Goal: Task Accomplishment & Management: Manage account settings

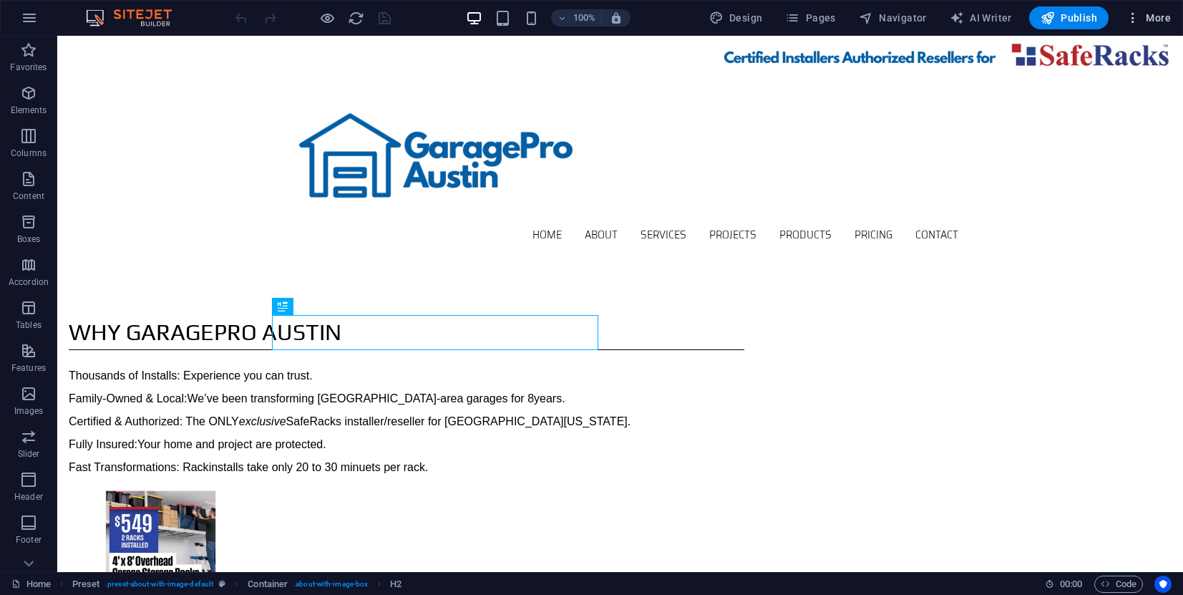
click at [1135, 24] on icon "button" at bounding box center [1133, 18] width 14 height 14
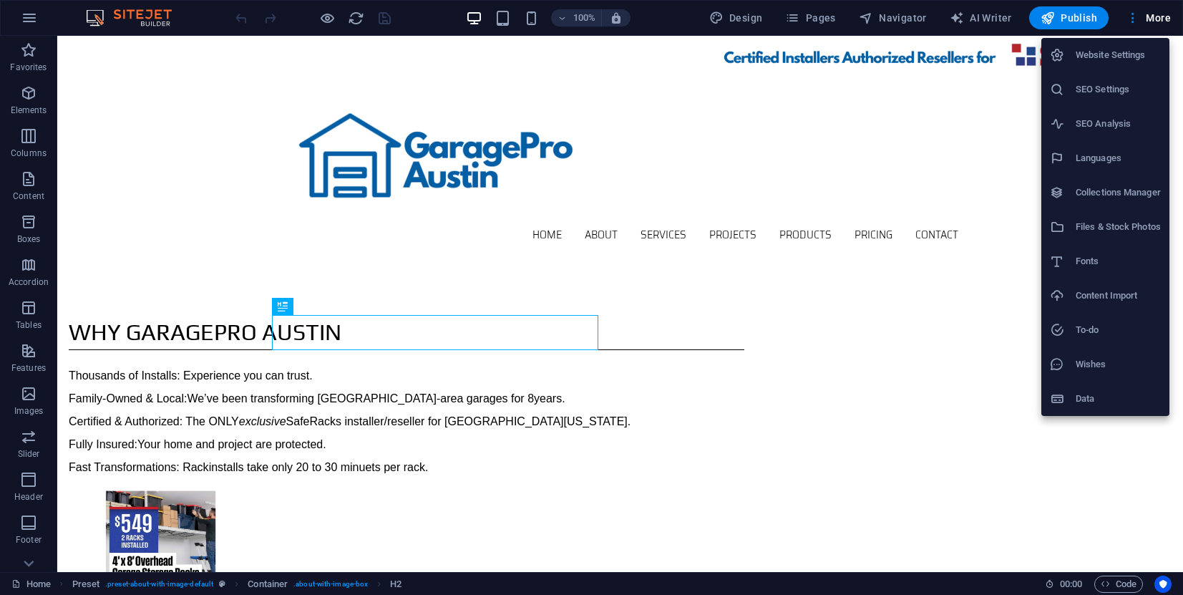
click at [1116, 84] on h6 "SEO Settings" at bounding box center [1118, 89] width 85 height 17
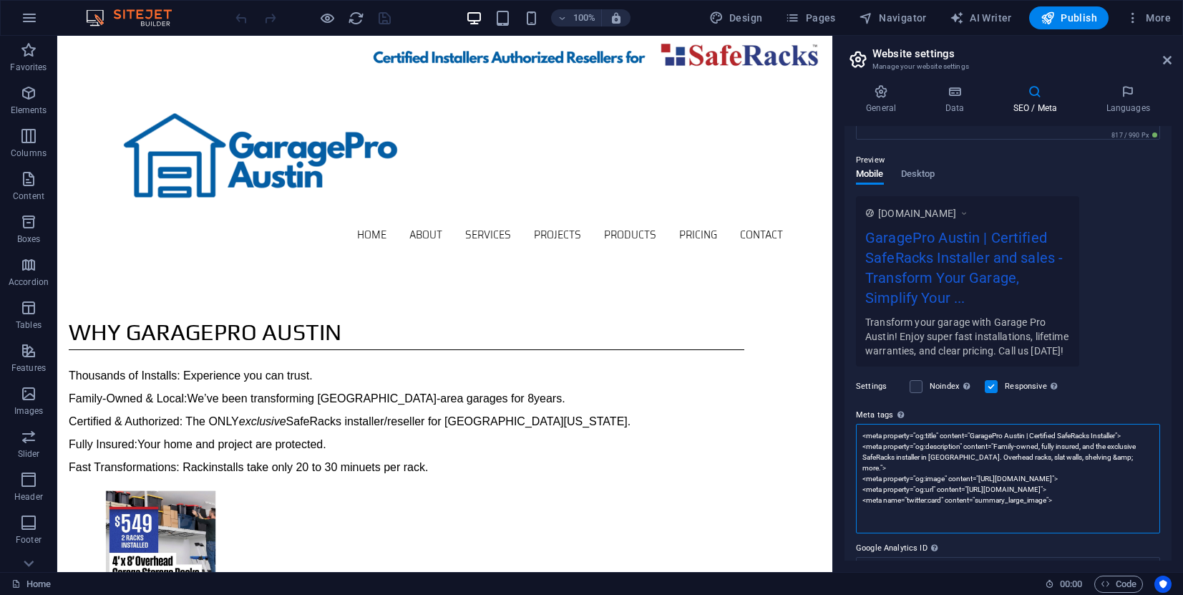
scroll to position [170, 0]
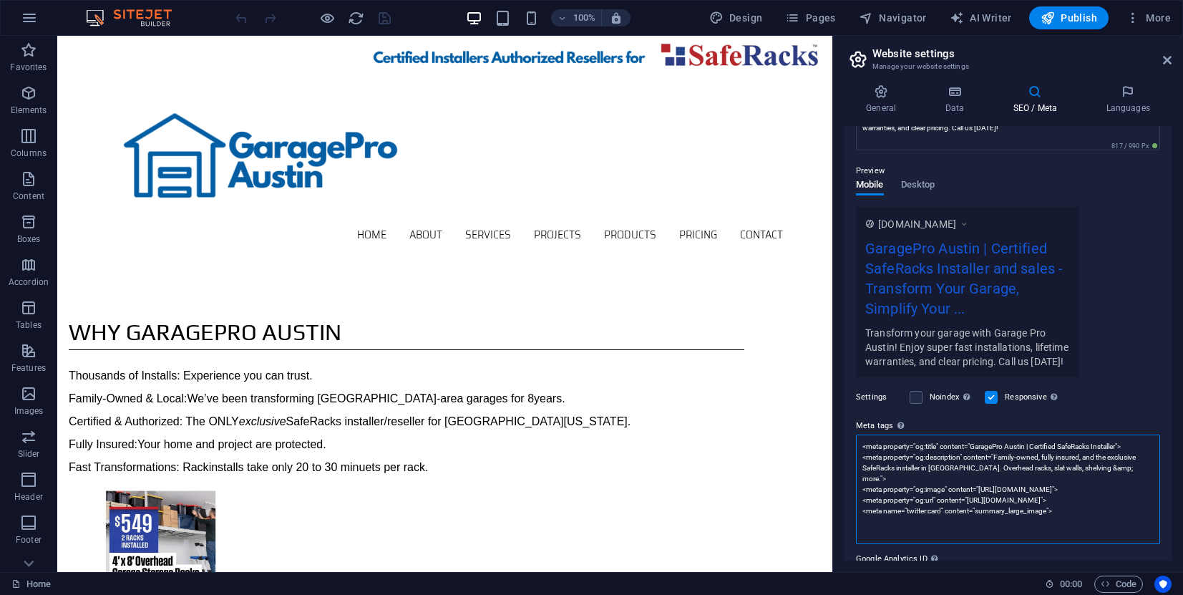
drag, startPoint x: 1155, startPoint y: 440, endPoint x: 1155, endPoint y: 470, distance: 30.1
click at [1155, 470] on textarea "<meta property="og:title" content="GaragePro Austin | Certified SafeRacks Insta…" at bounding box center [1008, 489] width 304 height 110
drag, startPoint x: 1074, startPoint y: 510, endPoint x: 846, endPoint y: 442, distance: 238.4
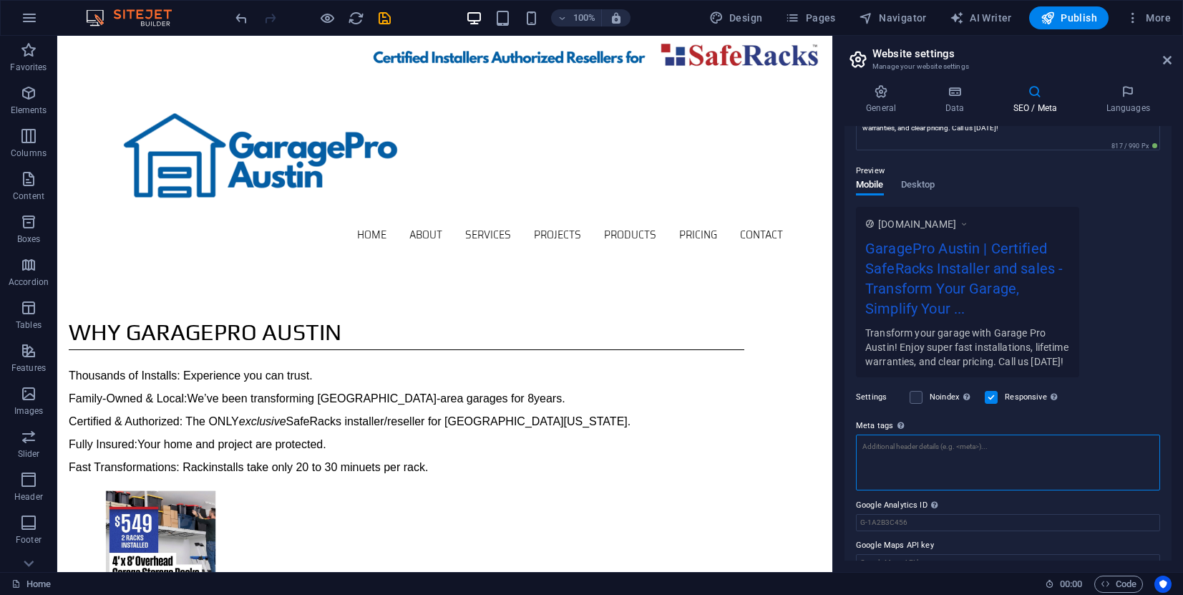
paste textarea "<title>Garage Storage & Organization Austin TX | Slat Walls, Racks & Overhead S…"
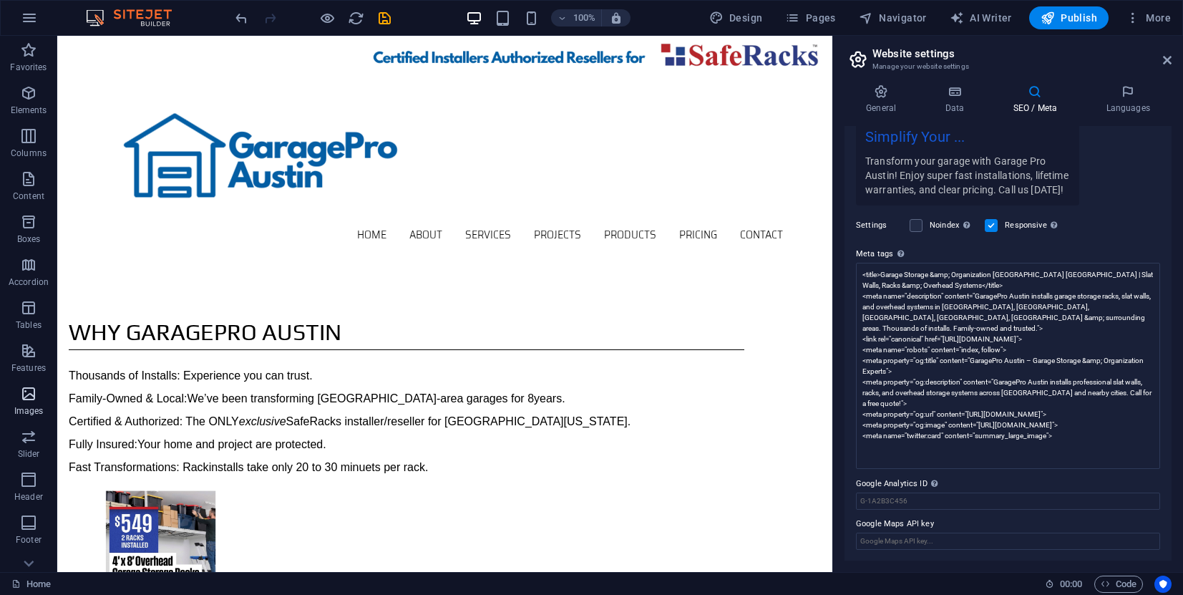
scroll to position [180, 0]
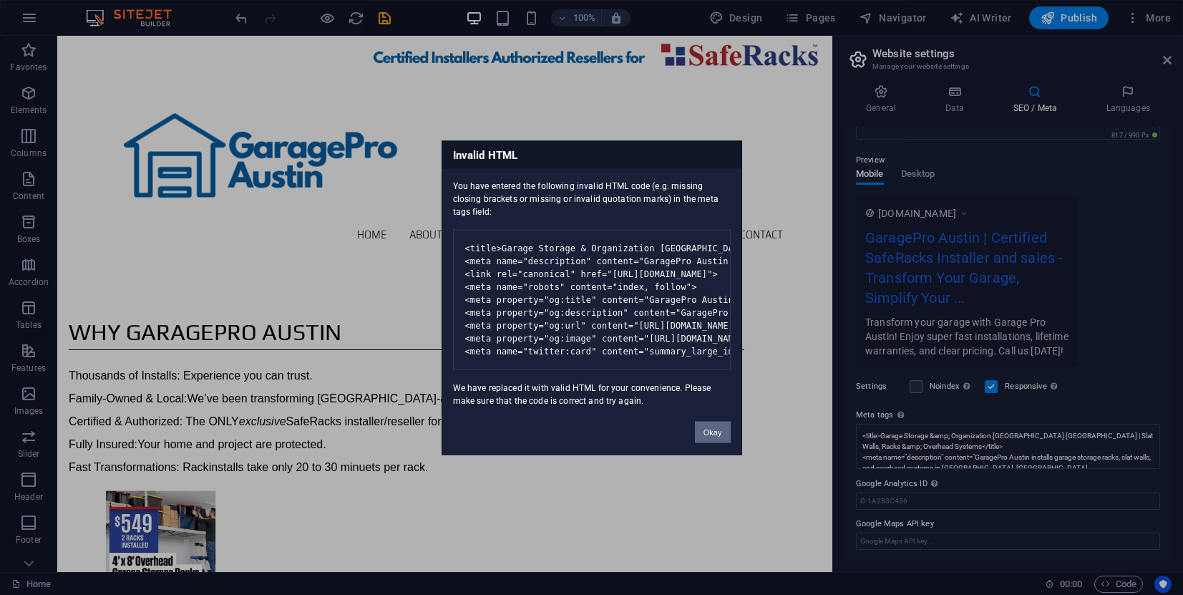
click at [716, 442] on button "Okay" at bounding box center [713, 431] width 36 height 21
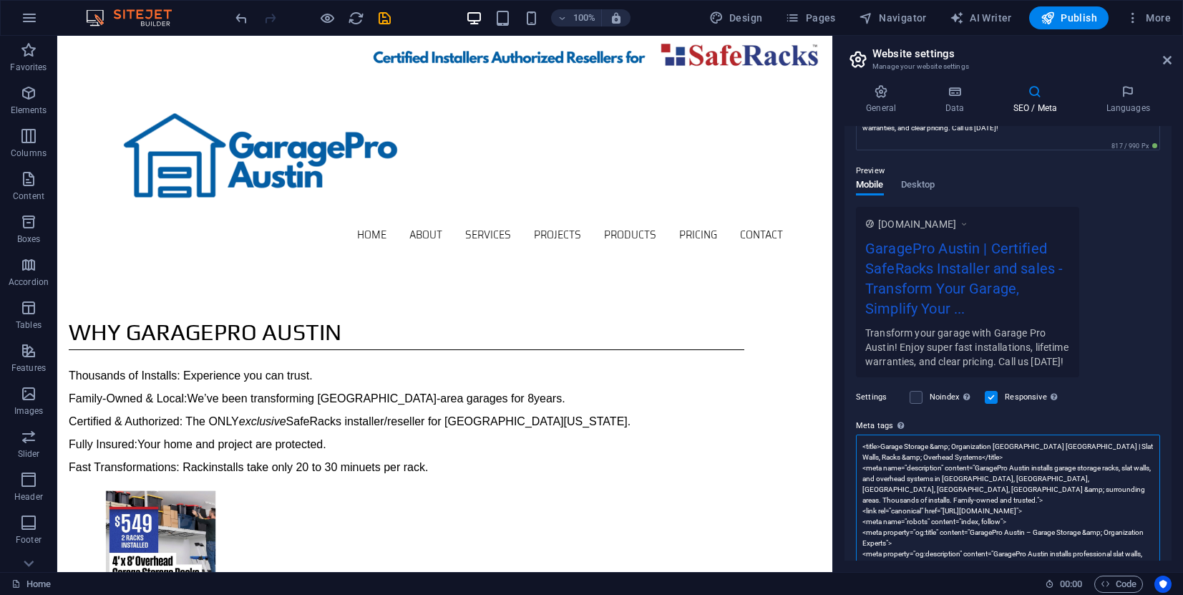
scroll to position [293, 0]
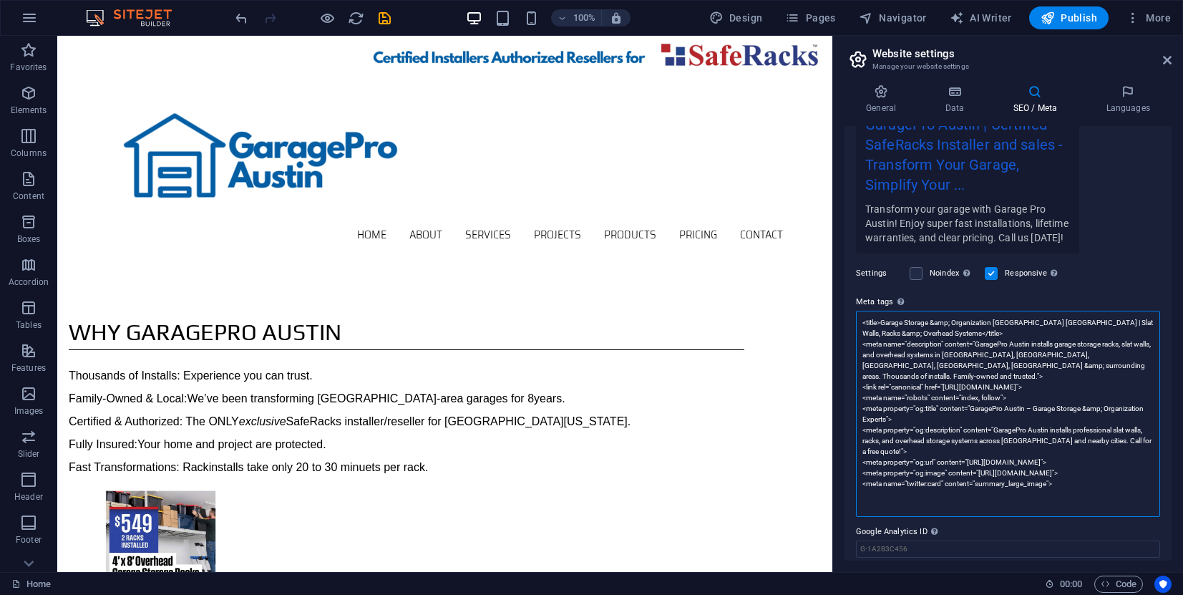
click at [1056, 487] on textarea "<title>Garage Storage &amp; Organization Austin TX | Slat Walls, Racks &amp; Ov…" at bounding box center [1008, 414] width 304 height 206
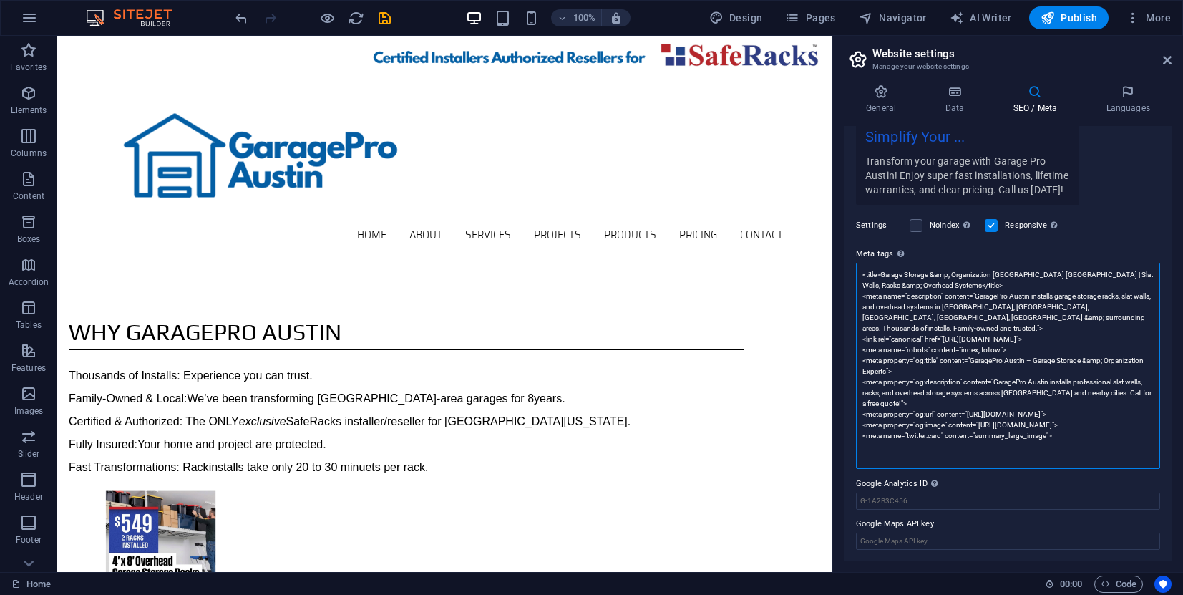
scroll to position [330, 0]
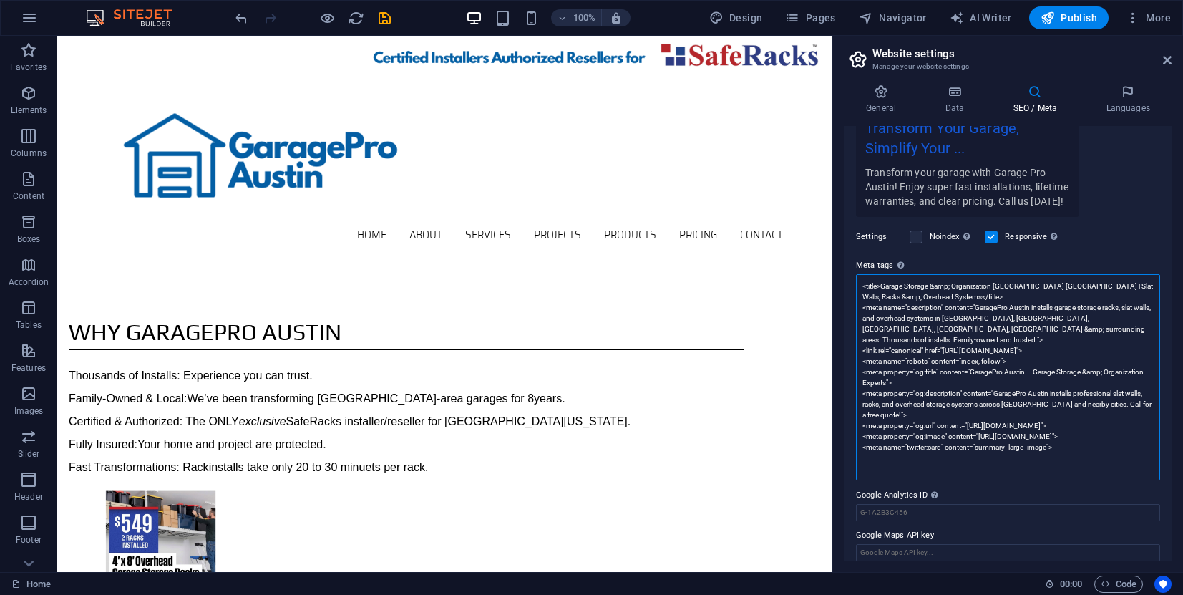
paste textarea "<h1>GaragePro Austin – Garage Storage & Organization Experts</h1> <h2>Professio…"
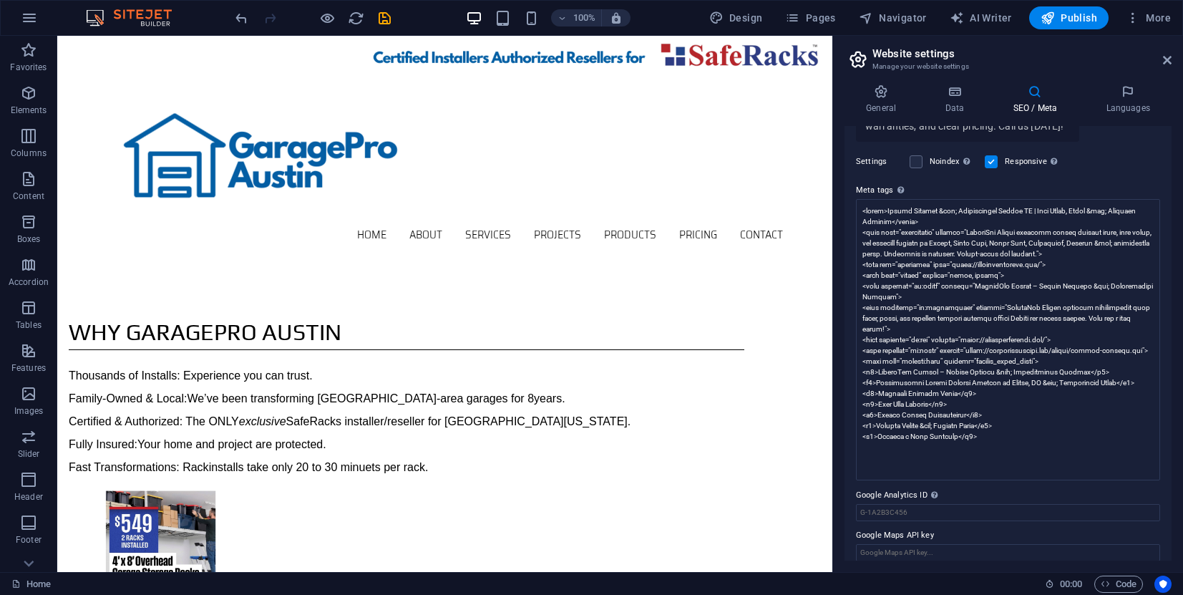
scroll to position [180, 0]
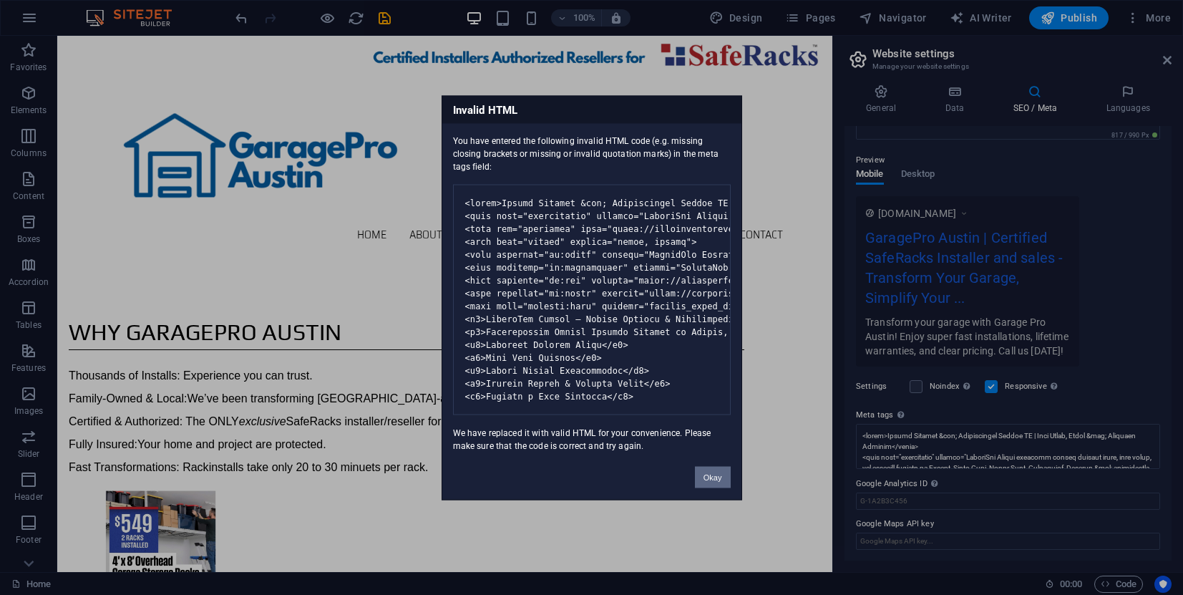
click at [715, 487] on button "Okay" at bounding box center [713, 476] width 36 height 21
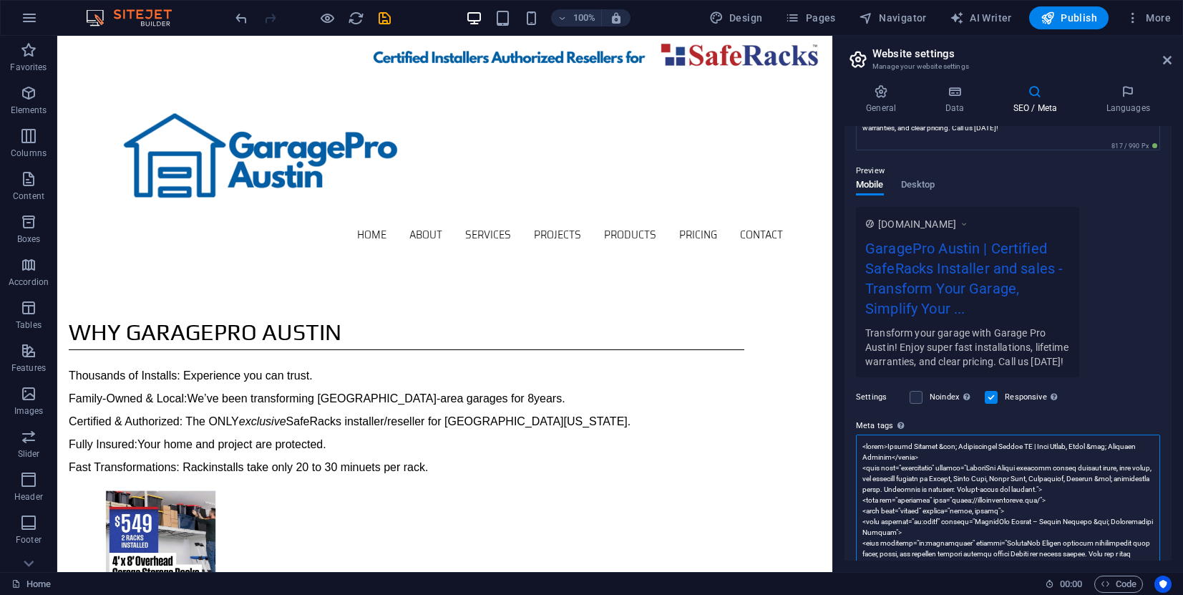
scroll to position [417, 0]
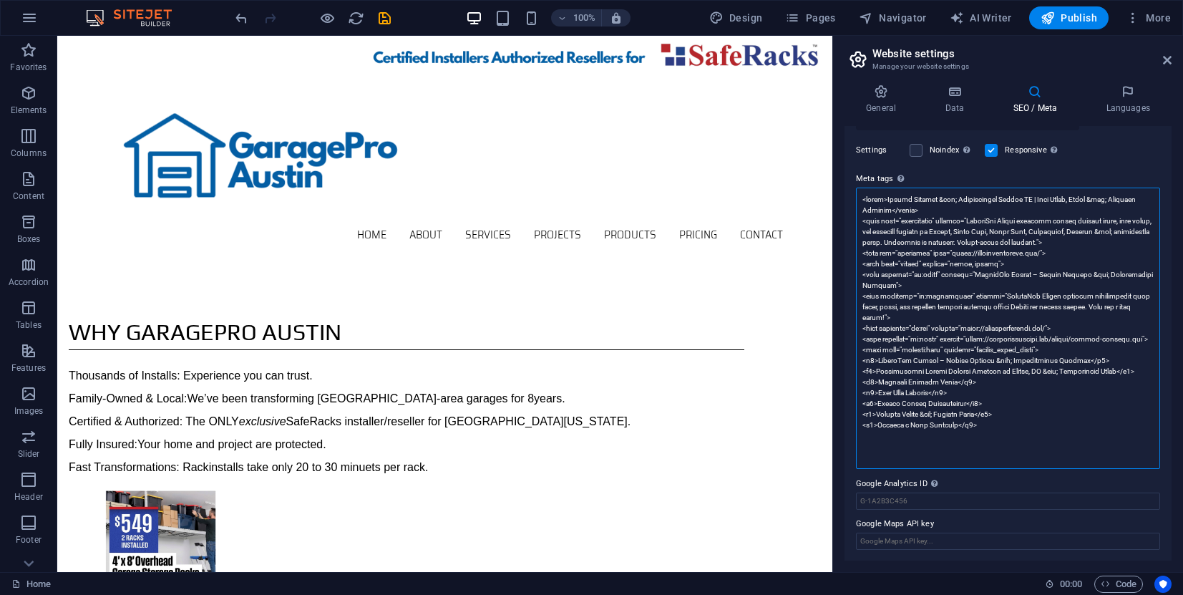
click at [980, 437] on textarea "Meta tags Enter HTML code here that will be placed inside the tags of your webs…" at bounding box center [1008, 328] width 304 height 281
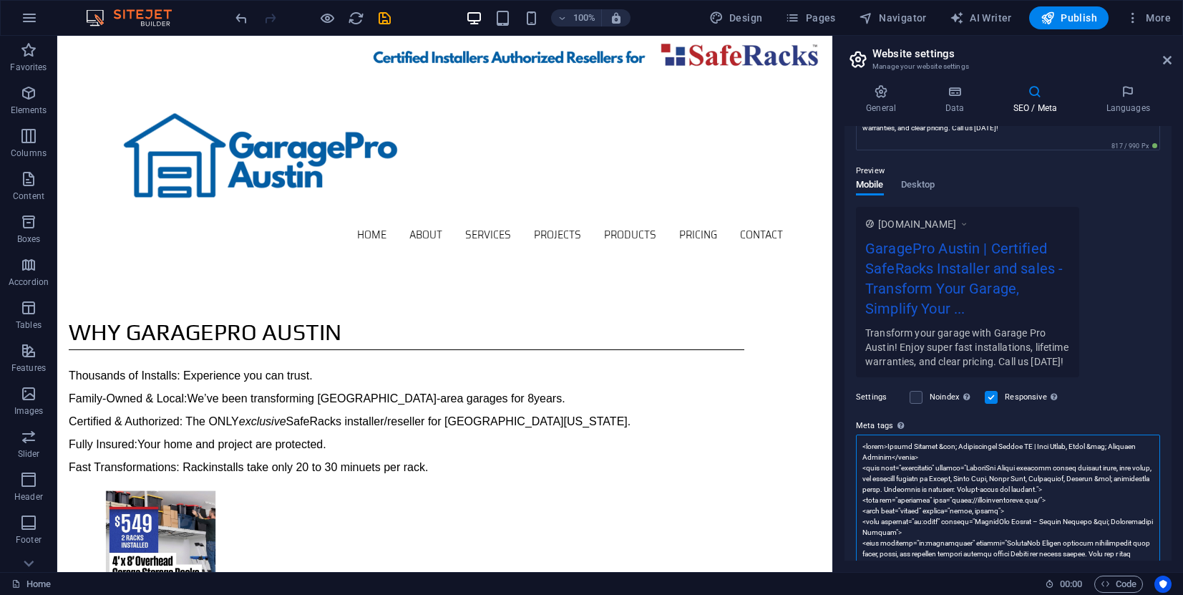
scroll to position [427, 0]
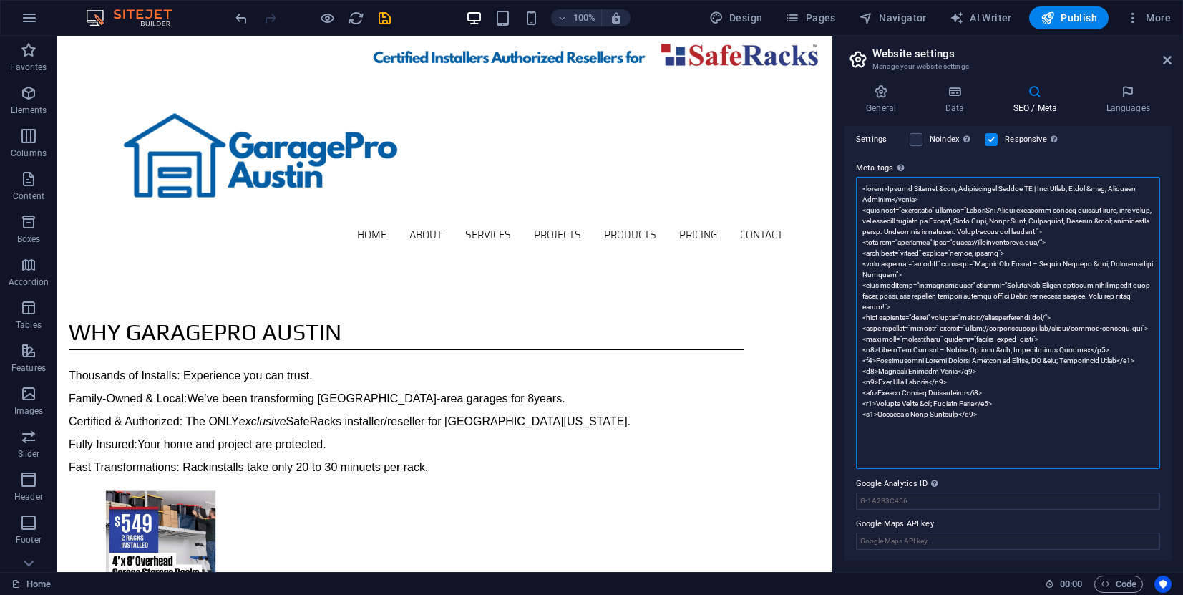
paste textarea "<title>Garage Slat Wall Installation Austin TX | GaragePro Austin</title> <meta…"
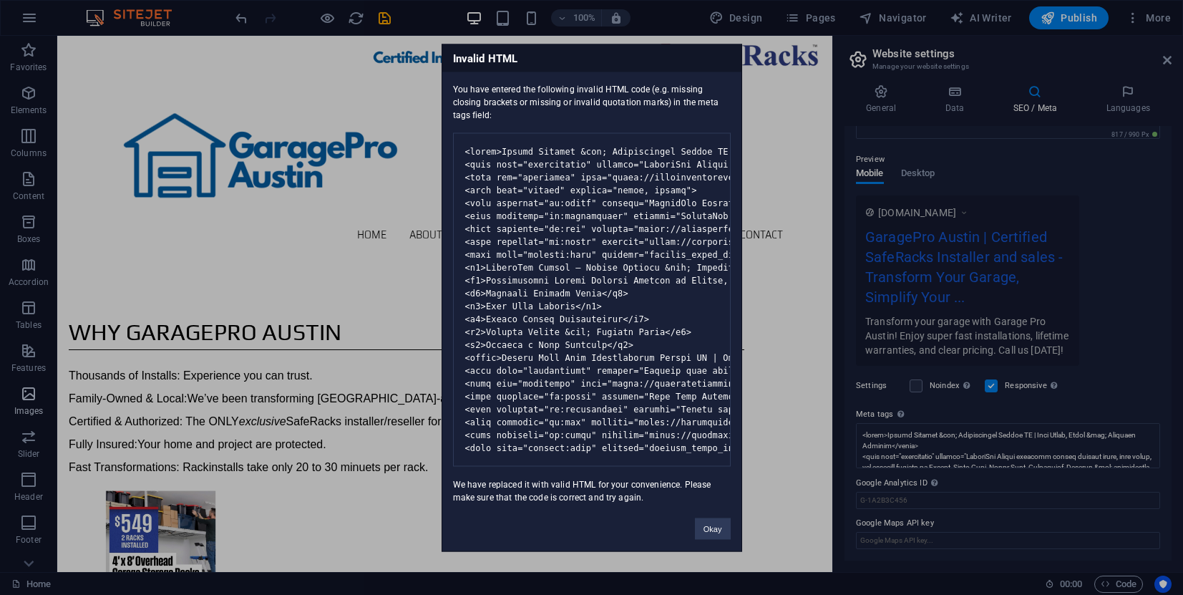
scroll to position [180, 0]
click at [720, 539] on button "Okay" at bounding box center [713, 527] width 36 height 21
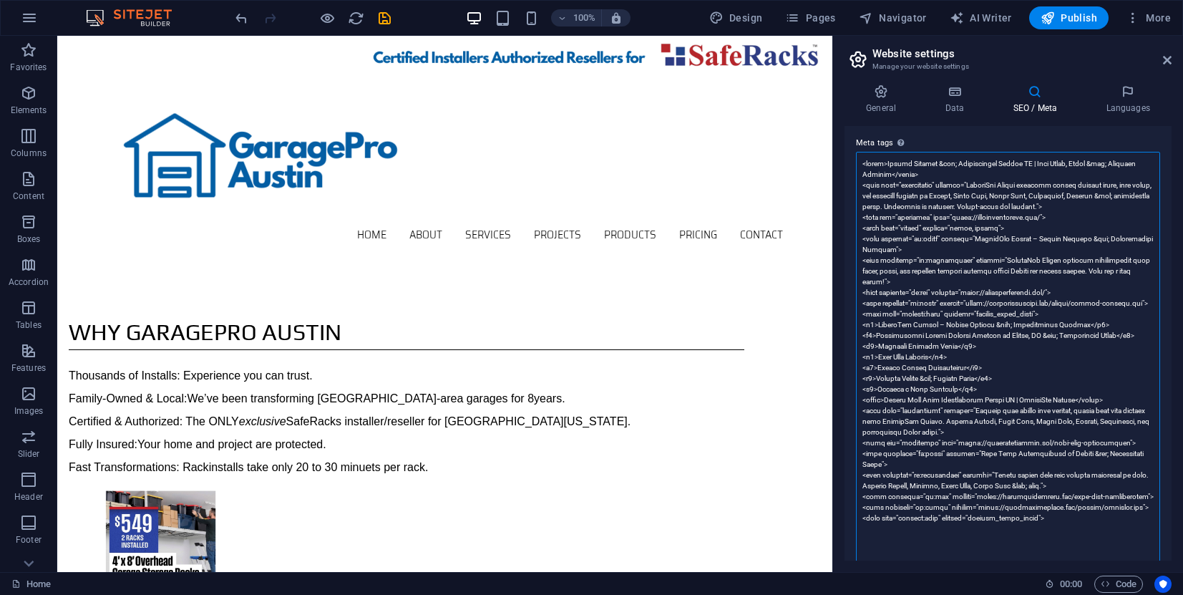
scroll to position [545, 0]
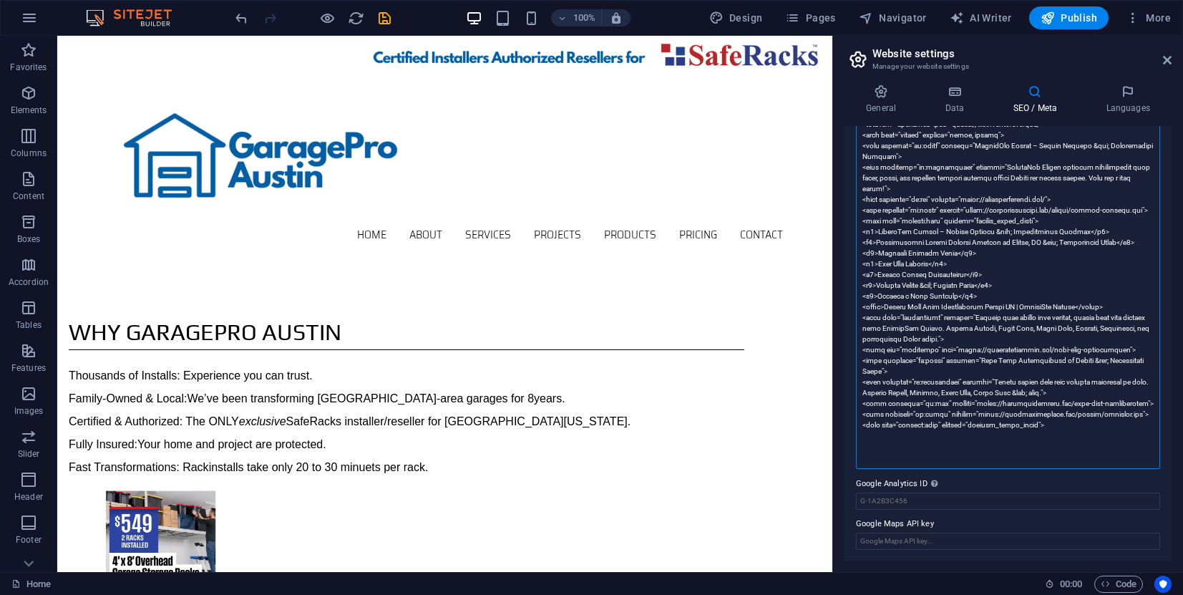
click at [1066, 437] on textarea "Meta tags Enter HTML code here that will be placed inside the tags of your webs…" at bounding box center [1008, 264] width 304 height 410
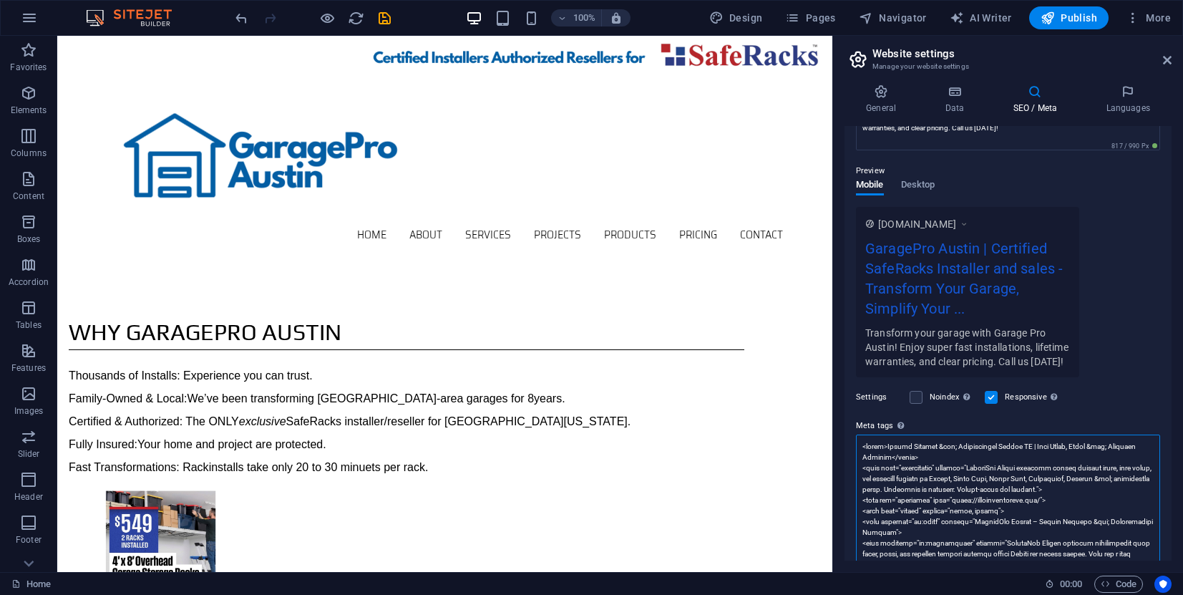
scroll to position [556, 0]
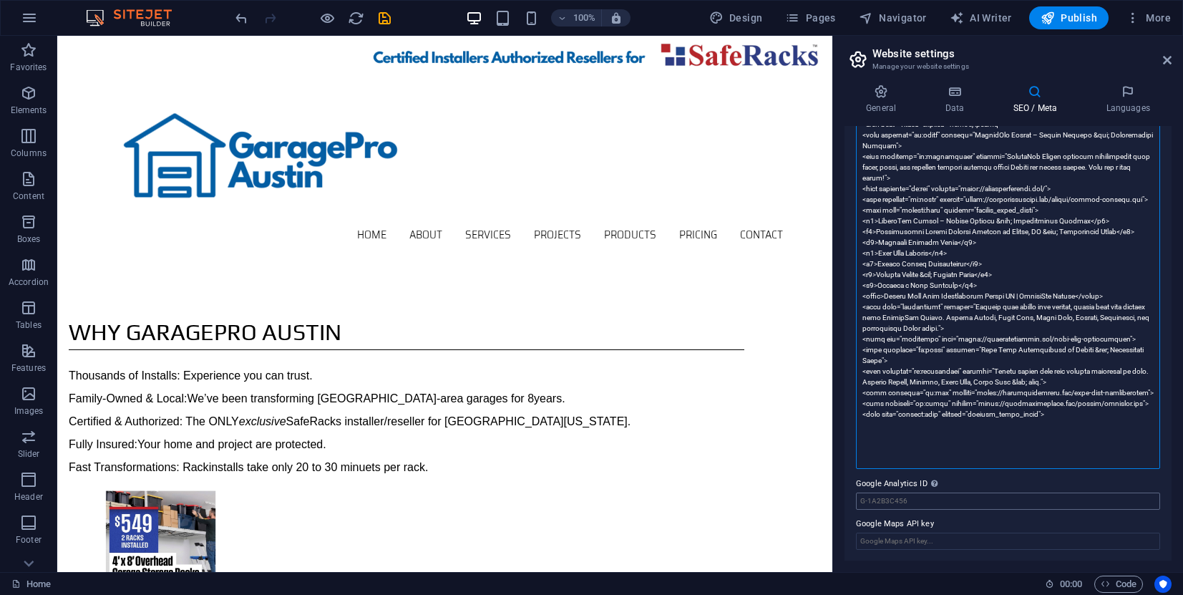
paste textarea "<title>Overhead Garage Storage Racks Austin TX | GaragePro Austin</title> <meta…"
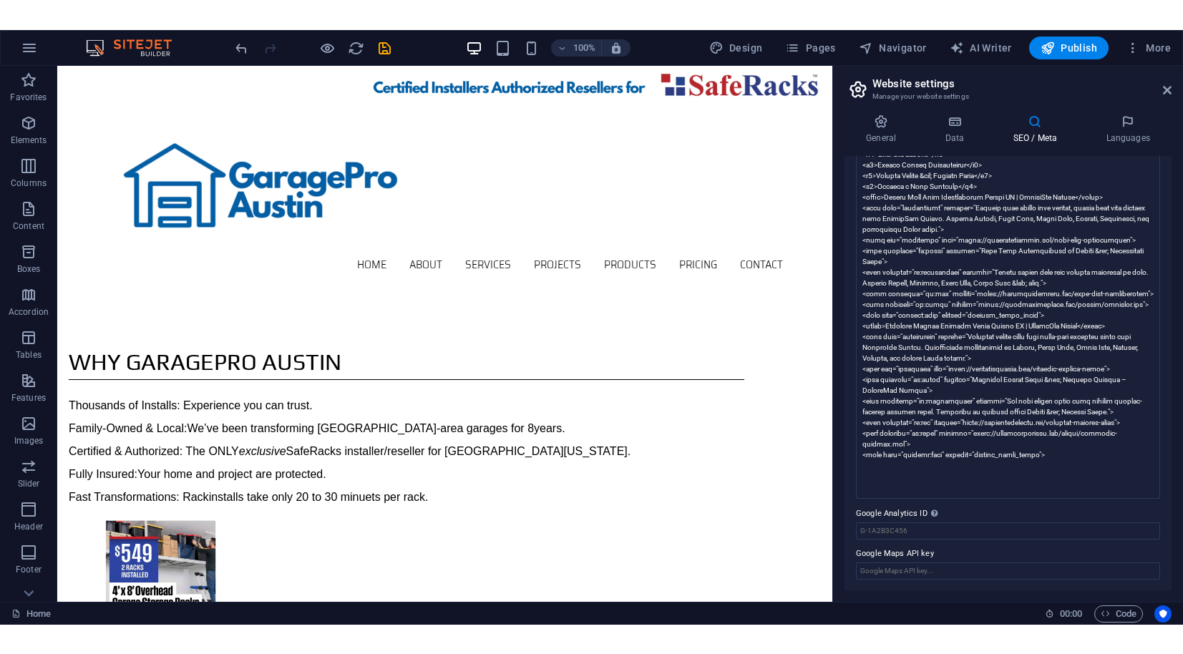
scroll to position [180, 0]
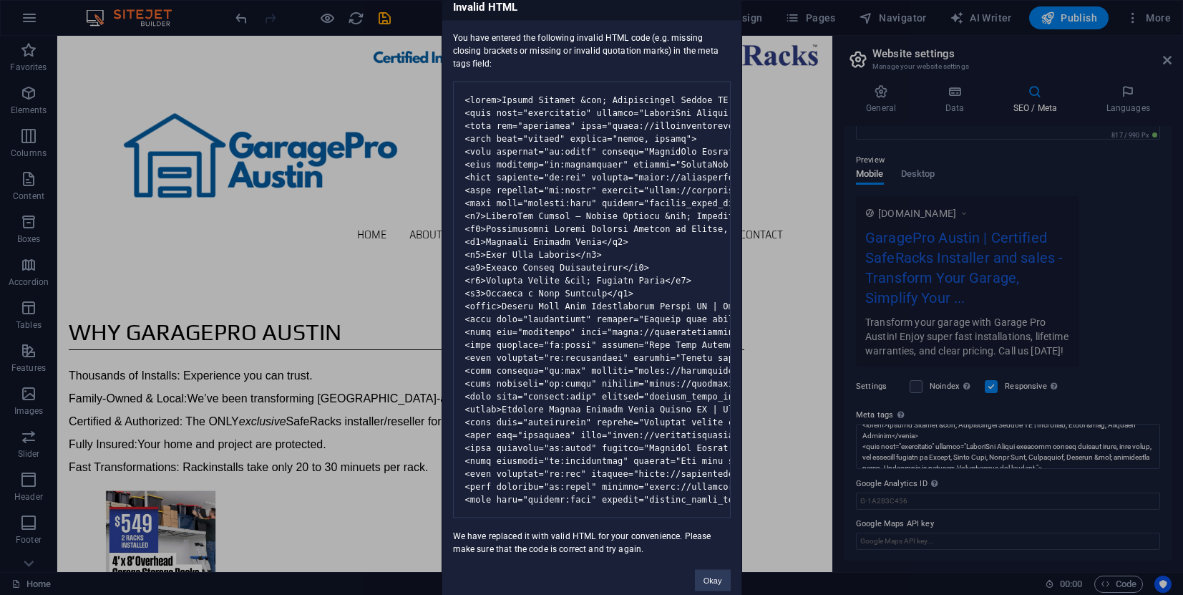
click at [705, 591] on div "Okay" at bounding box center [712, 573] width 57 height 37
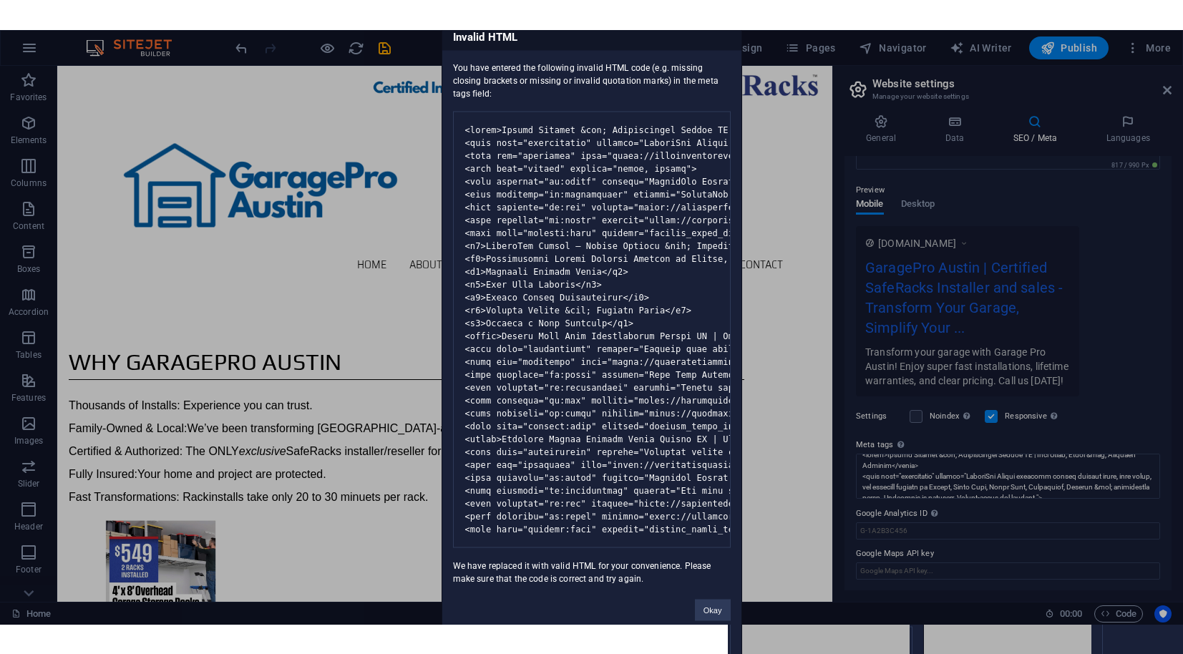
scroll to position [121, 0]
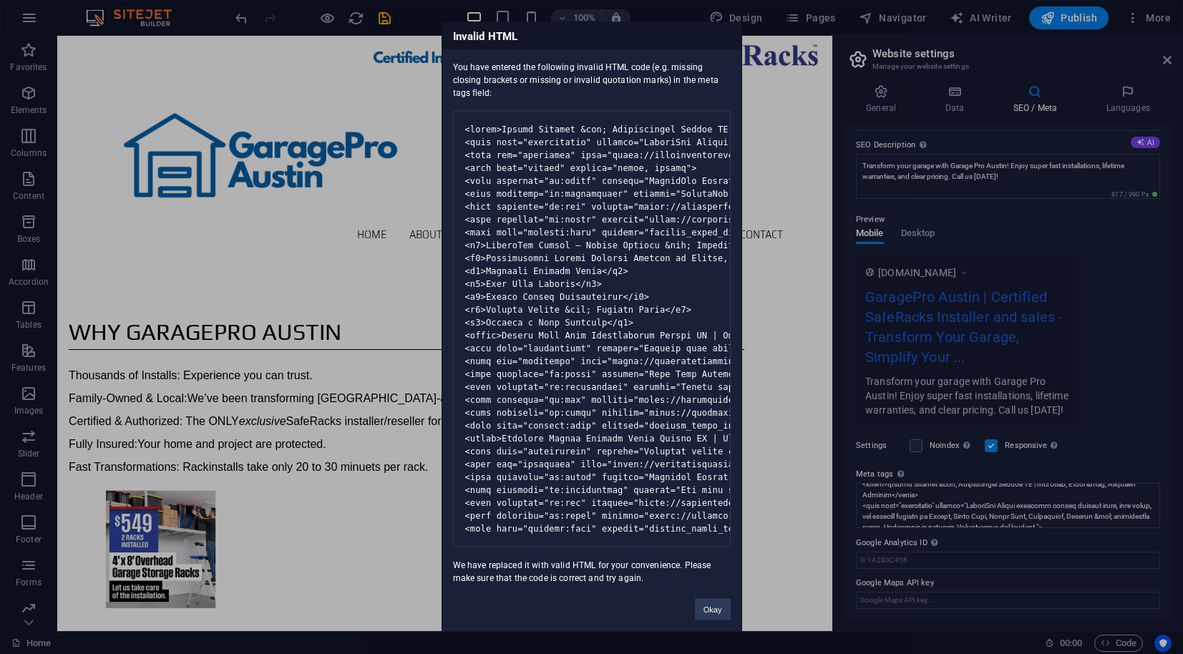
click at [706, 594] on button "Okay" at bounding box center [713, 609] width 36 height 21
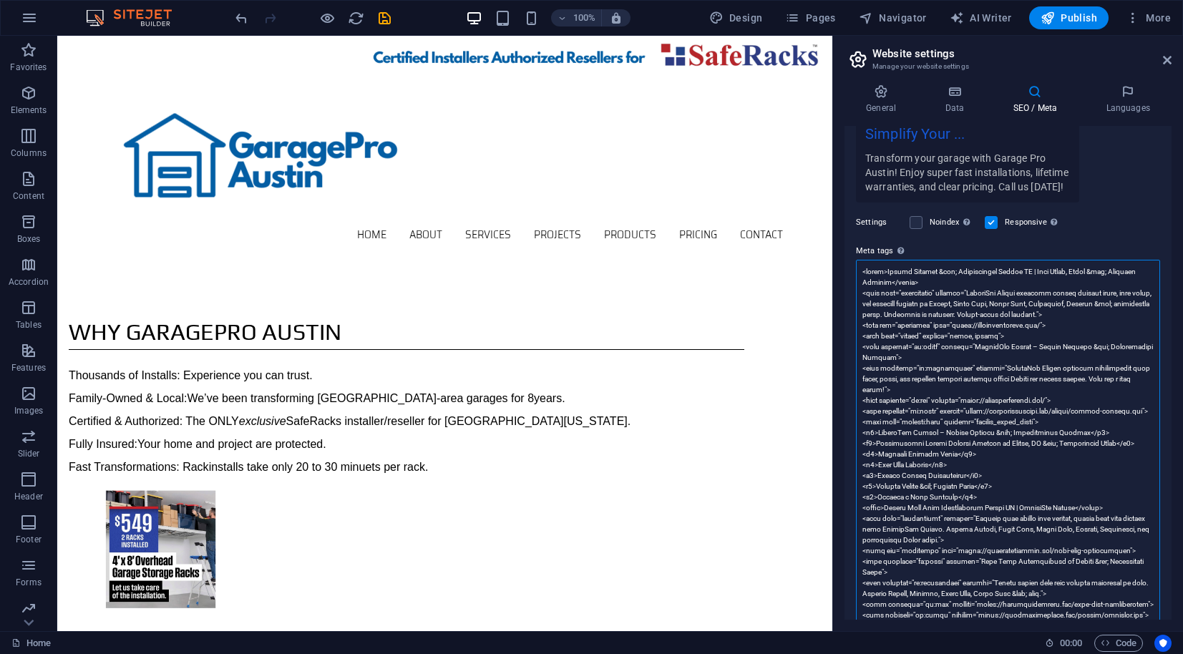
scroll to position [626, 0]
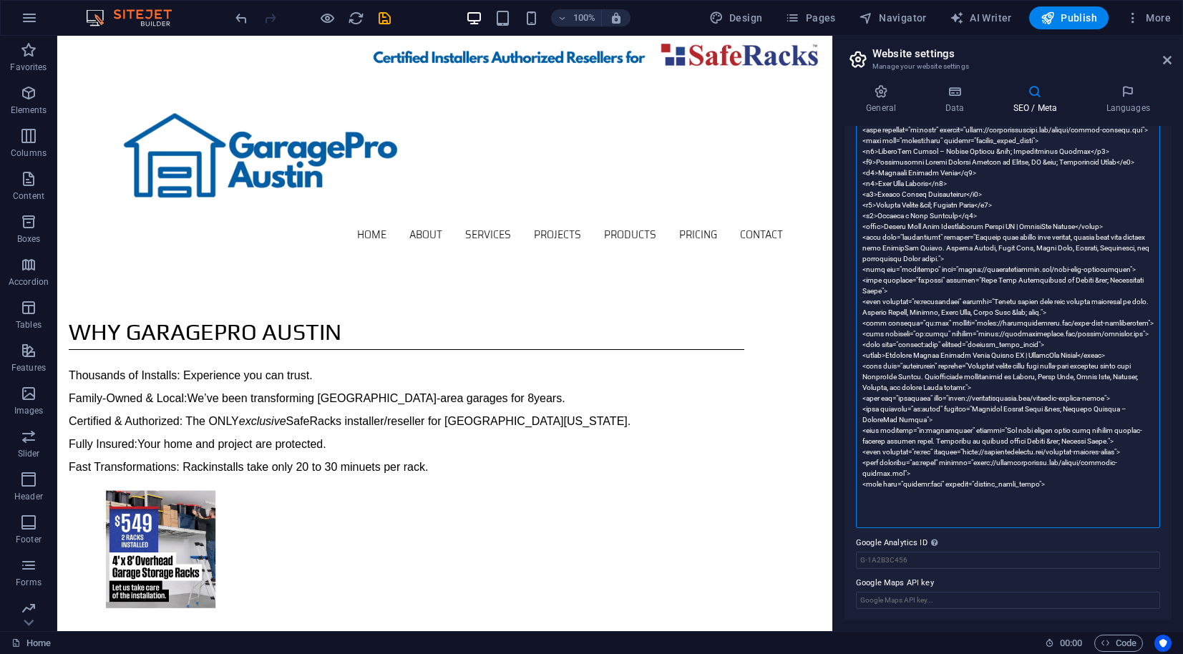
click at [1078, 489] on textarea "Meta tags Enter HTML code here that will be placed inside the tags of your webs…" at bounding box center [1008, 254] width 304 height 550
paste textarea "<h1>Overhead Garage Storage Racks in Austin & Central Texas</h1> <h2>Maximize S…"
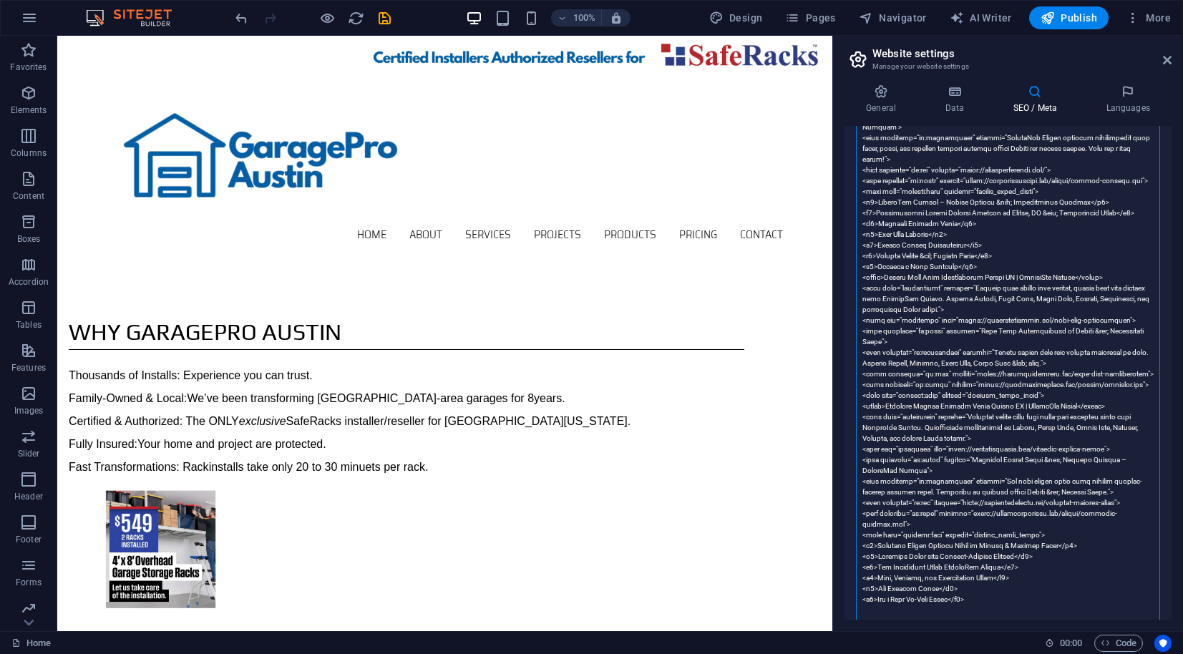
scroll to position [690, 0]
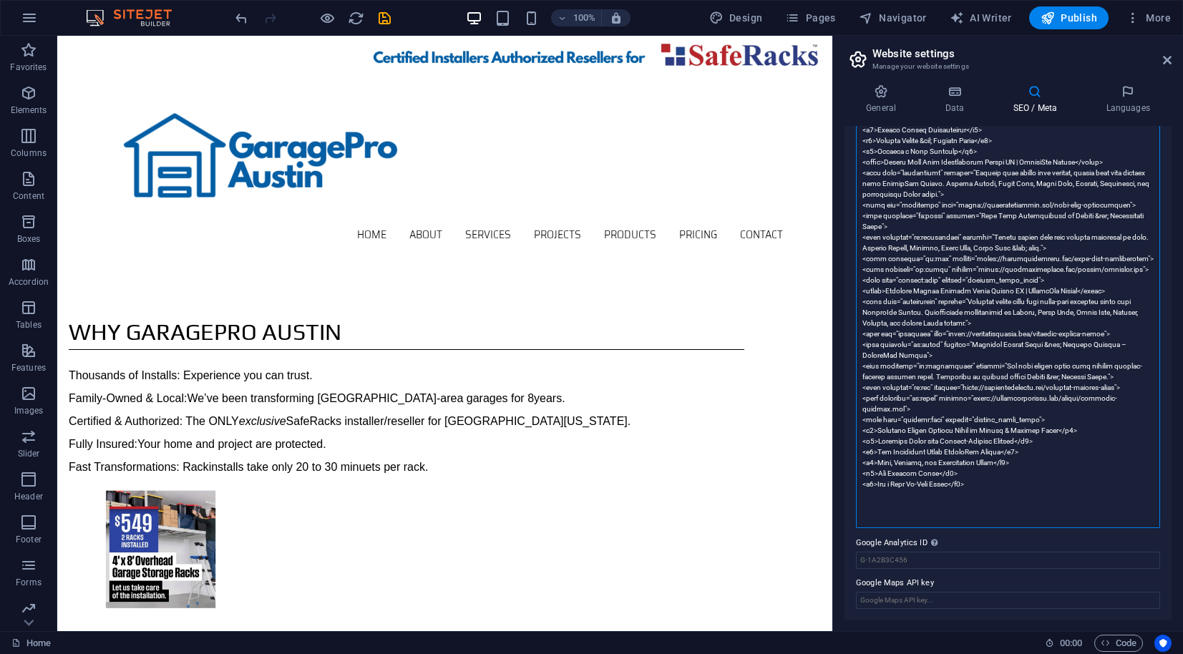
click at [885, 497] on textarea "Meta tags Enter HTML code here that will be placed inside the tags of your webs…" at bounding box center [1008, 221] width 304 height 614
type textarea "<title>Garage Storage &amp; Organization Austin TX | Slat Walls, Racks &amp; Ov…"
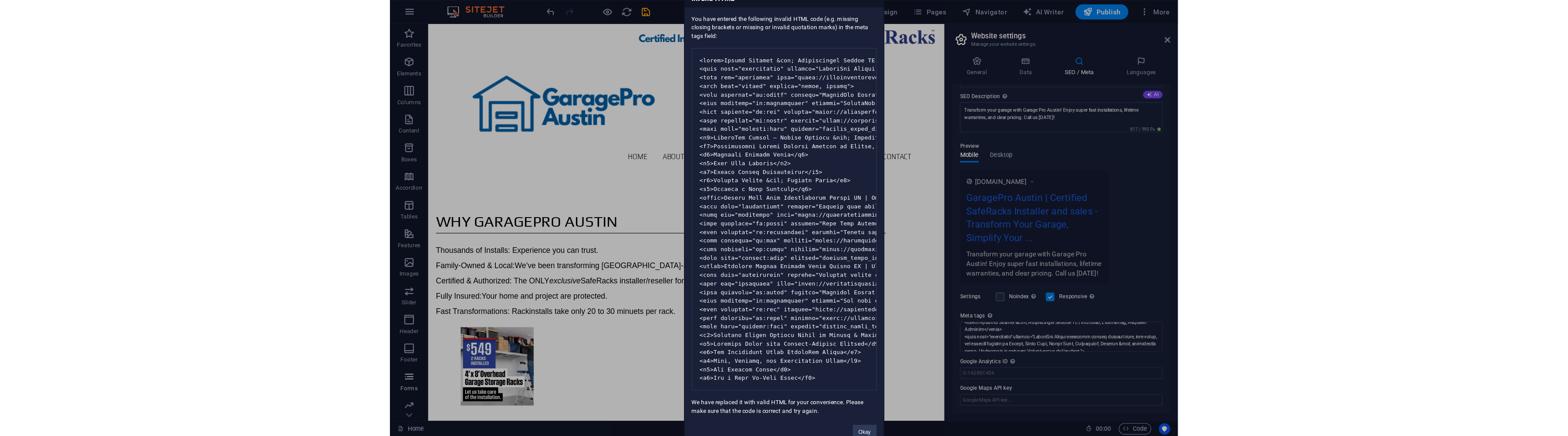
scroll to position [74, 0]
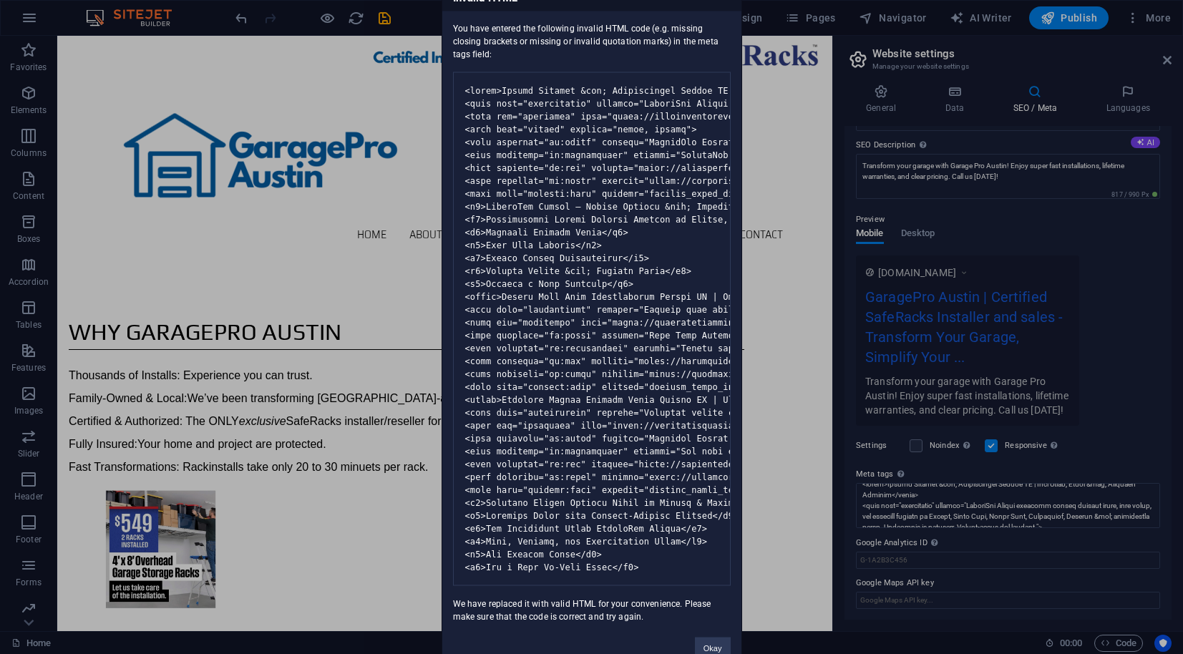
drag, startPoint x: 726, startPoint y: 633, endPoint x: 723, endPoint y: 660, distance: 27.4
click at [723, 594] on html "garage pro austin Home Favorites Elements Columns Content Boxes Accordion Table…" at bounding box center [591, 327] width 1183 height 654
click at [734, 594] on div "You have entered the following invalid HTML code (e.g. missing closing brackets…" at bounding box center [591, 317] width 299 height 612
drag, startPoint x: 535, startPoint y: 17, endPoint x: 447, endPoint y: 42, distance: 90.6
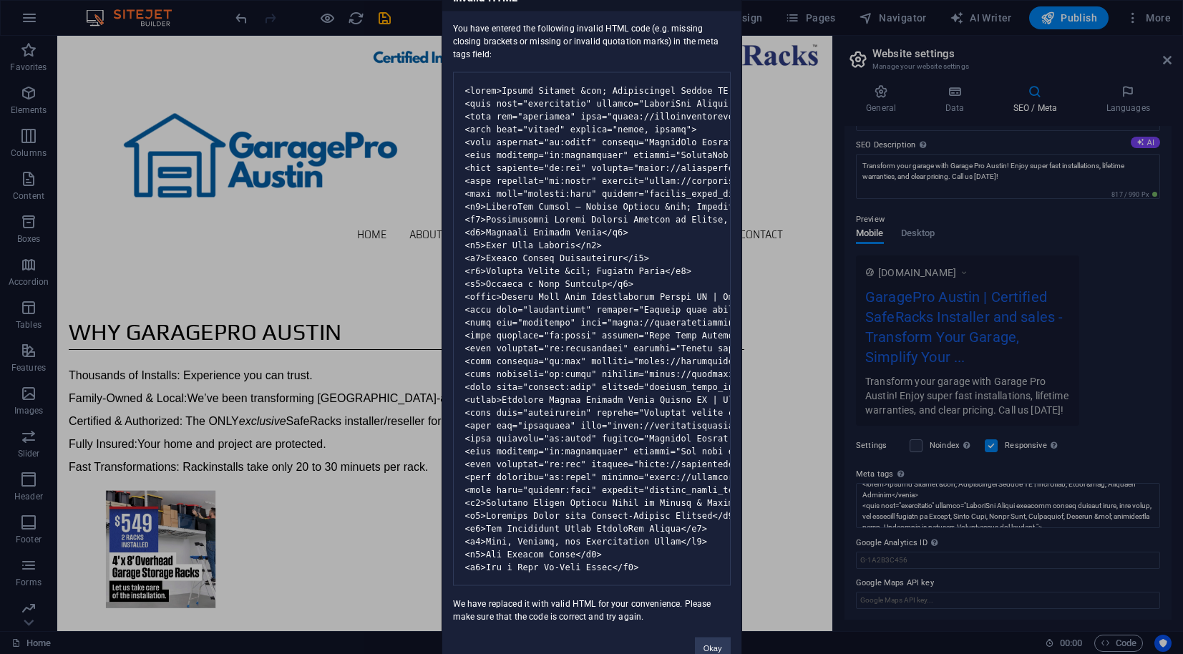
click at [439, 23] on div "Invalid HTML You have entered the following invalid HTML code (e.g. missing clo…" at bounding box center [591, 327] width 1183 height 654
drag, startPoint x: 819, startPoint y: 651, endPoint x: 819, endPoint y: 601, distance: 50.1
click at [814, 594] on div "Invalid HTML You have entered the following invalid HTML code (e.g. missing clo…" at bounding box center [591, 327] width 1183 height 654
click at [289, 239] on div "Invalid HTML You have entered the following invalid HTML code (e.g. missing clo…" at bounding box center [591, 327] width 1183 height 654
click at [1100, 231] on div "Invalid HTML You have entered the following invalid HTML code (e.g. missing clo…" at bounding box center [591, 327] width 1183 height 654
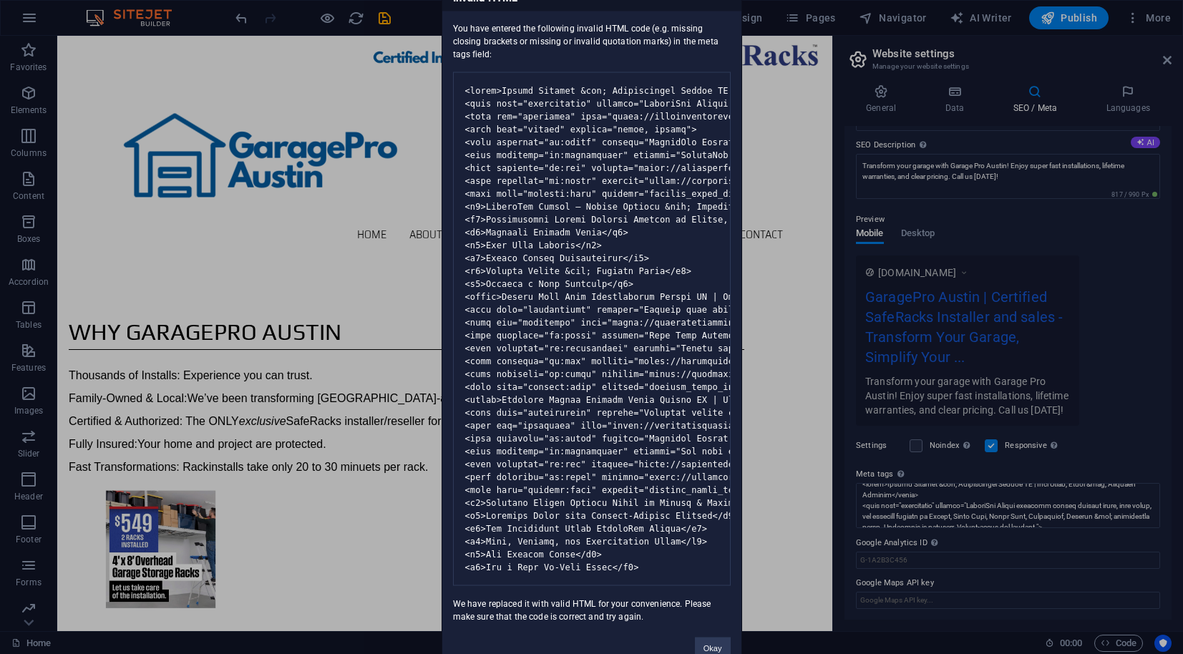
click at [675, 535] on pre at bounding box center [592, 329] width 278 height 514
click at [681, 539] on pre at bounding box center [592, 329] width 278 height 514
click at [638, 586] on pre at bounding box center [592, 329] width 278 height 514
click at [689, 594] on div "You have entered the following invalid HTML code (e.g. missing closing brackets…" at bounding box center [591, 317] width 299 height 612
drag, startPoint x: 790, startPoint y: 578, endPoint x: 833, endPoint y: 538, distance: 58.3
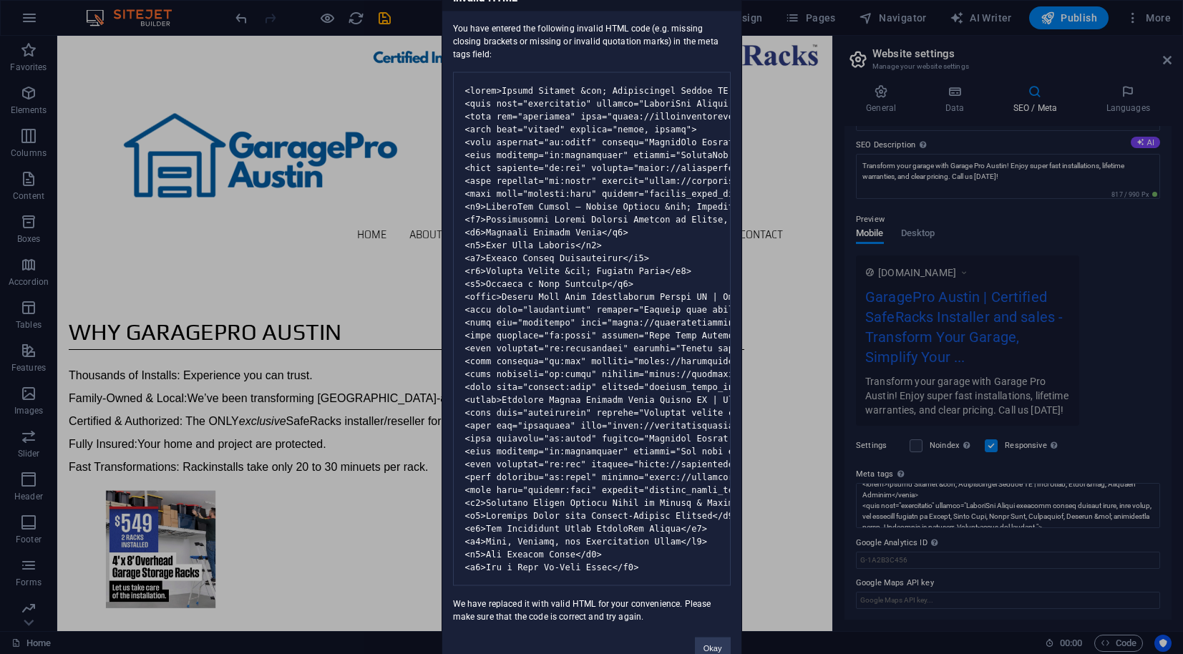
click at [789, 581] on div "Invalid HTML You have entered the following invalid HTML code (e.g. missing clo…" at bounding box center [591, 327] width 1183 height 654
click at [1137, 516] on div "Invalid HTML You have entered the following invalid HTML code (e.g. missing clo…" at bounding box center [591, 327] width 1183 height 654
drag, startPoint x: 1155, startPoint y: 491, endPoint x: 1152, endPoint y: 519, distance: 28.1
click at [1152, 519] on div "Invalid HTML You have entered the following invalid HTML code (e.g. missing clo…" at bounding box center [591, 327] width 1183 height 654
click at [1149, 517] on div "Invalid HTML You have entered the following invalid HTML code (e.g. missing clo…" at bounding box center [591, 327] width 1183 height 654
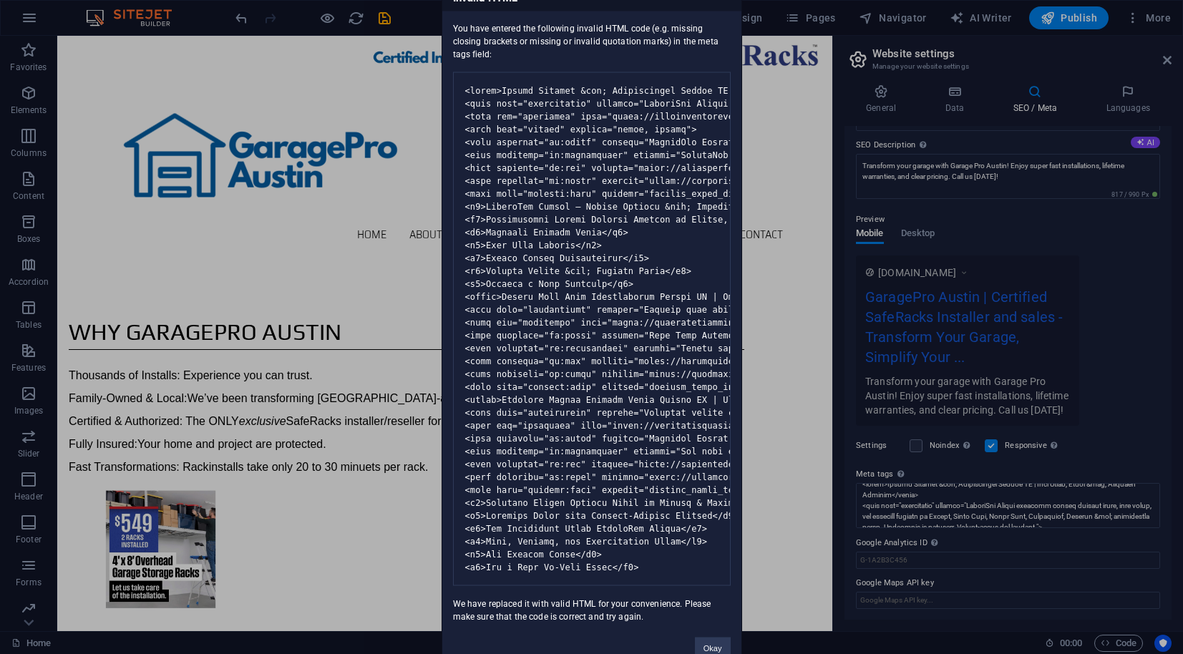
click at [726, 594] on div "You have entered the following invalid HTML code (e.g. missing closing brackets…" at bounding box center [591, 317] width 299 height 612
drag, startPoint x: 540, startPoint y: 16, endPoint x: 362, endPoint y: -12, distance: 179.8
click at [362, 0] on html "garage pro austin Home Favorites Elements Columns Content Boxes Accordion Table…" at bounding box center [591, 327] width 1183 height 654
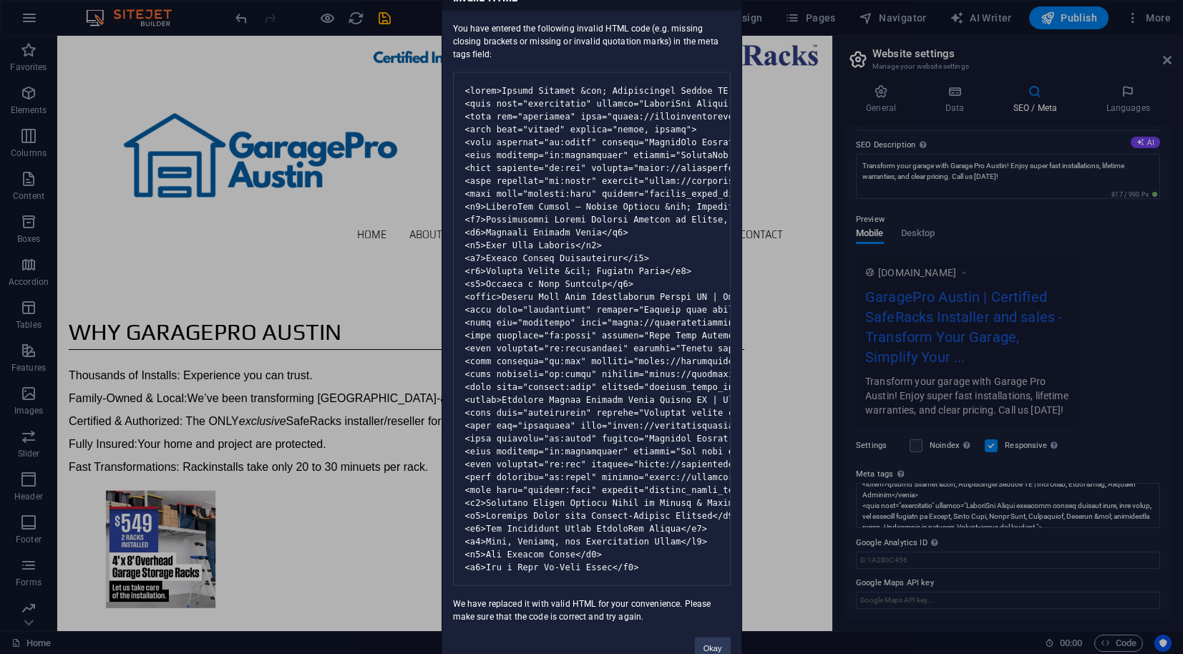
click at [391, 594] on div "Invalid HTML You have entered the following invalid HTML code (e.g. missing clo…" at bounding box center [591, 327] width 1183 height 654
click at [711, 594] on div "You have entered the following invalid HTML code (e.g. missing closing brackets…" at bounding box center [591, 317] width 299 height 612
click at [713, 594] on div "You have entered the following invalid HTML code (e.g. missing closing brackets…" at bounding box center [591, 317] width 299 height 612
click at [701, 568] on pre at bounding box center [592, 329] width 278 height 514
click at [702, 569] on pre at bounding box center [592, 329] width 278 height 514
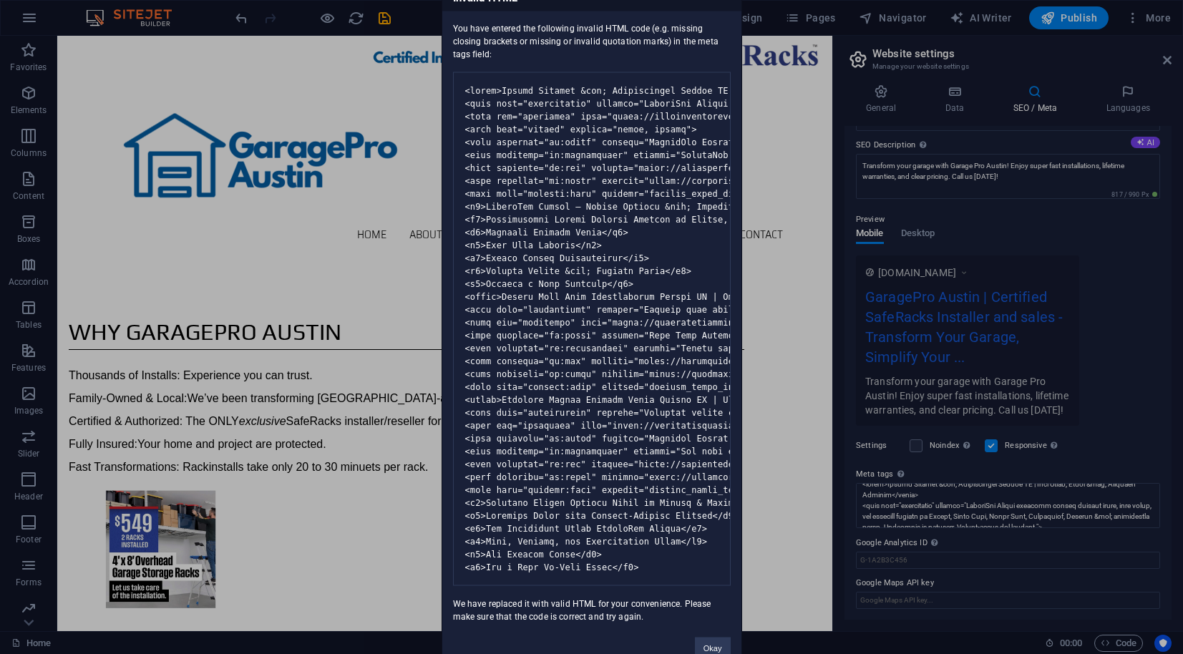
click at [704, 594] on div "You have entered the following invalid HTML code (e.g. missing closing brackets…" at bounding box center [591, 317] width 299 height 612
click at [729, 594] on div "You have entered the following invalid HTML code (e.g. missing closing brackets…" at bounding box center [591, 317] width 299 height 612
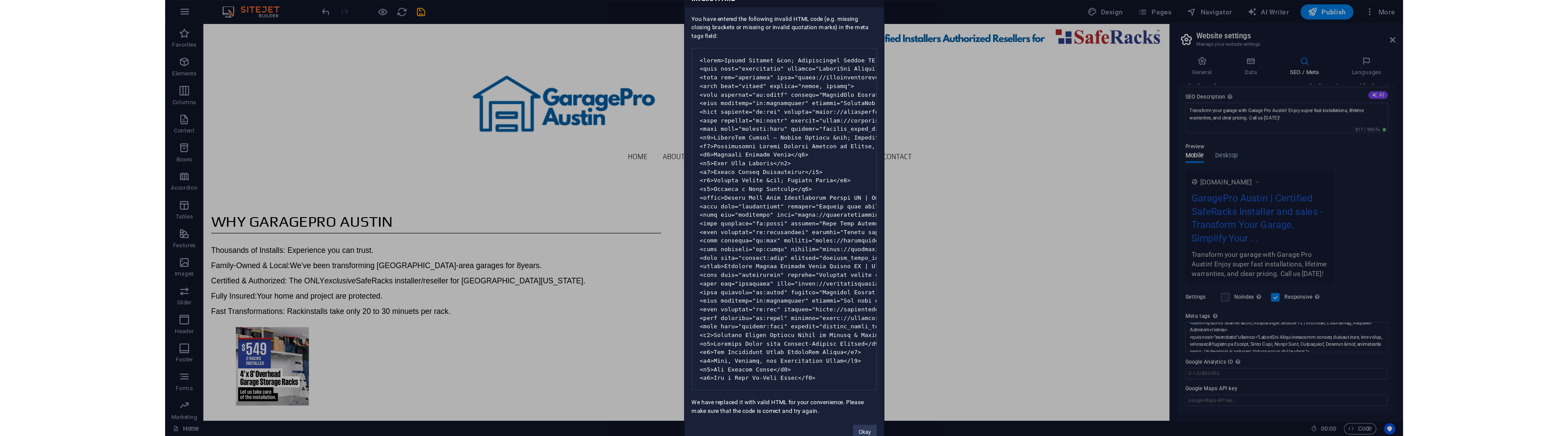
scroll to position [36, 0]
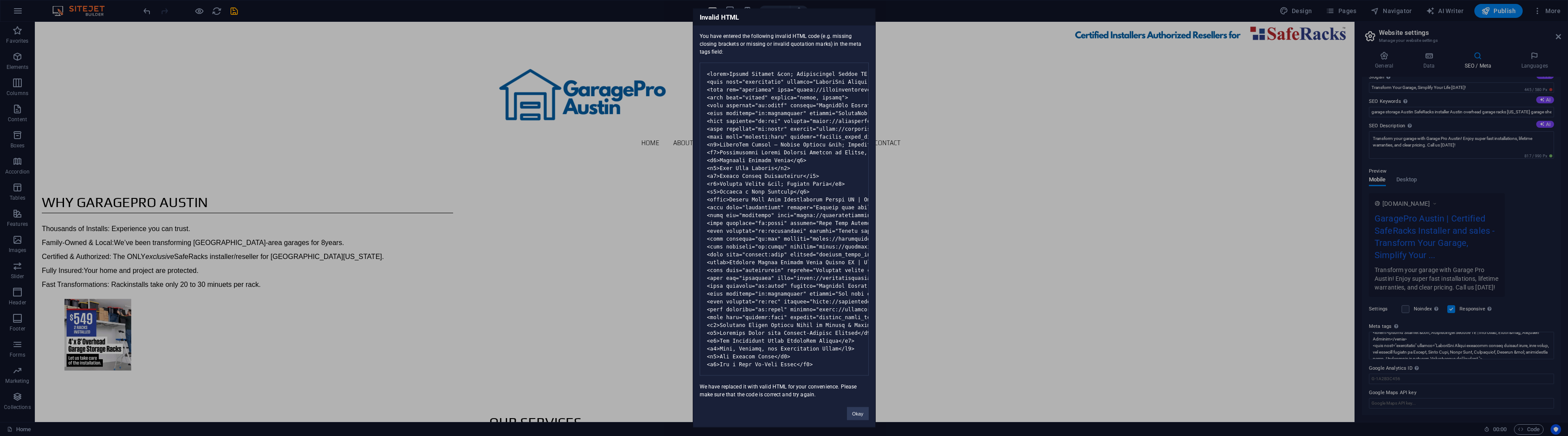
click at [719, 362] on button "Okay" at bounding box center [858, 413] width 22 height 13
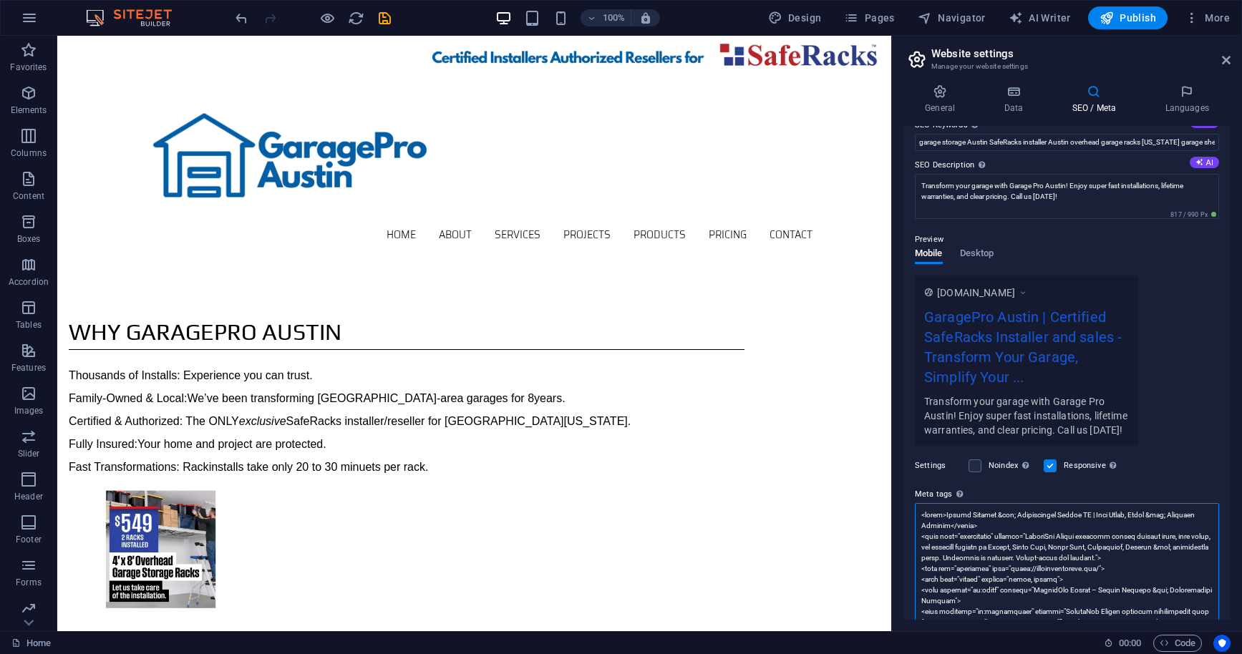
scroll to position [0, 0]
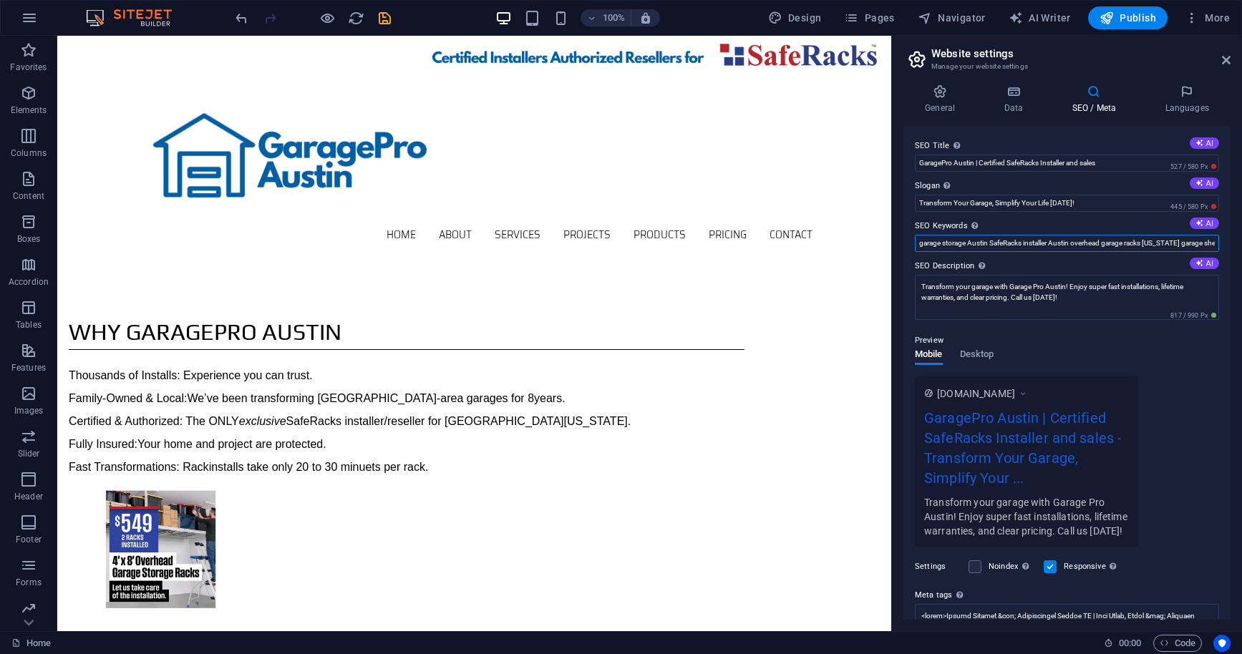
click at [1182, 245] on input "garage storage Austin SafeRacks installer Austin overhead garage racks [US_STAT…" at bounding box center [1067, 243] width 304 height 17
click at [1182, 418] on div "www.example.com GaragePro Austin | Certified SafeRacks Installer and sales - Tr…" at bounding box center [1067, 461] width 304 height 170
click at [1016, 93] on icon at bounding box center [1013, 91] width 62 height 14
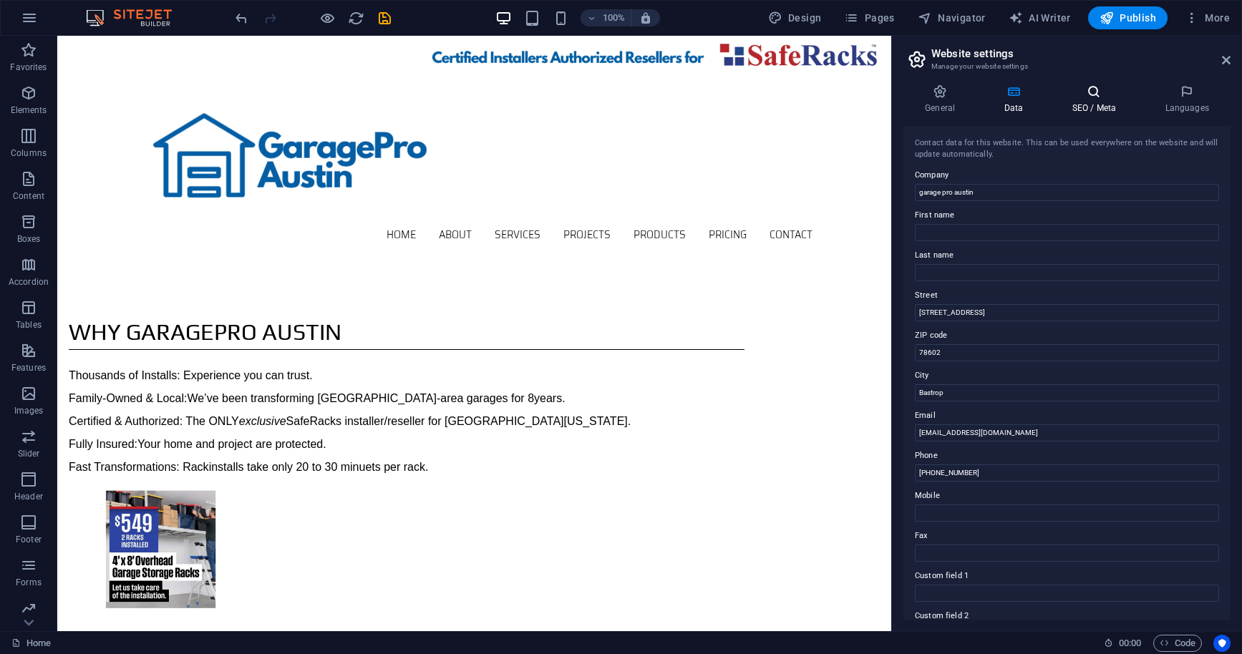
click at [1093, 95] on icon at bounding box center [1093, 91] width 87 height 14
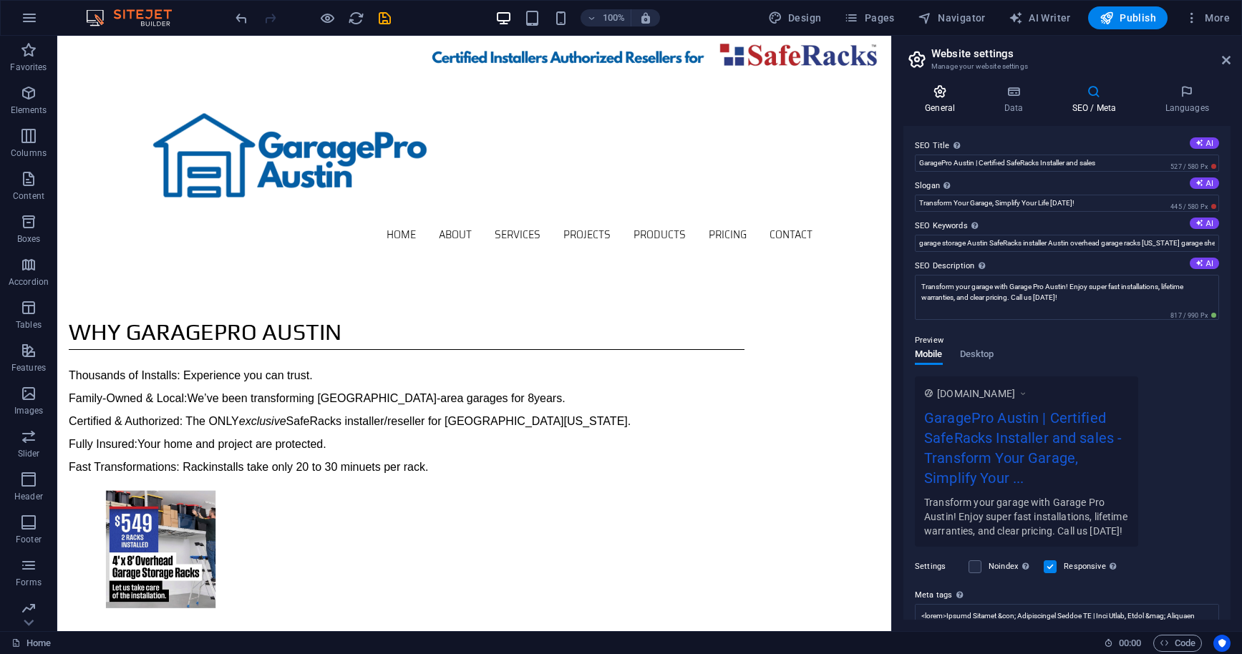
click at [941, 95] on icon at bounding box center [939, 91] width 73 height 14
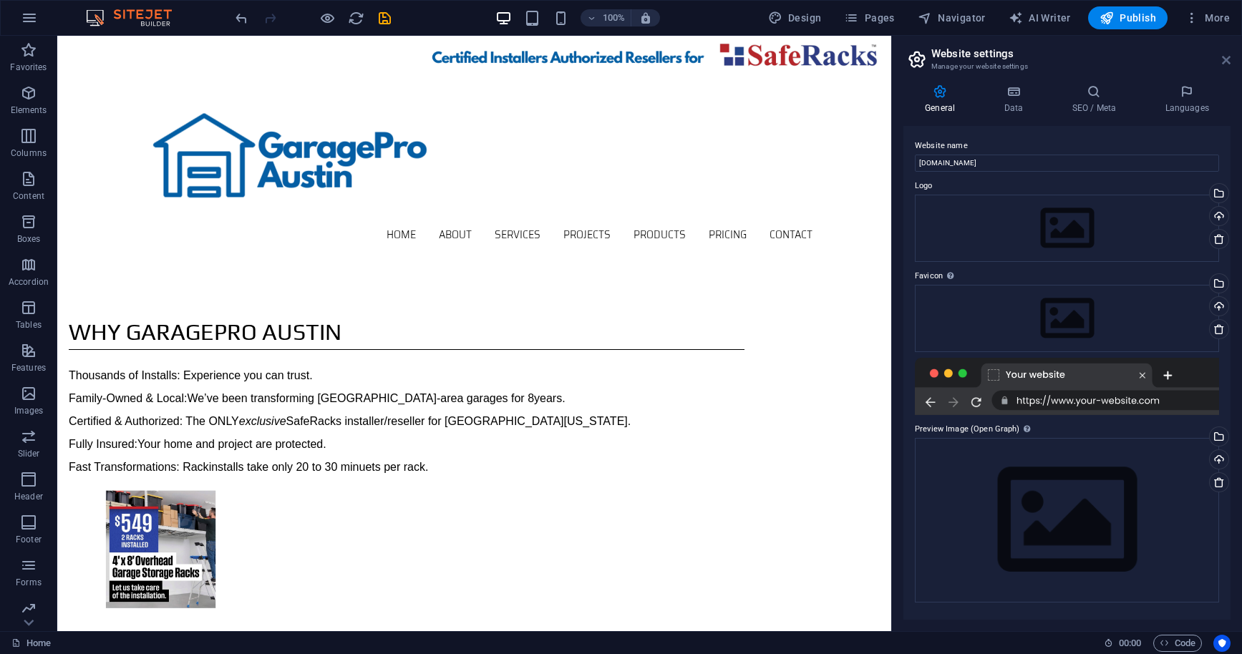
click at [1182, 61] on icon at bounding box center [1226, 59] width 9 height 11
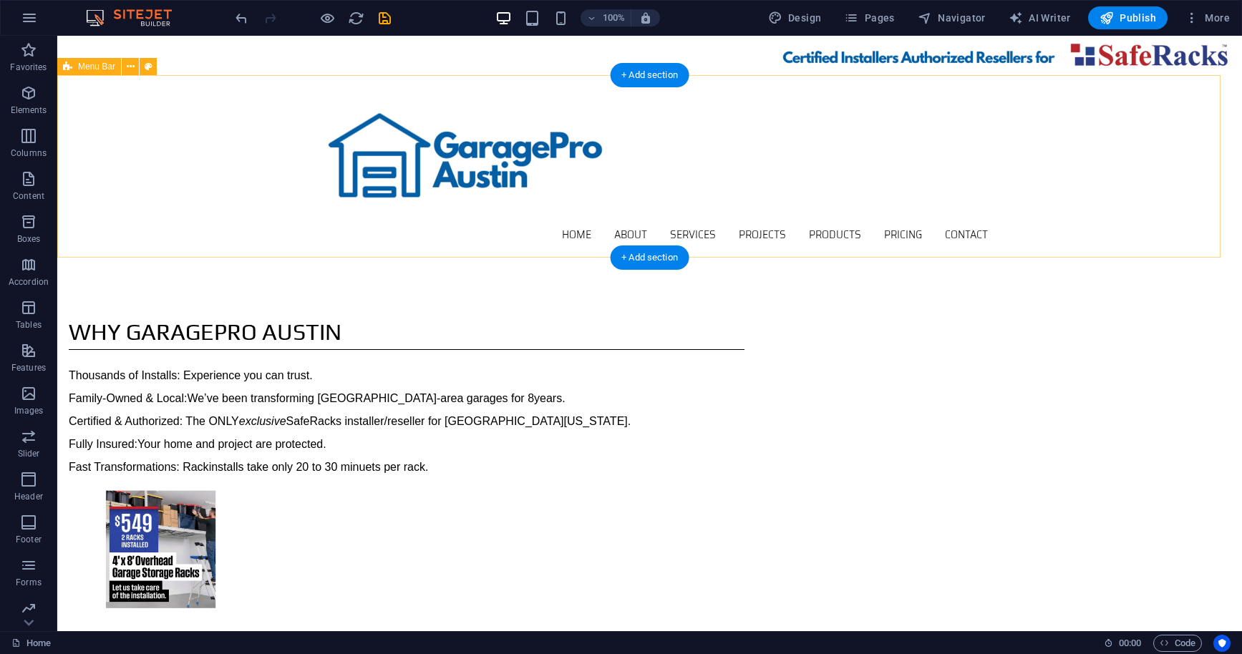
drag, startPoint x: 859, startPoint y: 166, endPoint x: 667, endPoint y: 160, distance: 191.9
click at [857, 165] on div "Home About Services Projects Products Pricing Contact Menu" at bounding box center [649, 166] width 1185 height 183
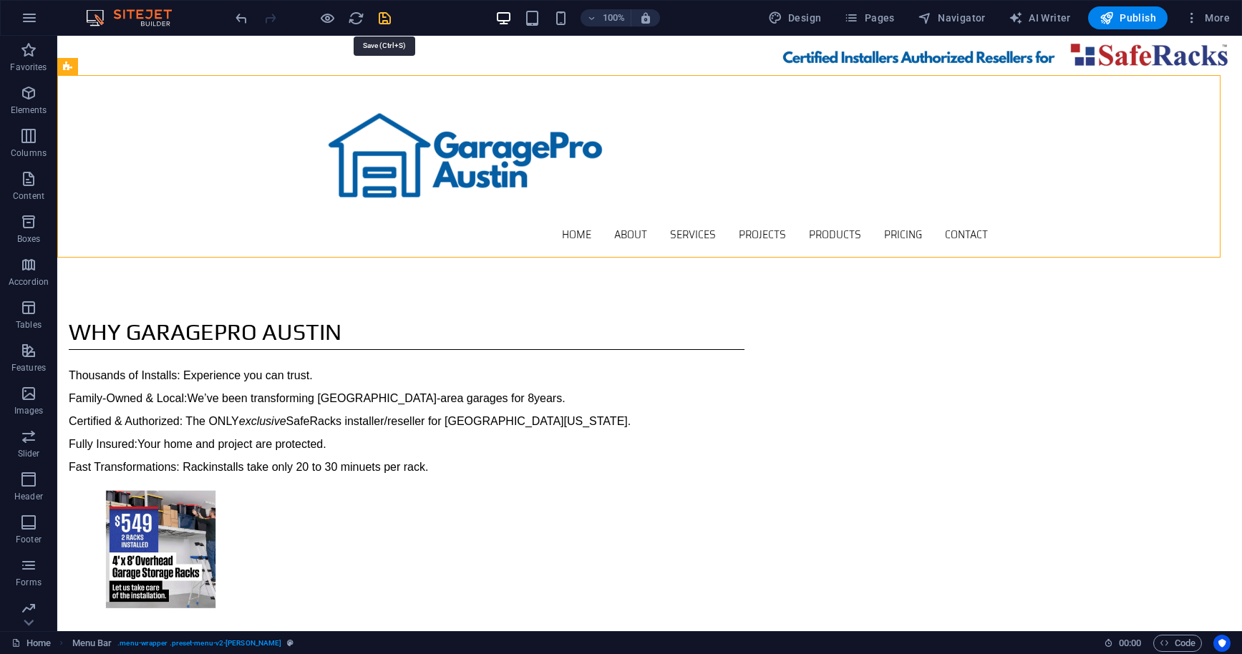
click at [390, 21] on icon "save" at bounding box center [384, 18] width 16 height 16
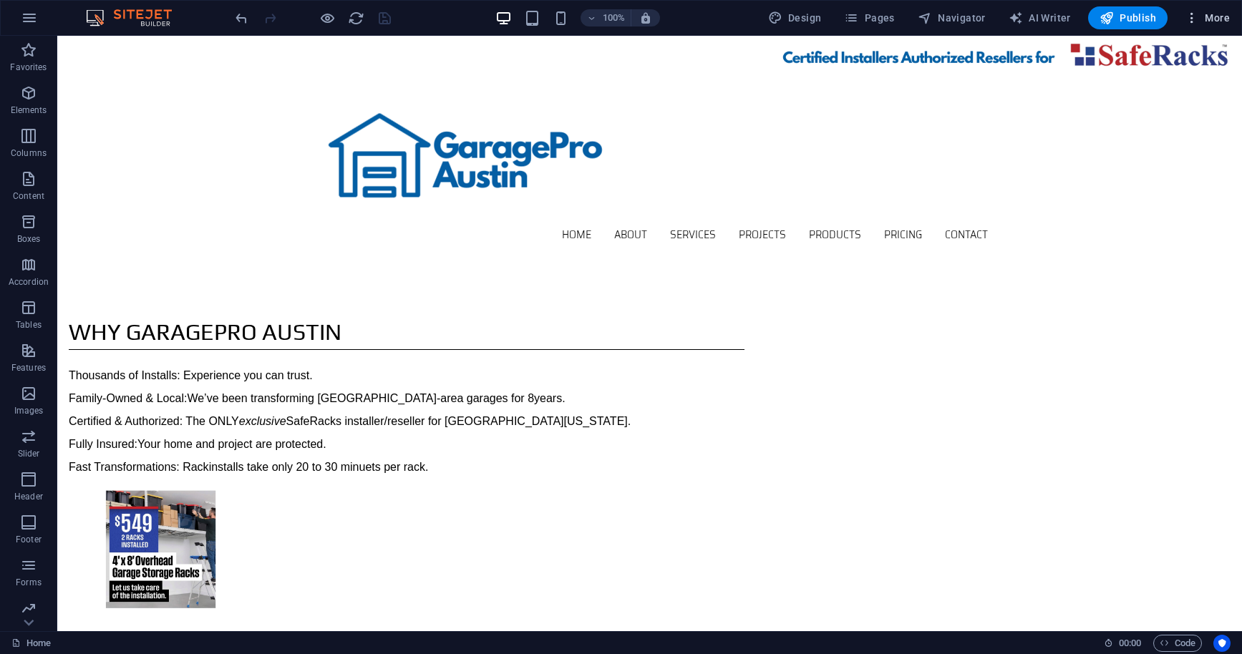
click at [1182, 23] on span "More" at bounding box center [1207, 18] width 45 height 14
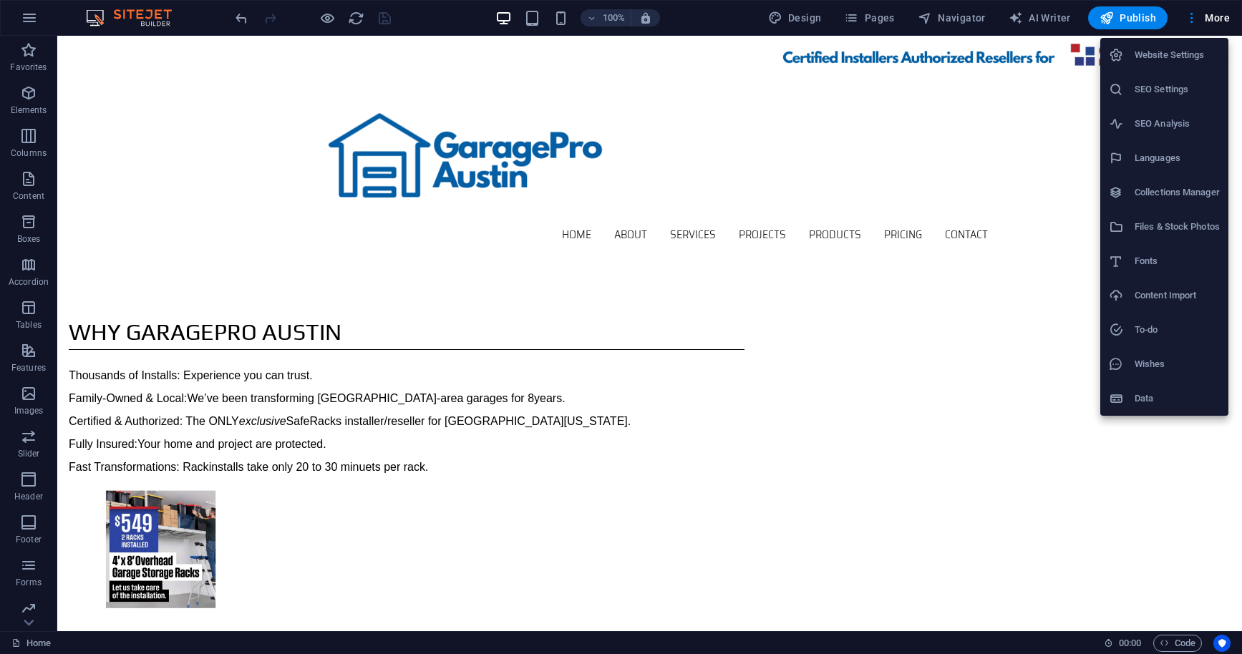
click at [1182, 92] on h6 "SEO Settings" at bounding box center [1176, 89] width 85 height 17
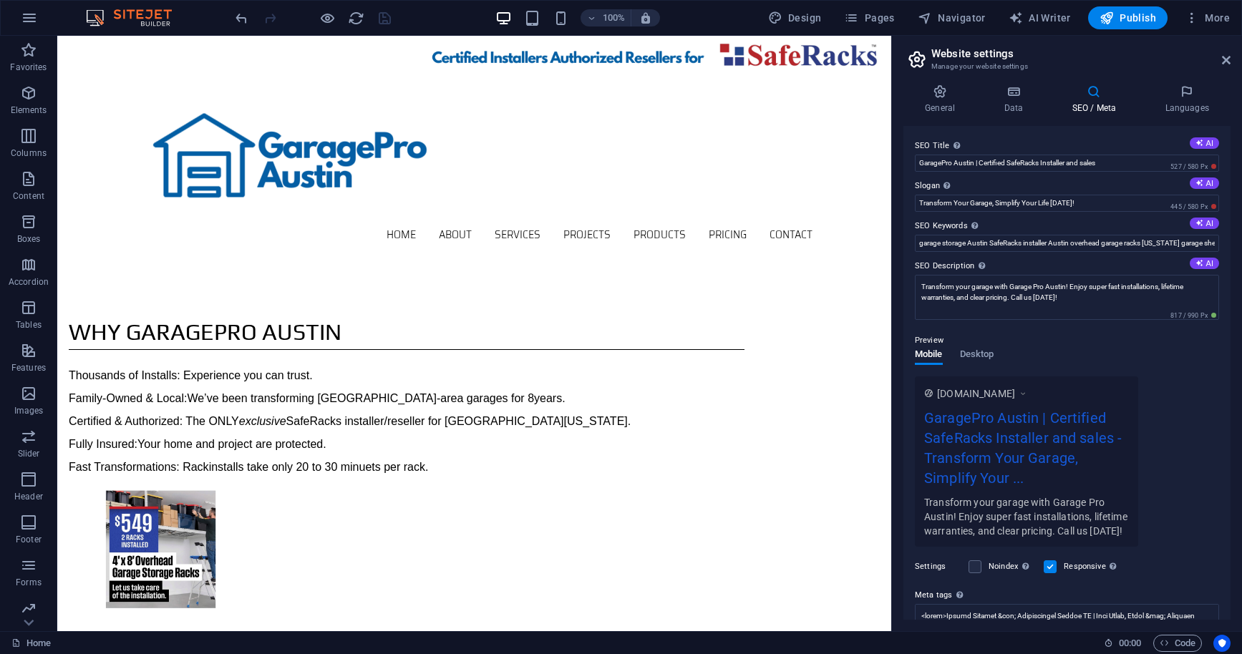
click at [1097, 95] on icon at bounding box center [1093, 91] width 87 height 14
click at [1011, 95] on icon at bounding box center [1013, 91] width 62 height 14
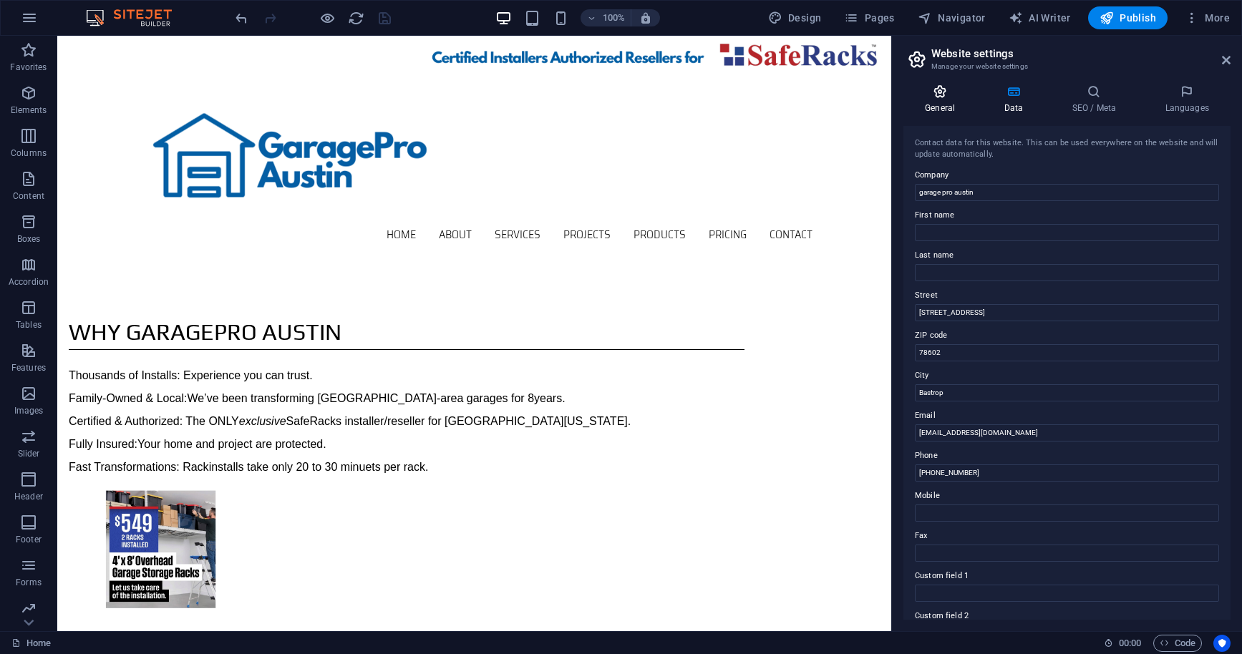
click at [942, 92] on icon at bounding box center [939, 91] width 73 height 14
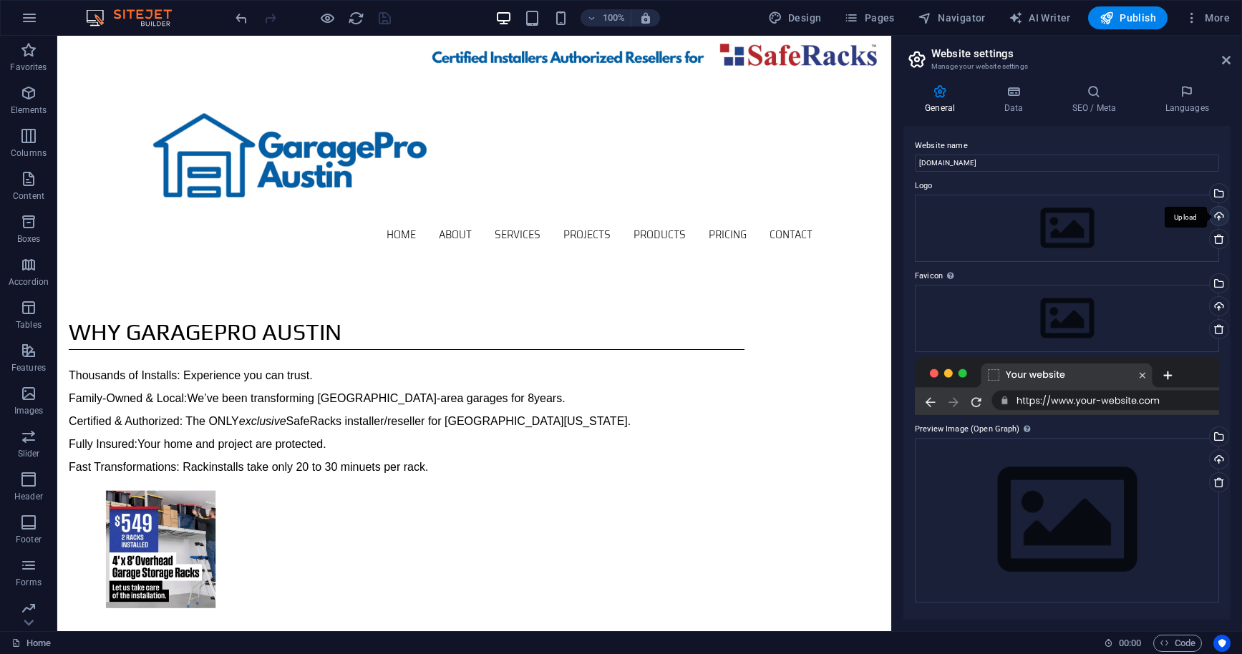
click at [1182, 215] on div "Upload" at bounding box center [1217, 217] width 21 height 21
click at [1182, 193] on div "Select files from the file manager, stock photos, or upload file(s)" at bounding box center [1217, 194] width 21 height 21
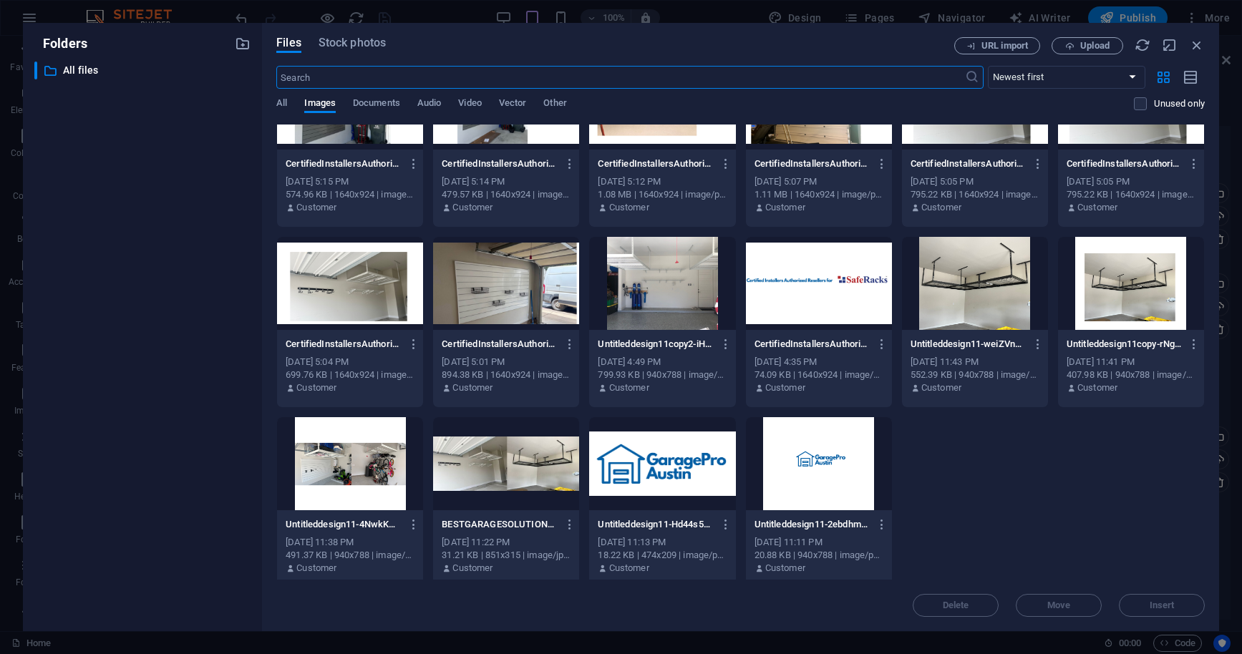
scroll to position [593, 0]
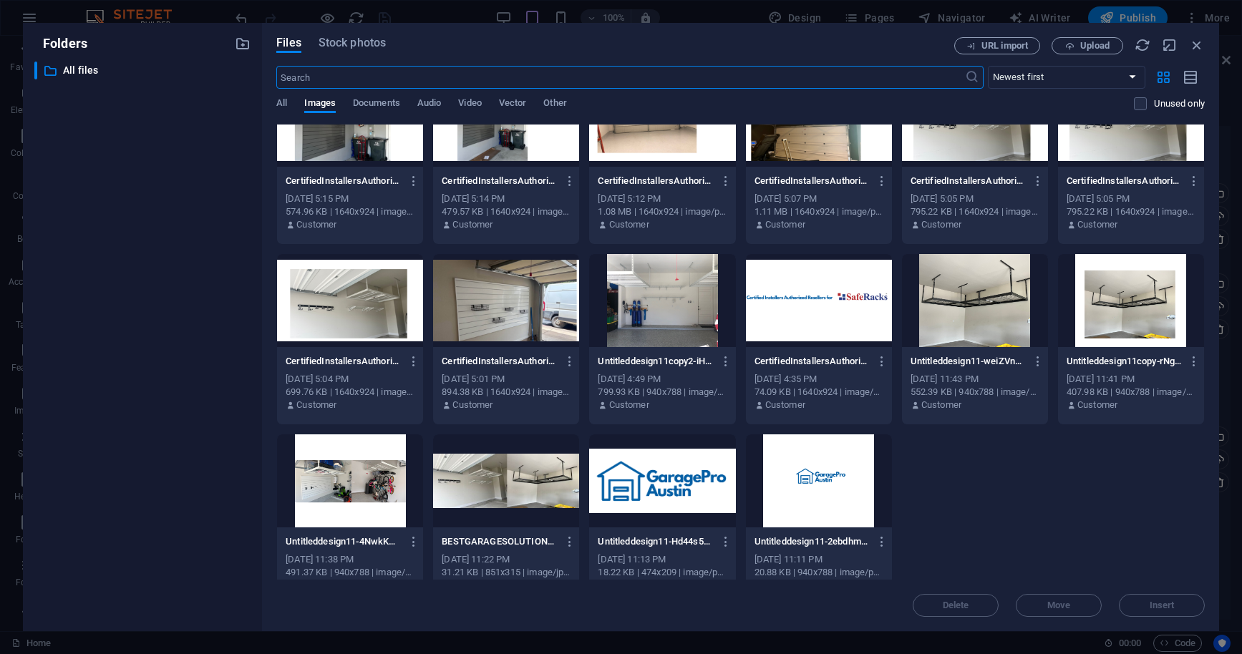
click at [661, 473] on div at bounding box center [662, 480] width 146 height 93
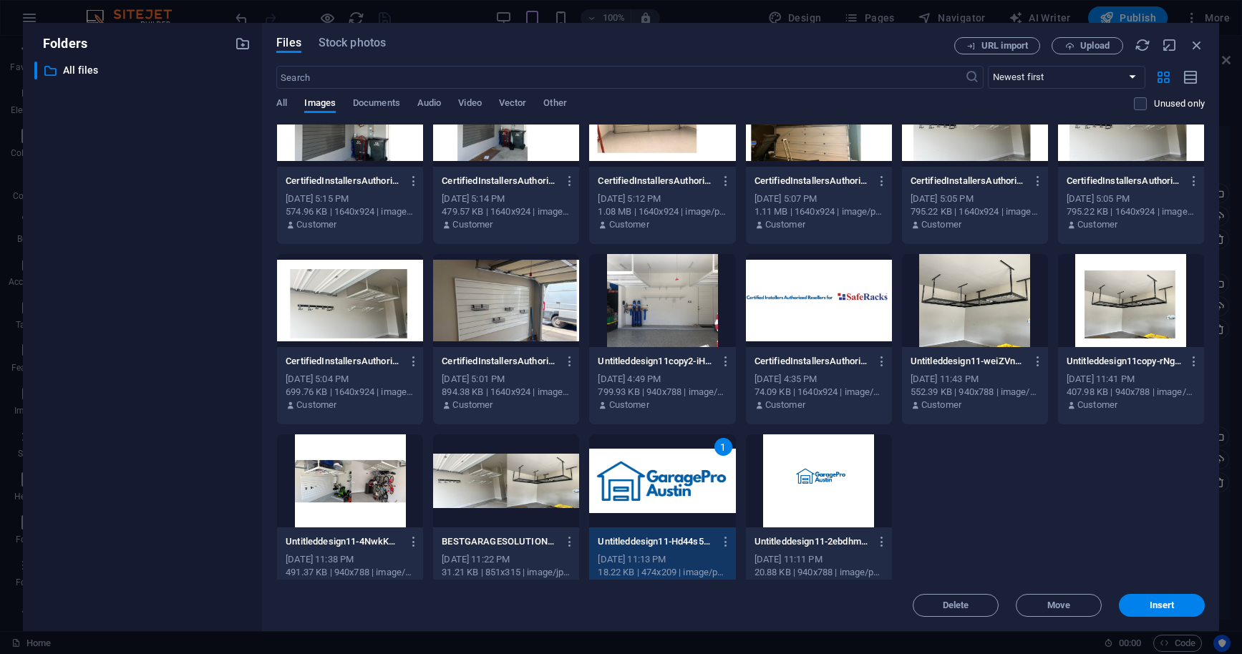
click at [661, 473] on div "1" at bounding box center [662, 480] width 146 height 93
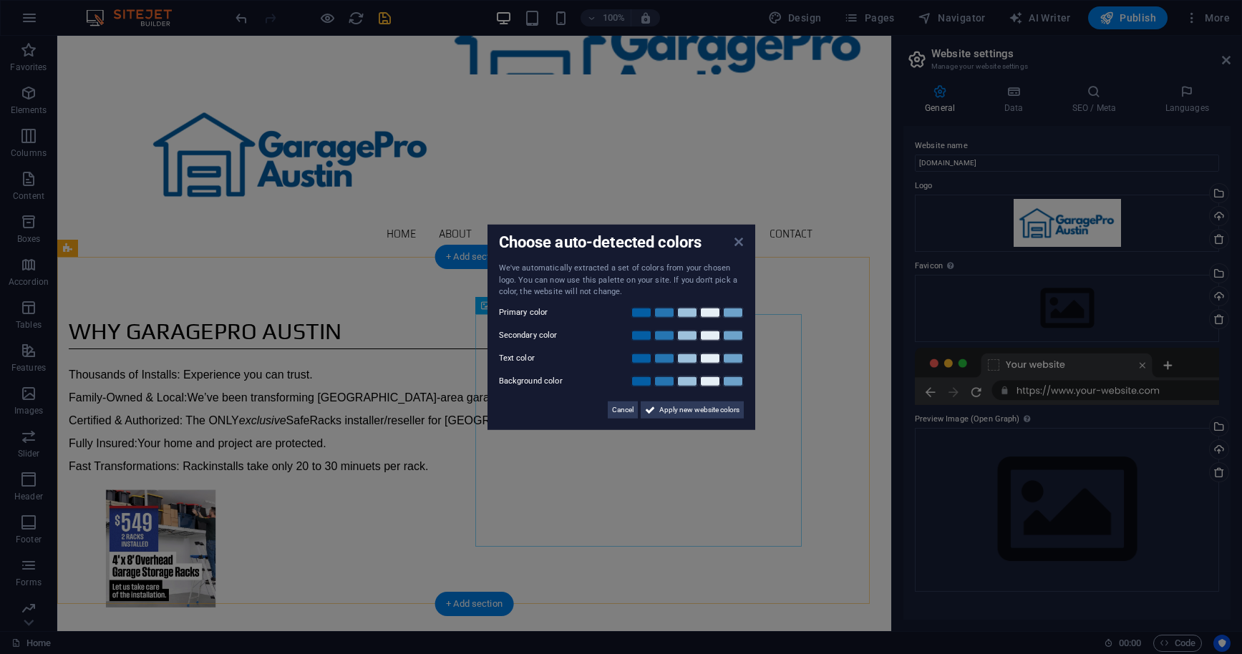
click at [740, 245] on icon at bounding box center [738, 241] width 9 height 11
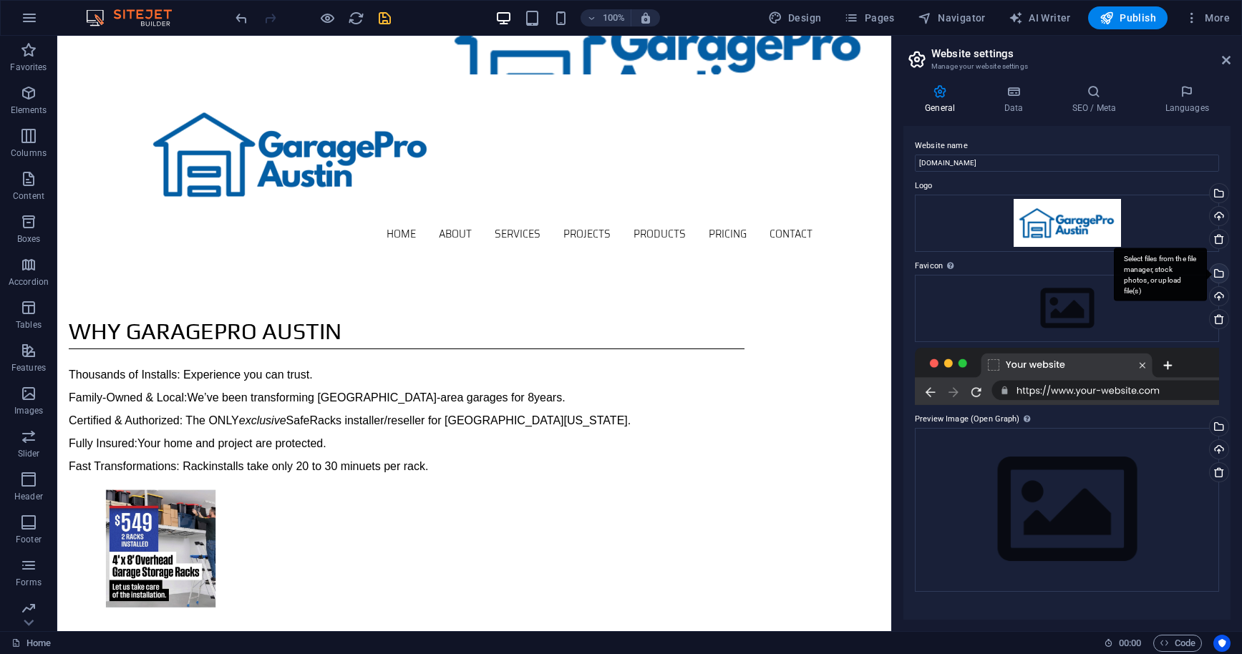
click at [1182, 270] on div "Select files from the file manager, stock photos, or upload file(s)" at bounding box center [1160, 275] width 93 height 54
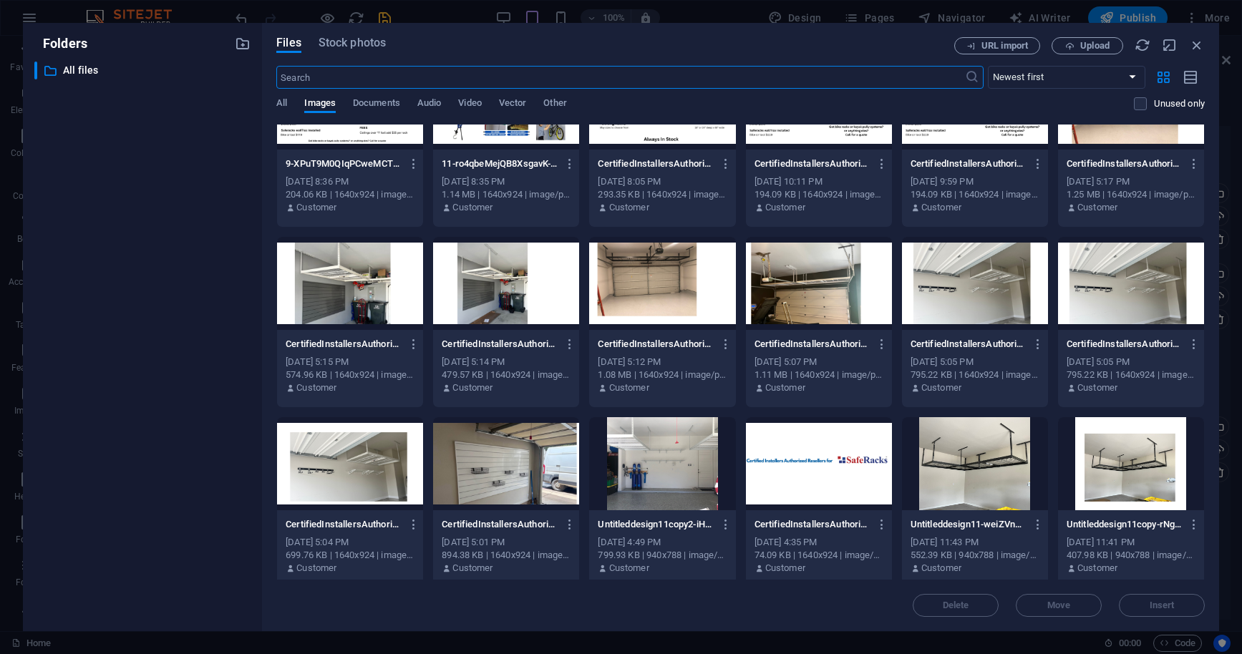
scroll to position [610, 0]
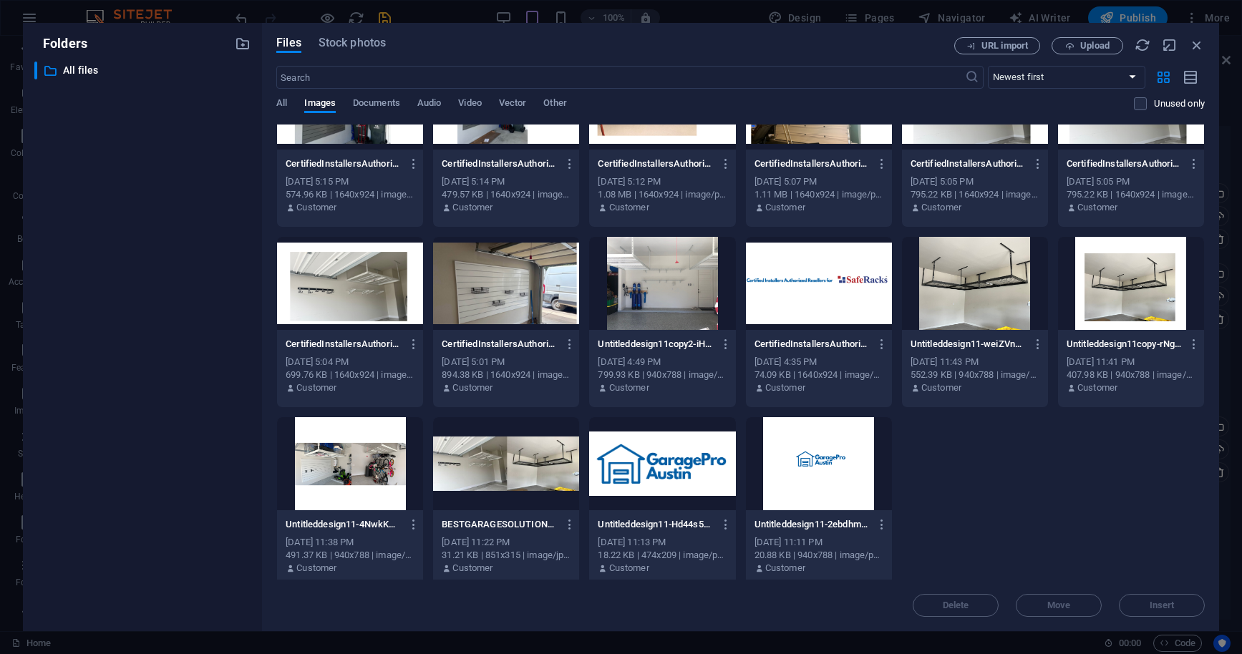
click at [676, 453] on div at bounding box center [662, 463] width 146 height 93
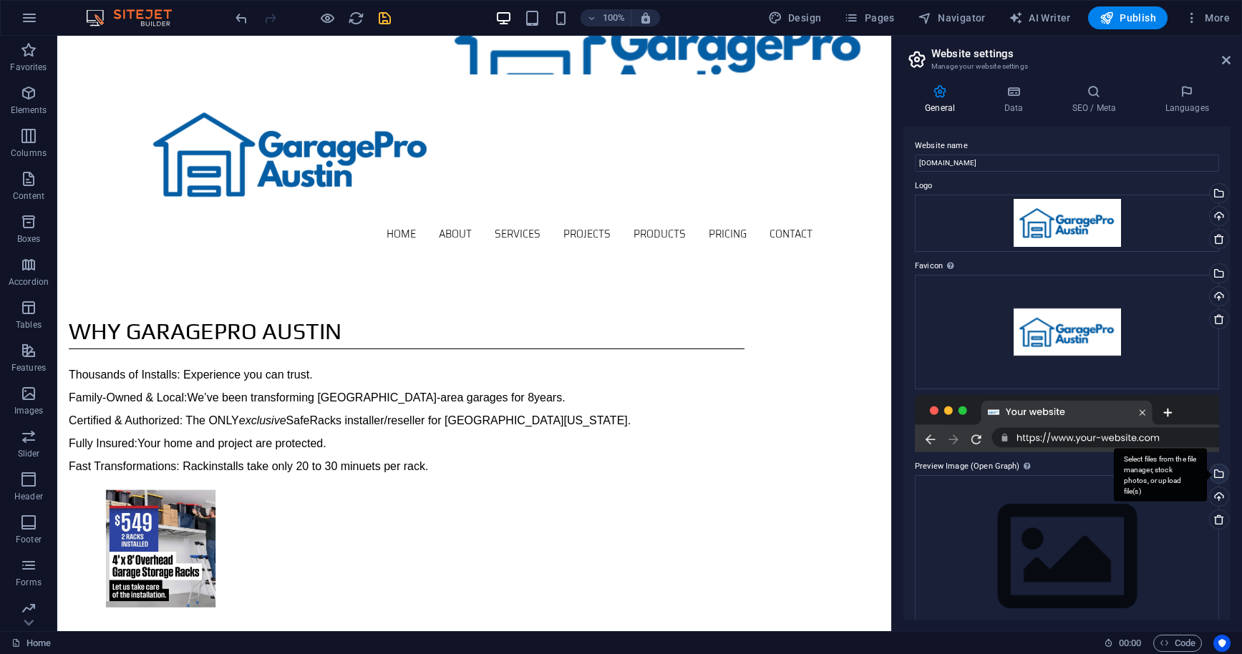
click at [1182, 473] on div "Select files from the file manager, stock photos, or upload file(s)" at bounding box center [1217, 475] width 21 height 21
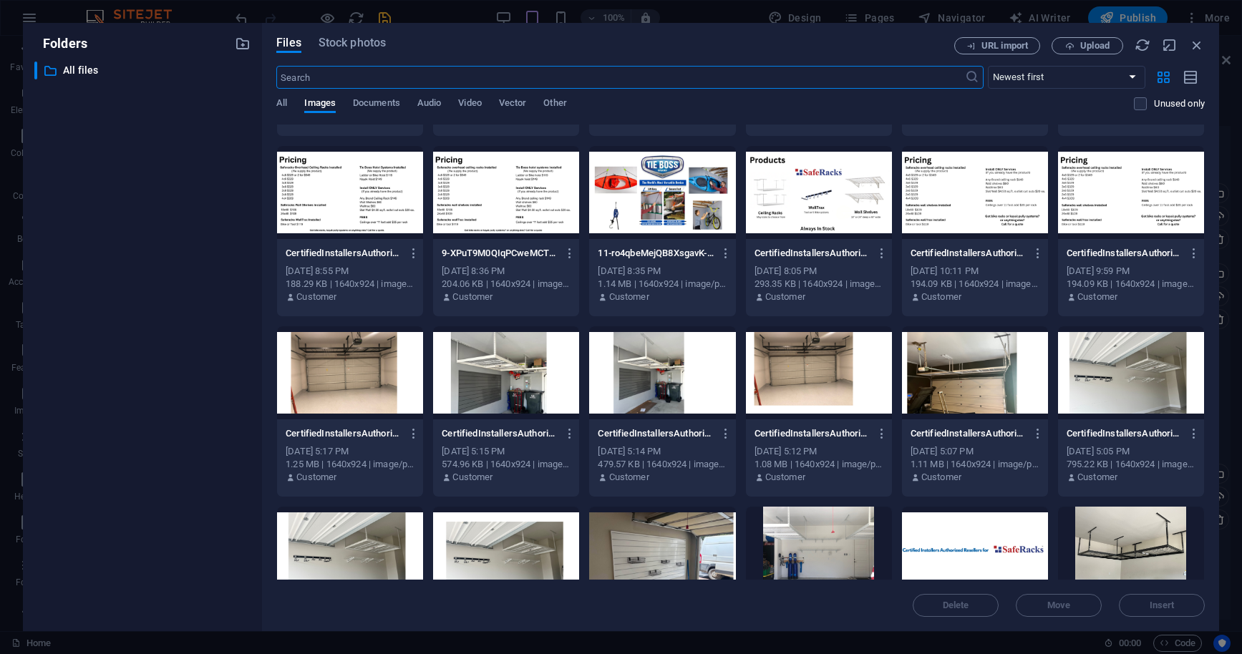
scroll to position [417, 0]
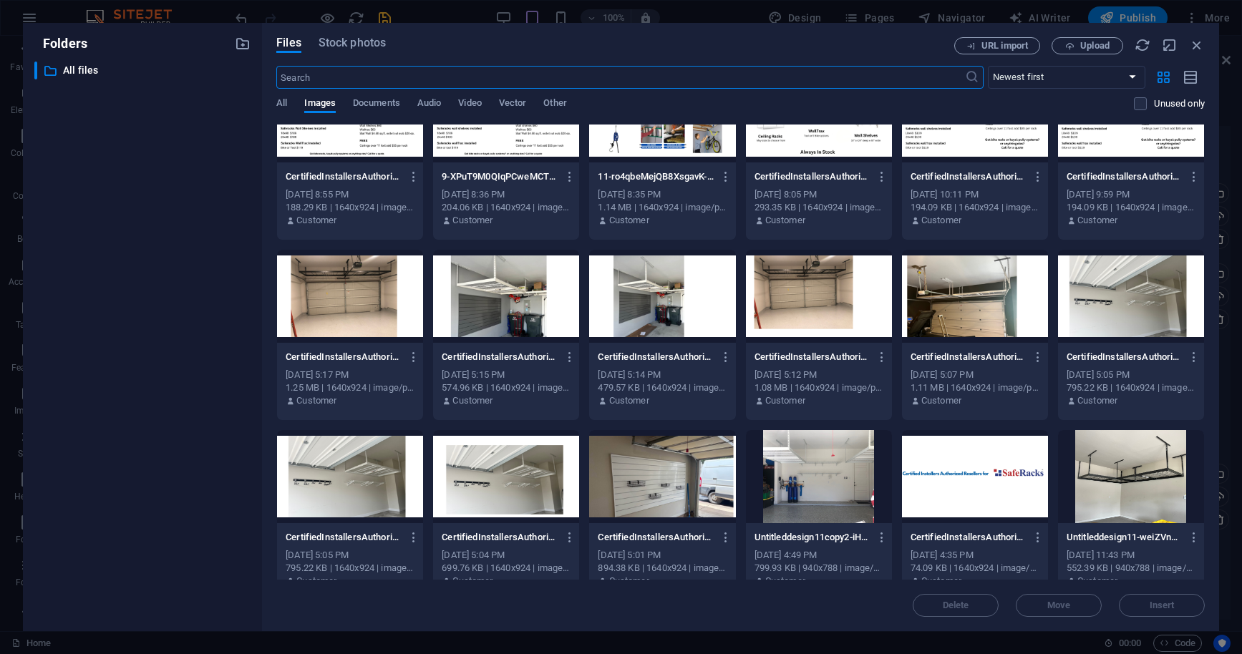
click at [1144, 467] on div at bounding box center [1131, 476] width 146 height 93
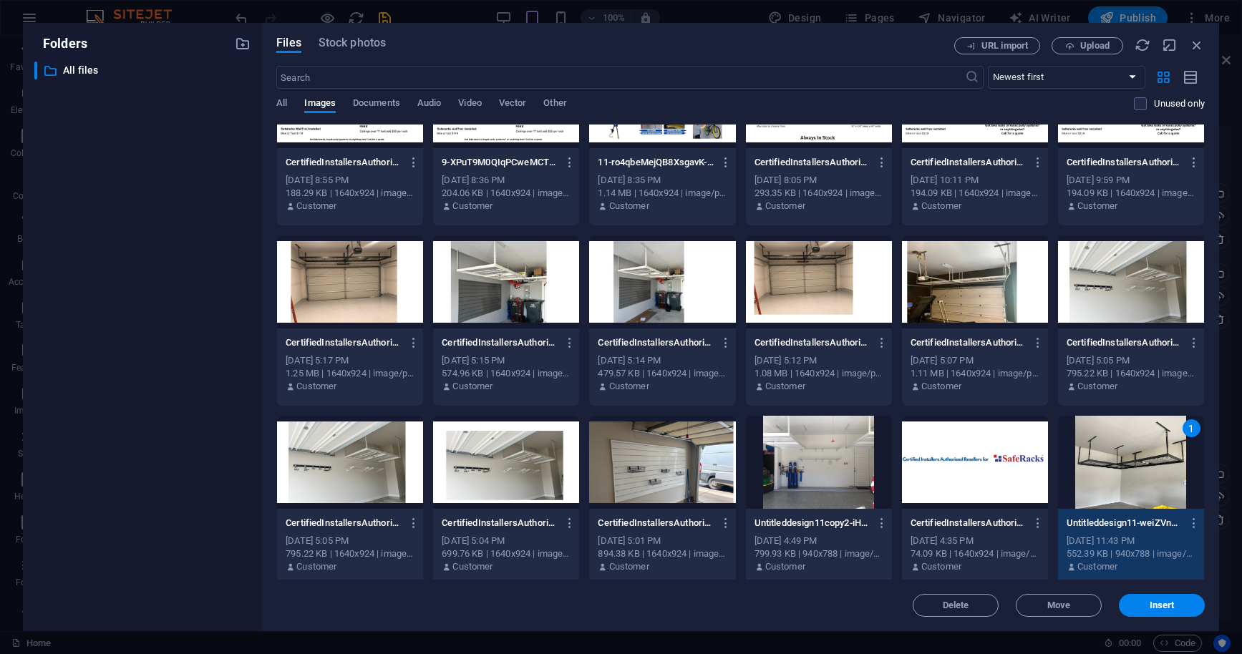
scroll to position [462, 0]
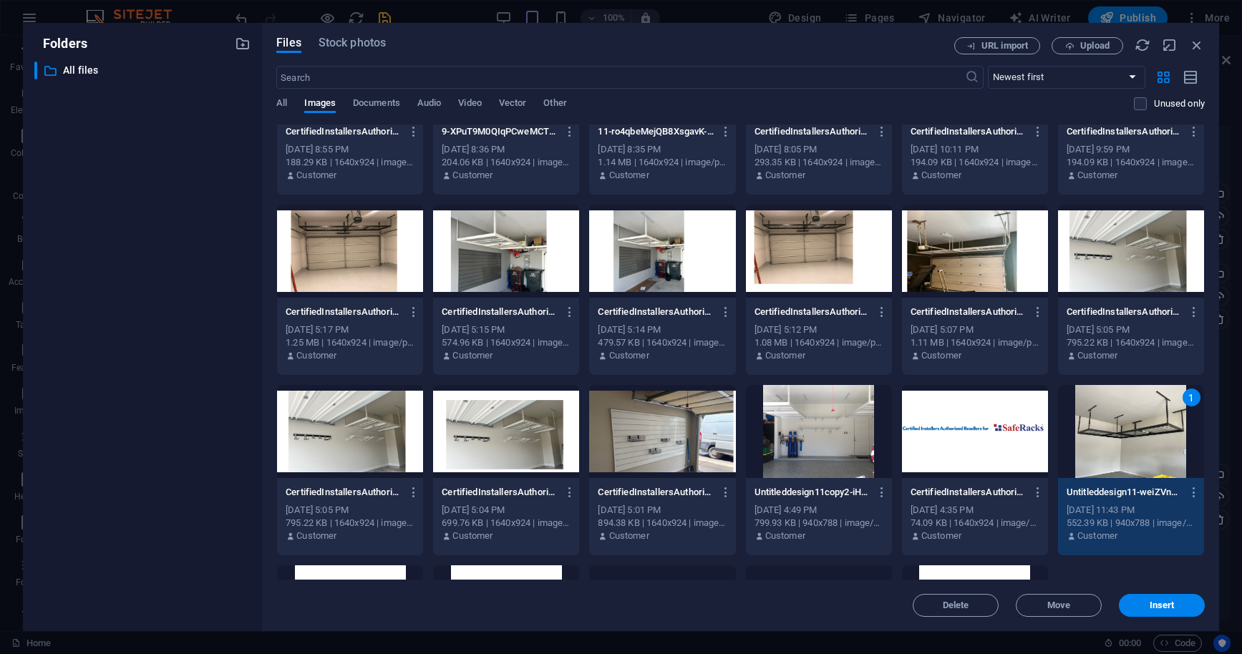
click at [1152, 435] on div "1" at bounding box center [1131, 431] width 146 height 93
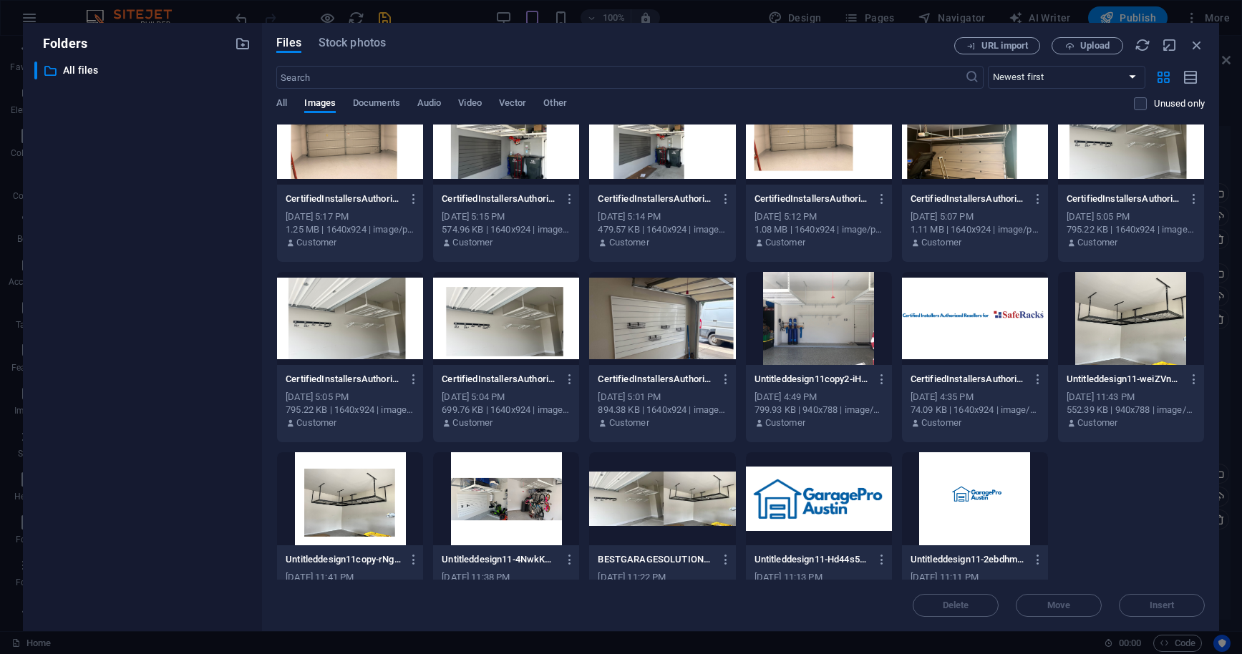
scroll to position [610, 0]
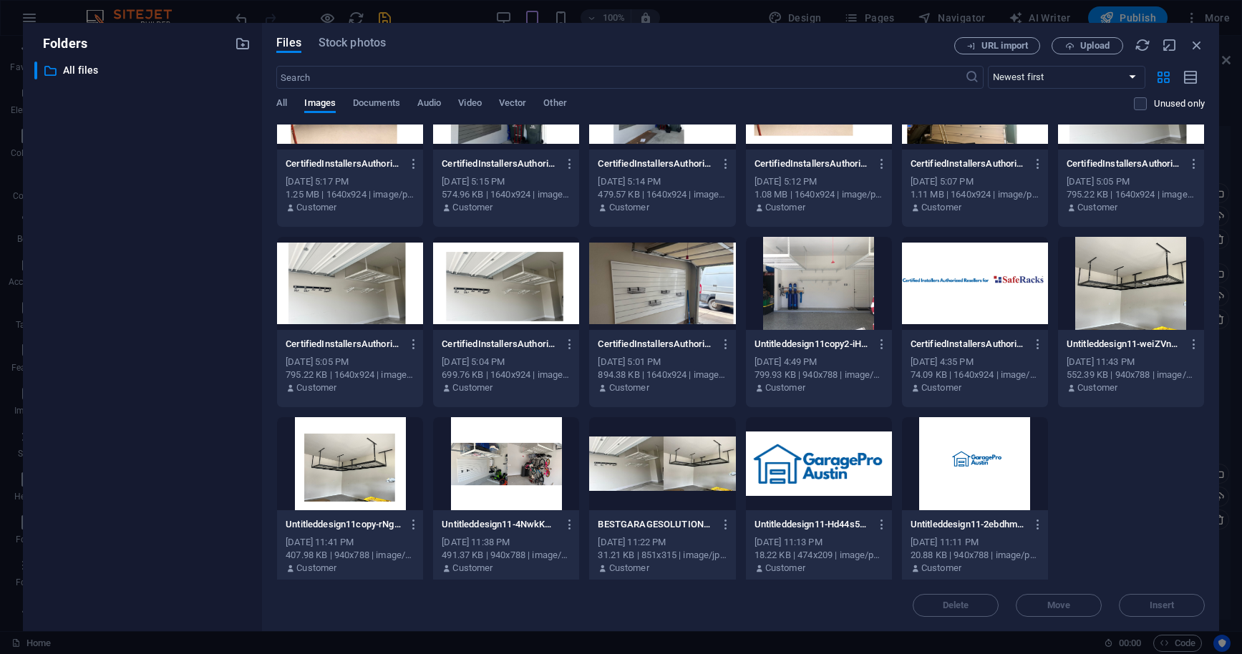
click at [517, 452] on div at bounding box center [506, 463] width 146 height 93
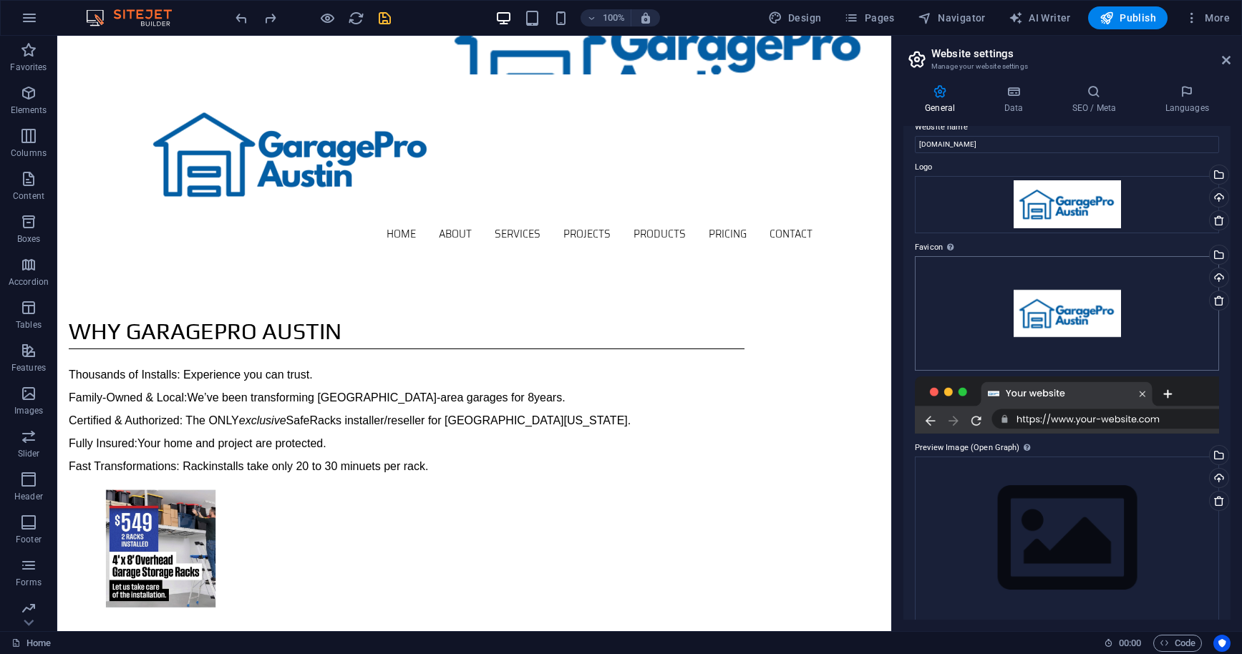
scroll to position [0, 0]
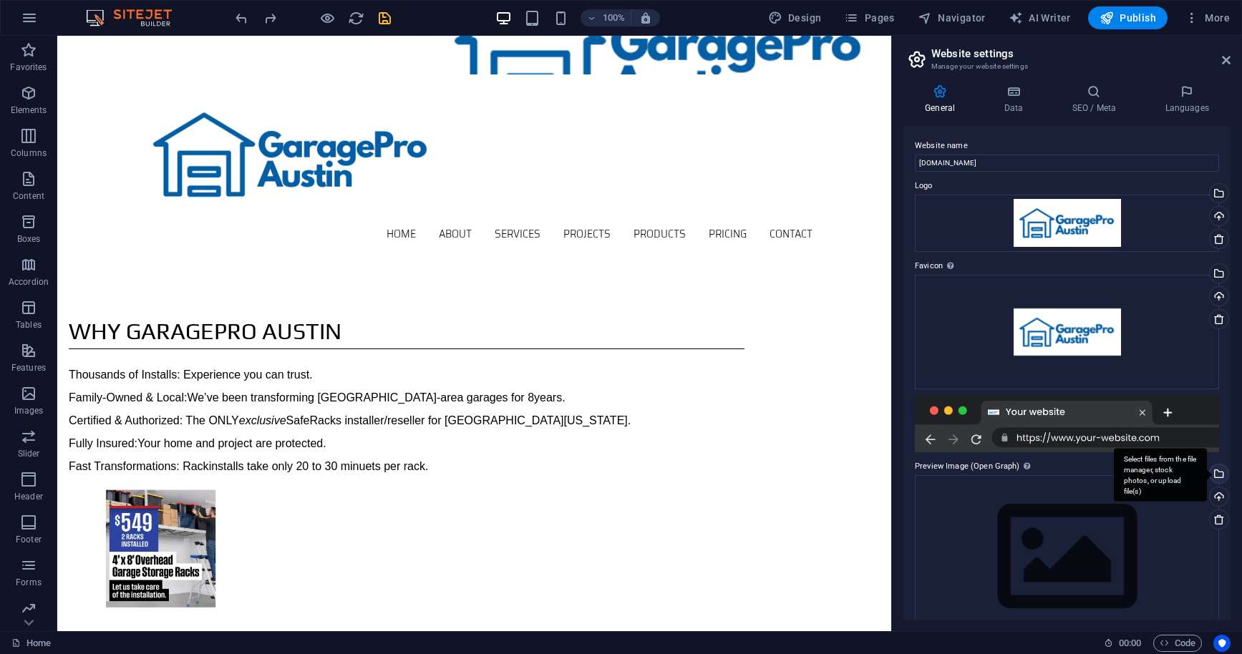
click at [1182, 472] on div "Select files from the file manager, stock photos, or upload file(s)" at bounding box center [1217, 475] width 21 height 21
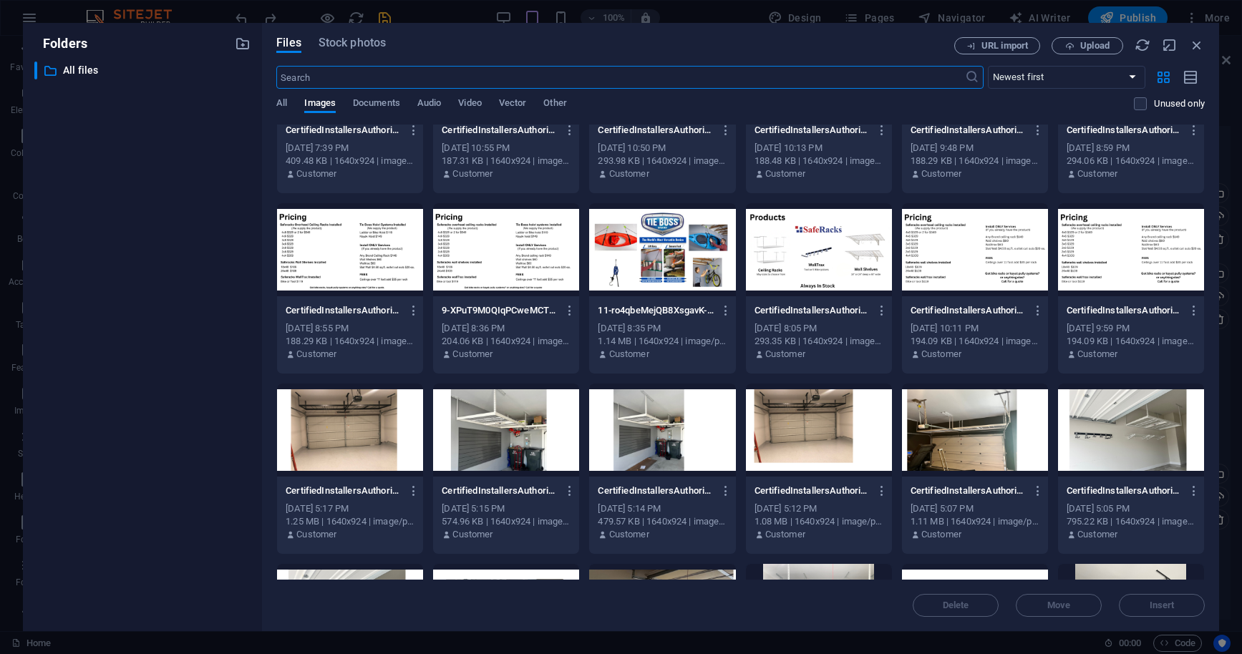
scroll to position [390, 0]
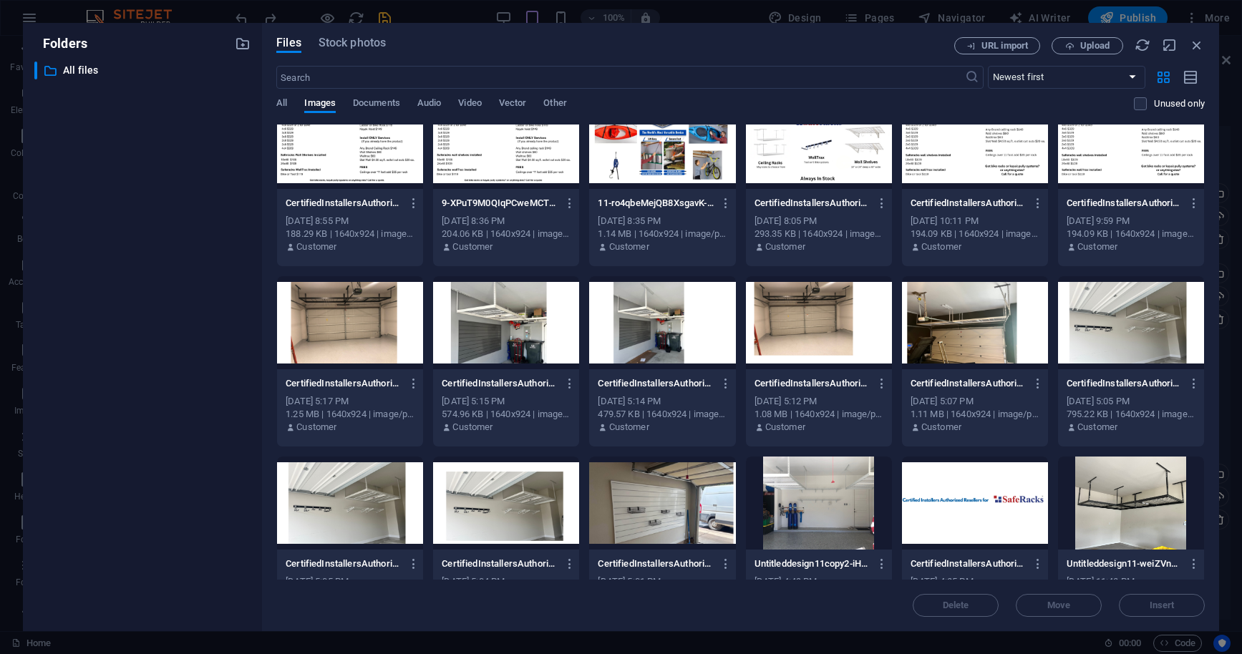
click at [1144, 490] on div at bounding box center [1131, 503] width 146 height 93
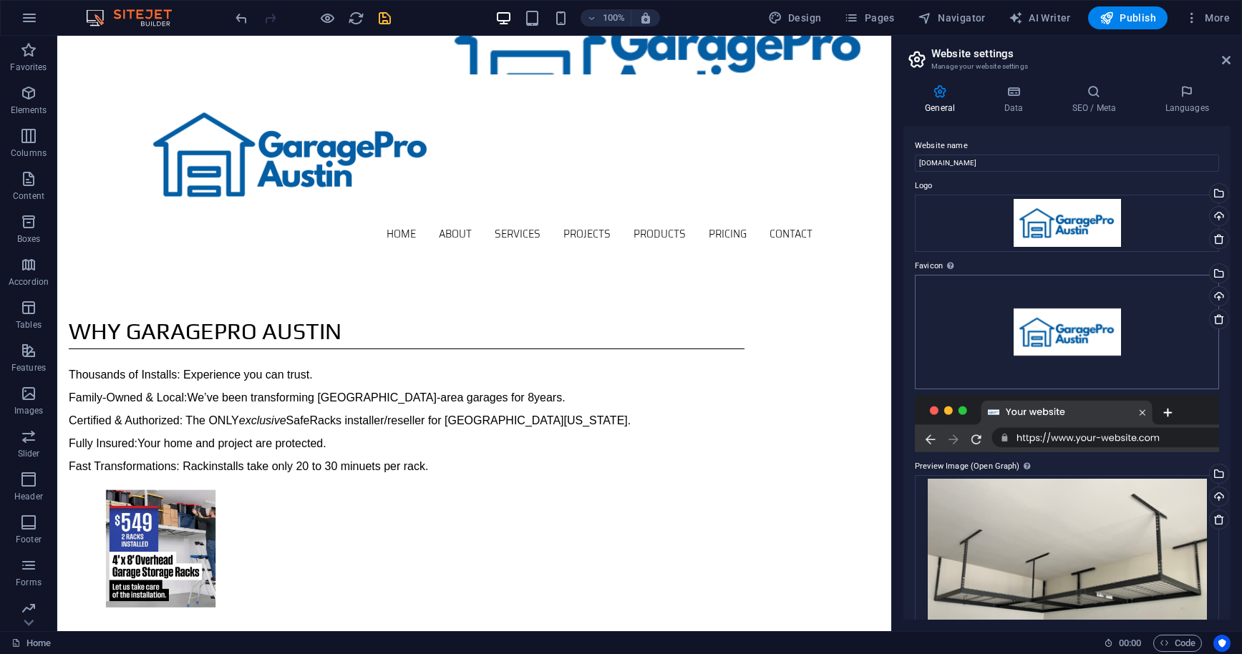
scroll to position [107, 0]
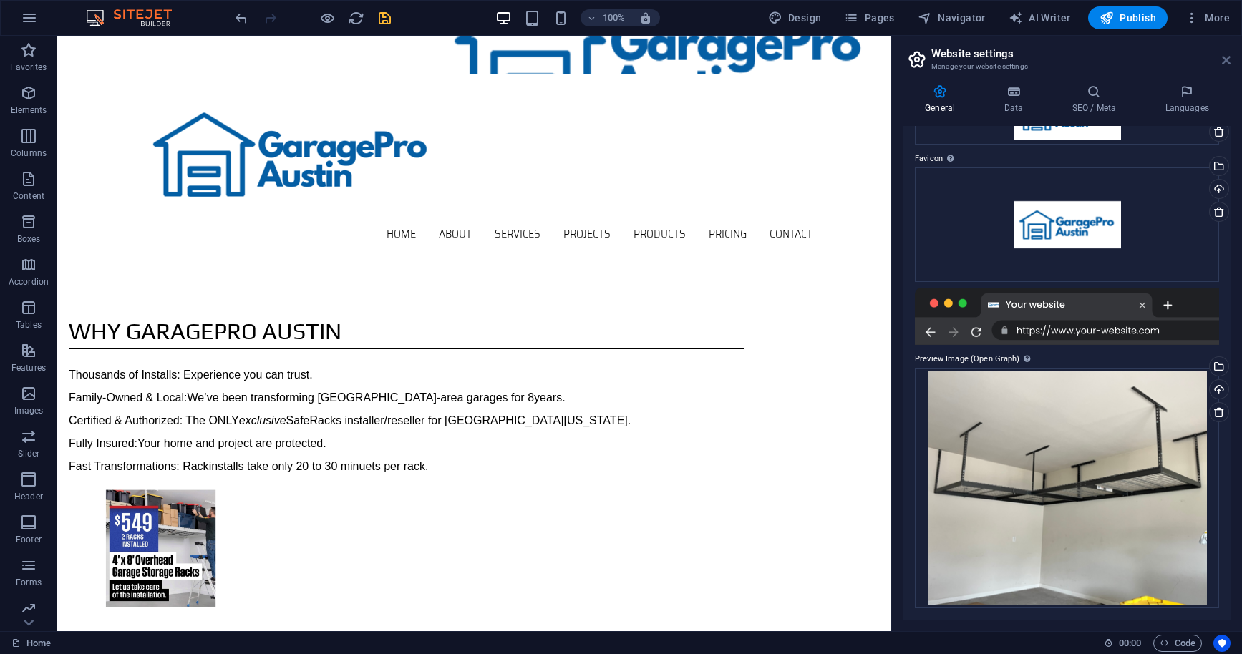
click at [1182, 59] on icon at bounding box center [1226, 59] width 9 height 11
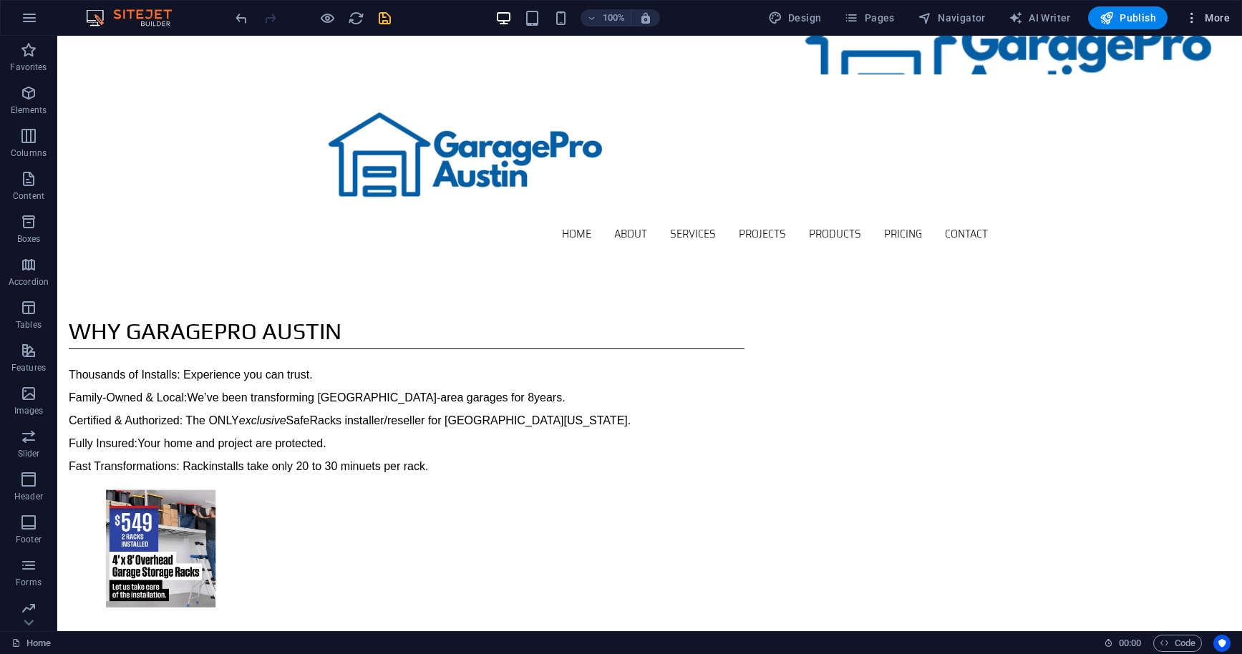
click at [1182, 20] on span "More" at bounding box center [1207, 18] width 45 height 14
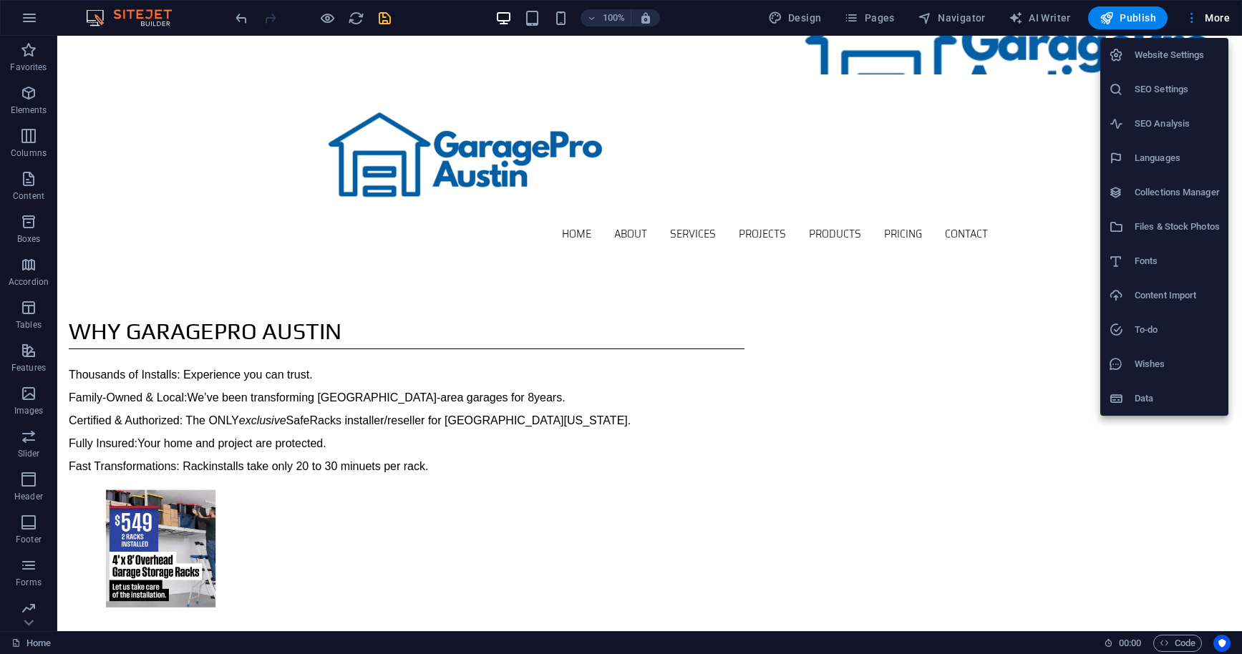
click at [1175, 89] on h6 "SEO Settings" at bounding box center [1176, 89] width 85 height 17
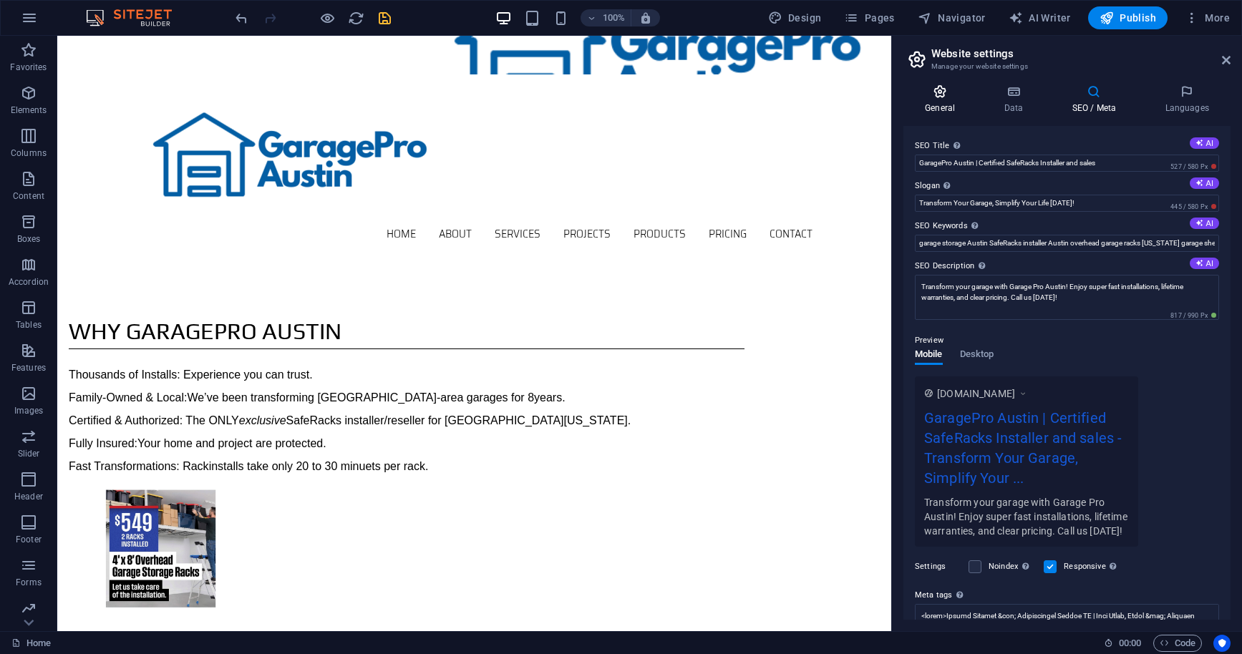
click at [941, 90] on icon at bounding box center [939, 91] width 73 height 14
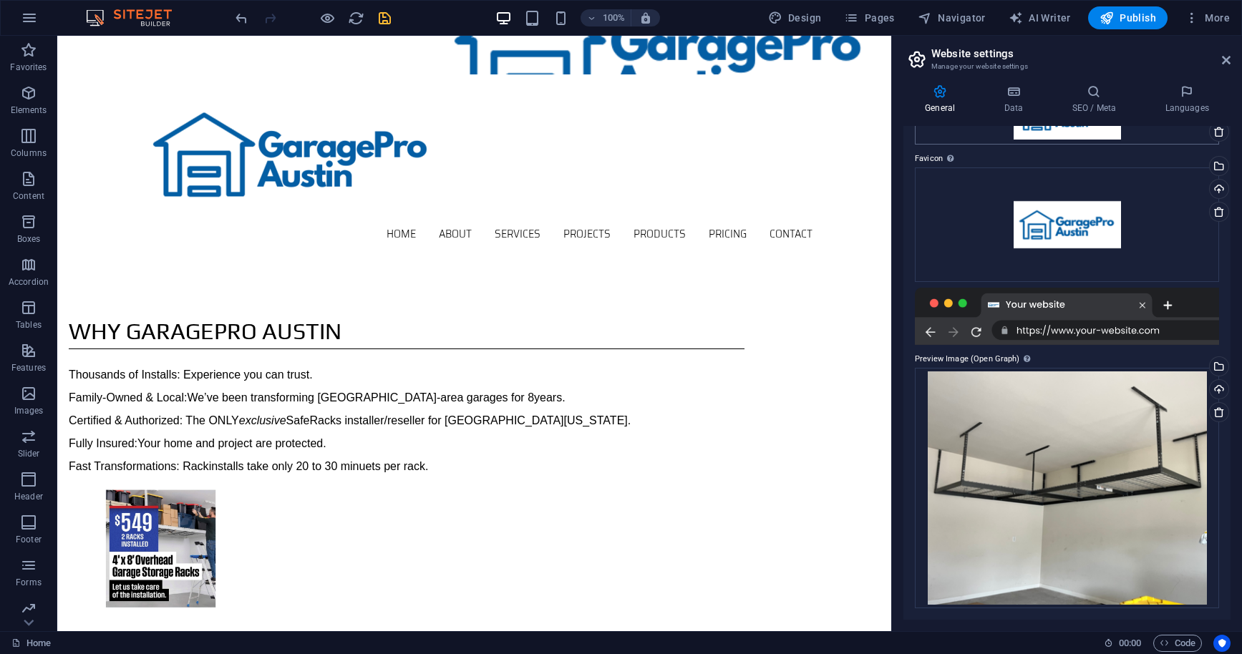
scroll to position [0, 0]
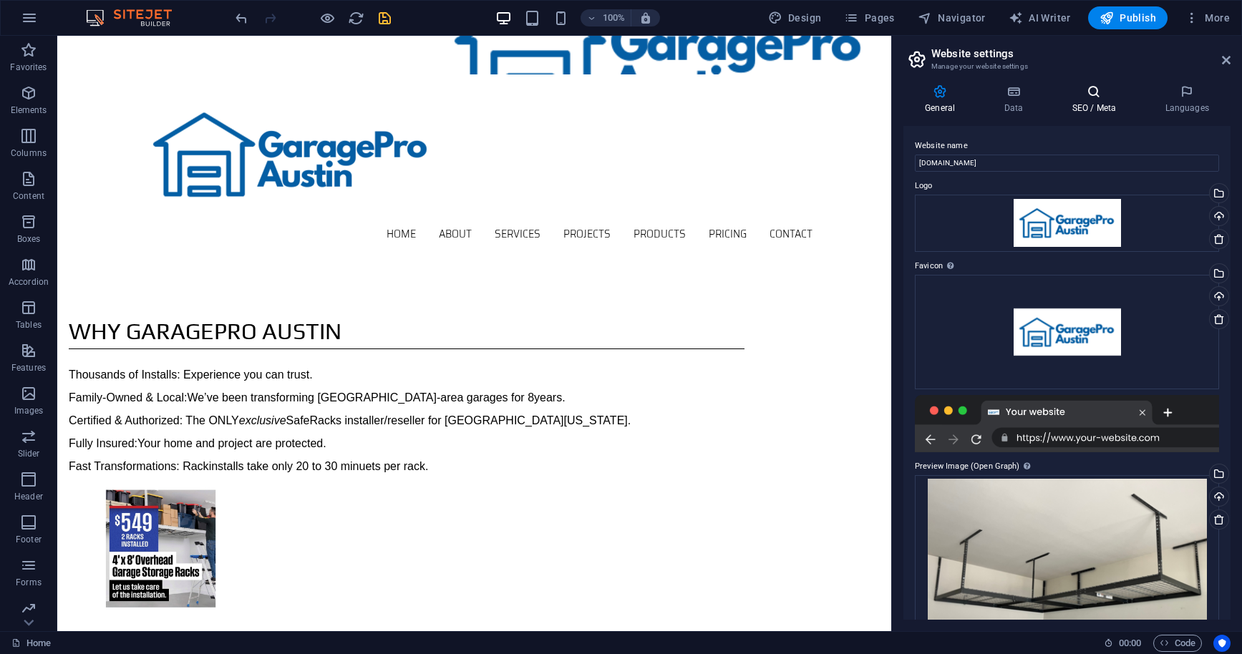
click at [1092, 97] on icon at bounding box center [1093, 91] width 87 height 14
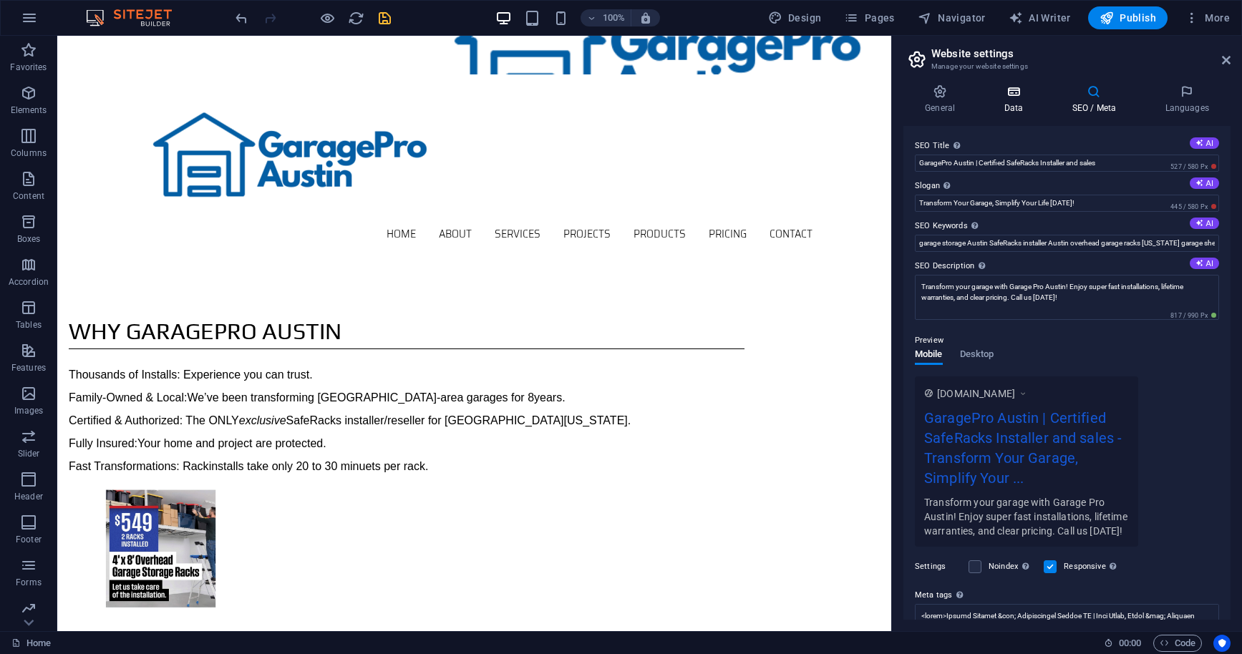
click at [1020, 92] on icon at bounding box center [1013, 91] width 62 height 14
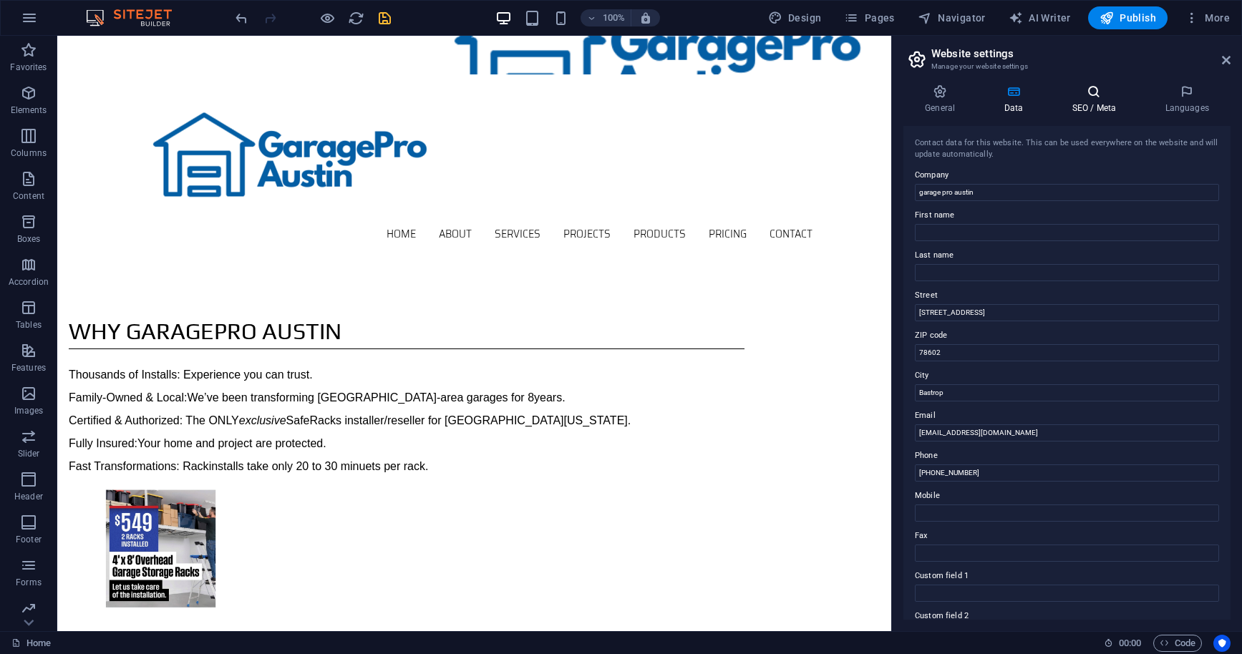
click at [1099, 95] on icon at bounding box center [1093, 91] width 87 height 14
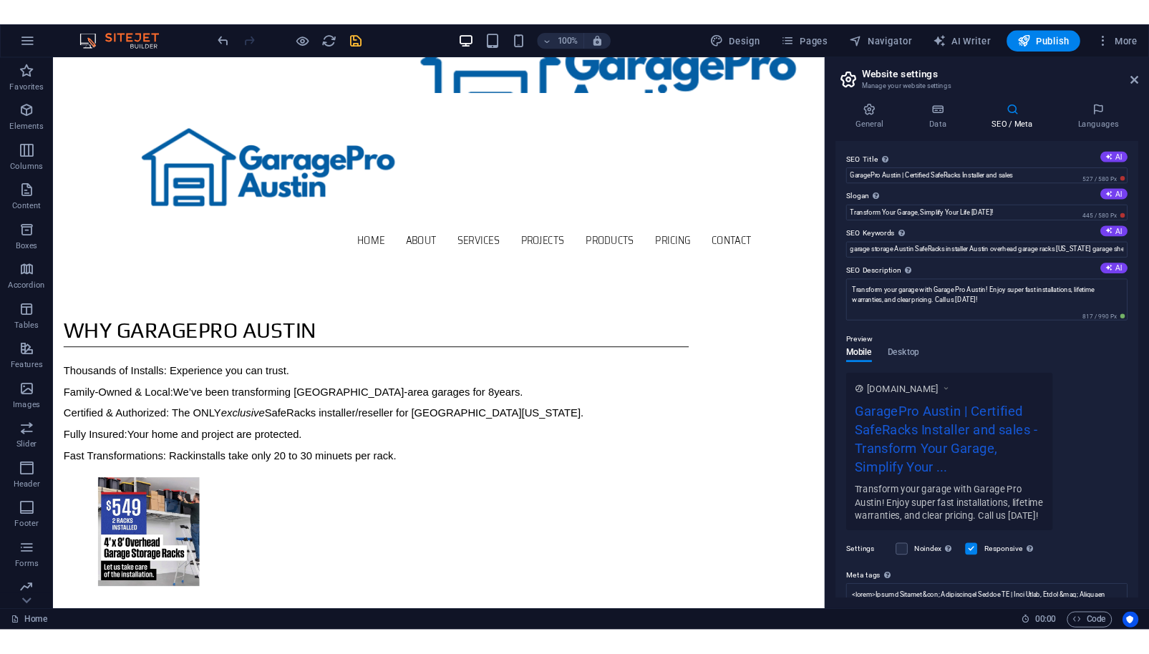
scroll to position [121, 0]
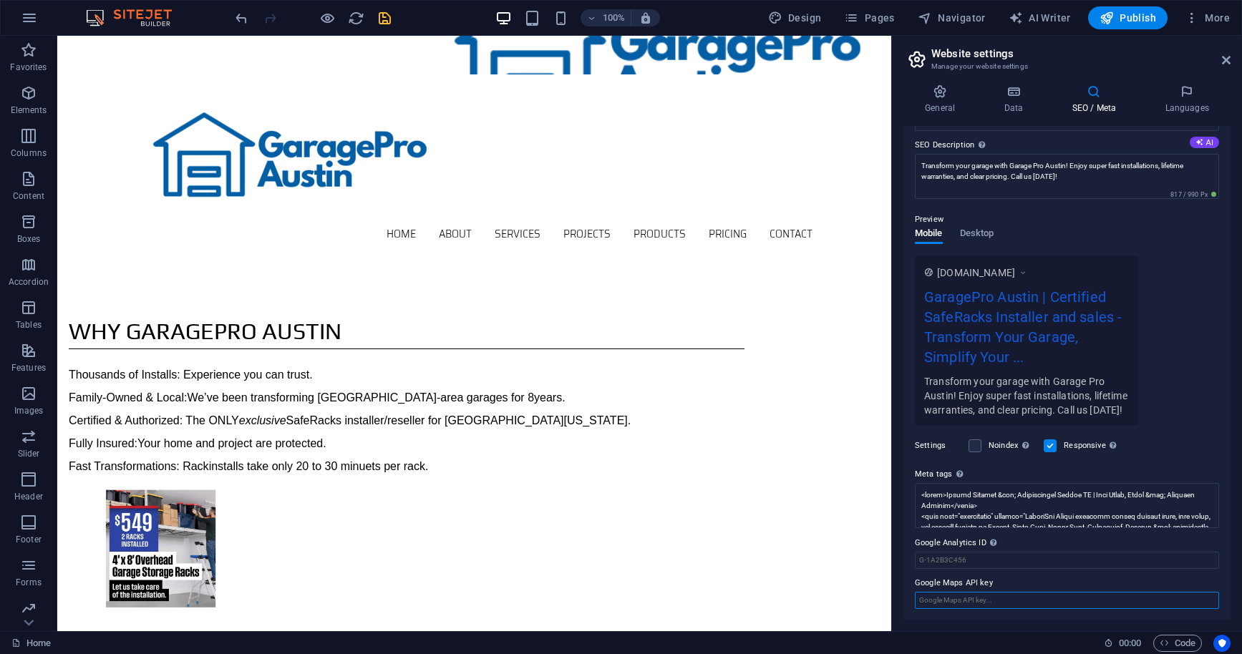
click at [954, 594] on input "Google Maps API key" at bounding box center [1067, 600] width 304 height 17
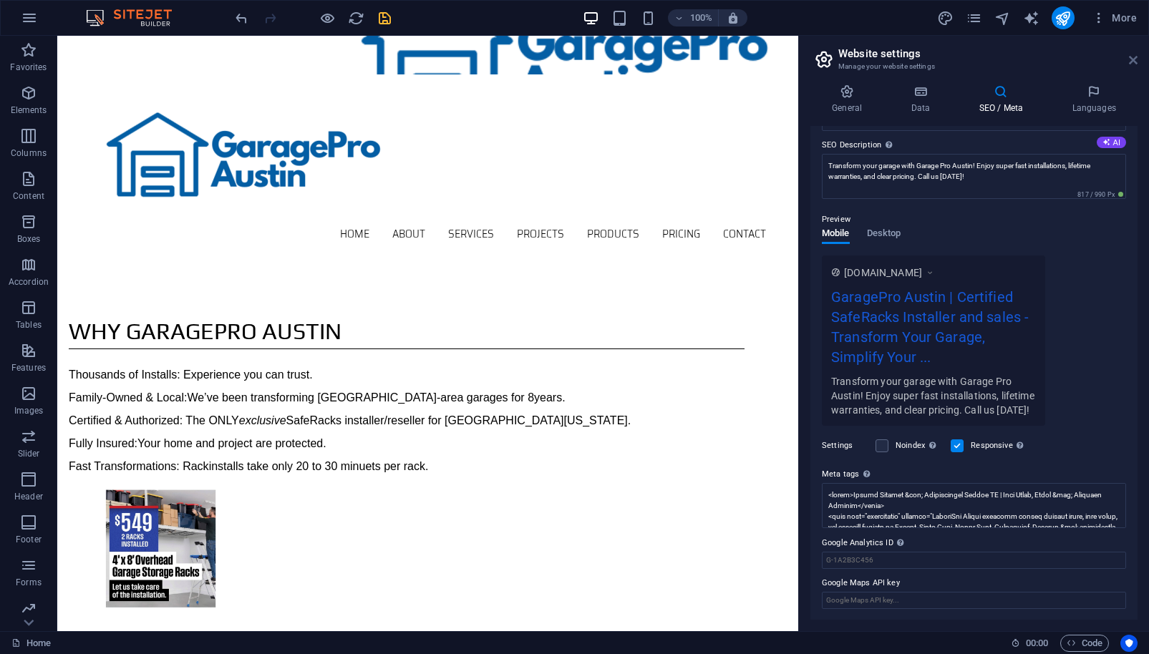
click at [1134, 57] on icon at bounding box center [1133, 59] width 9 height 11
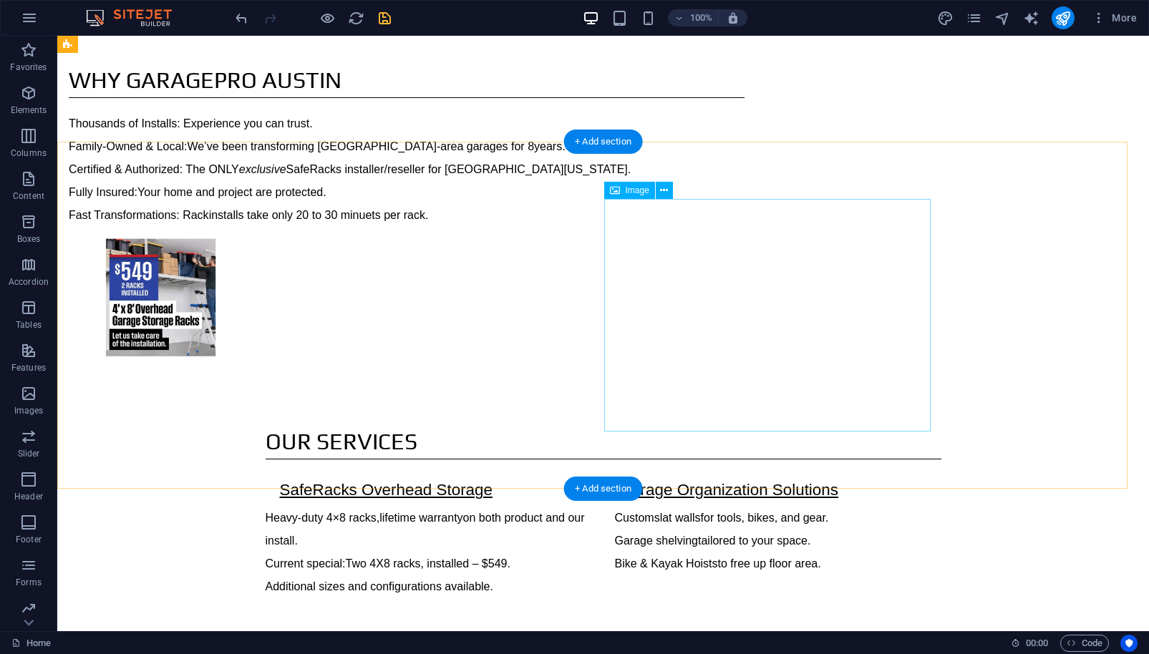
scroll to position [0, 0]
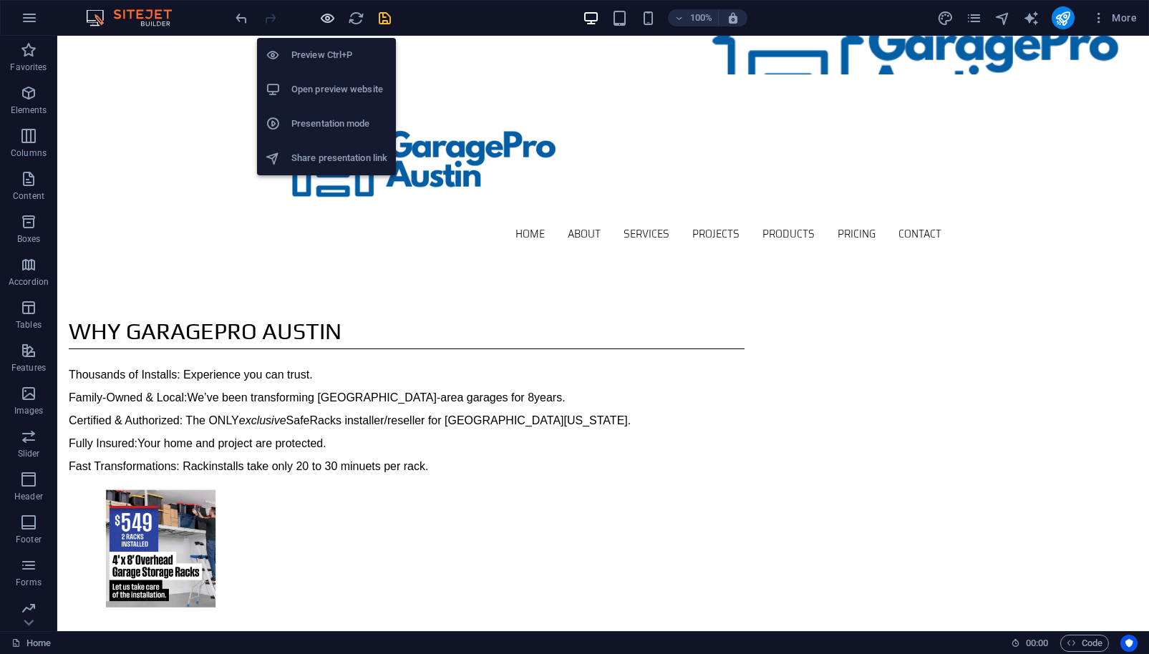
click at [325, 19] on icon "button" at bounding box center [327, 18] width 16 height 16
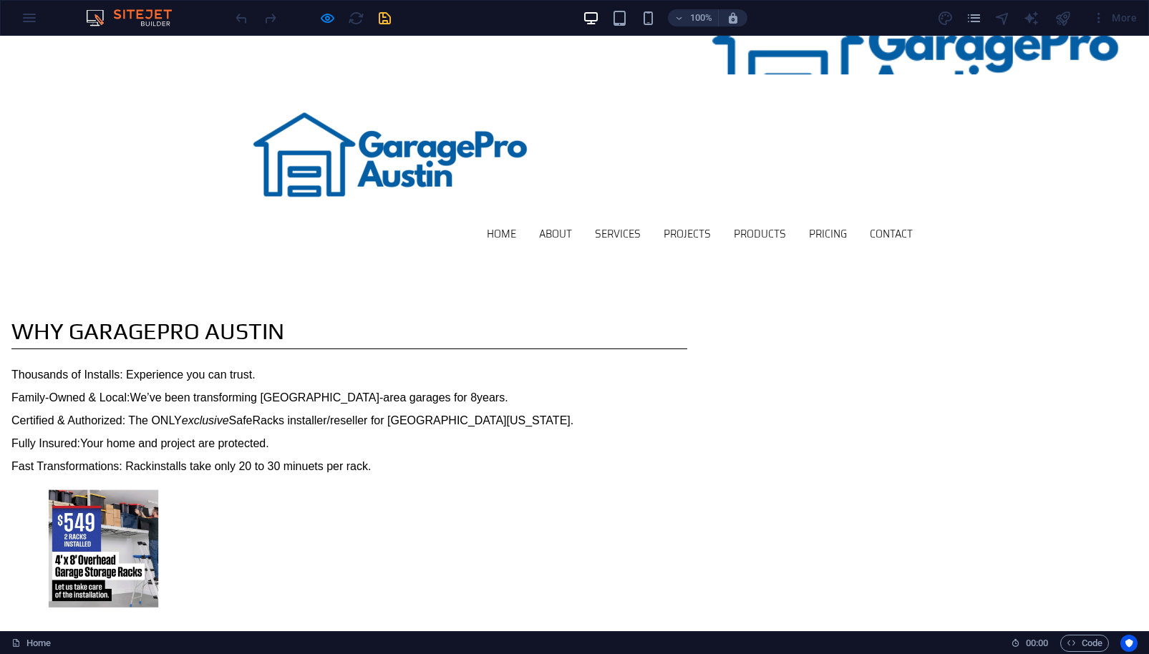
drag, startPoint x: 1140, startPoint y: 144, endPoint x: 1134, endPoint y: 57, distance: 87.6
click at [1022, 140] on div "Home About Services Projects Products Pricing Contact Menu" at bounding box center [574, 165] width 1149 height 183
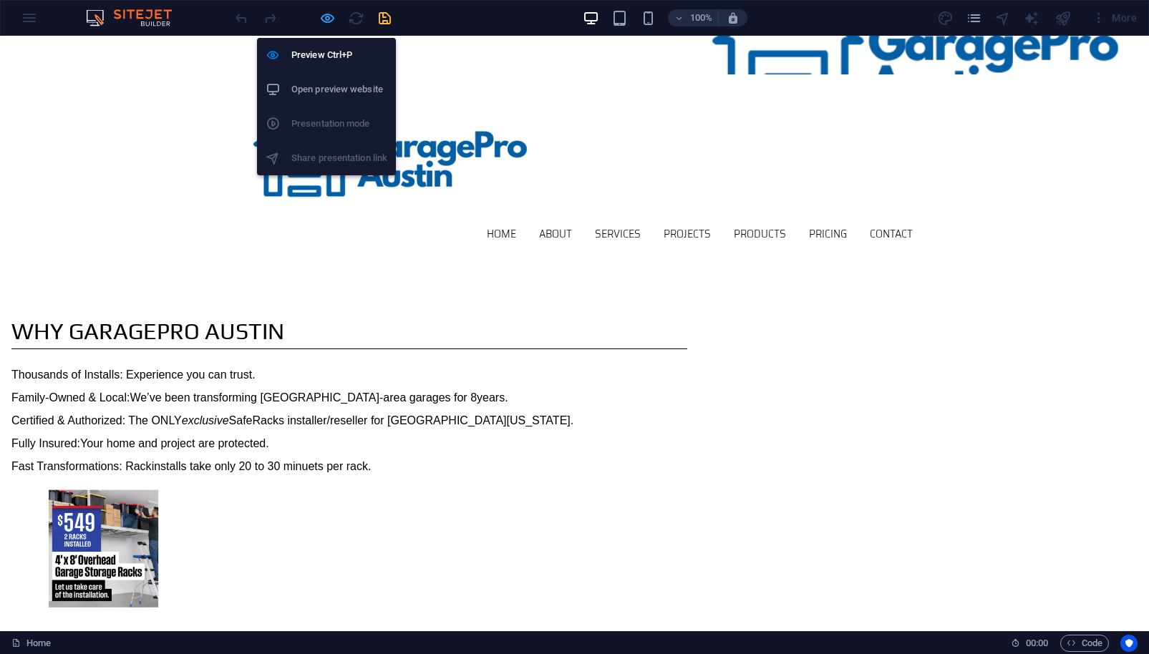
click at [328, 18] on icon "button" at bounding box center [327, 18] width 16 height 16
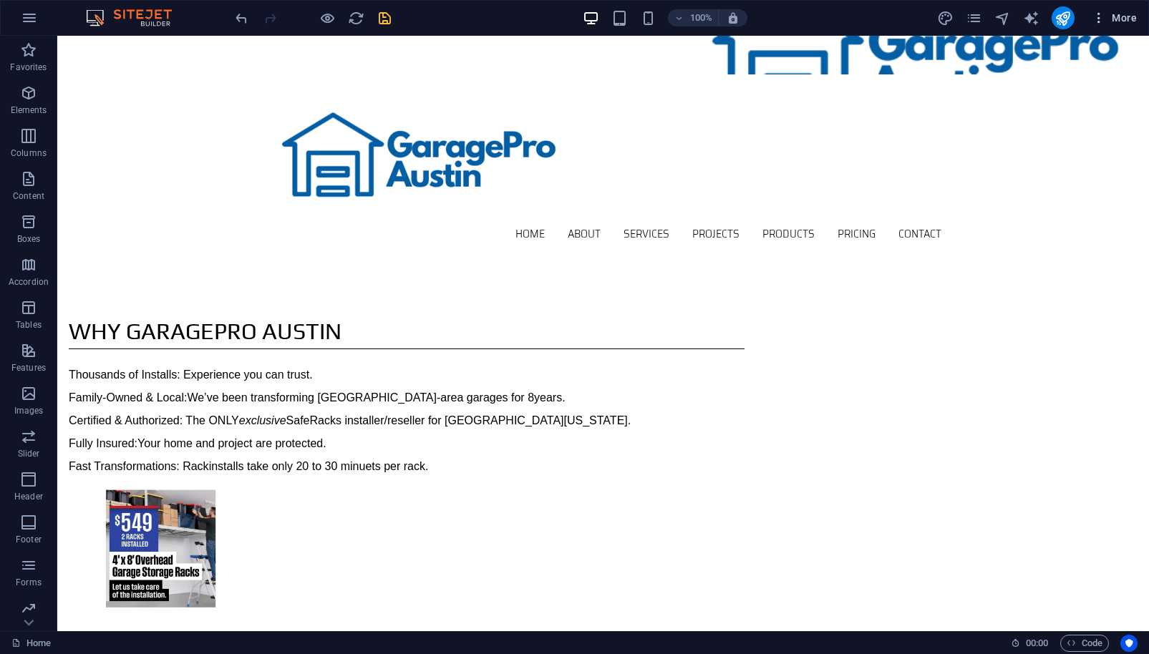
click at [1117, 19] on span "More" at bounding box center [1114, 18] width 45 height 14
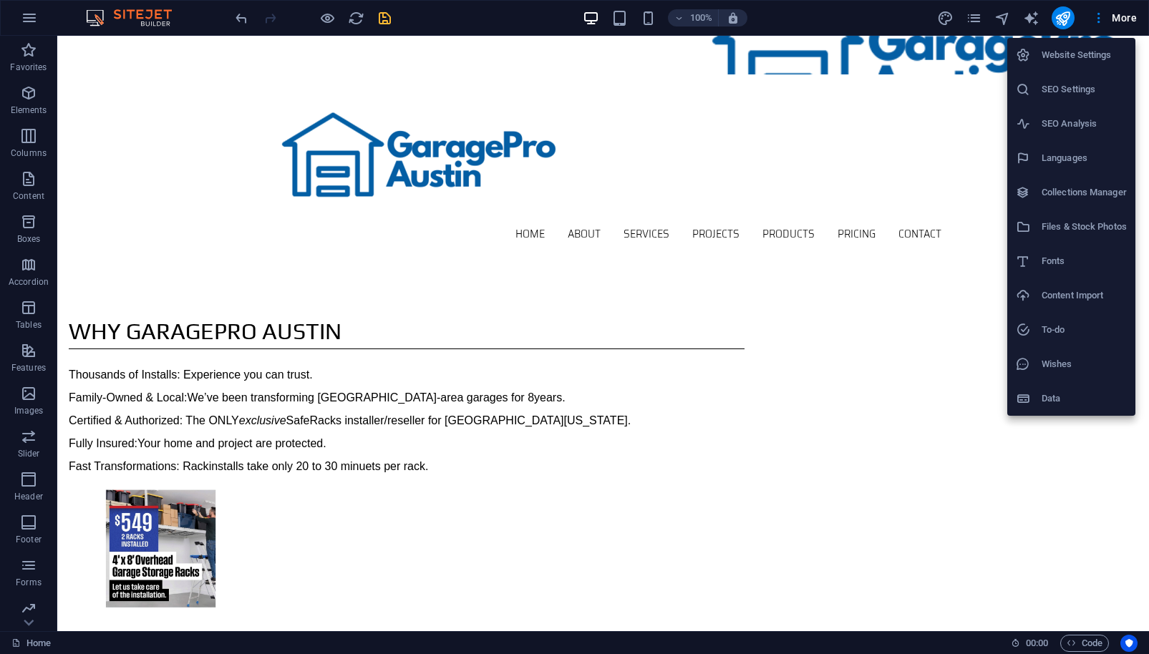
click at [1081, 56] on h6 "Website Settings" at bounding box center [1083, 55] width 85 height 17
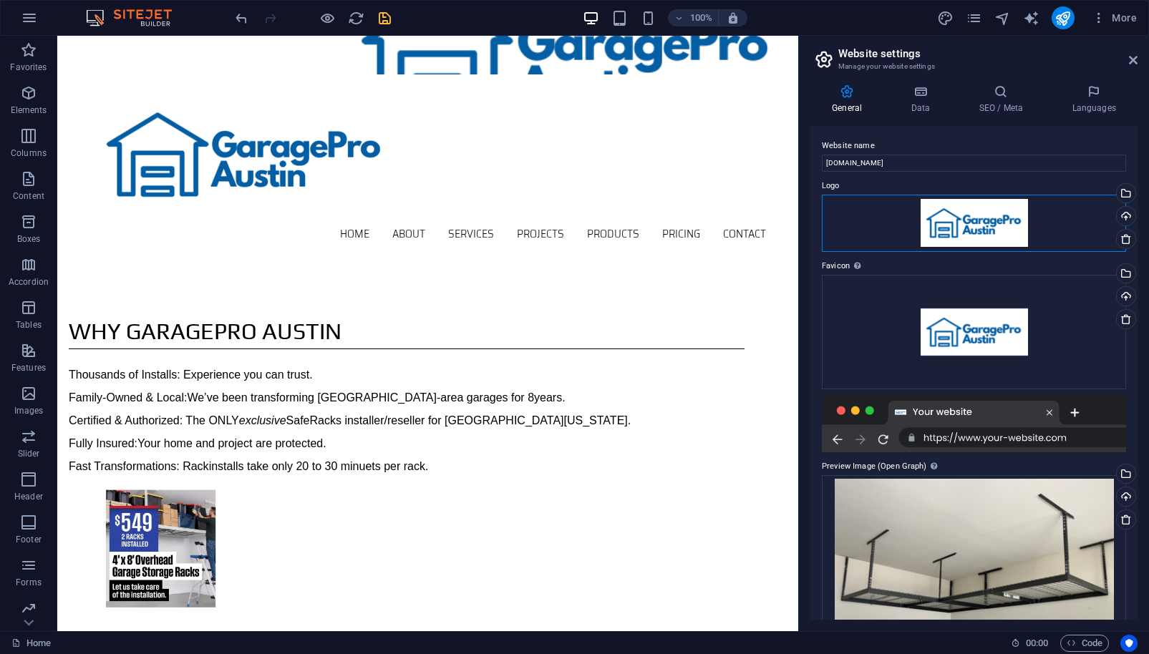
click at [1014, 225] on div "Drag files here, click to choose files or select files from Files or our free s…" at bounding box center [974, 223] width 304 height 57
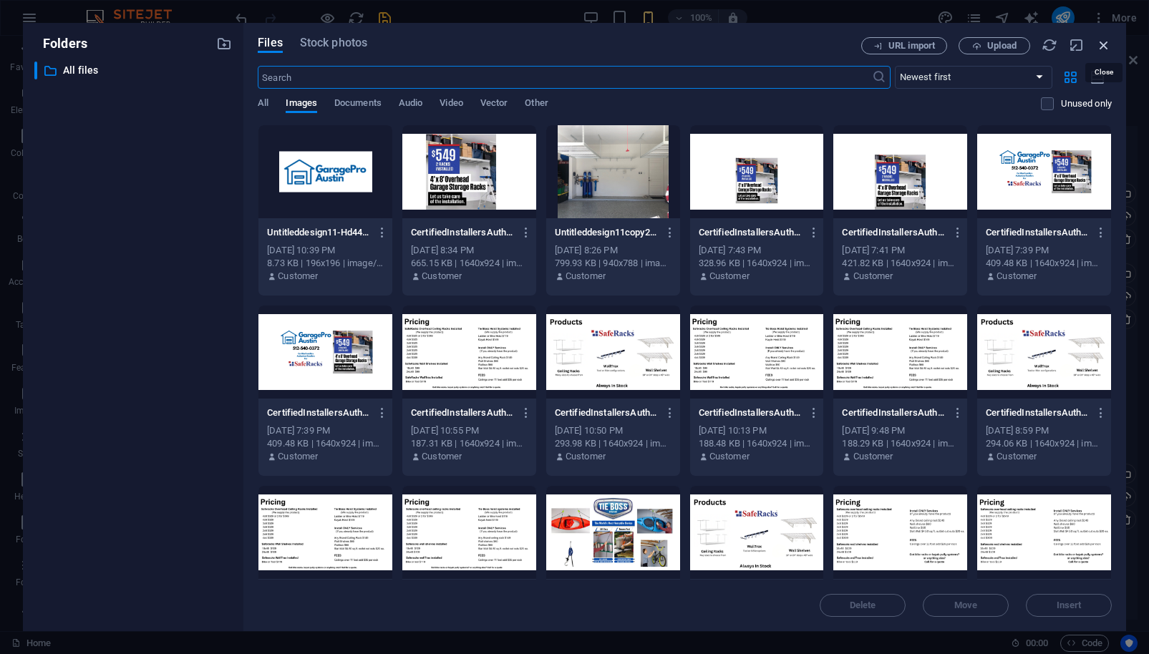
click at [1104, 44] on icon "button" at bounding box center [1104, 45] width 16 height 16
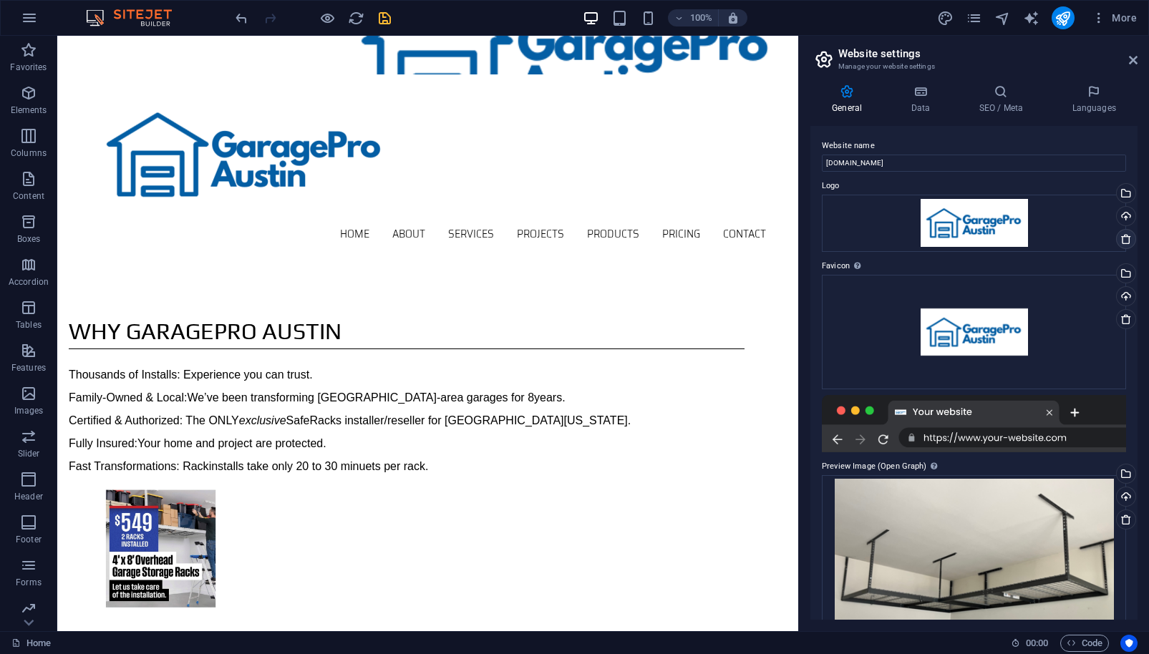
click at [1124, 238] on icon at bounding box center [1125, 238] width 11 height 11
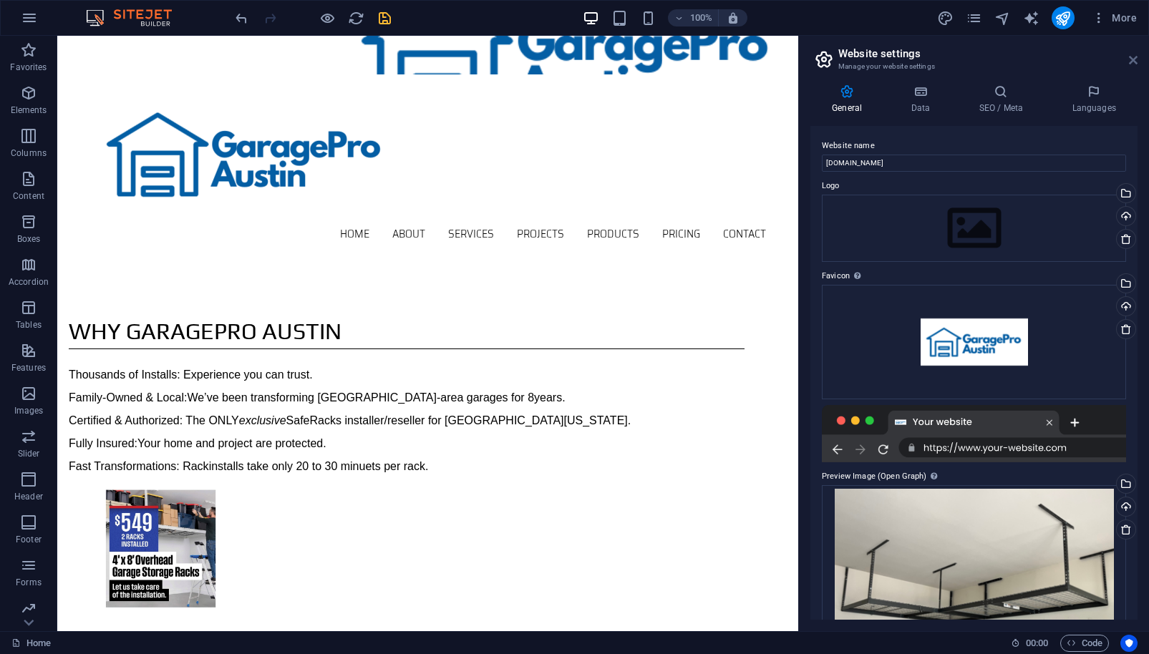
click at [1132, 60] on icon at bounding box center [1133, 59] width 9 height 11
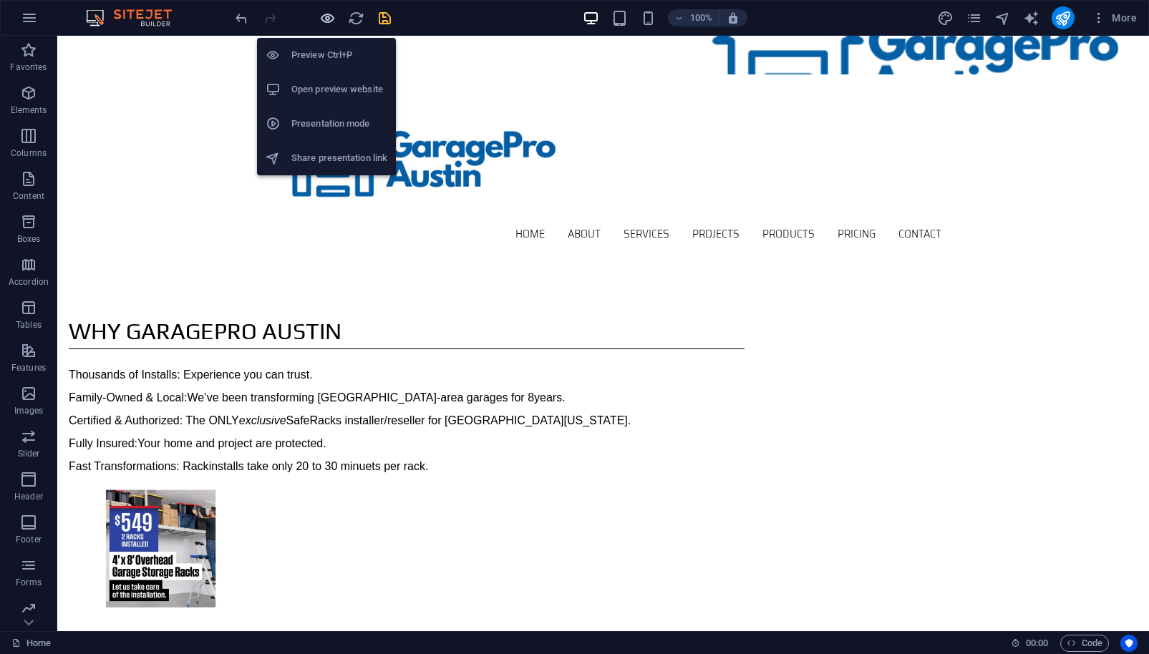
click at [329, 17] on icon "button" at bounding box center [327, 18] width 16 height 16
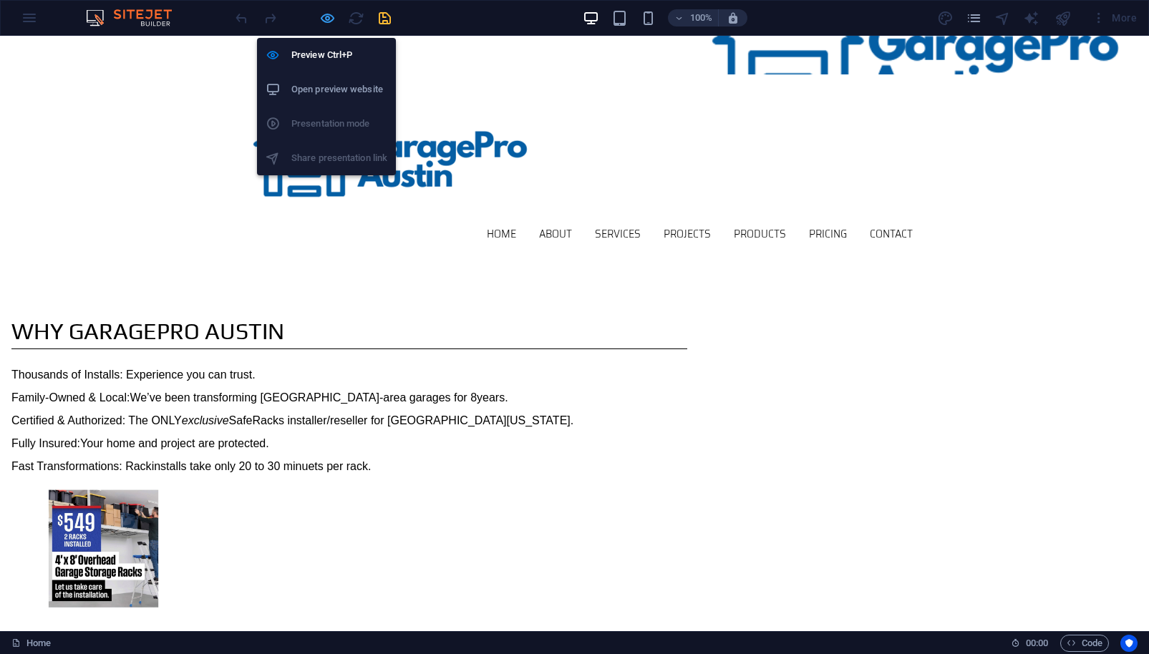
click at [327, 19] on icon "button" at bounding box center [327, 18] width 16 height 16
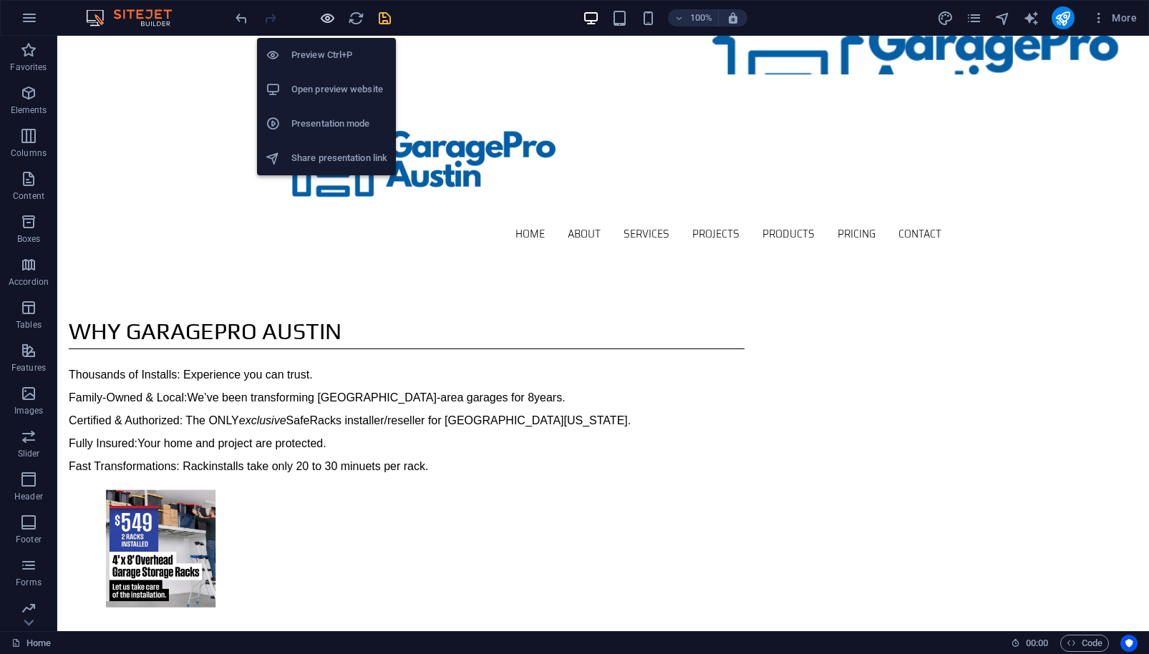
click at [326, 18] on icon "button" at bounding box center [327, 18] width 16 height 16
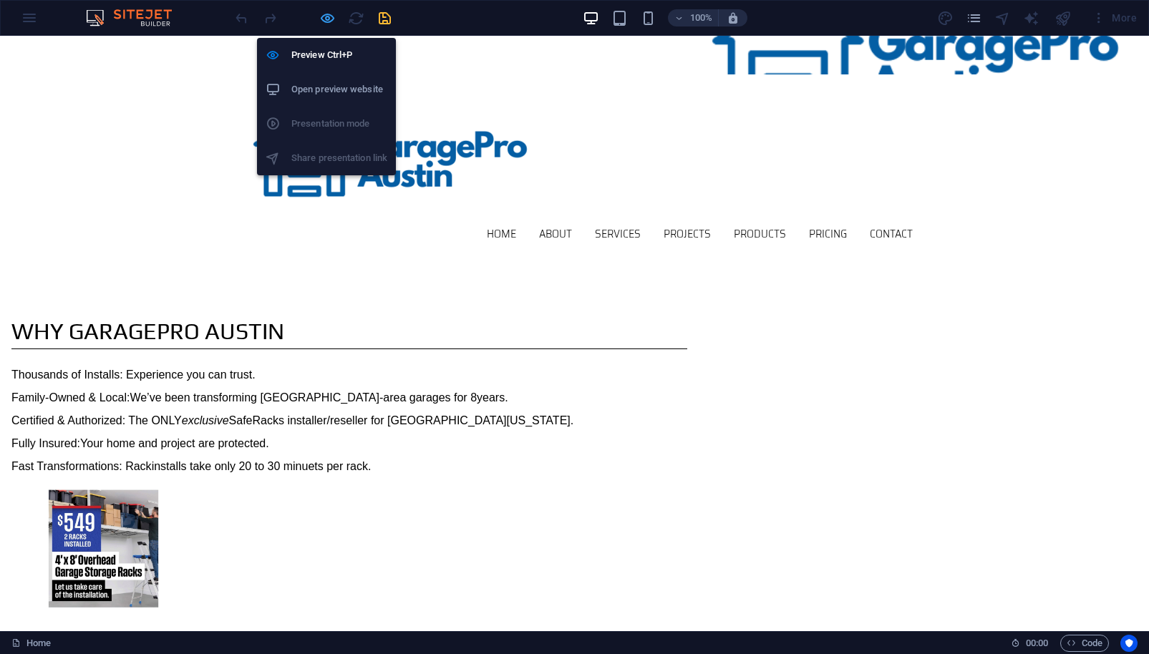
click at [326, 18] on icon "button" at bounding box center [327, 18] width 16 height 16
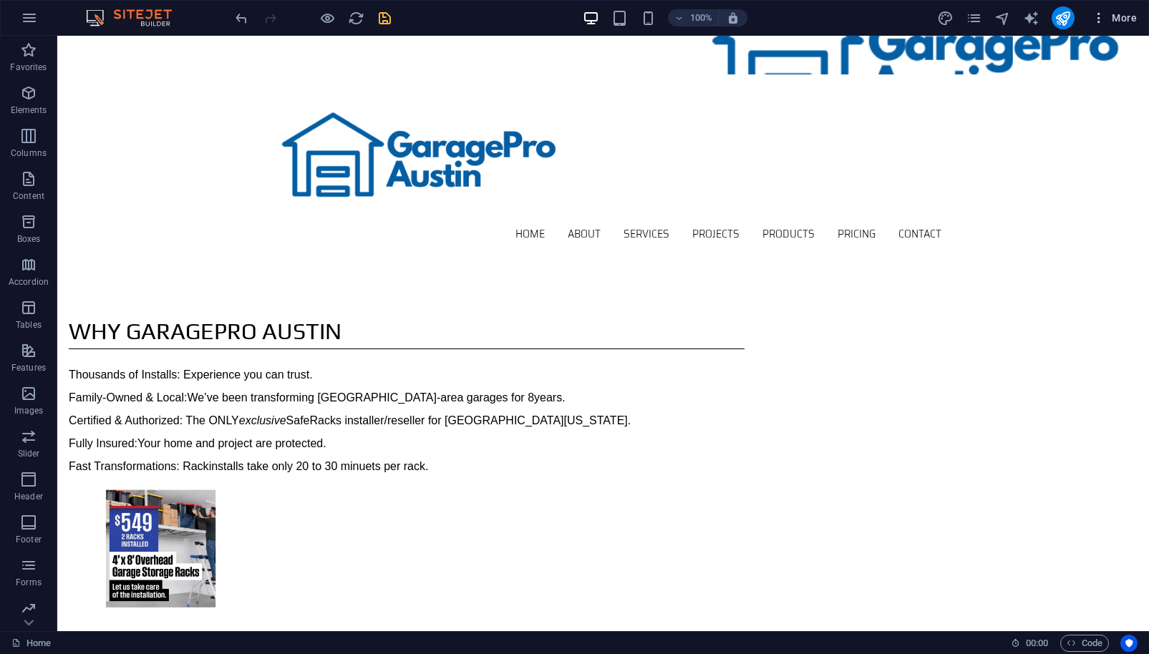
click at [1134, 16] on span "More" at bounding box center [1114, 18] width 45 height 14
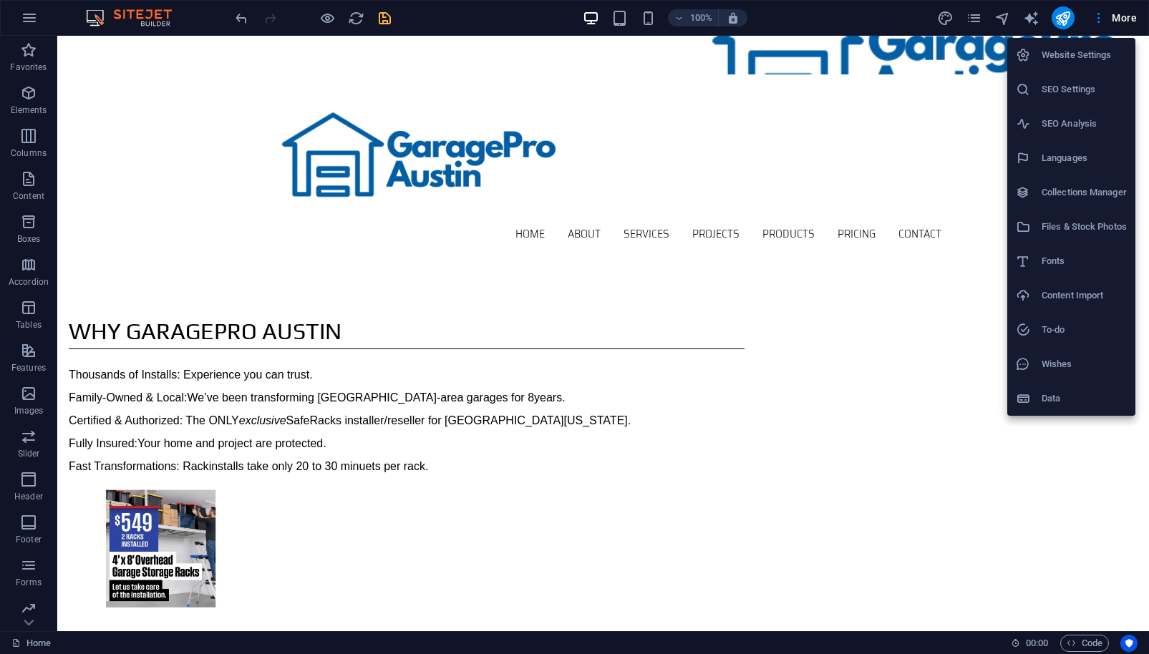
click at [1079, 92] on h6 "SEO Settings" at bounding box center [1083, 89] width 85 height 17
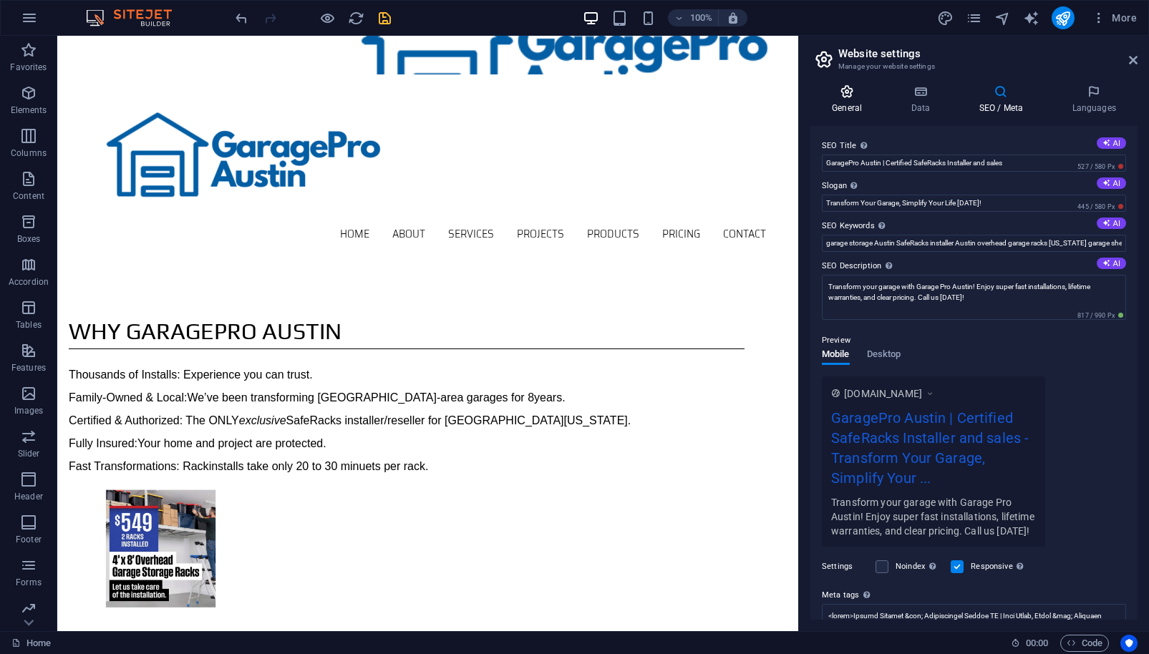
click at [846, 94] on icon at bounding box center [846, 91] width 73 height 14
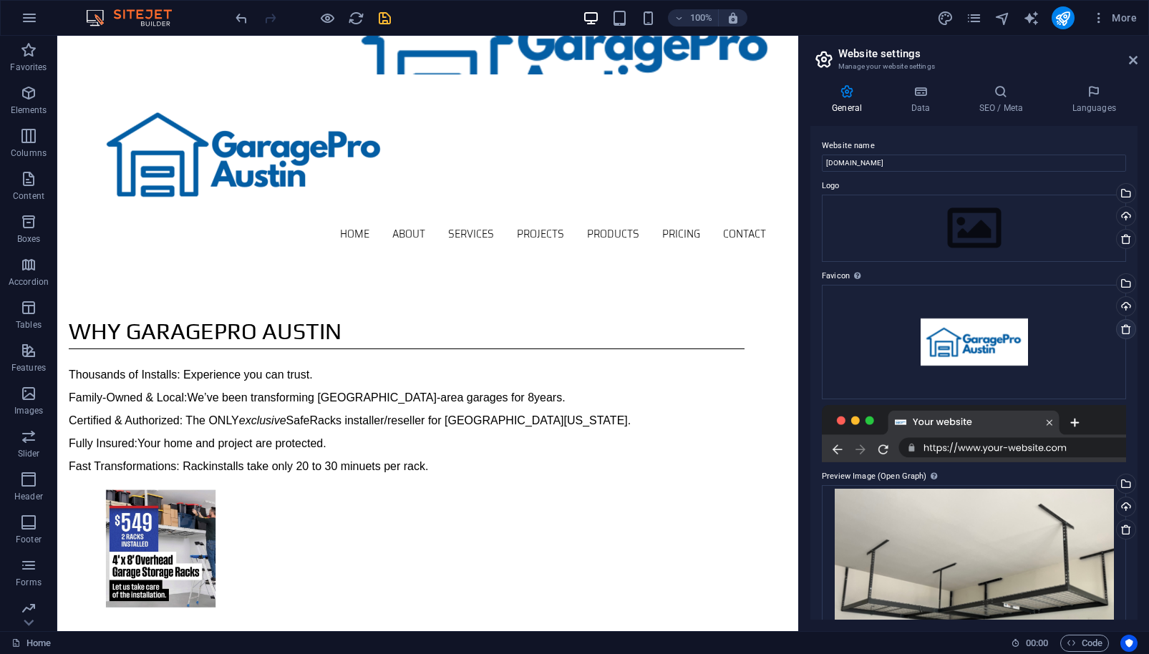
click at [1123, 326] on icon at bounding box center [1125, 329] width 11 height 11
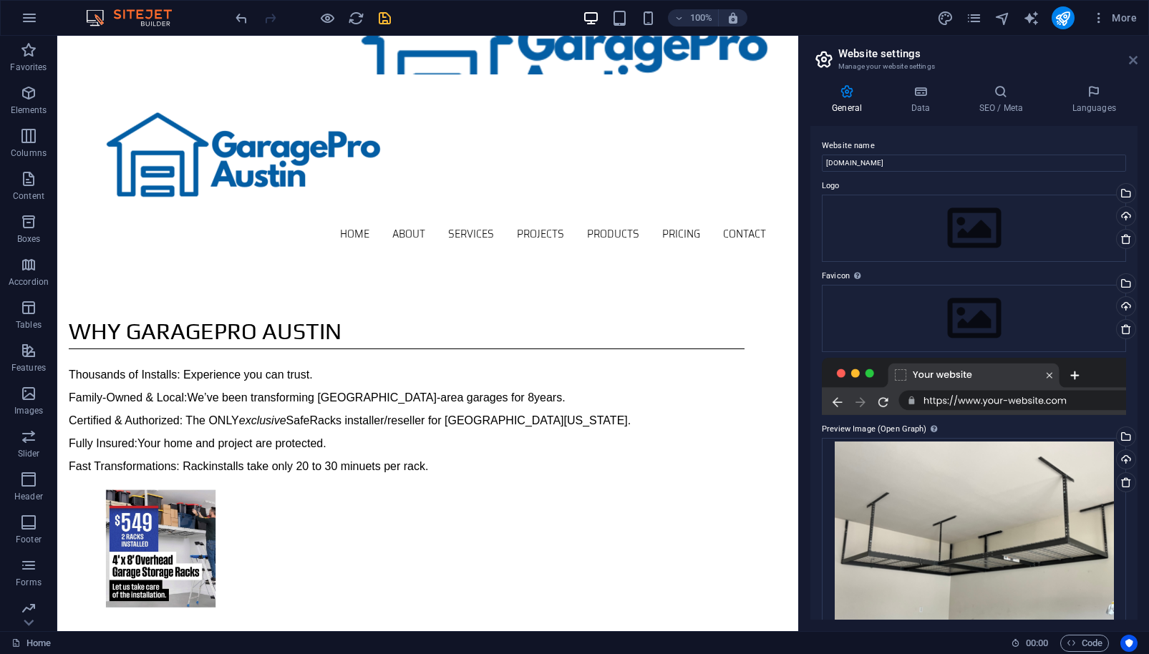
click at [1133, 62] on icon at bounding box center [1133, 59] width 9 height 11
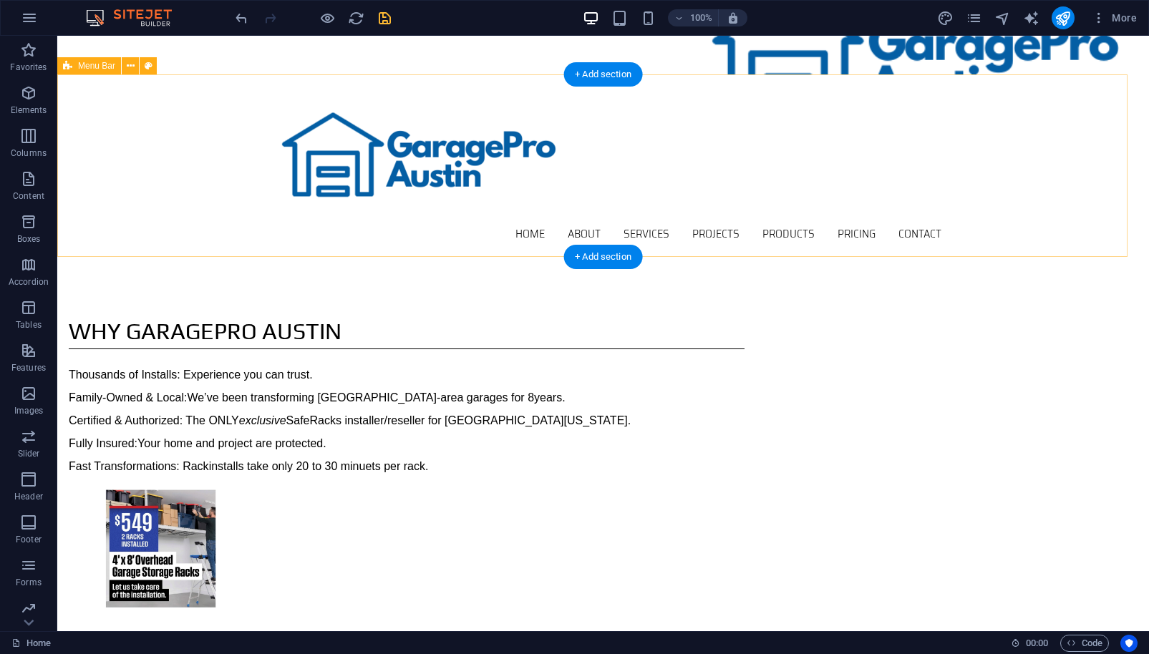
click at [116, 202] on div "Home About Services Projects Products Pricing Contact Menu" at bounding box center [603, 165] width 1092 height 183
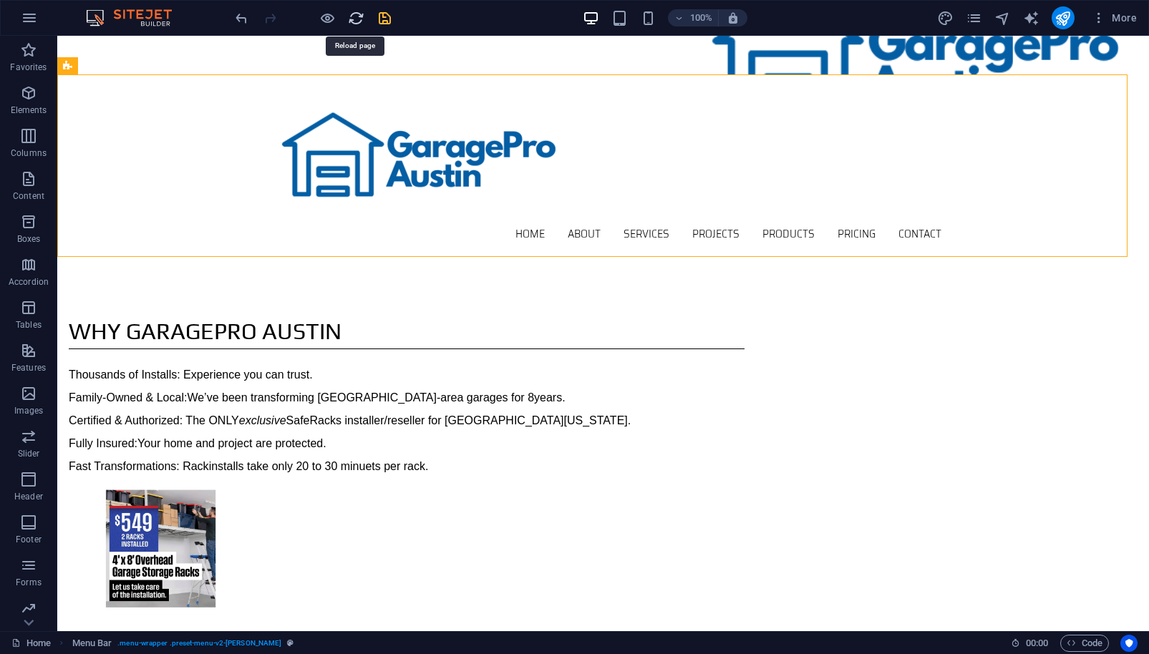
click at [353, 18] on icon "reload" at bounding box center [356, 18] width 16 height 16
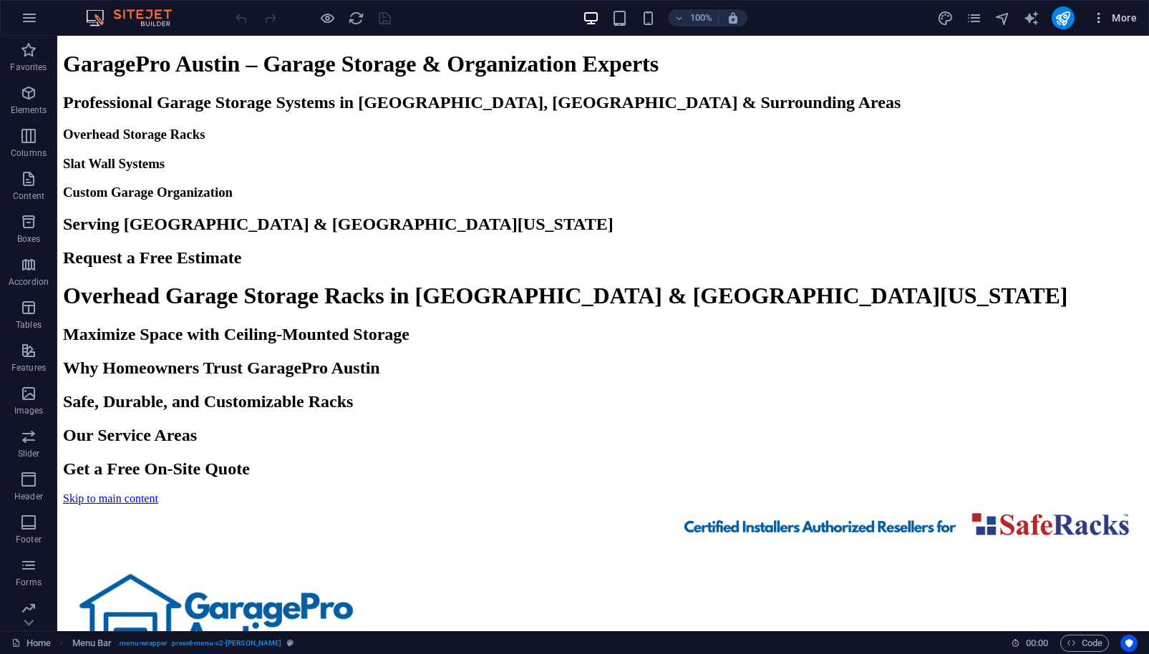
click at [1125, 19] on span "More" at bounding box center [1114, 18] width 45 height 14
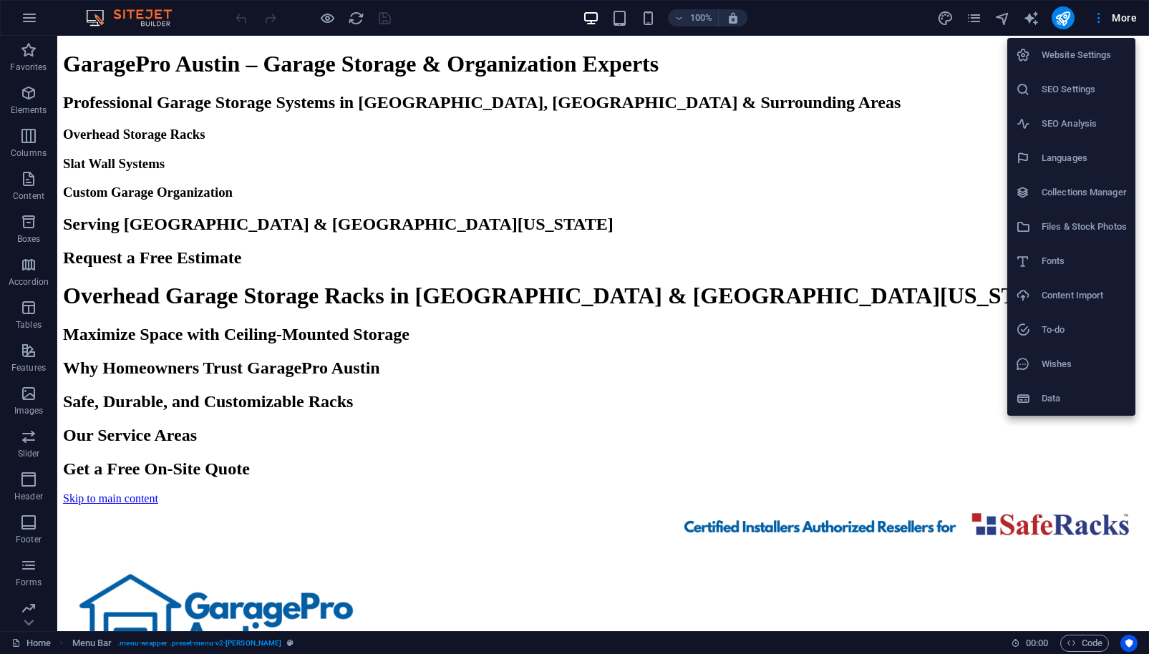
click at [1102, 97] on h6 "SEO Settings" at bounding box center [1083, 89] width 85 height 17
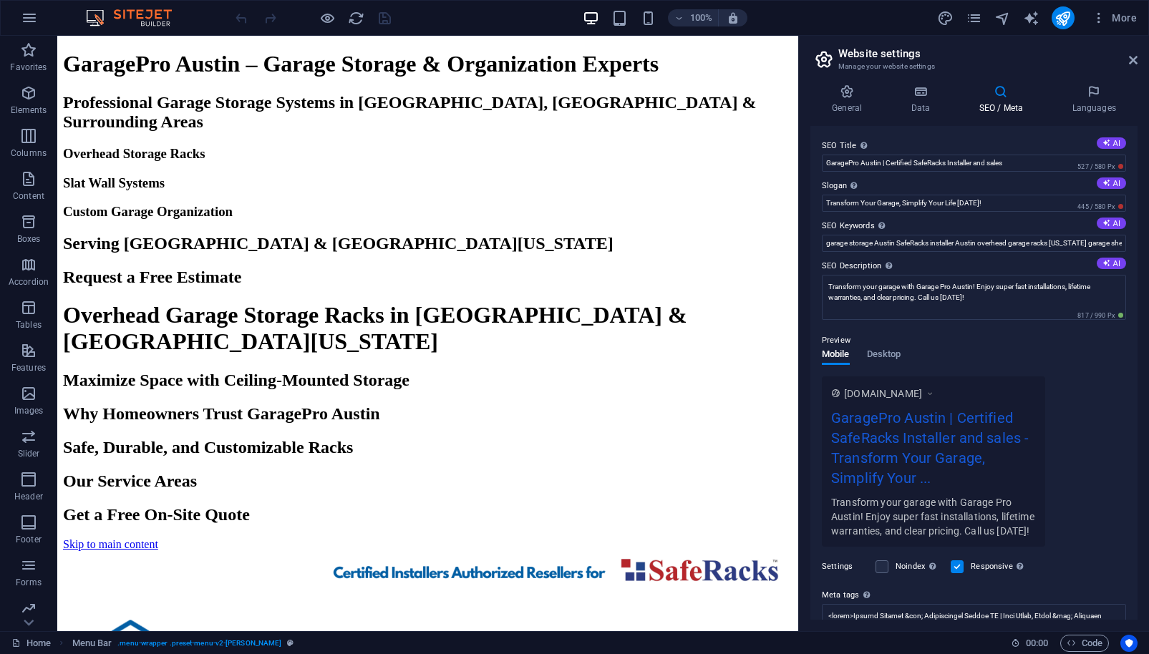
scroll to position [121, 0]
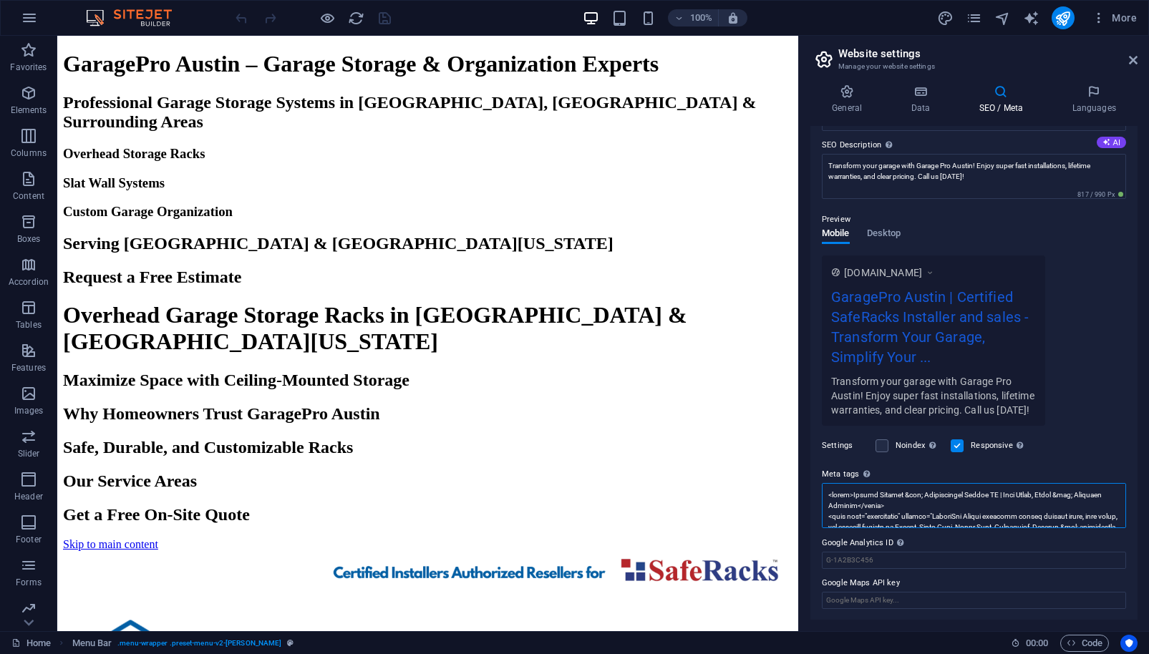
click at [1091, 512] on textarea "Meta tags Enter HTML code here that will be placed inside the tags of your webs…" at bounding box center [974, 505] width 304 height 45
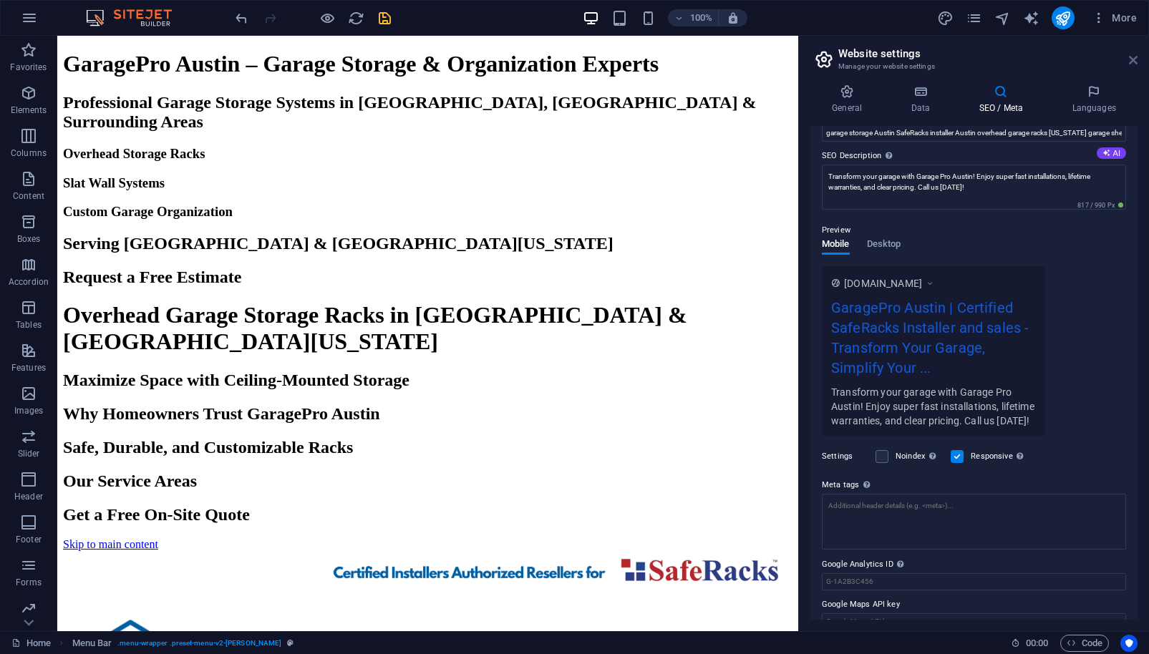
click at [1136, 61] on icon at bounding box center [1133, 59] width 9 height 11
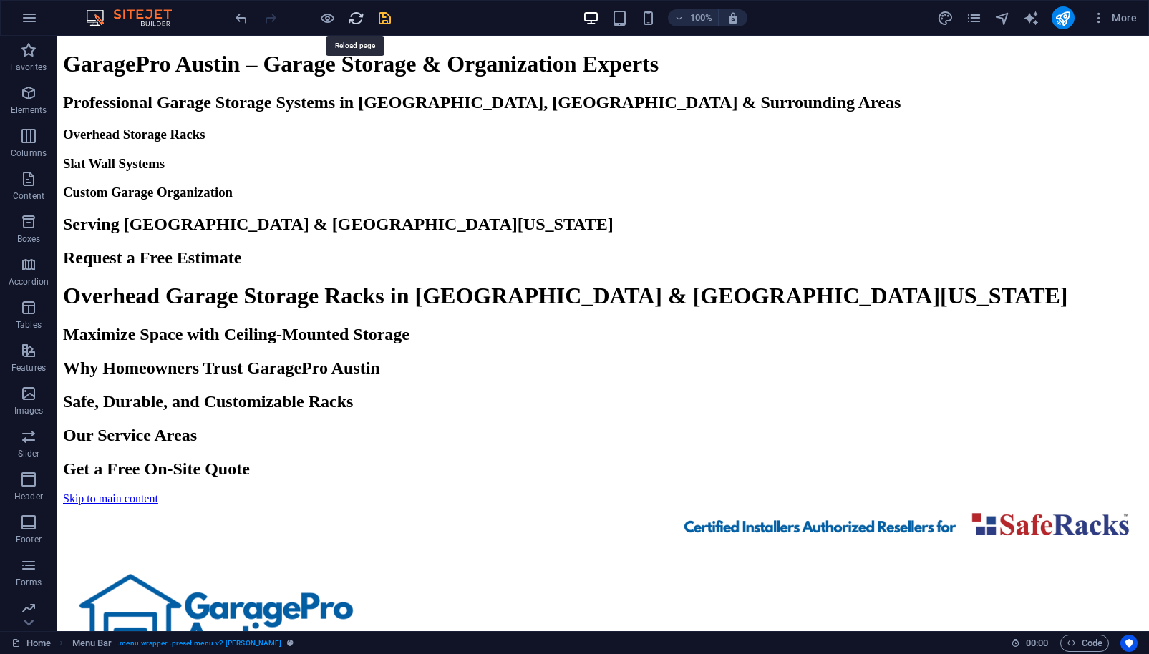
click at [354, 19] on icon "reload" at bounding box center [356, 18] width 16 height 16
click at [358, 19] on icon "reload" at bounding box center [356, 18] width 16 height 16
click at [420, 24] on div "100% More" at bounding box center [688, 17] width 910 height 23
click at [358, 21] on icon "reload" at bounding box center [356, 18] width 16 height 16
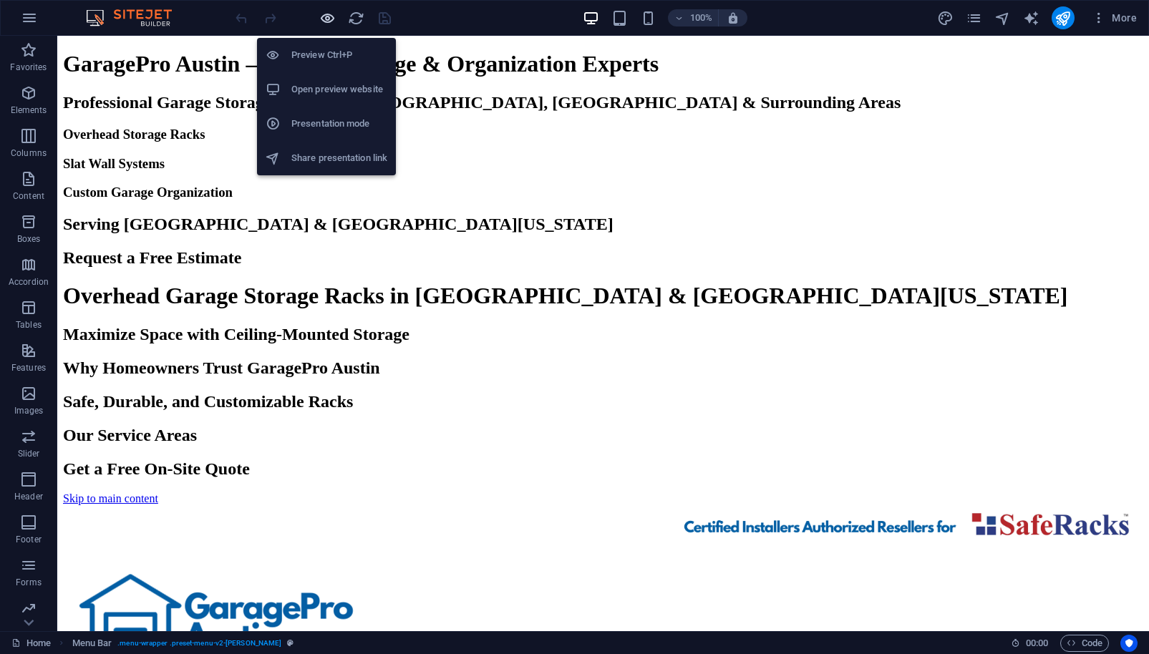
click at [330, 18] on icon "button" at bounding box center [327, 18] width 16 height 16
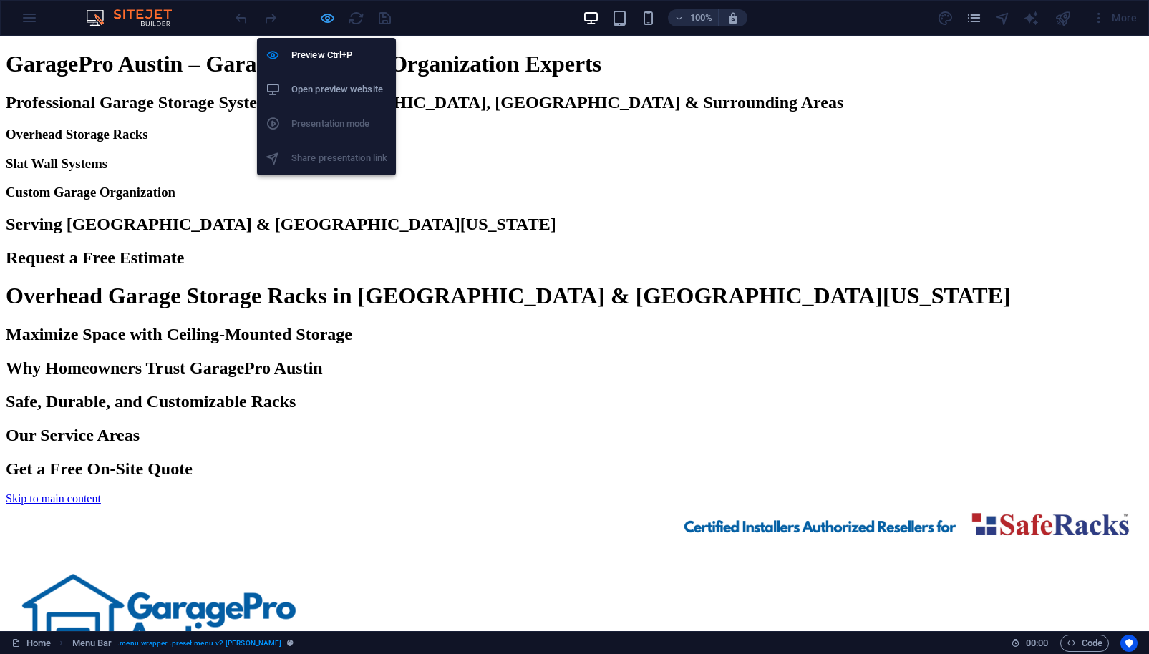
click at [332, 19] on icon "button" at bounding box center [327, 18] width 16 height 16
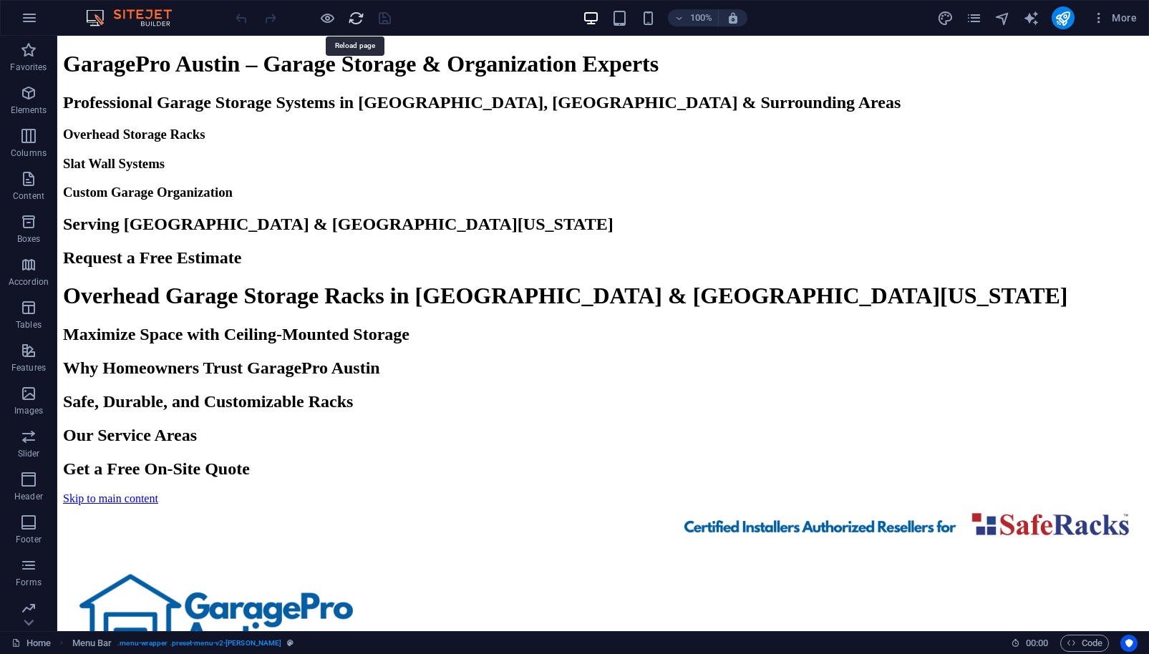
click at [352, 19] on icon "reload" at bounding box center [356, 18] width 16 height 16
click at [356, 18] on icon "reload" at bounding box center [356, 18] width 16 height 16
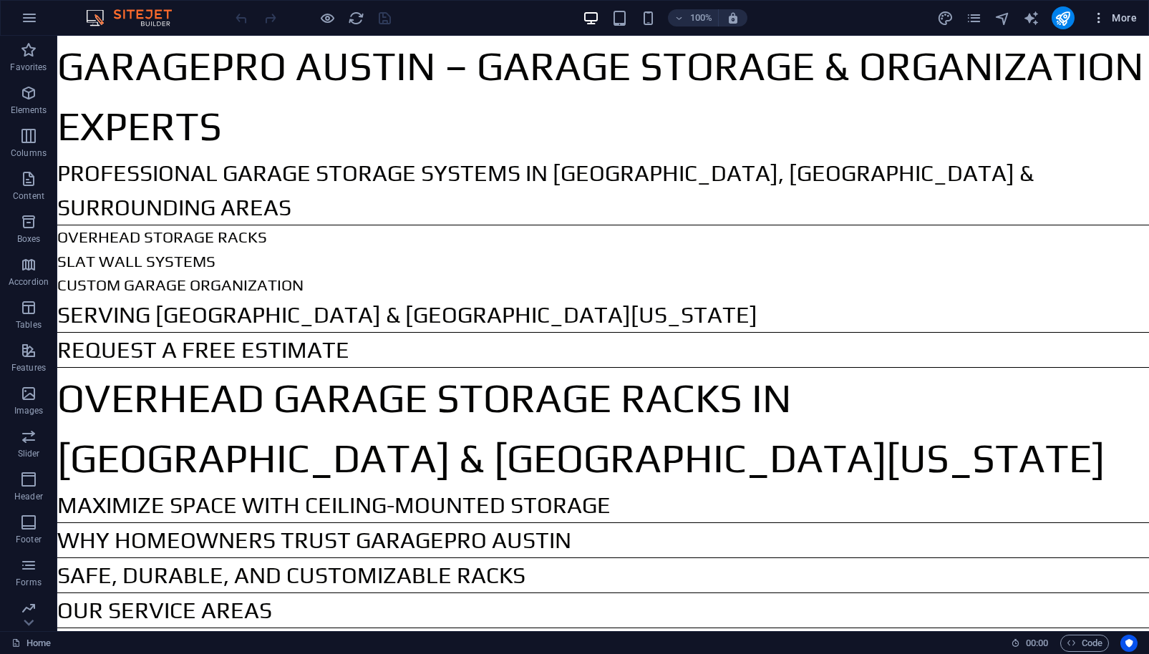
click at [1127, 17] on span "More" at bounding box center [1114, 18] width 45 height 14
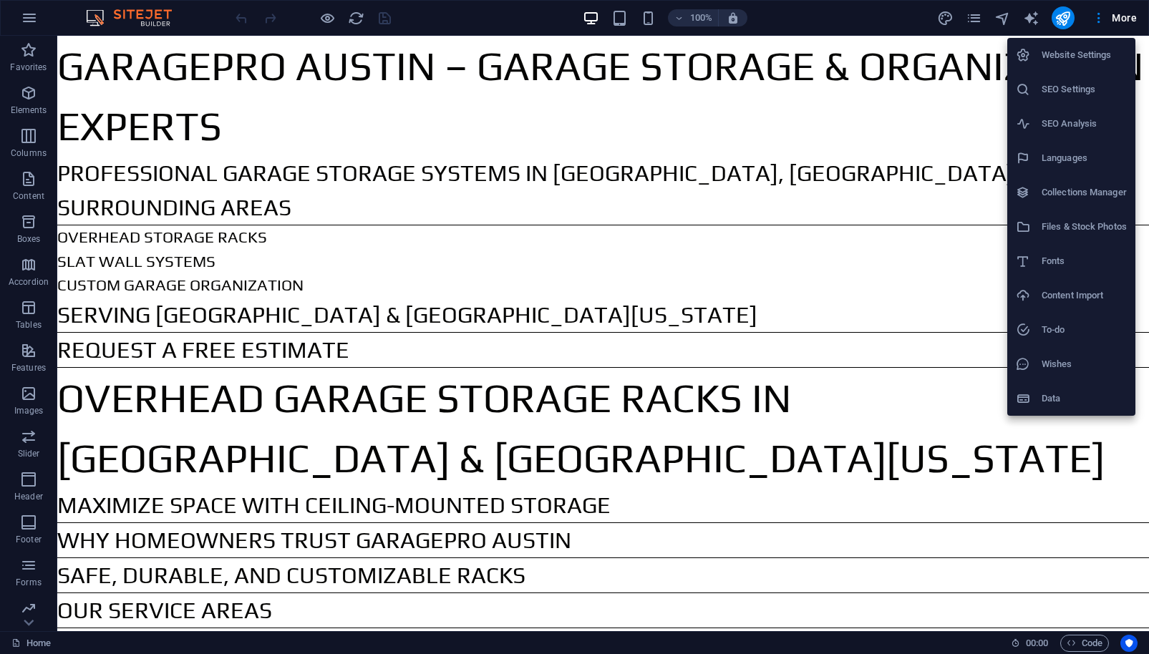
click at [1097, 89] on h6 "SEO Settings" at bounding box center [1083, 89] width 85 height 17
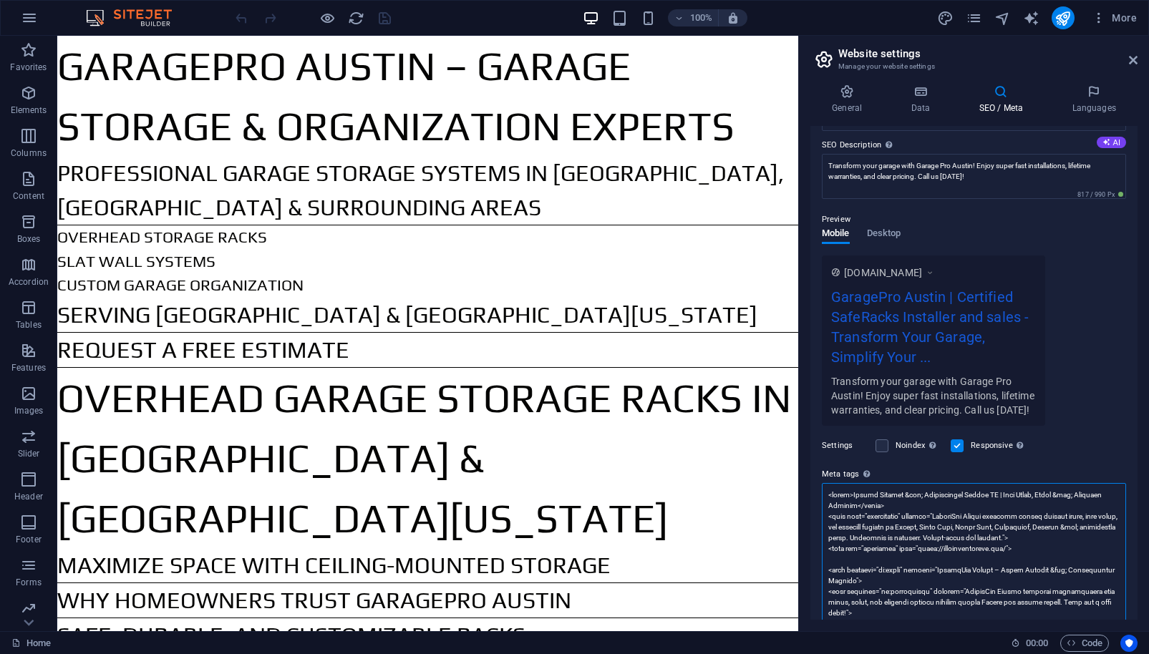
scroll to position [11, 0]
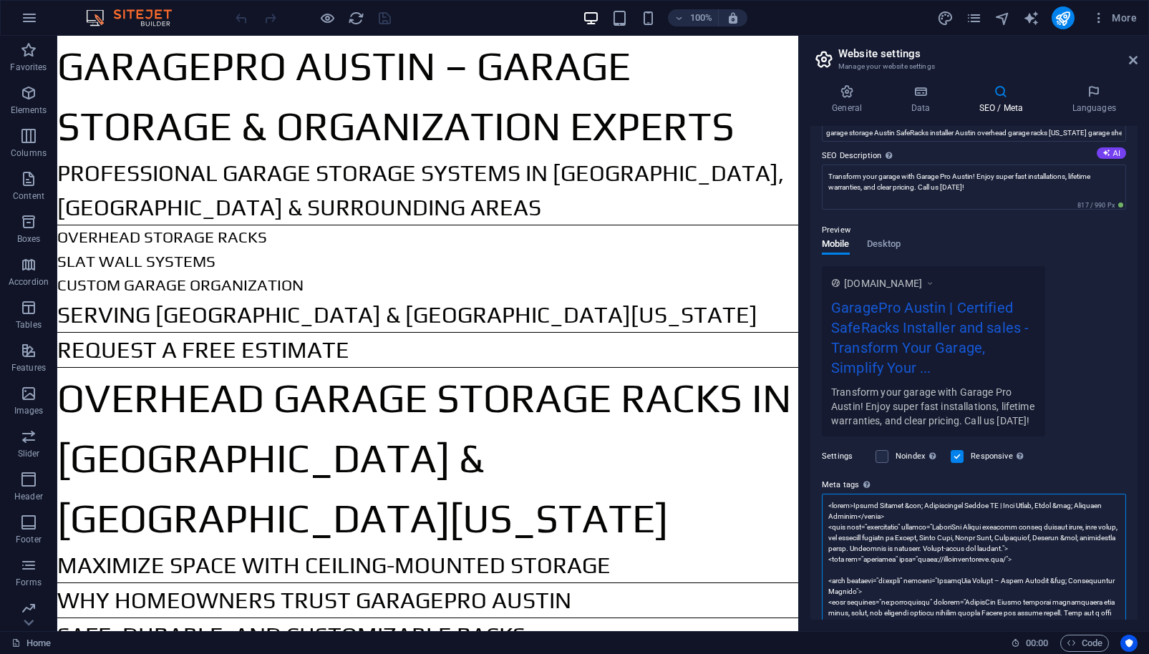
drag, startPoint x: 956, startPoint y: 519, endPoint x: 986, endPoint y: 559, distance: 49.7
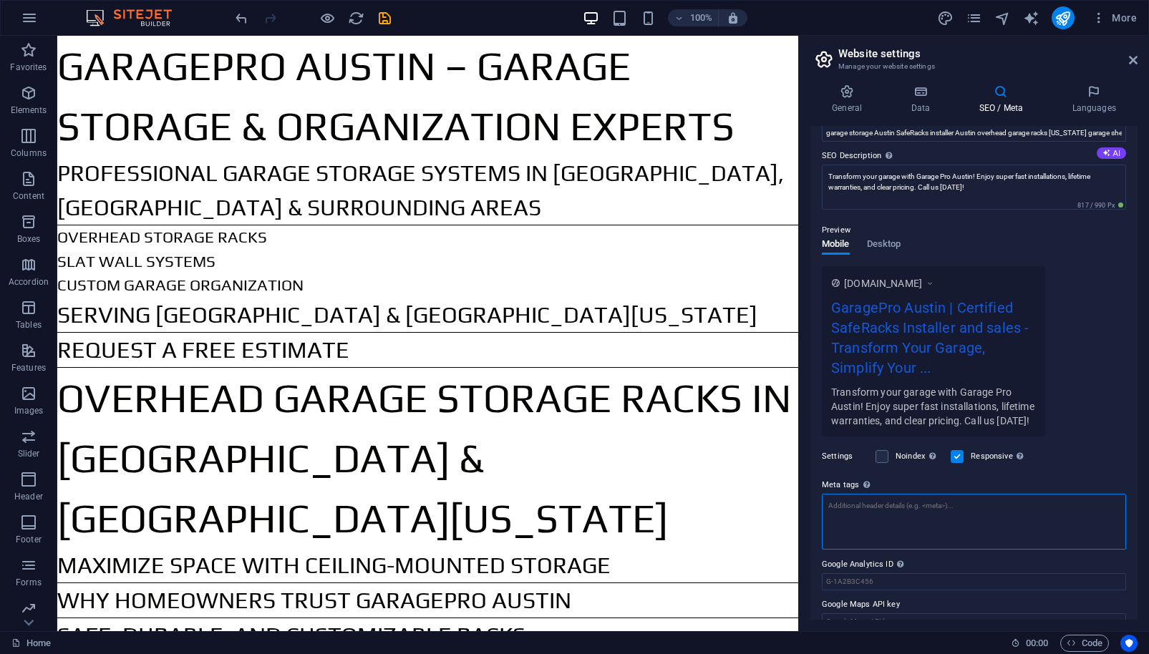
scroll to position [132, 0]
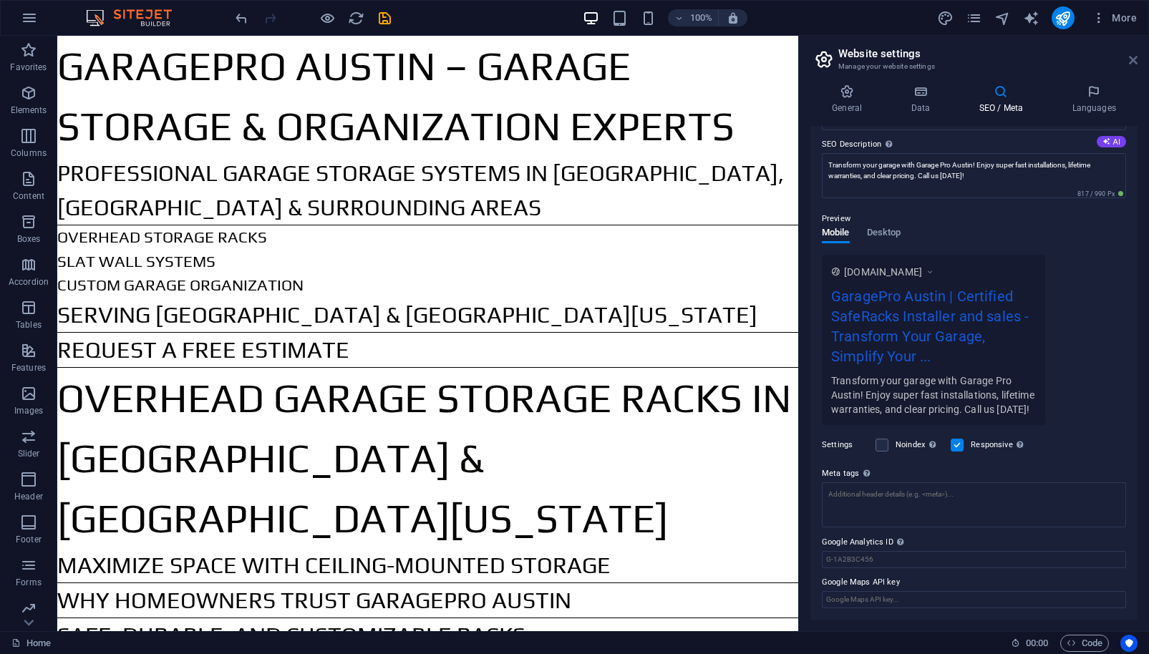
click at [1132, 60] on icon at bounding box center [1133, 59] width 9 height 11
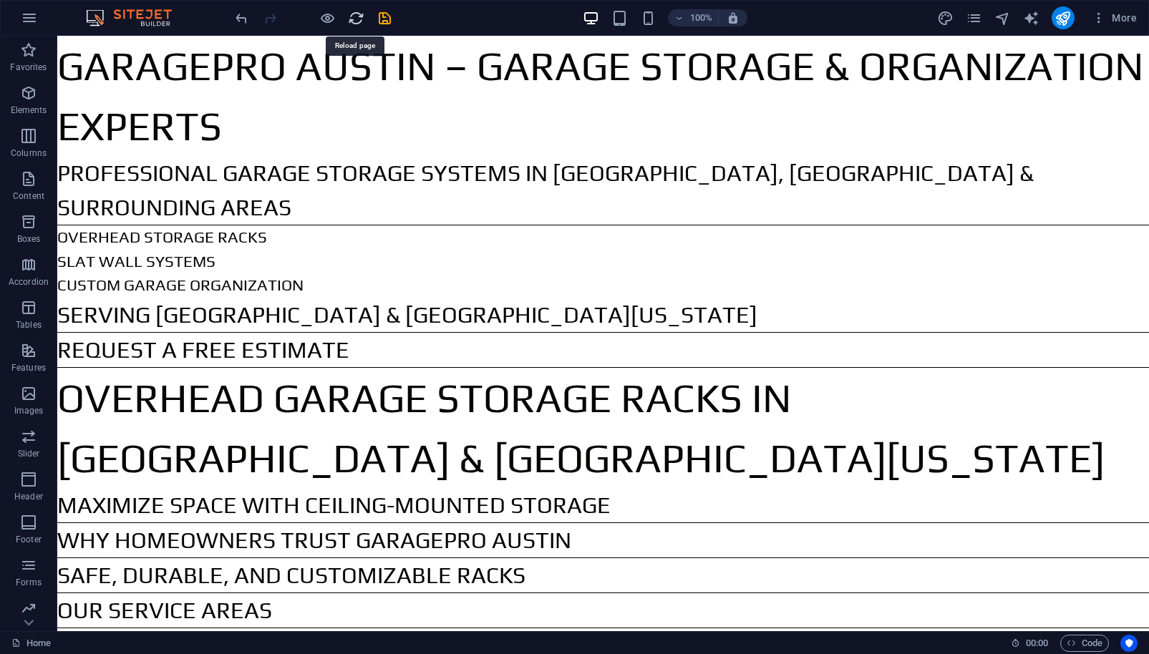
click at [353, 22] on icon "reload" at bounding box center [356, 18] width 16 height 16
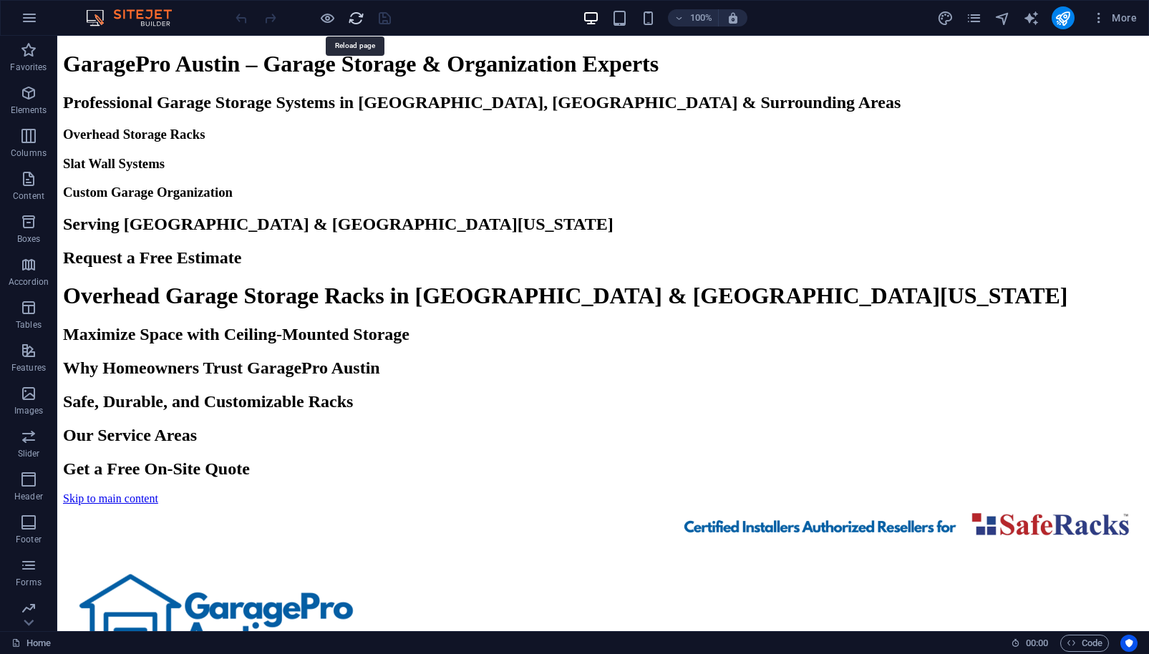
click at [354, 17] on icon "reload" at bounding box center [356, 18] width 16 height 16
click at [352, 16] on icon "reload" at bounding box center [356, 18] width 16 height 16
click at [1119, 17] on span "More" at bounding box center [1114, 18] width 45 height 14
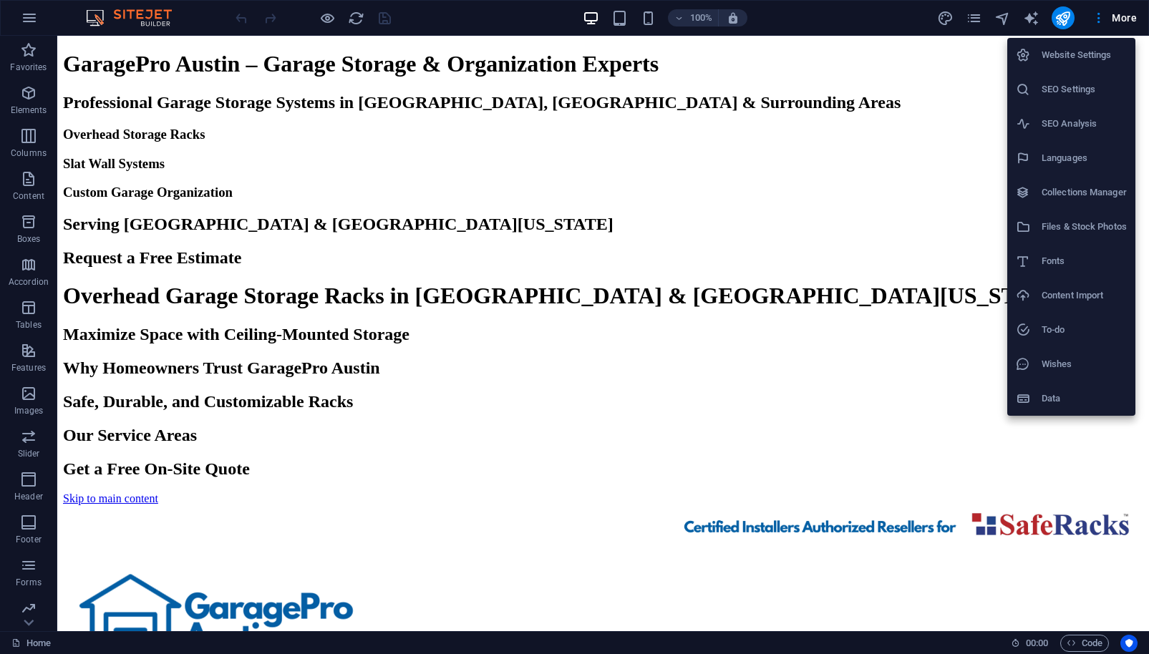
click at [1080, 87] on h6 "SEO Settings" at bounding box center [1083, 89] width 85 height 17
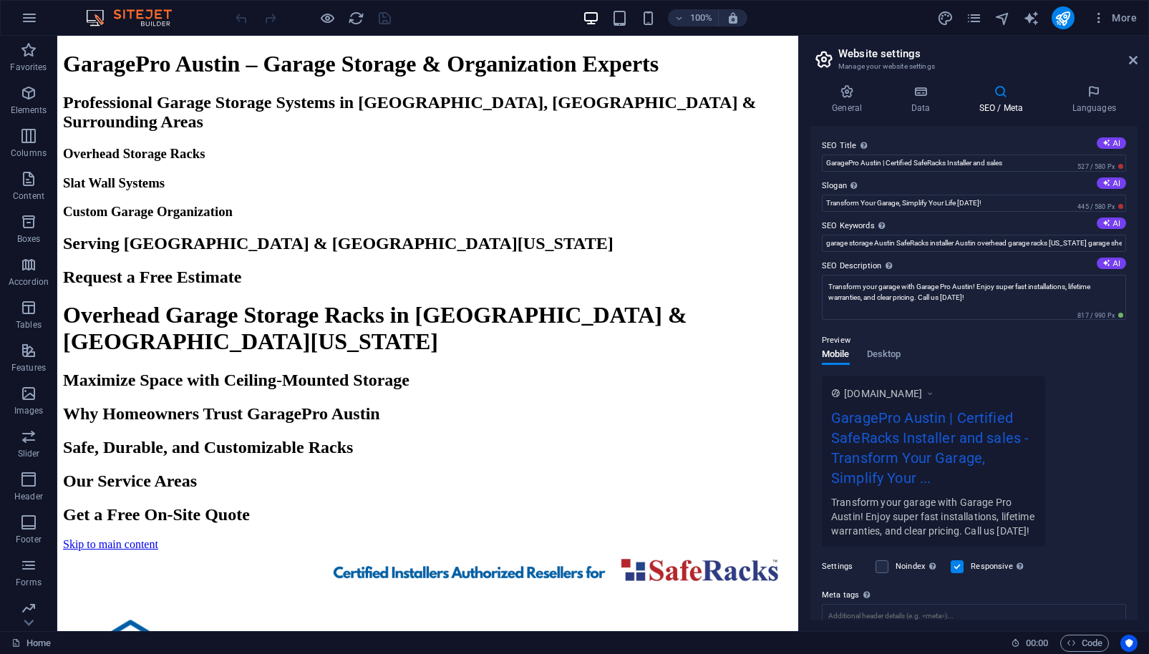
click at [1078, 398] on div "www.example.com GaragePro Austin | Certified SafeRacks Installer and sales - Tr…" at bounding box center [974, 461] width 304 height 170
click at [852, 91] on icon at bounding box center [846, 91] width 73 height 14
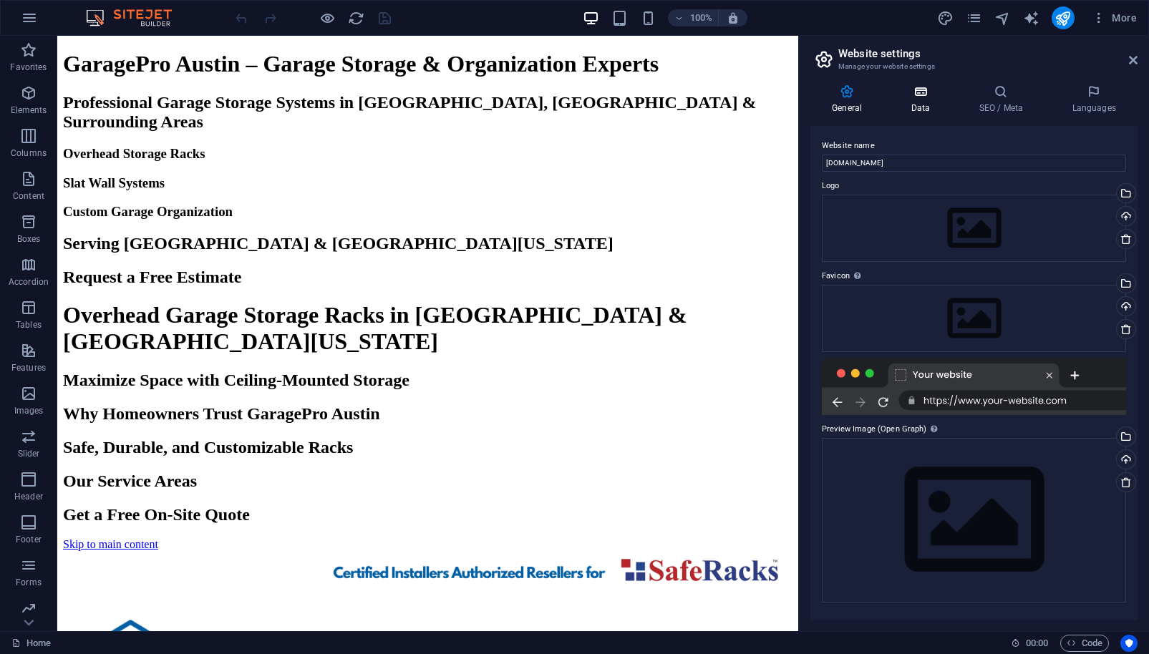
click at [922, 92] on icon at bounding box center [920, 91] width 62 height 14
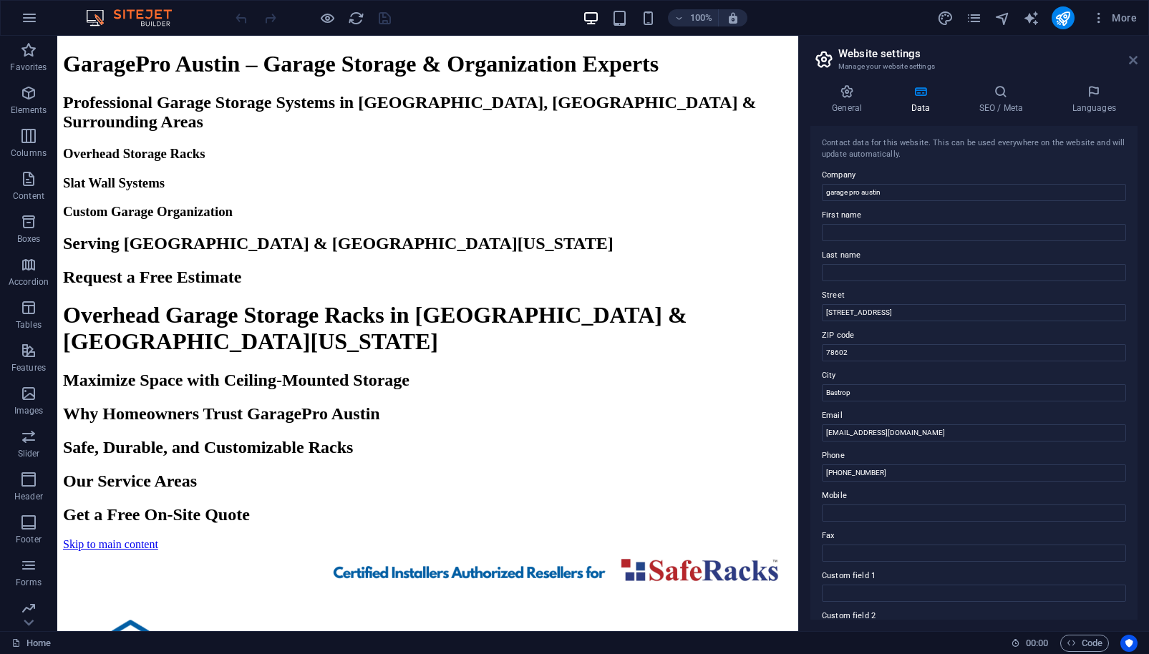
click at [1133, 59] on icon at bounding box center [1133, 59] width 9 height 11
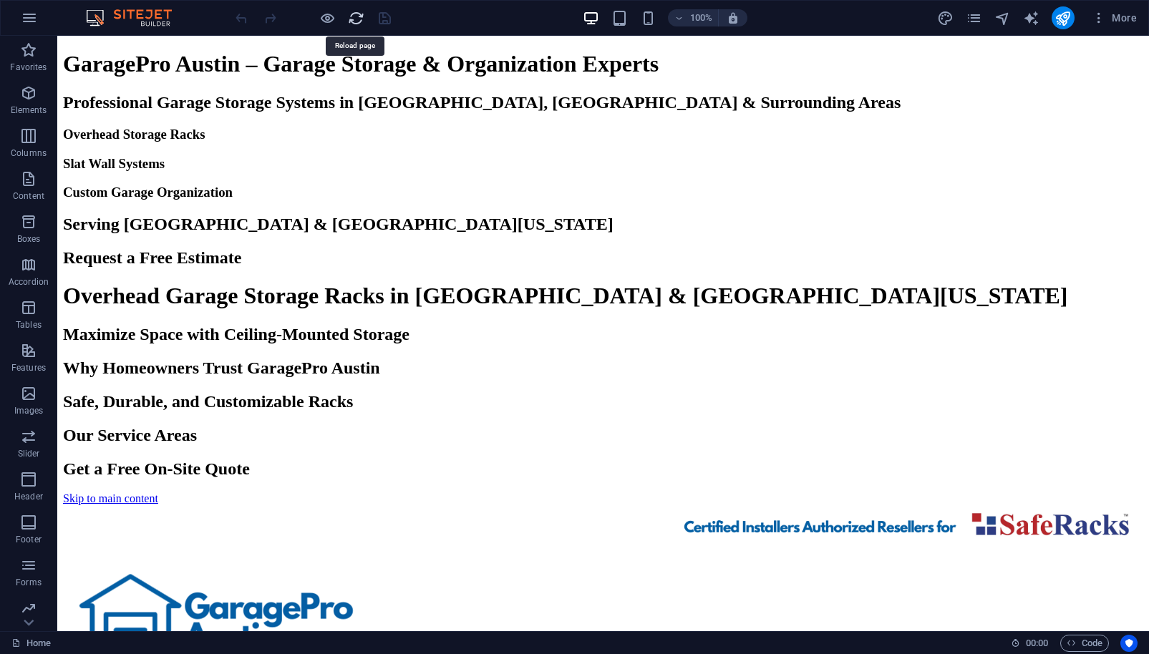
click at [363, 16] on icon "reload" at bounding box center [356, 18] width 16 height 16
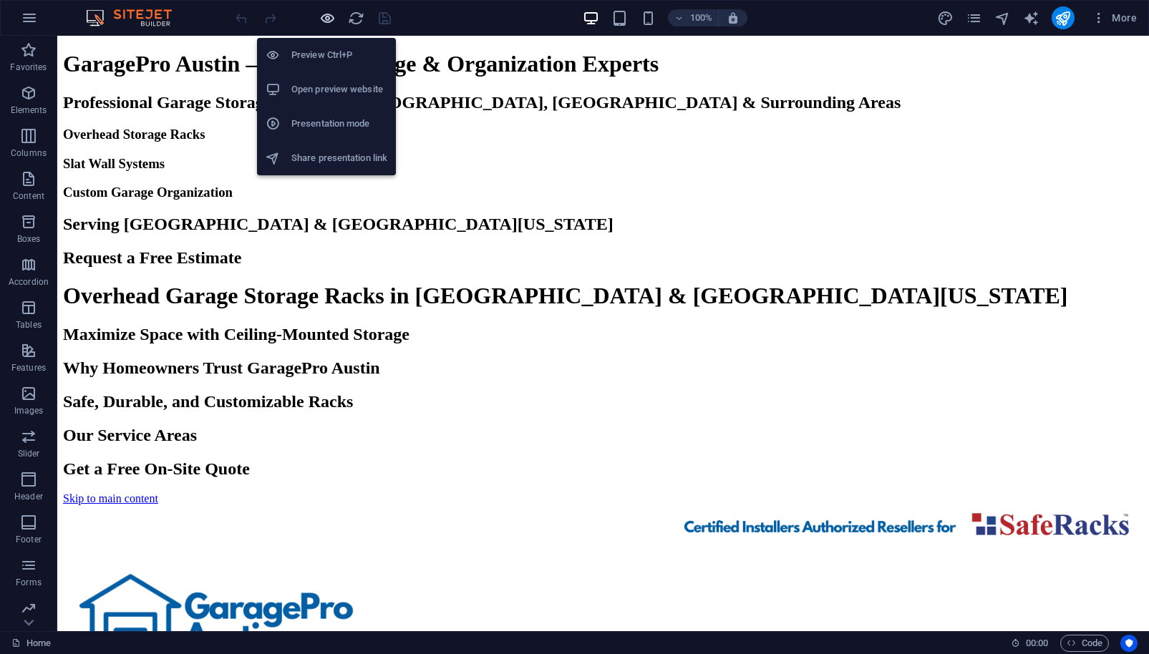
click at [326, 16] on icon "button" at bounding box center [327, 18] width 16 height 16
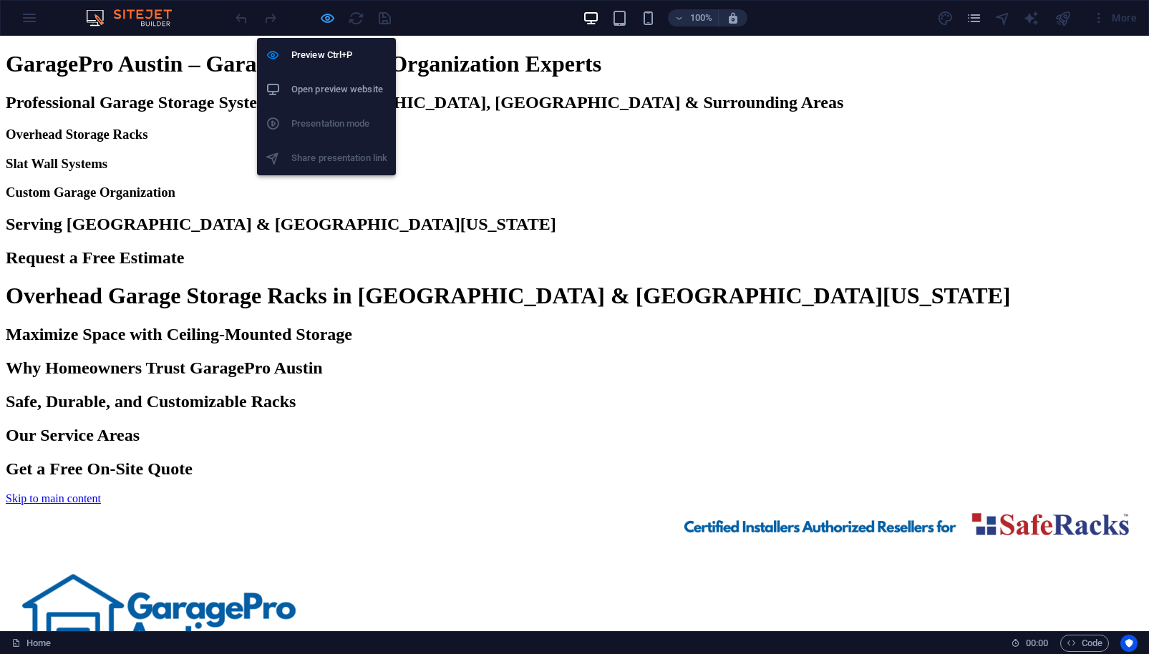
click at [326, 16] on icon "button" at bounding box center [327, 18] width 16 height 16
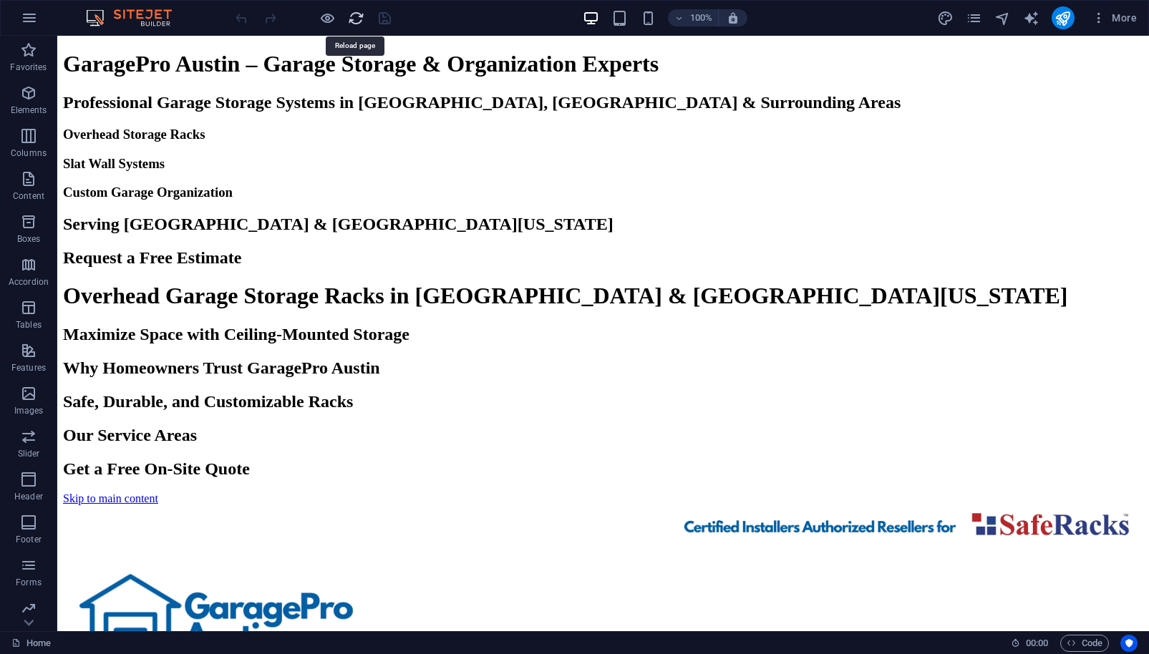
click at [361, 13] on icon "reload" at bounding box center [356, 18] width 16 height 16
click at [361, 12] on icon "reload" at bounding box center [356, 18] width 16 height 16
click at [1056, 77] on h1 "GaragePro Austin – Garage Storage & Organization Experts" at bounding box center [603, 64] width 1080 height 26
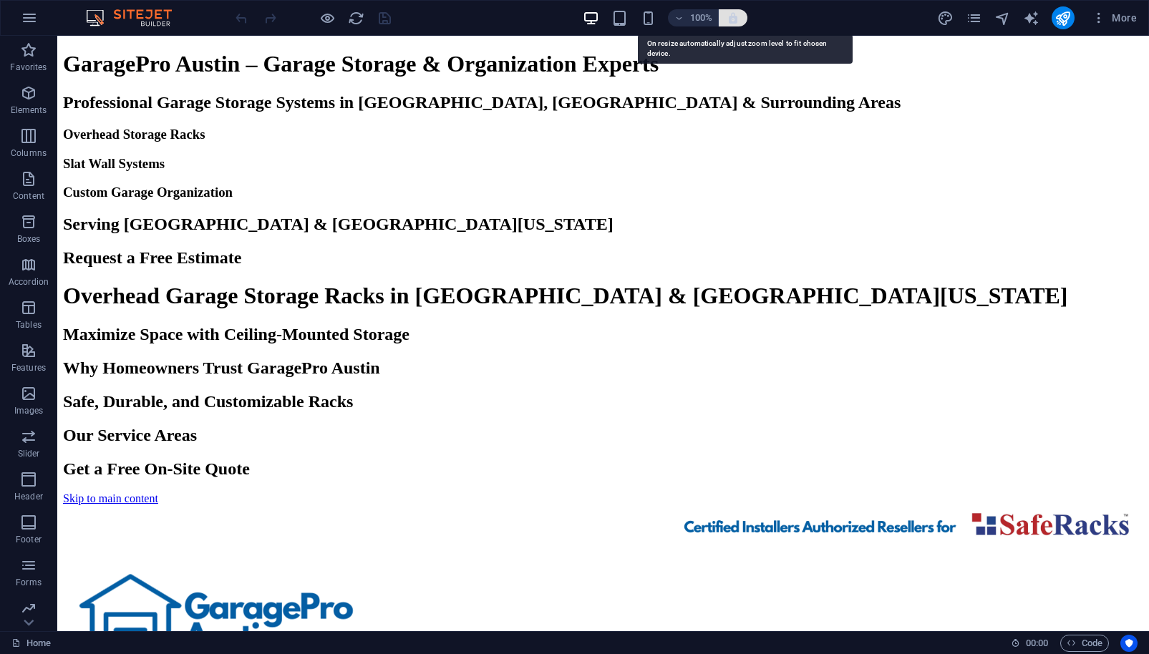
click at [742, 21] on span "button" at bounding box center [732, 17] width 17 height 13
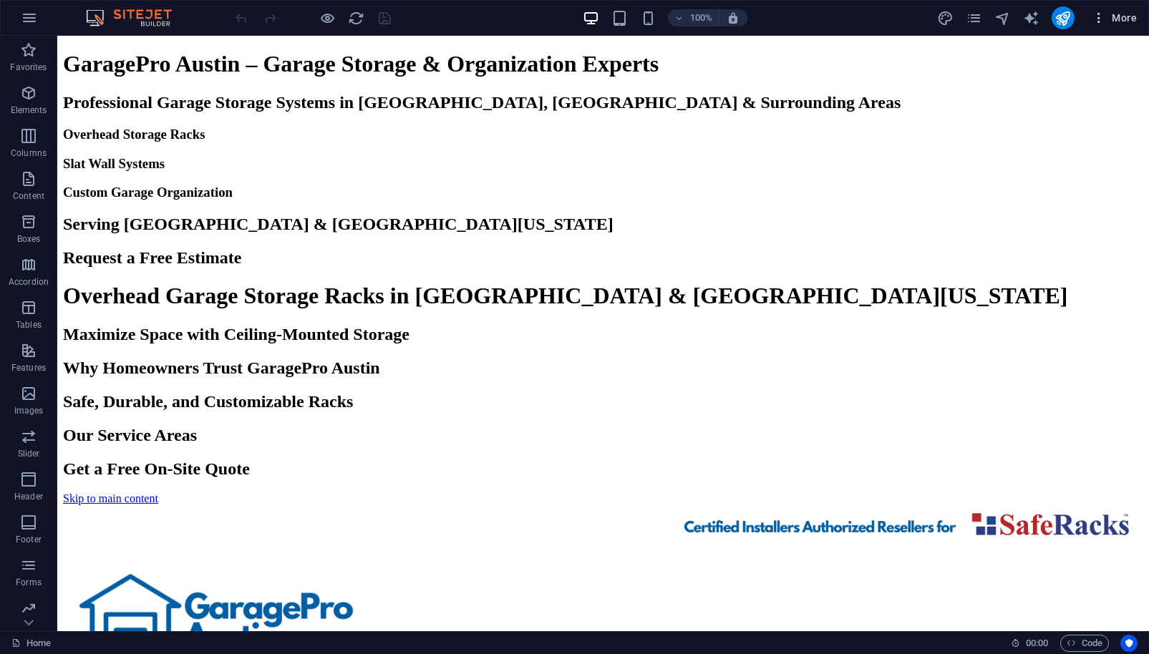
click at [1125, 16] on span "More" at bounding box center [1114, 18] width 45 height 14
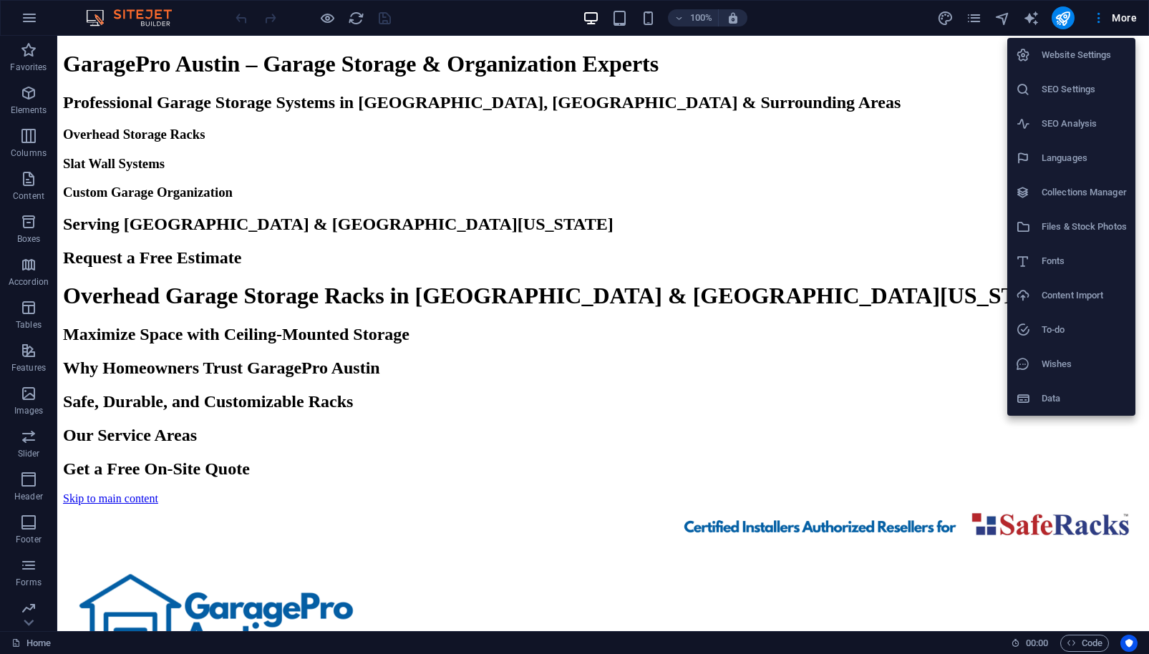
click at [1085, 92] on h6 "SEO Settings" at bounding box center [1083, 89] width 85 height 17
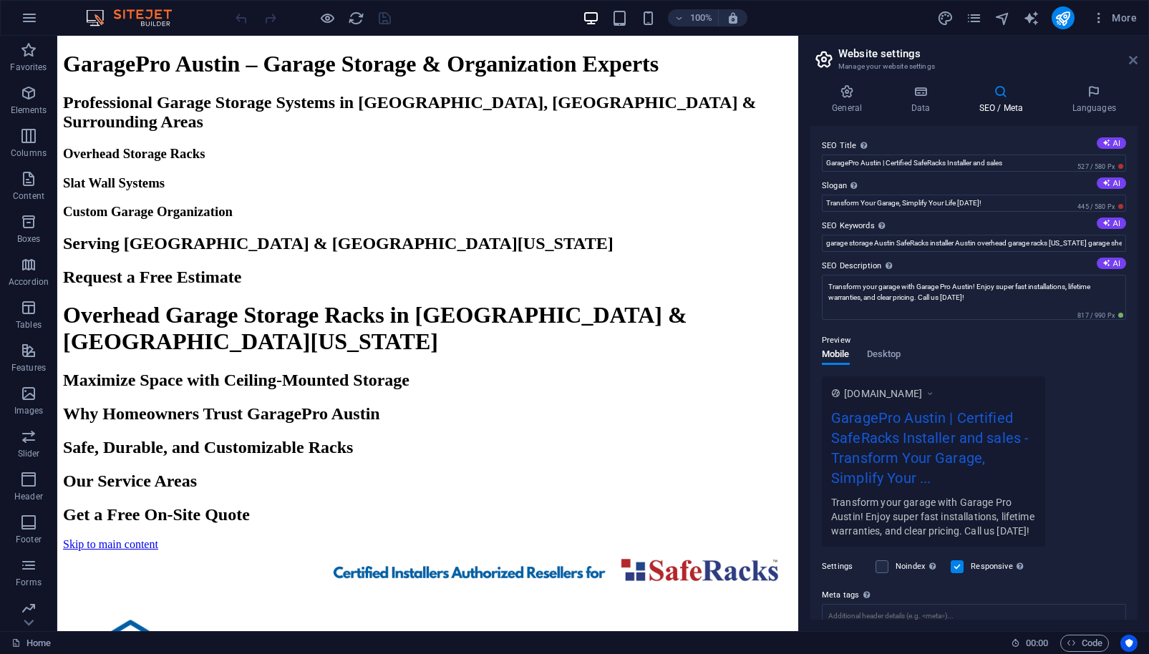
click at [1131, 58] on icon at bounding box center [1133, 59] width 9 height 11
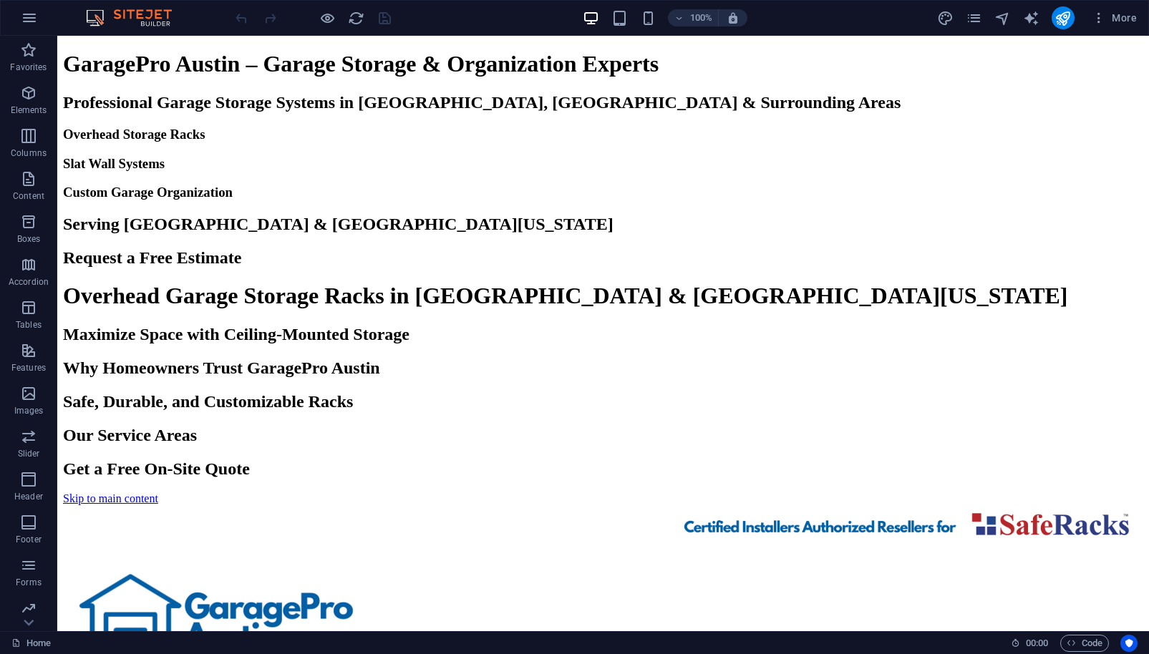
click at [157, 15] on img at bounding box center [135, 17] width 107 height 17
click at [156, 16] on img at bounding box center [135, 17] width 107 height 17
click at [156, 17] on img at bounding box center [135, 17] width 107 height 17
click at [34, 21] on icon "button" at bounding box center [29, 17] width 17 height 17
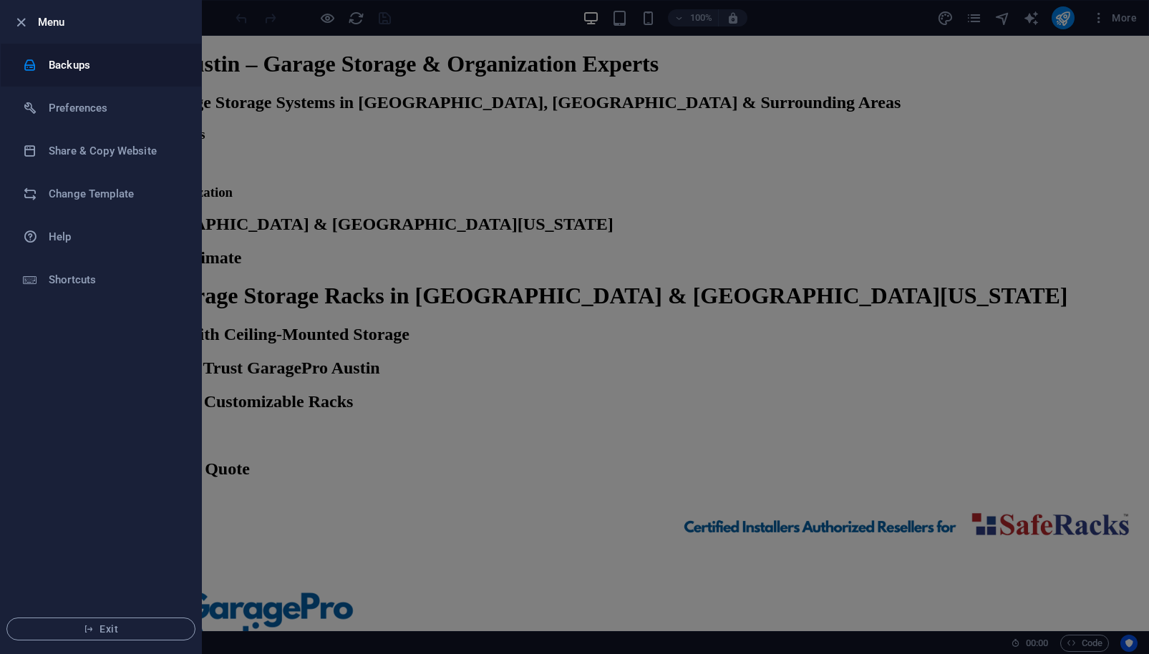
click at [67, 67] on h6 "Backups" at bounding box center [115, 65] width 132 height 17
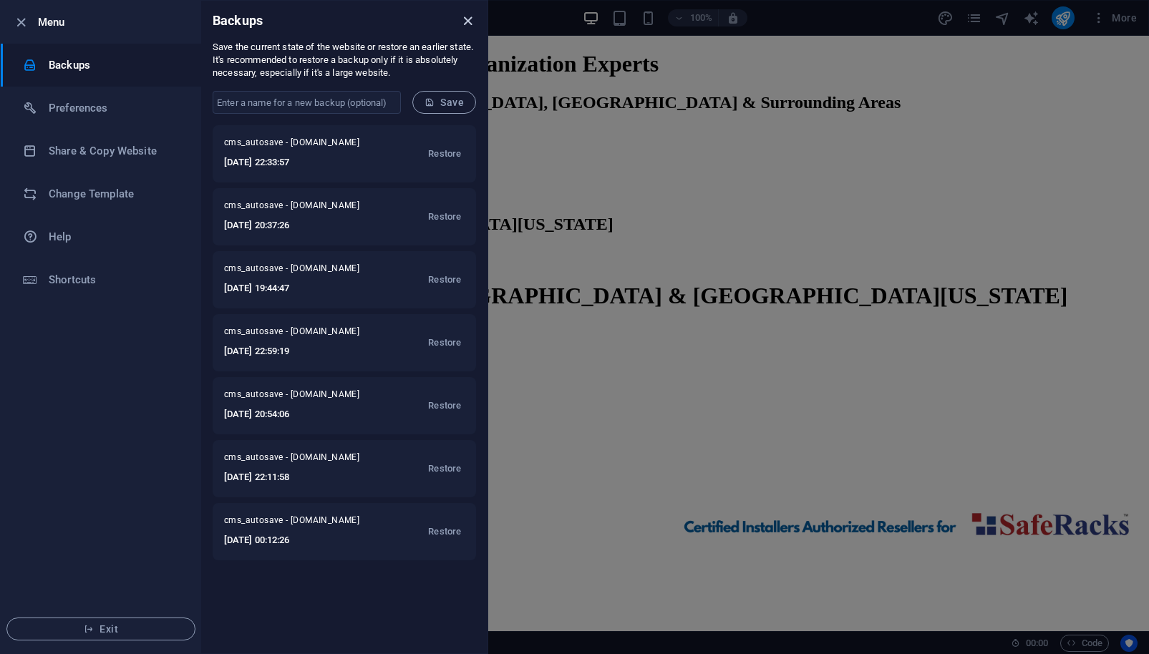
click at [470, 21] on icon "close" at bounding box center [468, 21] width 16 height 16
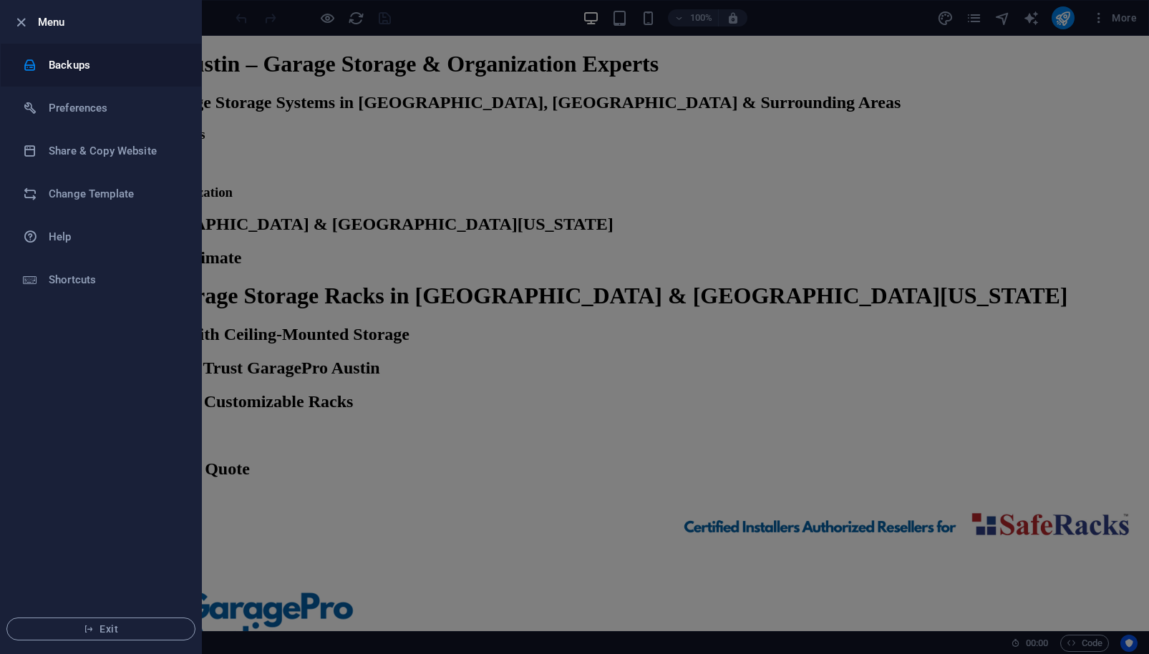
click at [83, 63] on h6 "Backups" at bounding box center [115, 65] width 132 height 17
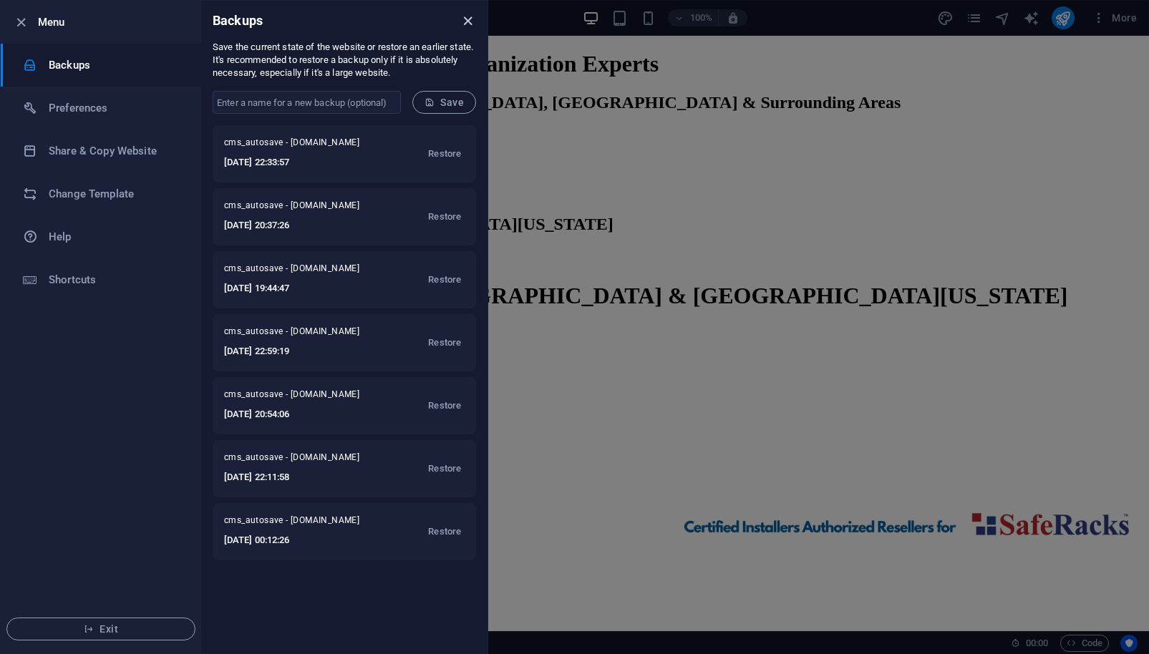
click at [471, 23] on icon "close" at bounding box center [468, 21] width 16 height 16
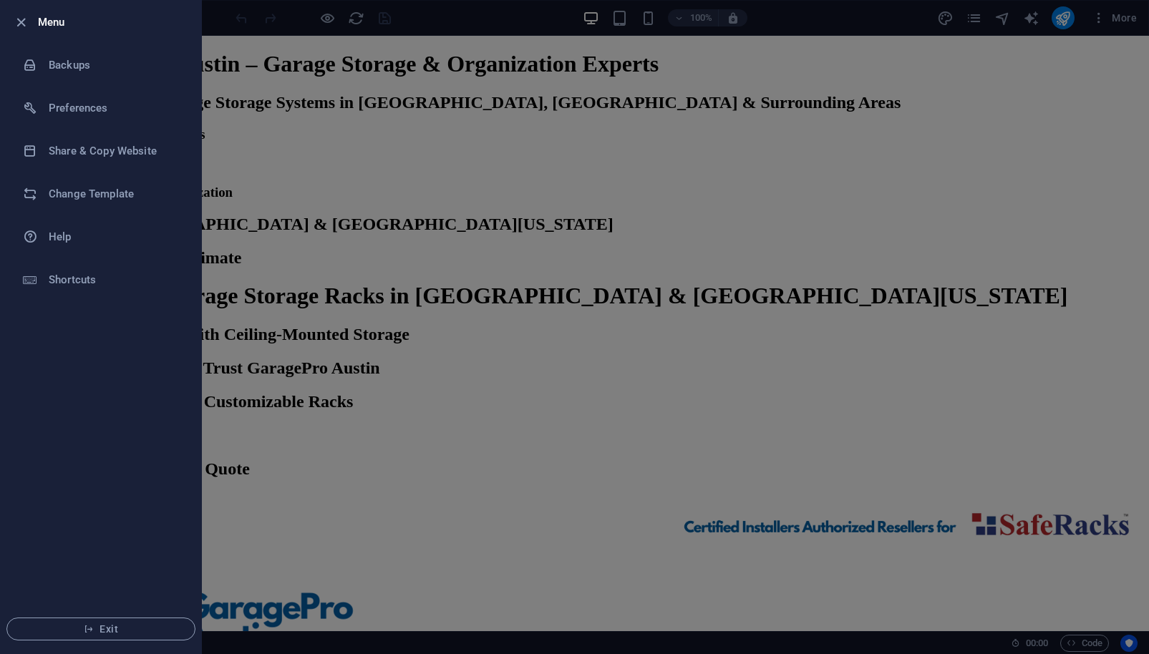
click at [995, 225] on div at bounding box center [574, 327] width 1149 height 654
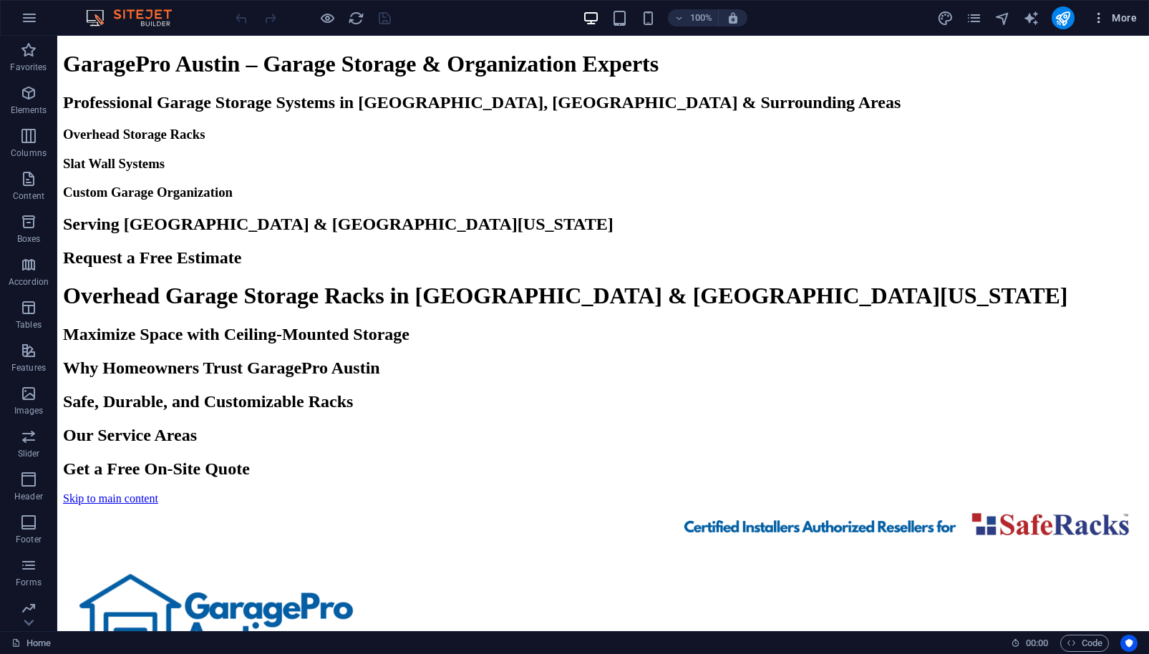
click at [1096, 17] on icon "button" at bounding box center [1099, 18] width 14 height 14
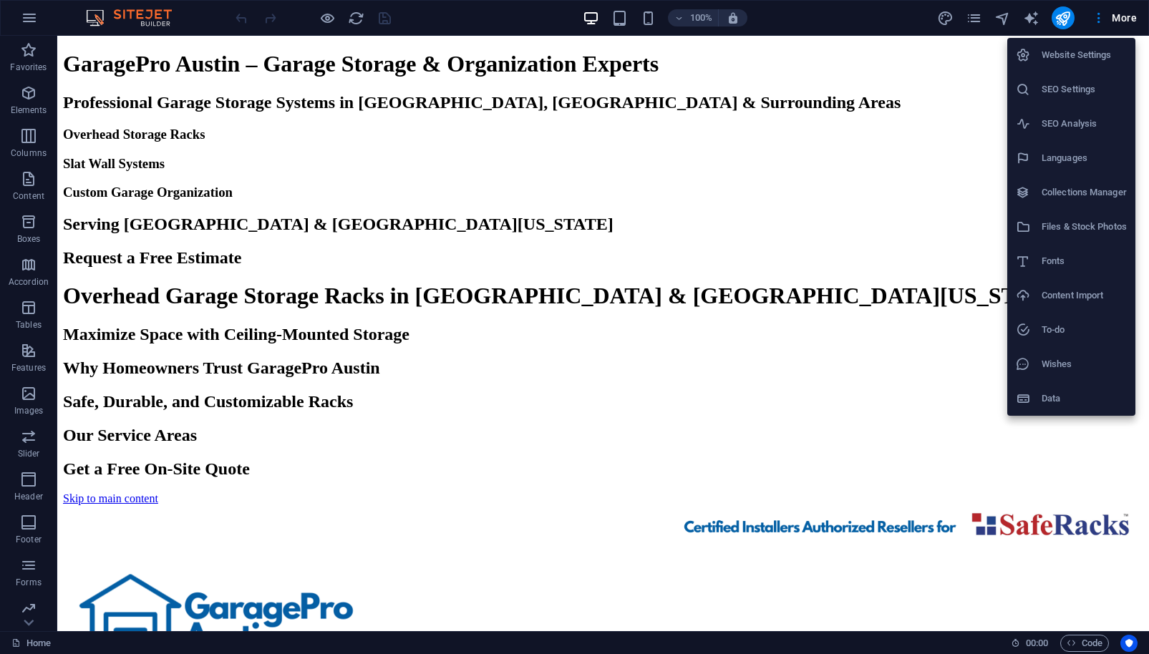
click at [932, 19] on div at bounding box center [574, 327] width 1149 height 654
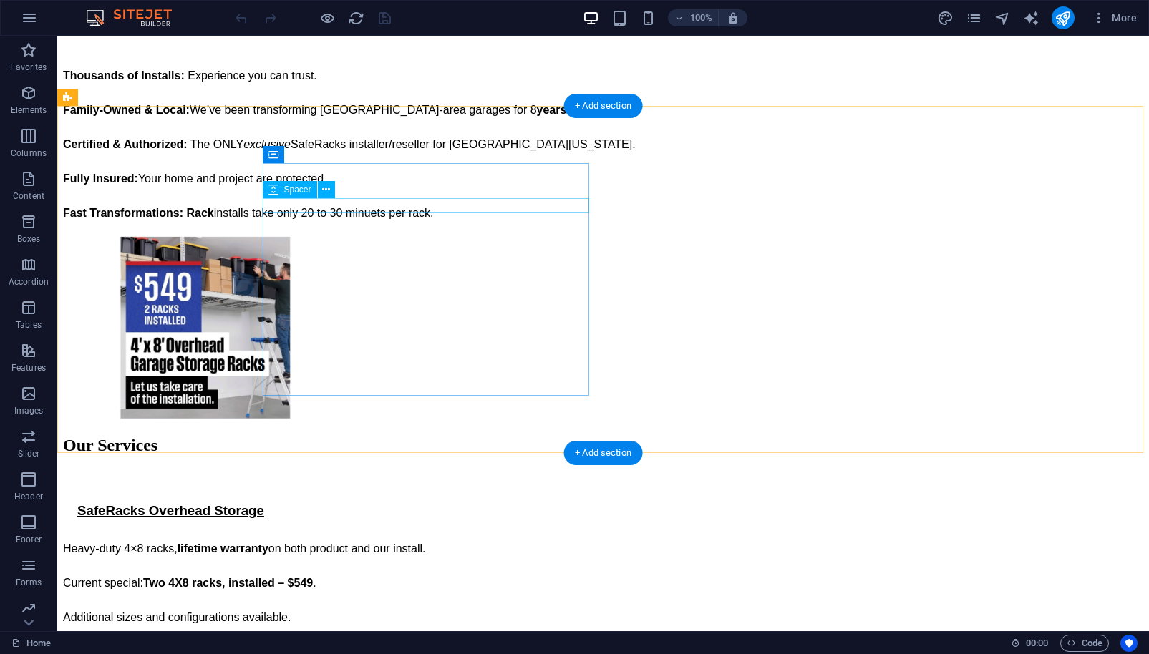
scroll to position [603, 0]
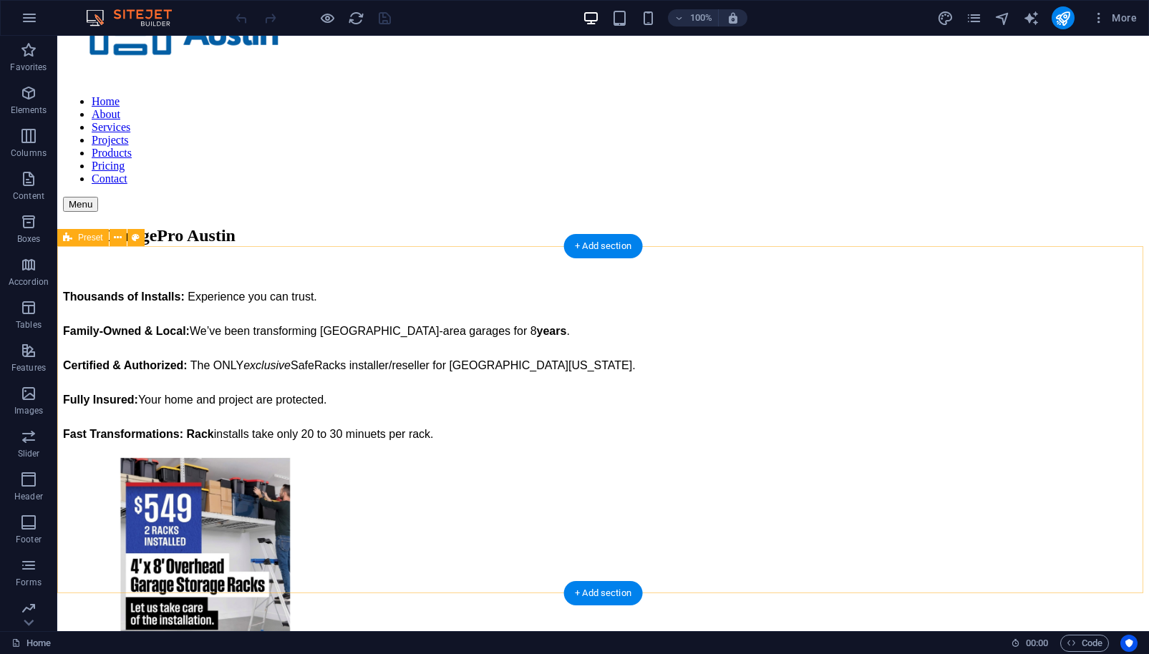
click at [1063, 306] on div "Why GaragePro Austin Thousands of Installs: Experience you can trust. Family-Ow…" at bounding box center [603, 434] width 1080 height 417
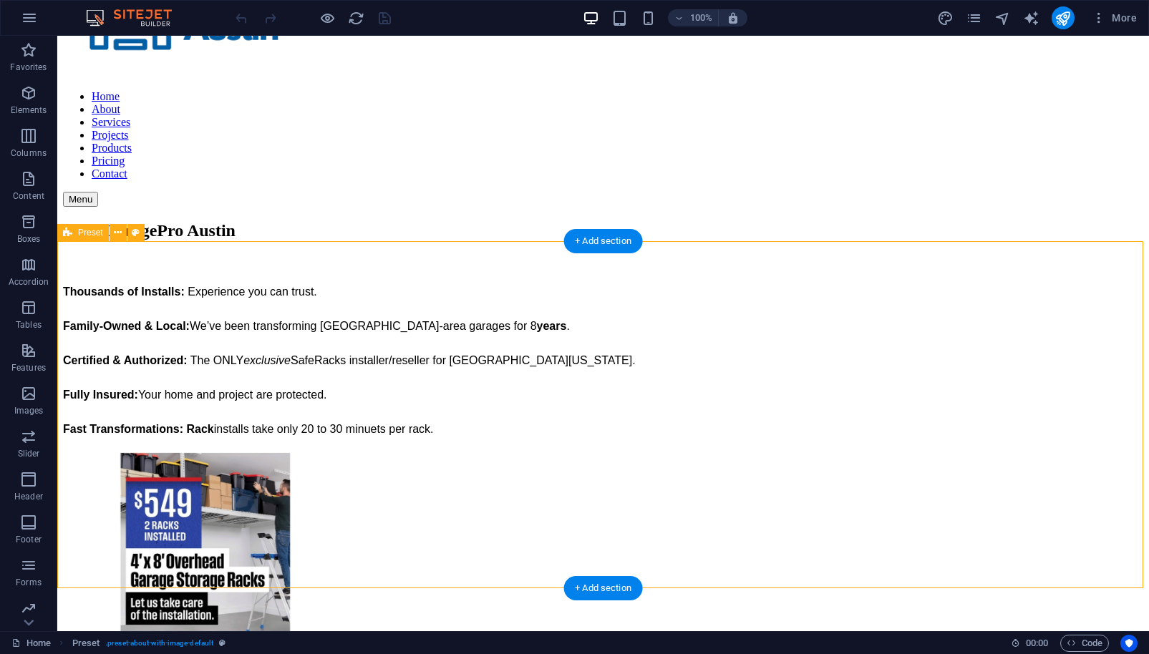
scroll to position [346, 0]
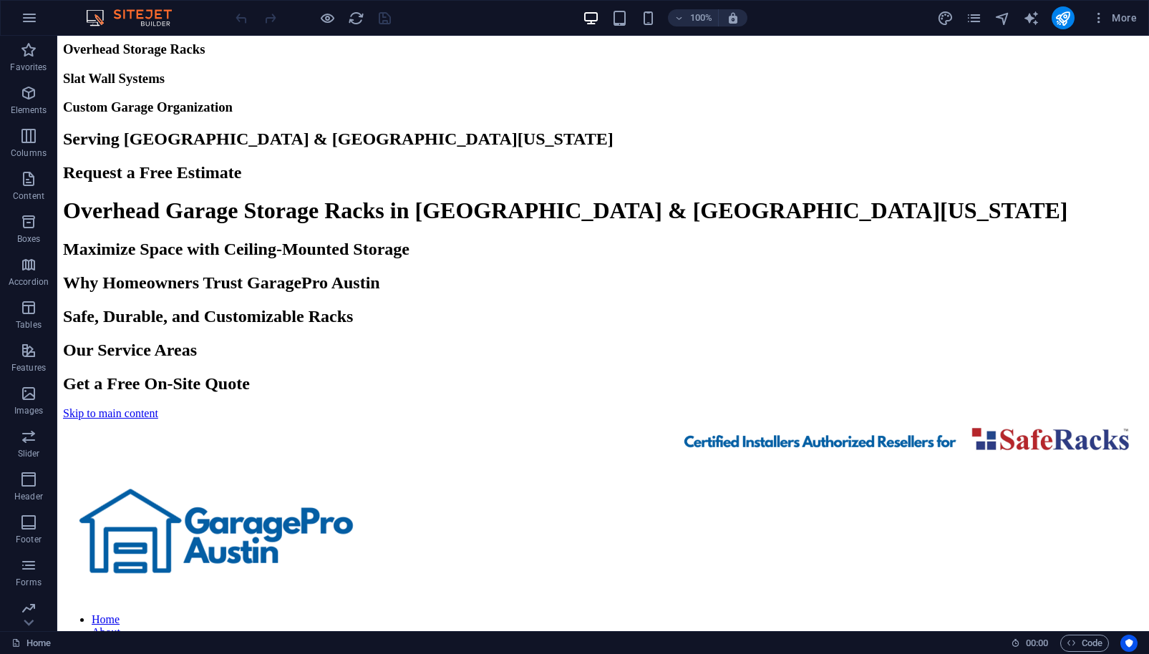
scroll to position [0, 0]
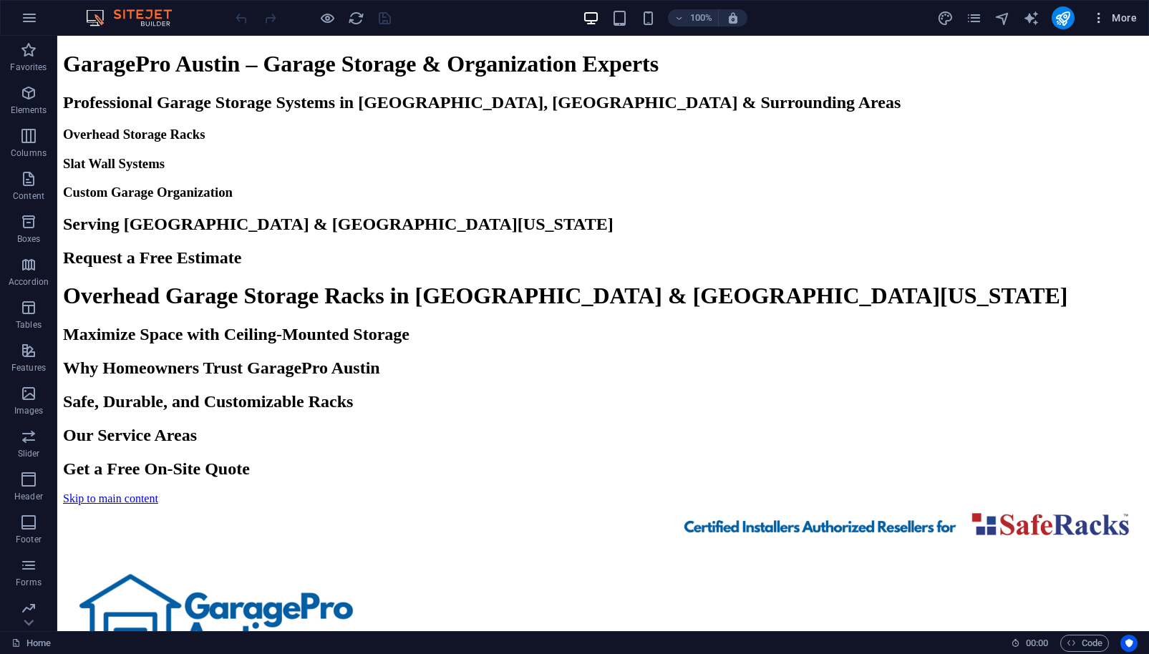
click at [1131, 17] on span "More" at bounding box center [1114, 18] width 45 height 14
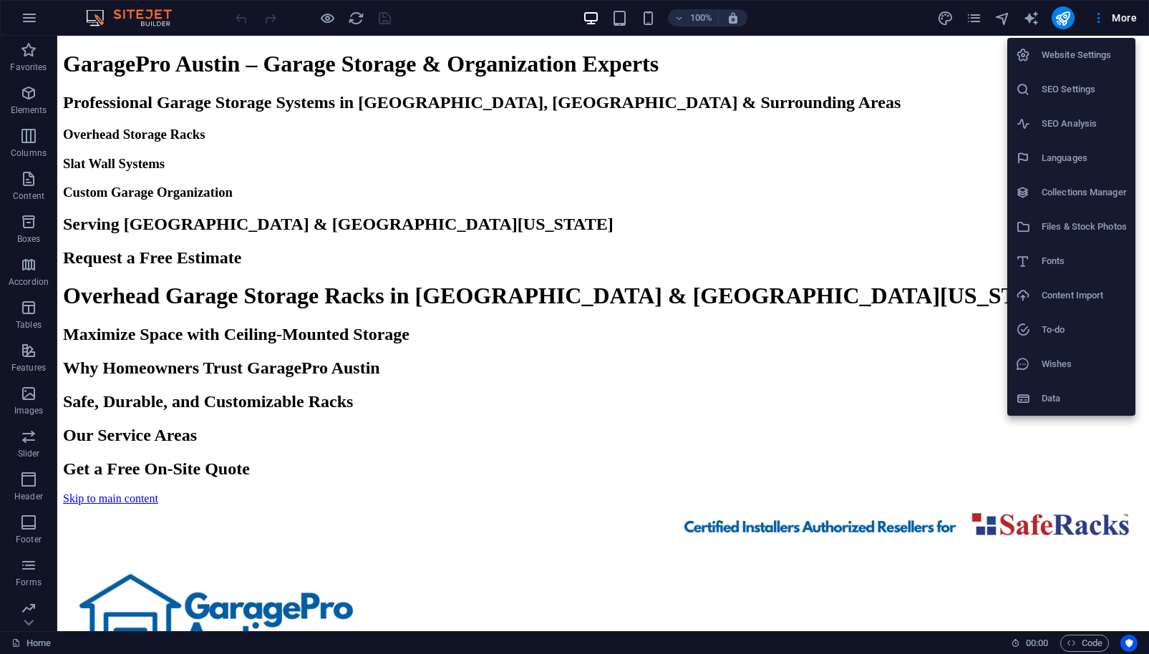
click at [1079, 86] on h6 "SEO Settings" at bounding box center [1083, 89] width 85 height 17
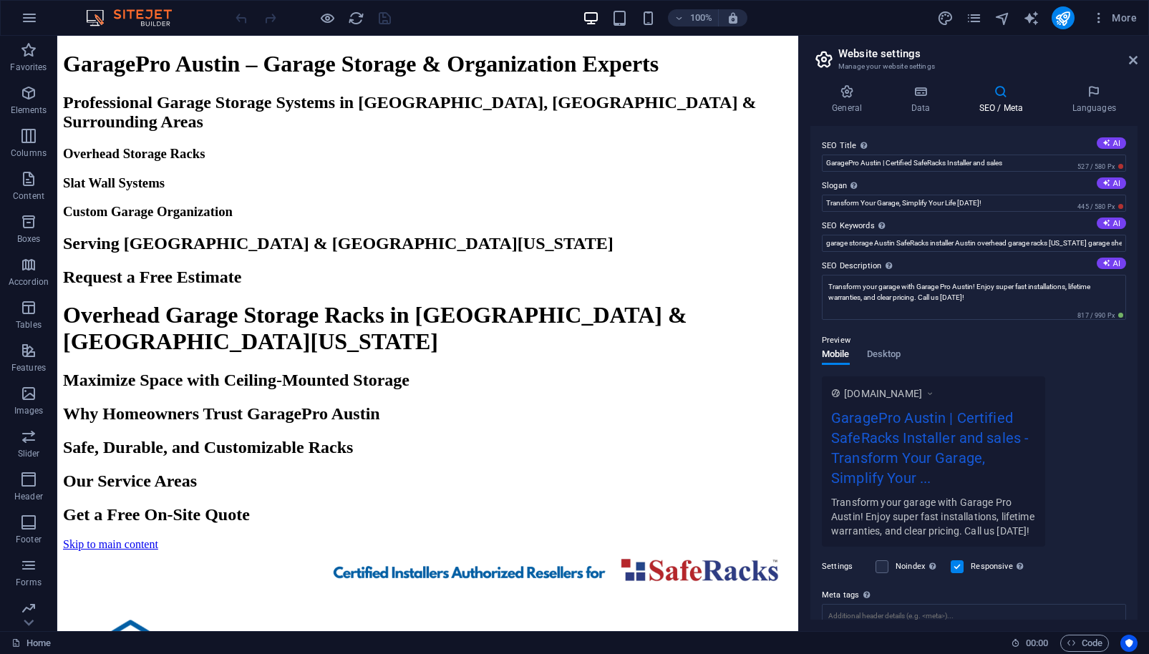
click at [283, 77] on h1 "GaragePro Austin – Garage Storage & Organization Experts" at bounding box center [427, 64] width 729 height 26
click at [284, 77] on h1 "GaragePro Austin – Garage Storage & Organization Experts" at bounding box center [427, 64] width 729 height 26
click at [283, 77] on h1 "GaragePro Austin – Garage Storage & Organization Experts" at bounding box center [427, 64] width 729 height 26
click at [475, 17] on div "100% More" at bounding box center [688, 17] width 910 height 23
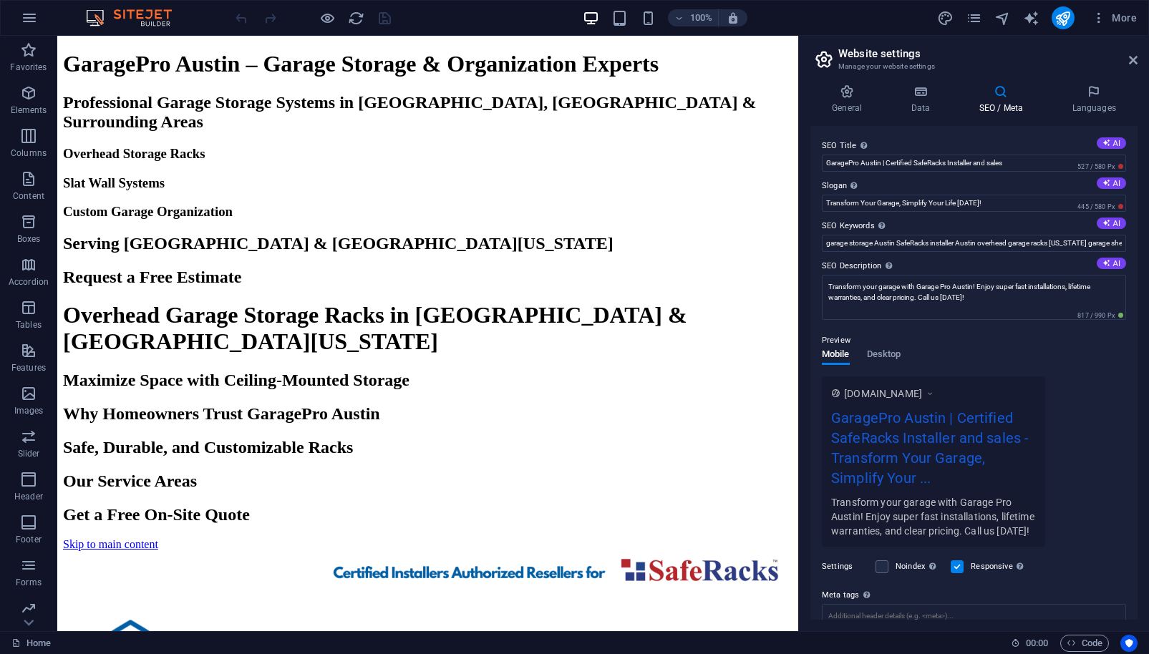
click at [497, 25] on div "100% More" at bounding box center [688, 17] width 910 height 23
click at [890, 356] on span "Desktop" at bounding box center [884, 356] width 34 height 20
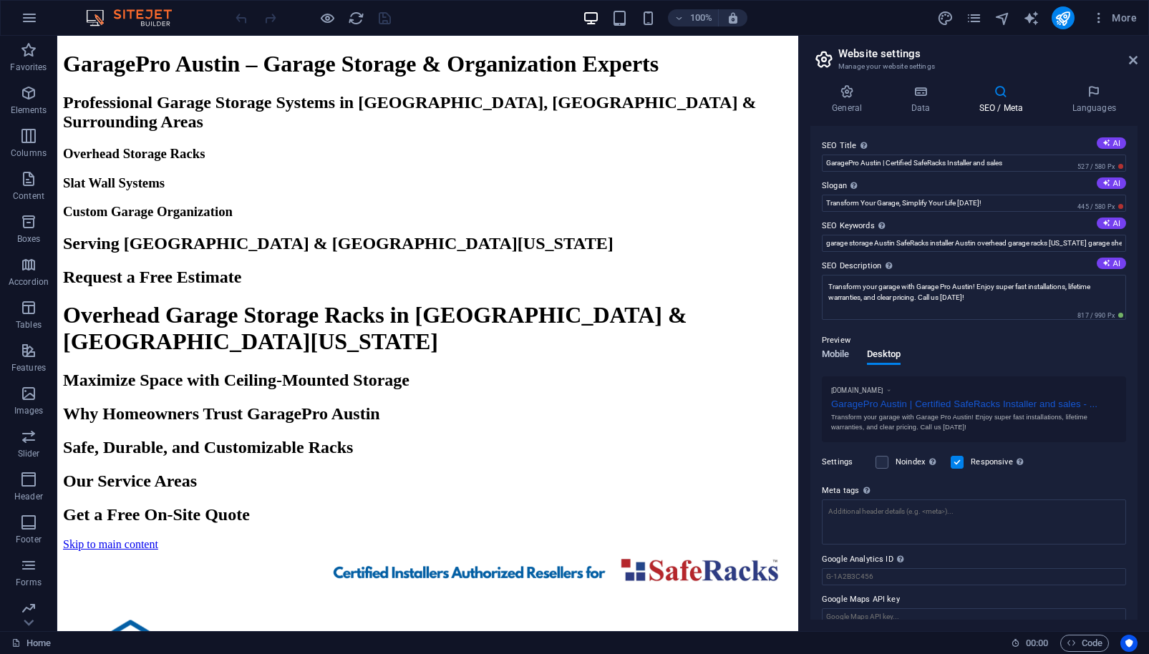
click at [843, 351] on span "Mobile" at bounding box center [836, 356] width 28 height 20
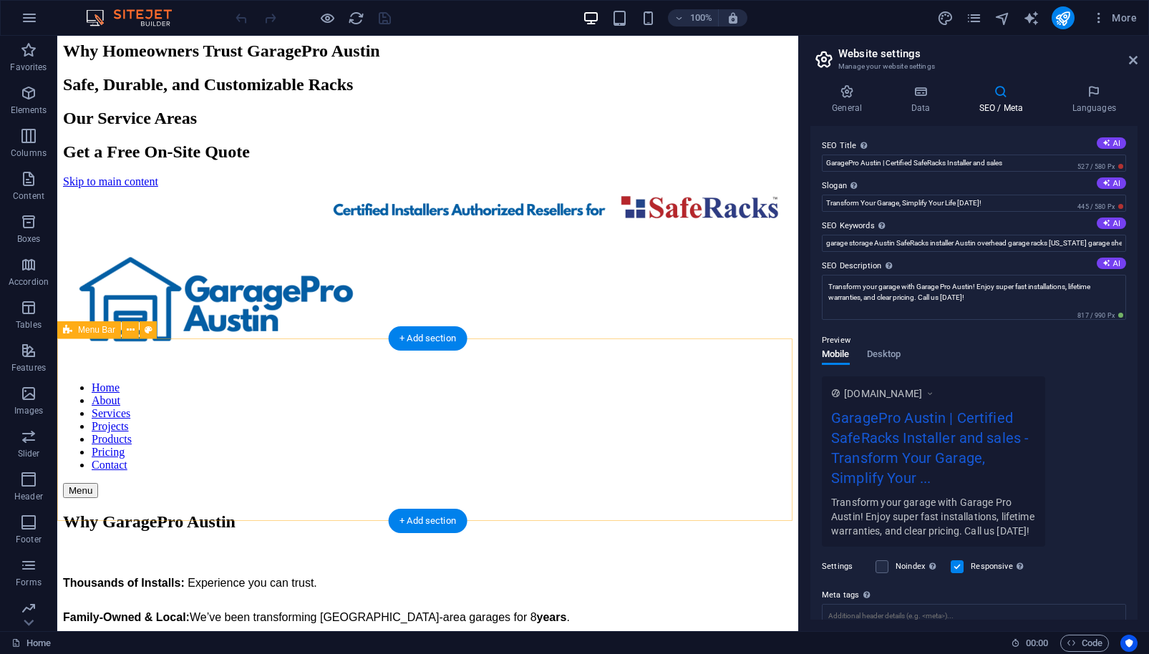
scroll to position [341, 0]
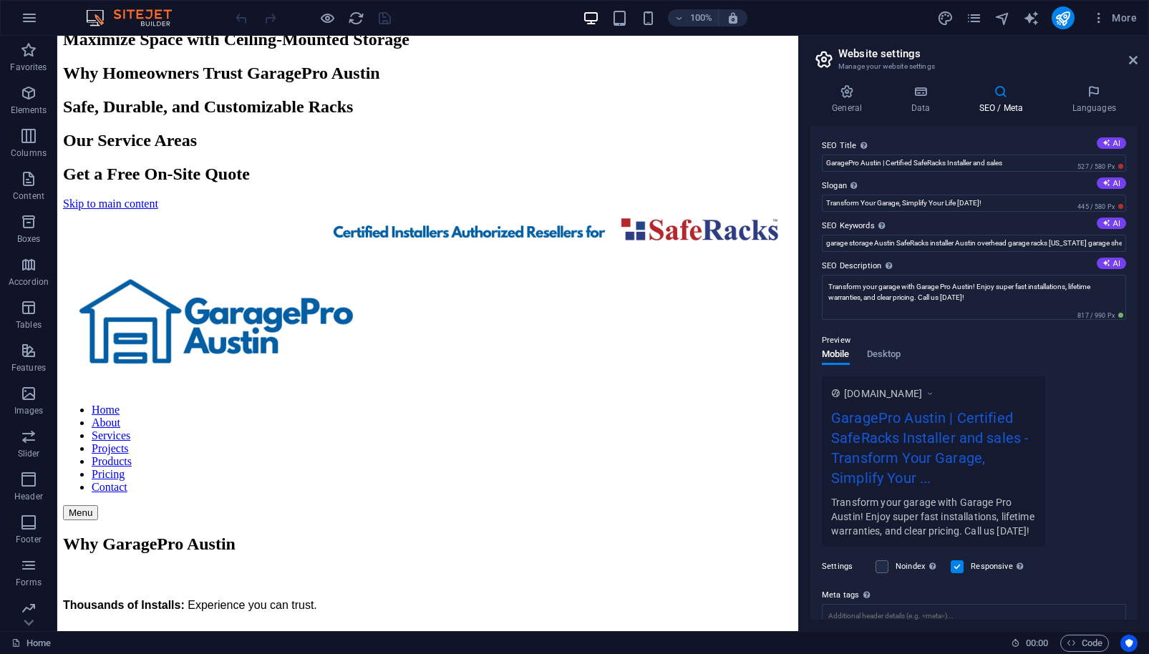
drag, startPoint x: 369, startPoint y: 303, endPoint x: 114, endPoint y: 78, distance: 340.2
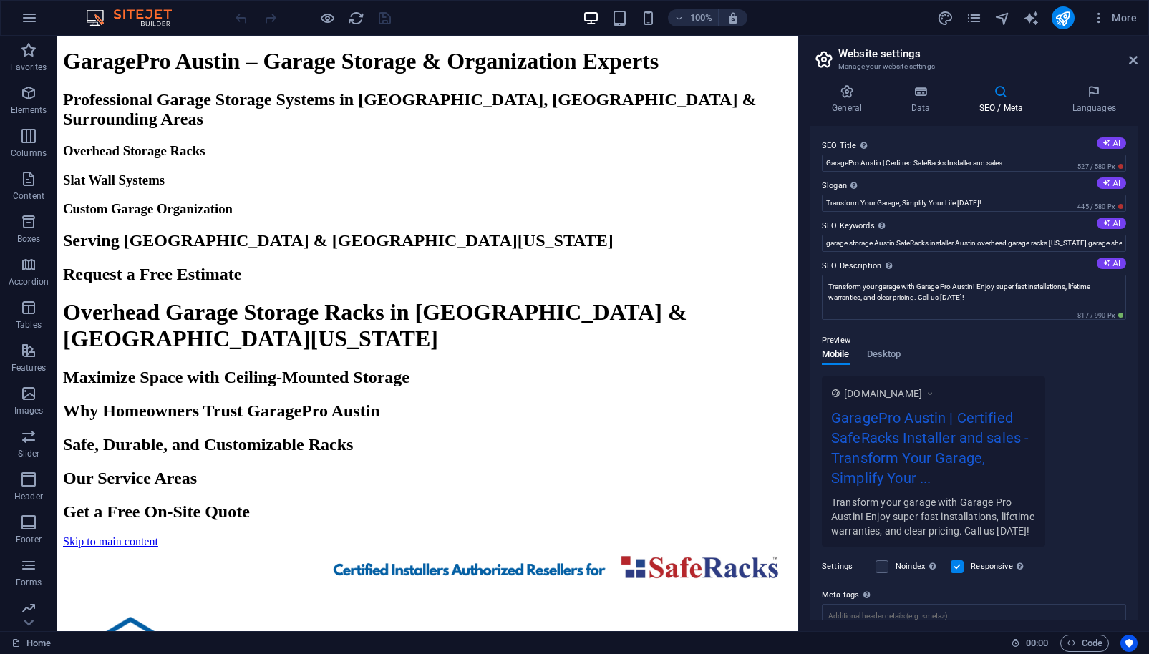
scroll to position [0, 0]
drag, startPoint x: 18, startPoint y: 61, endPoint x: 699, endPoint y: 14, distance: 683.0
click at [1132, 59] on icon at bounding box center [1133, 59] width 9 height 11
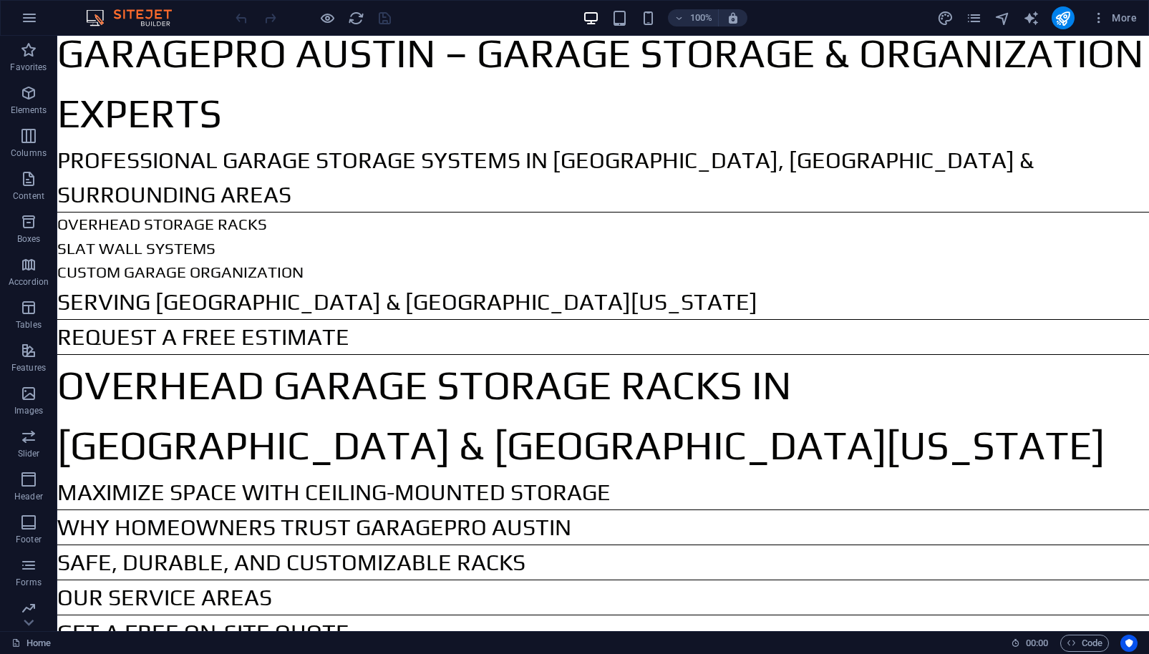
scroll to position [10, 0]
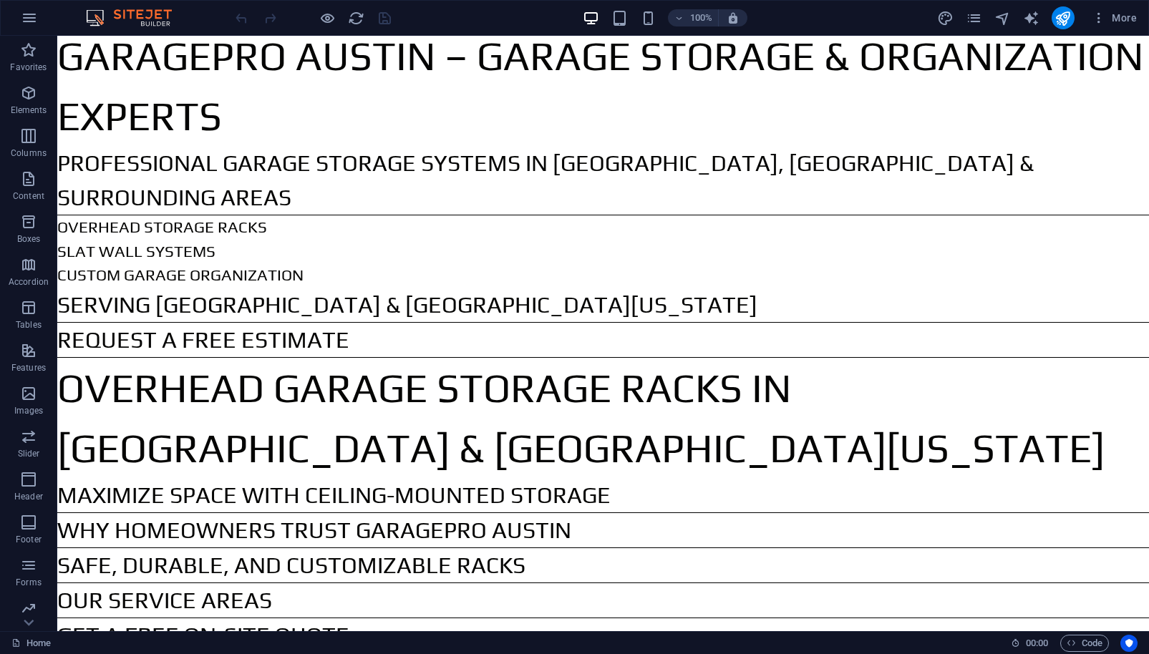
drag, startPoint x: 59, startPoint y: 50, endPoint x: 812, endPoint y: 566, distance: 912.3
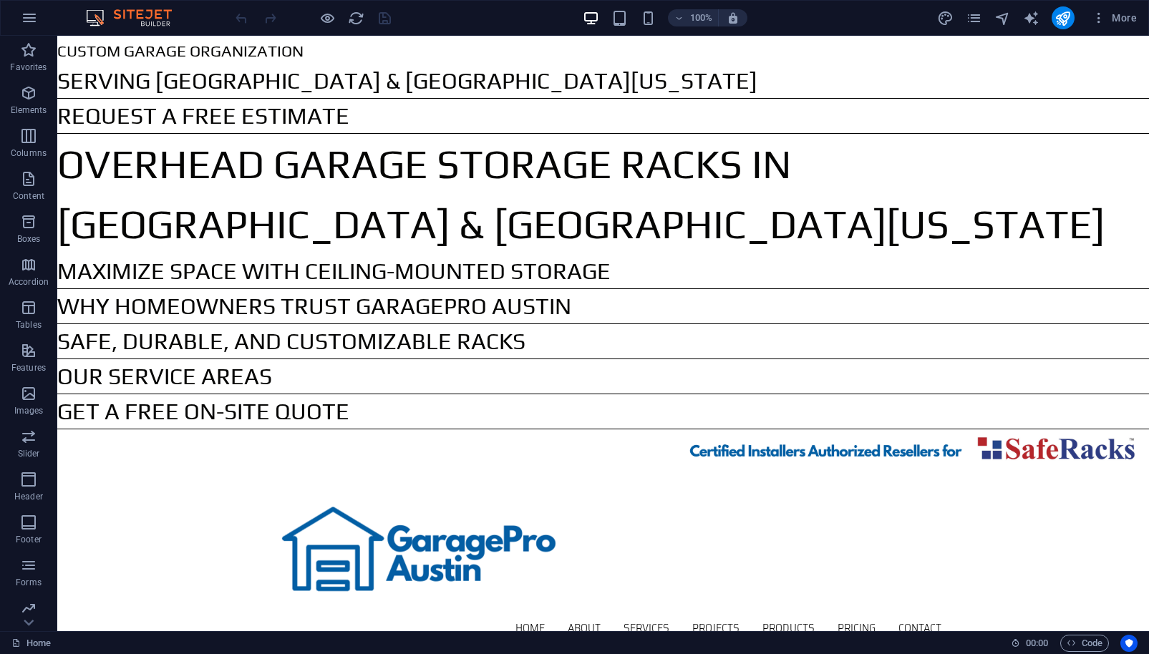
scroll to position [185, 0]
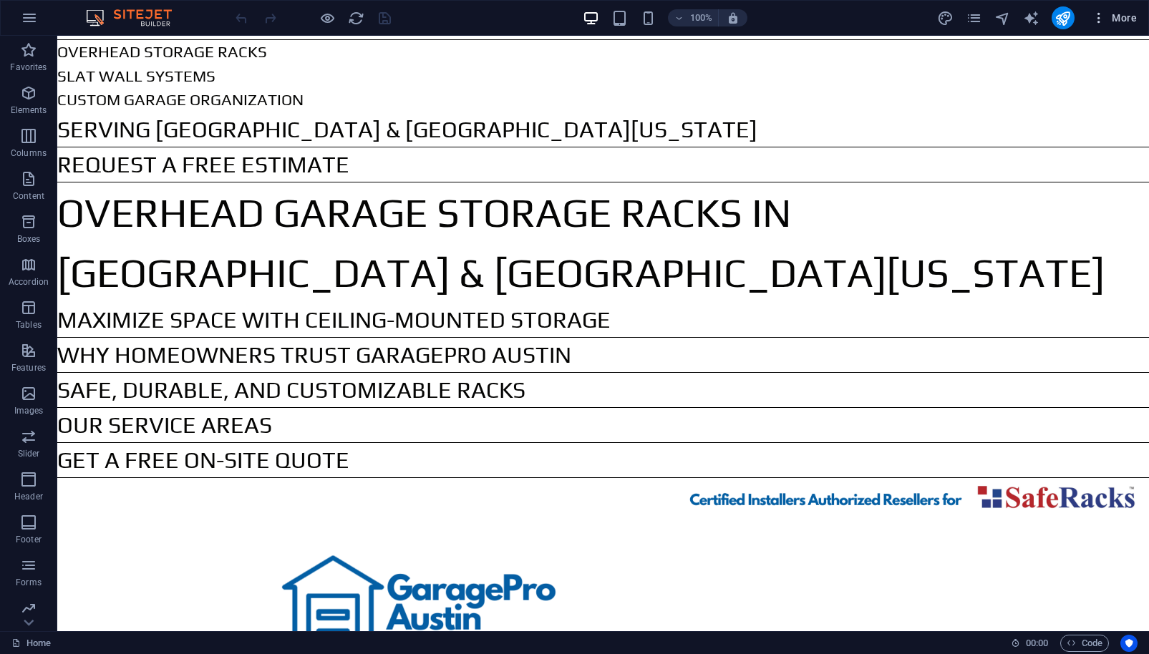
click at [1128, 20] on span "More" at bounding box center [1114, 18] width 45 height 14
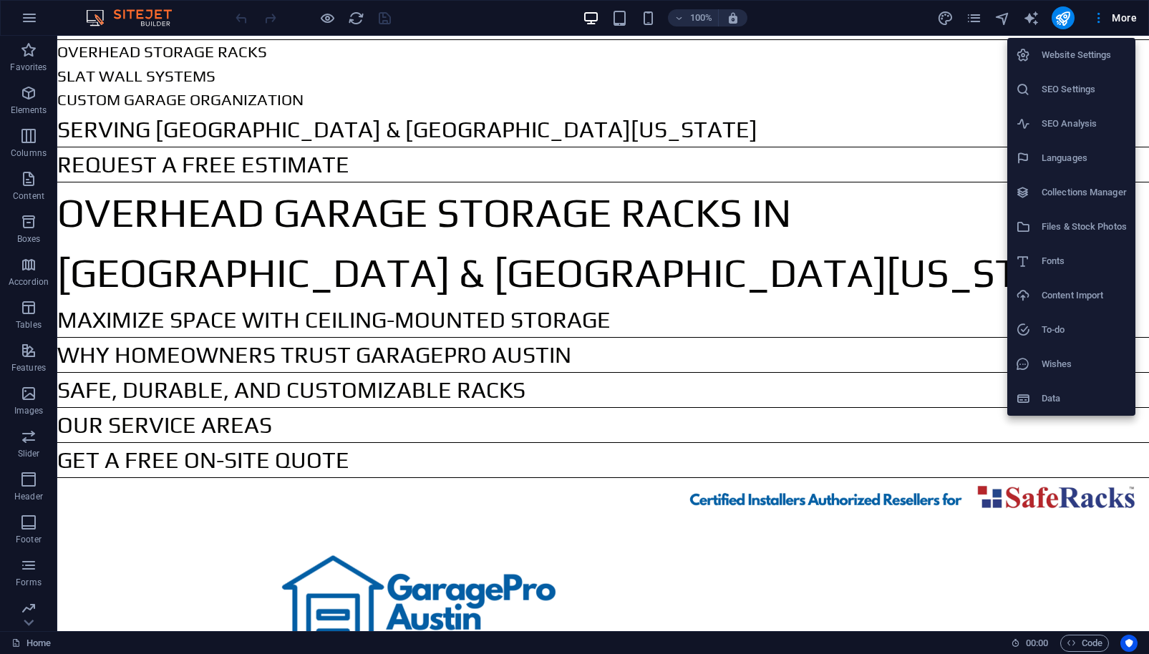
click at [1077, 85] on h6 "SEO Settings" at bounding box center [1083, 89] width 85 height 17
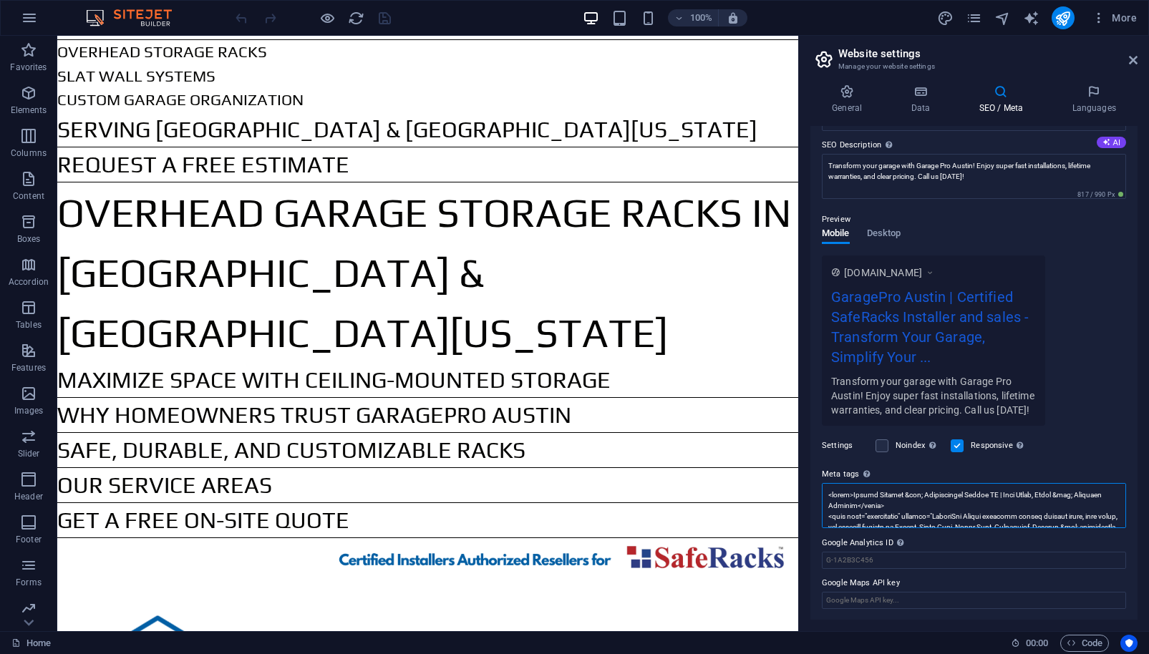
scroll to position [110, 0]
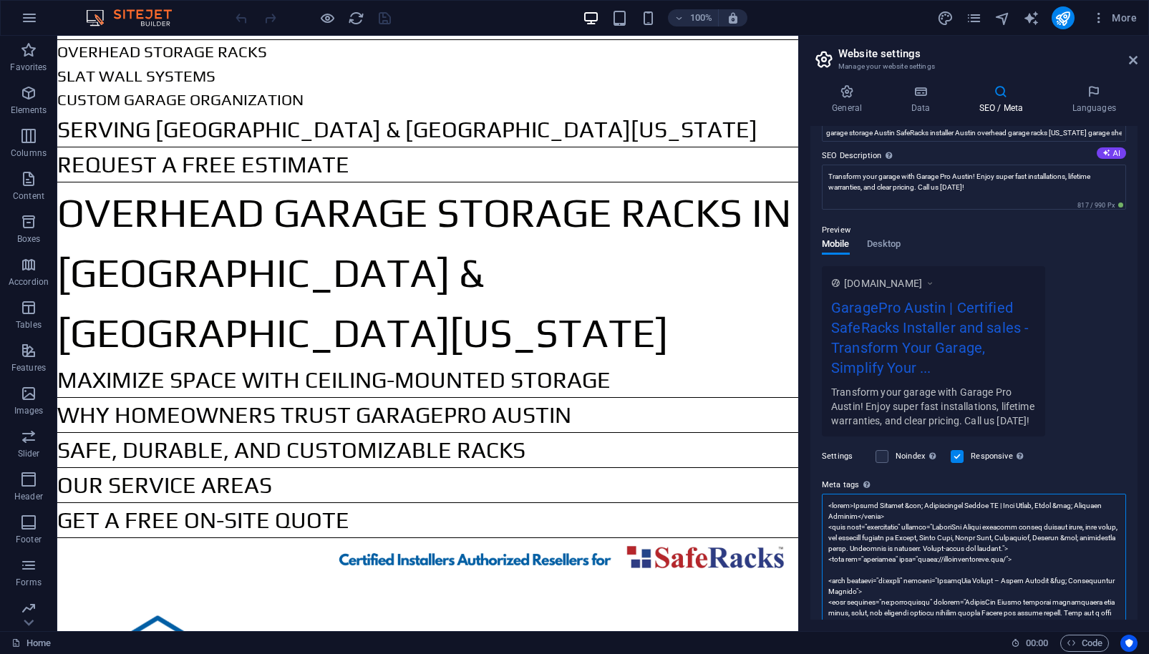
drag, startPoint x: 830, startPoint y: 493, endPoint x: 869, endPoint y: 497, distance: 38.8
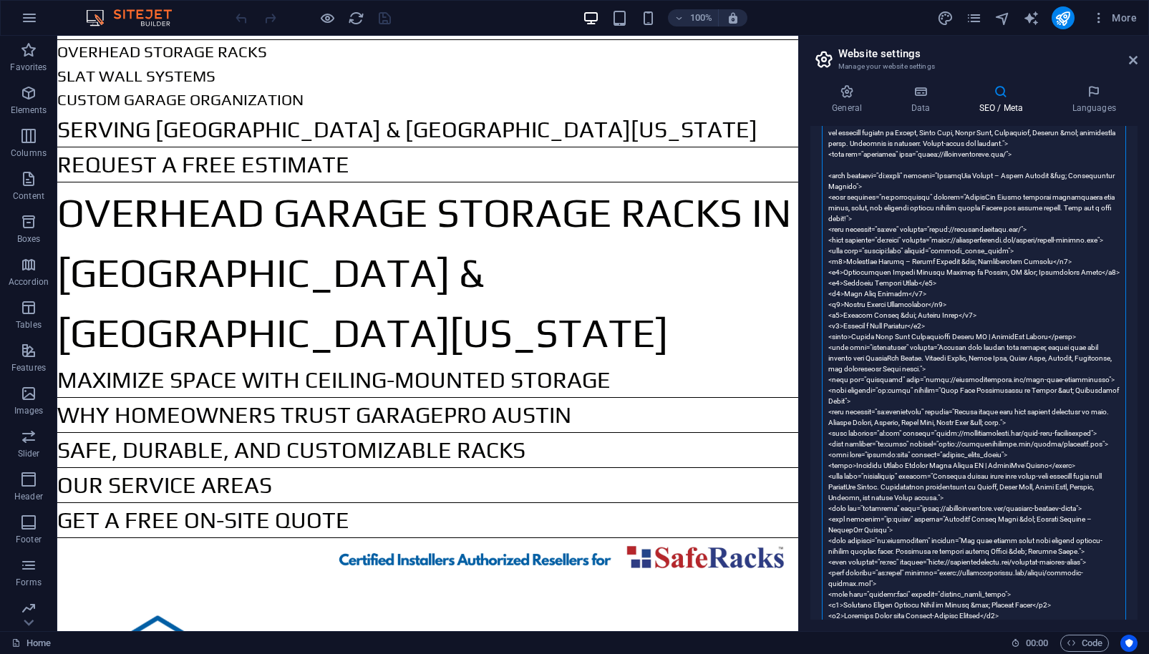
scroll to position [658, 0]
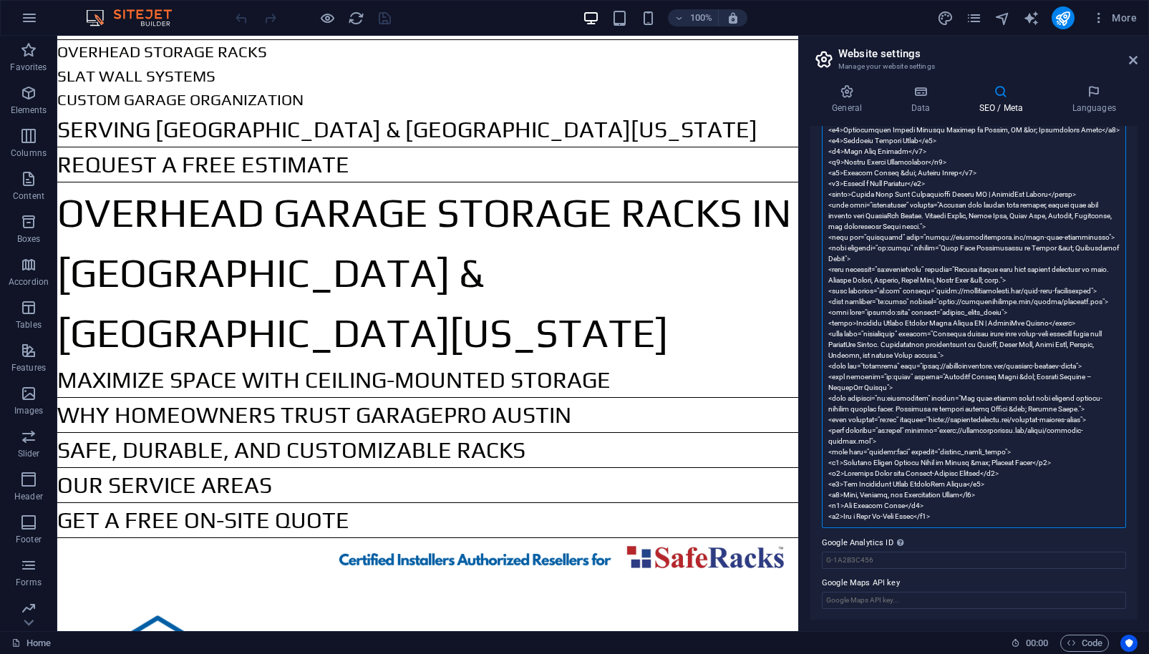
drag, startPoint x: 950, startPoint y: 515, endPoint x: 830, endPoint y: 461, distance: 131.7
click at [830, 461] on textarea "Meta tags Enter HTML code here that will be placed inside the tags of your webs…" at bounding box center [974, 237] width 304 height 582
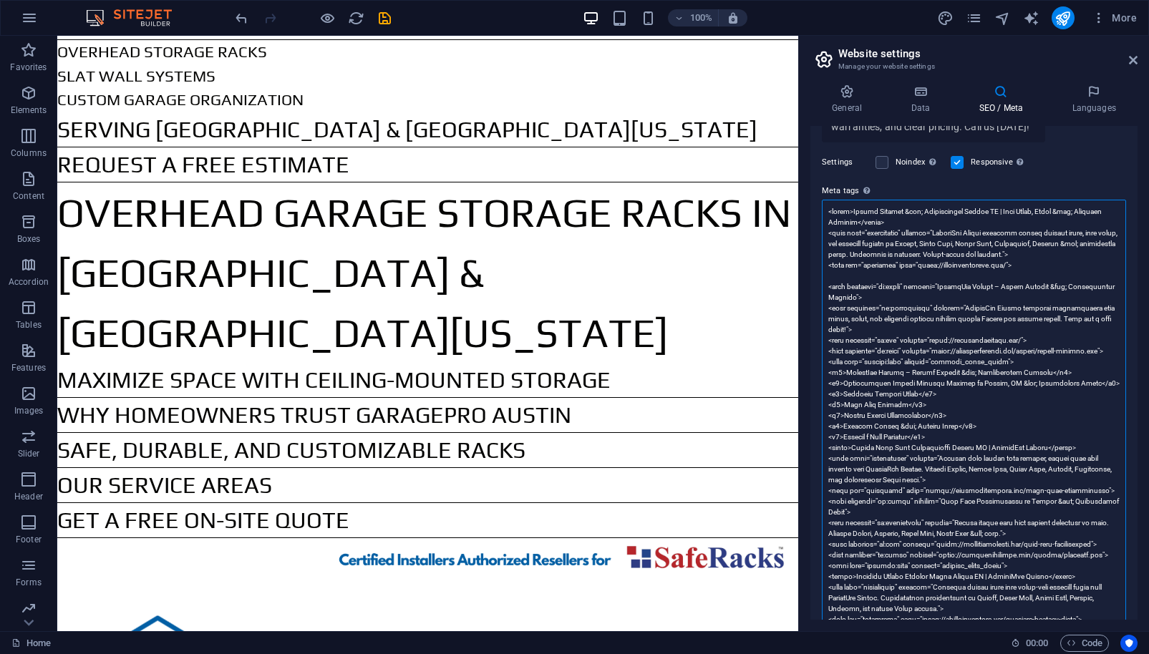
scroll to position [593, 0]
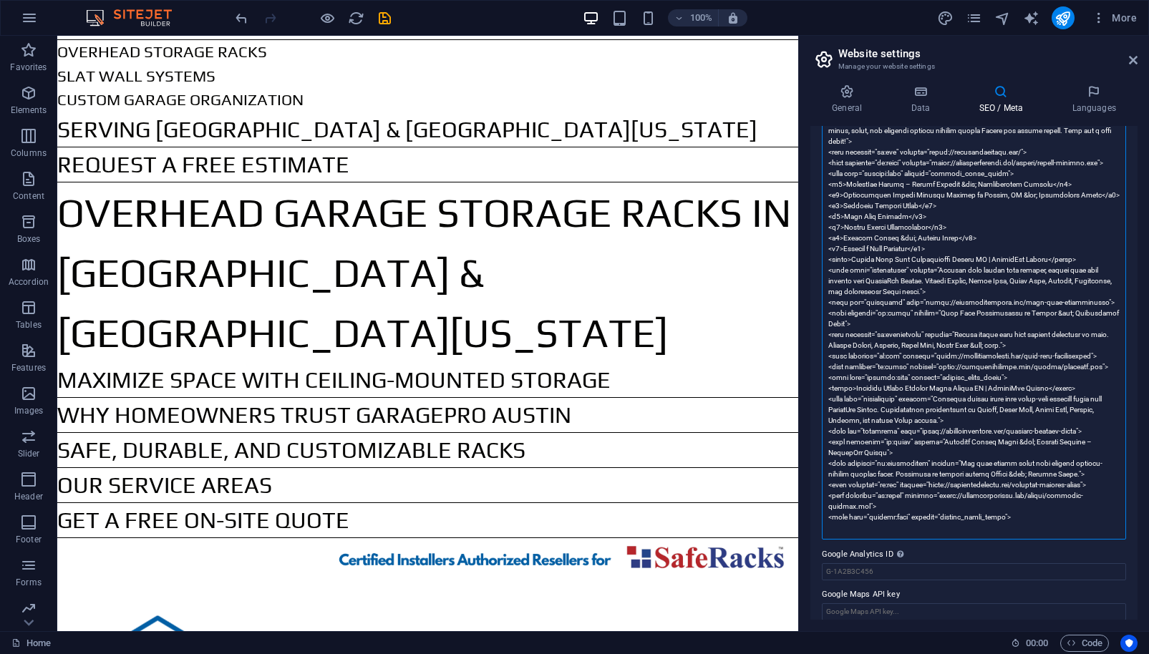
drag, startPoint x: 1028, startPoint y: 516, endPoint x: 822, endPoint y: 174, distance: 399.1
click at [822, 173] on textarea "Meta tags Enter HTML code here that will be placed inside the tags of your webs…" at bounding box center [974, 275] width 304 height 528
type textarea "<title>Garage Storage &amp; Organization [GEOGRAPHIC_DATA] [GEOGRAPHIC_DATA] | …"
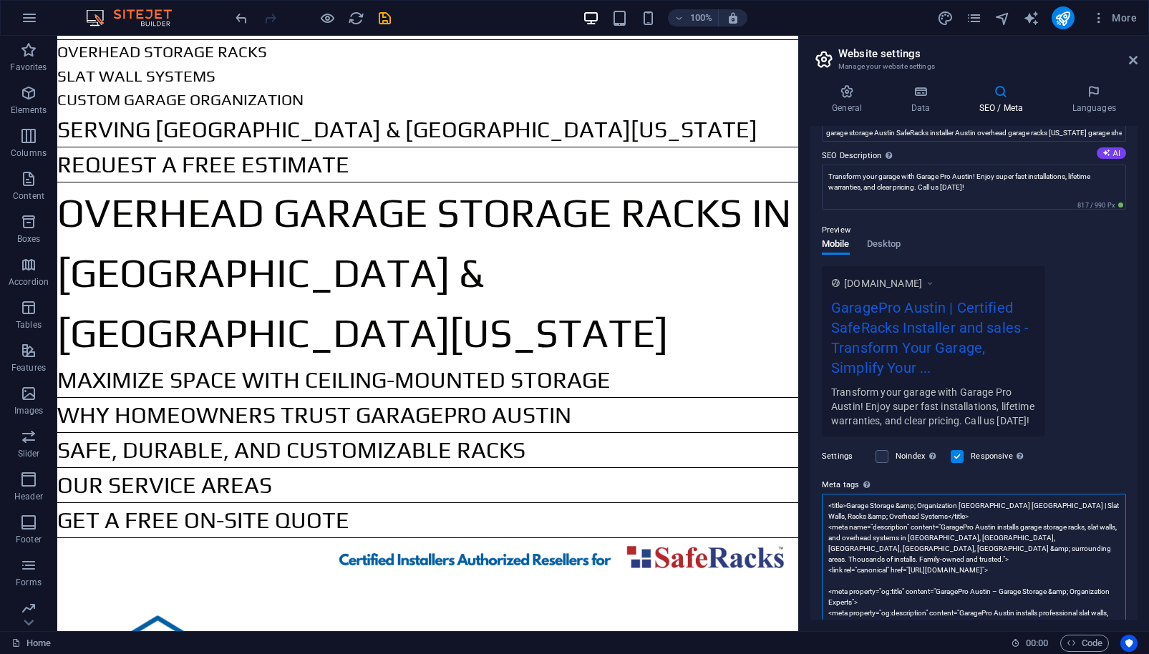
scroll to position [282, 0]
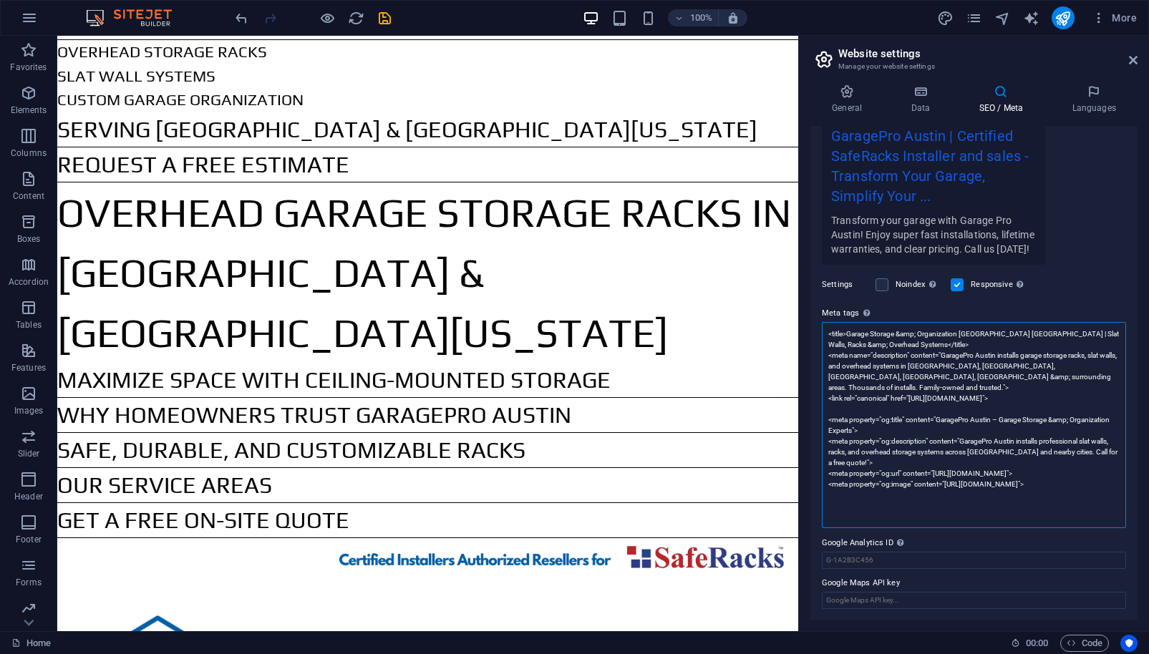
drag, startPoint x: 883, startPoint y: 485, endPoint x: 820, endPoint y: 325, distance: 171.3
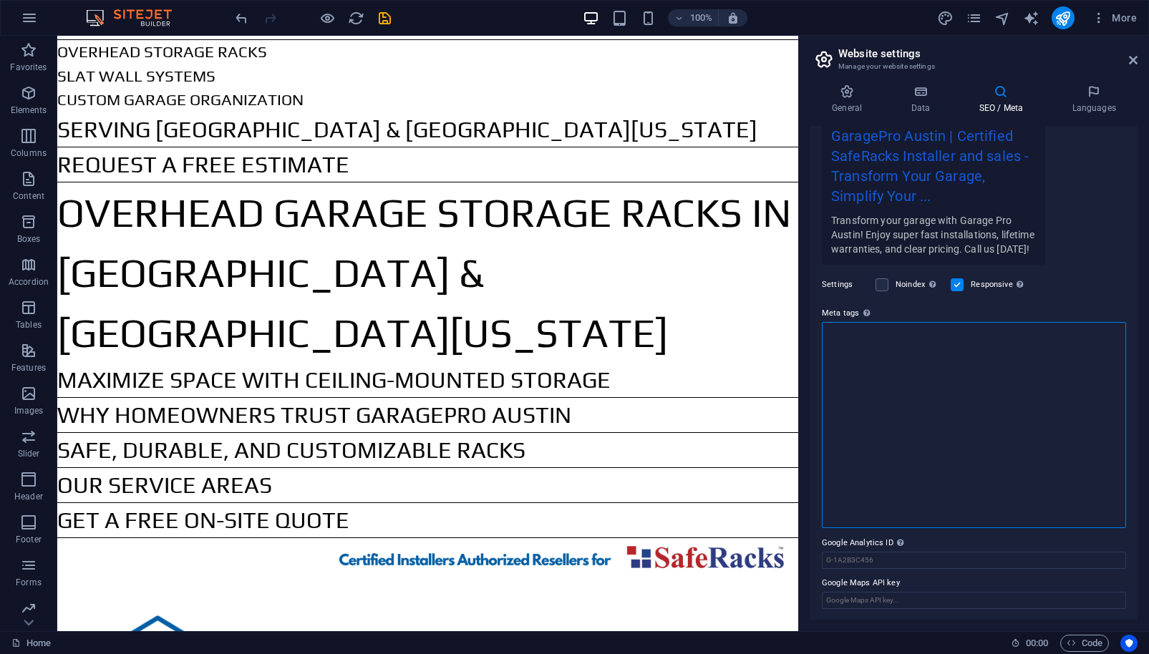
scroll to position [110, 0]
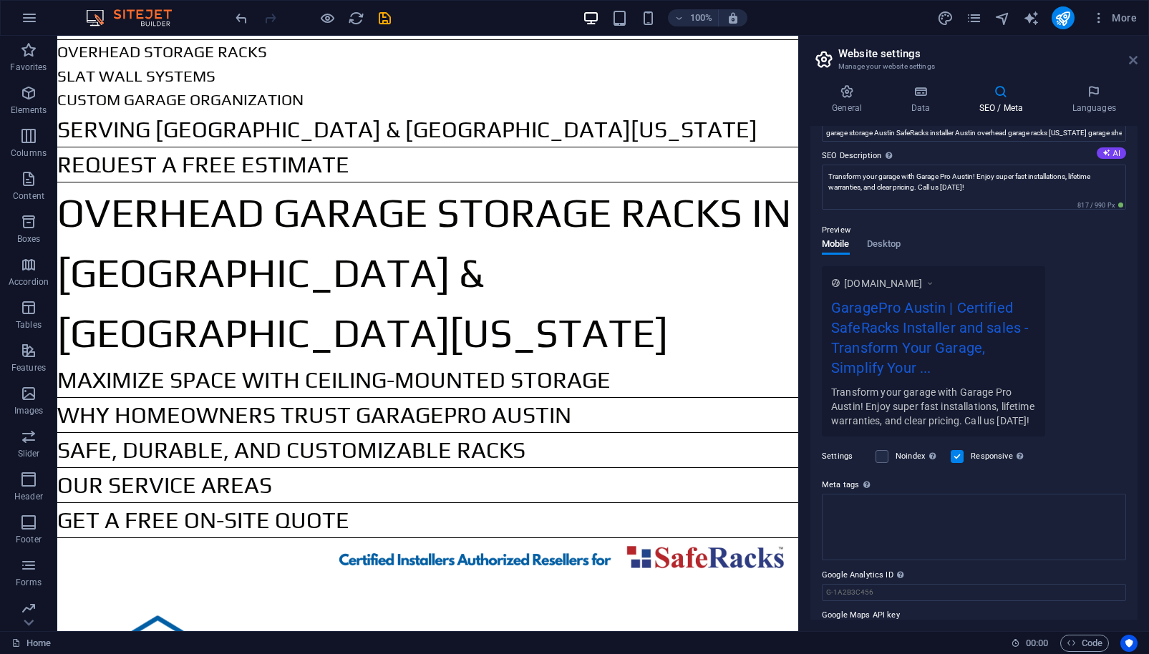
click at [1133, 58] on icon at bounding box center [1133, 59] width 9 height 11
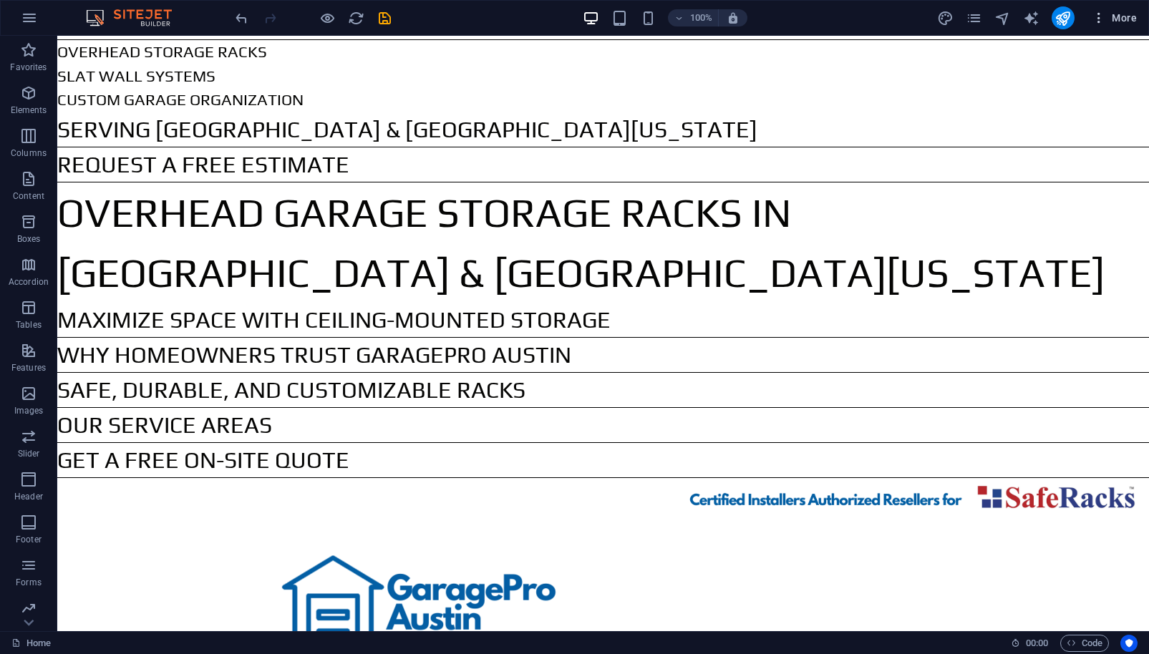
click at [1127, 18] on span "More" at bounding box center [1114, 18] width 45 height 14
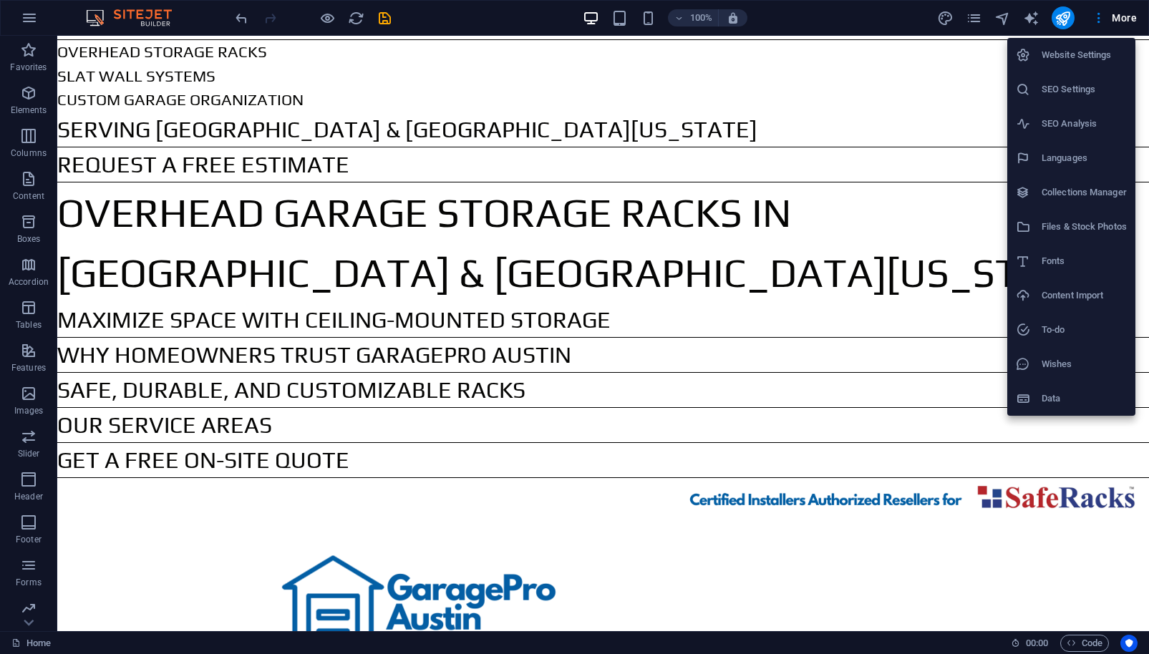
click at [1066, 90] on h6 "SEO Settings" at bounding box center [1083, 89] width 85 height 17
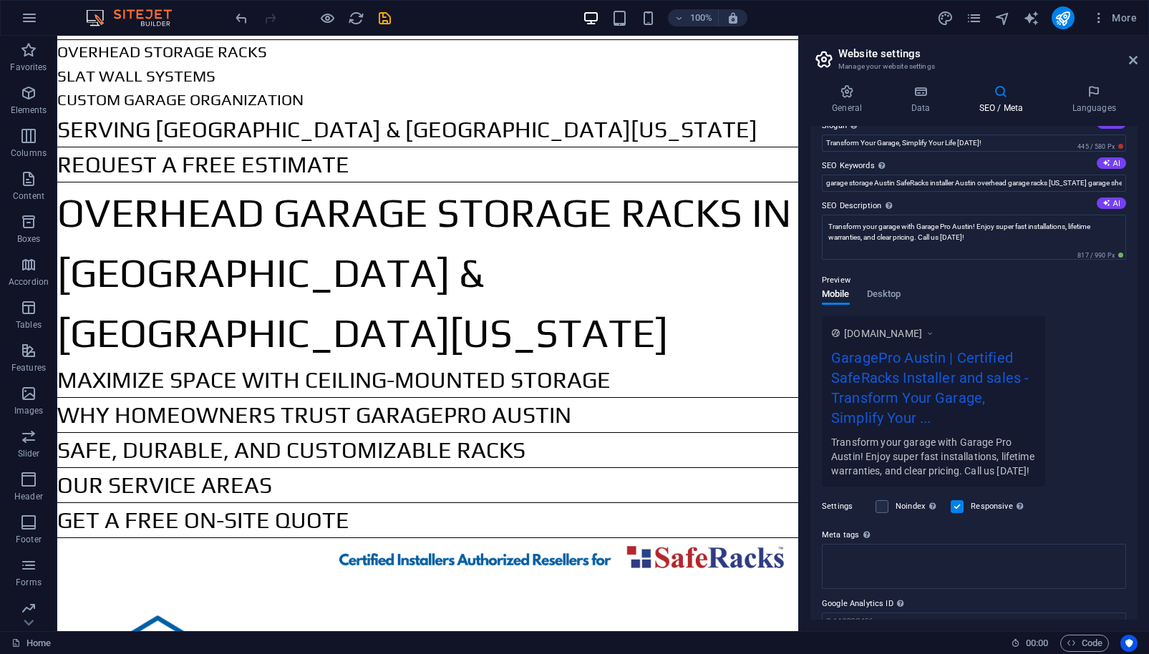
scroll to position [0, 0]
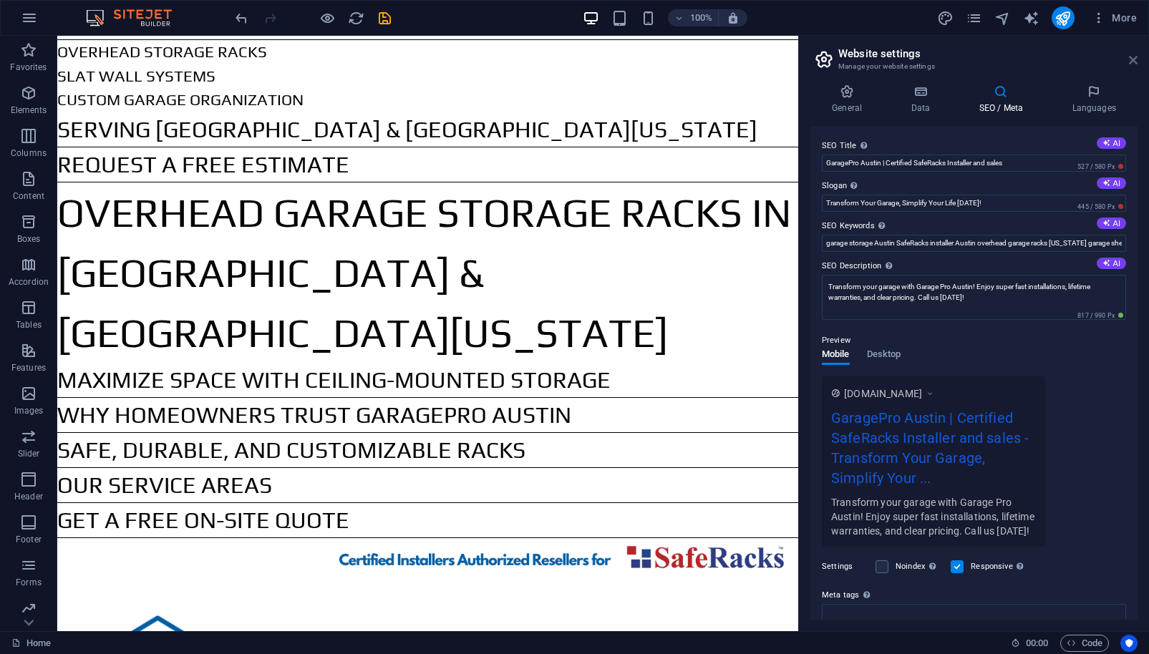
click at [1134, 56] on icon at bounding box center [1133, 59] width 9 height 11
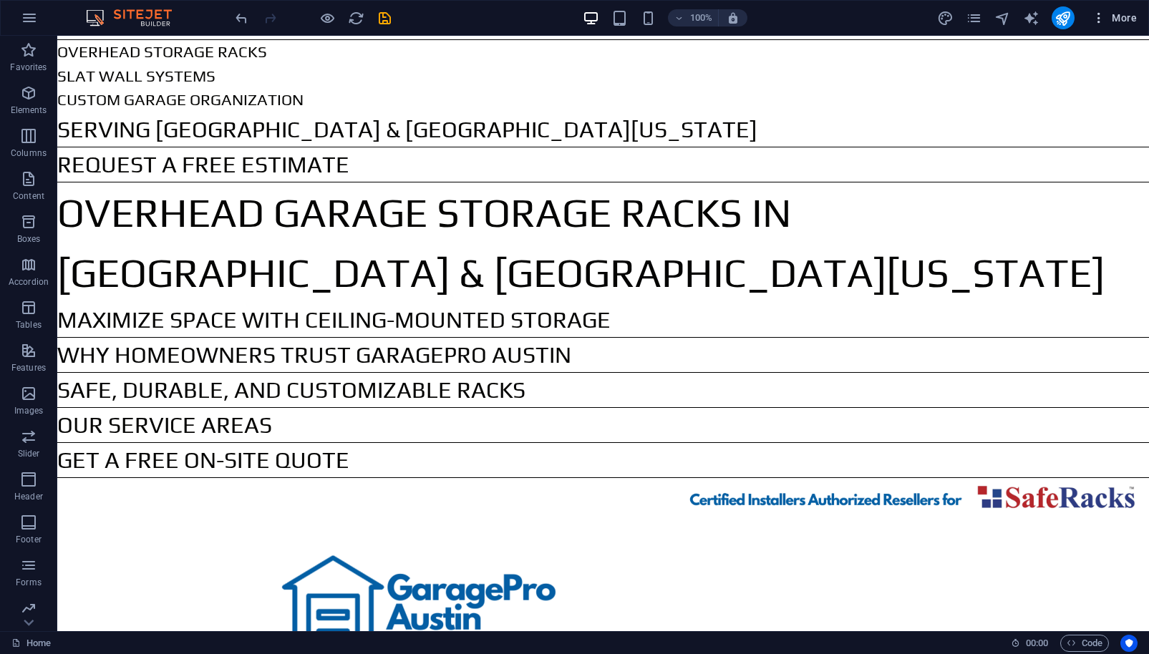
click at [1098, 17] on icon "button" at bounding box center [1099, 18] width 14 height 14
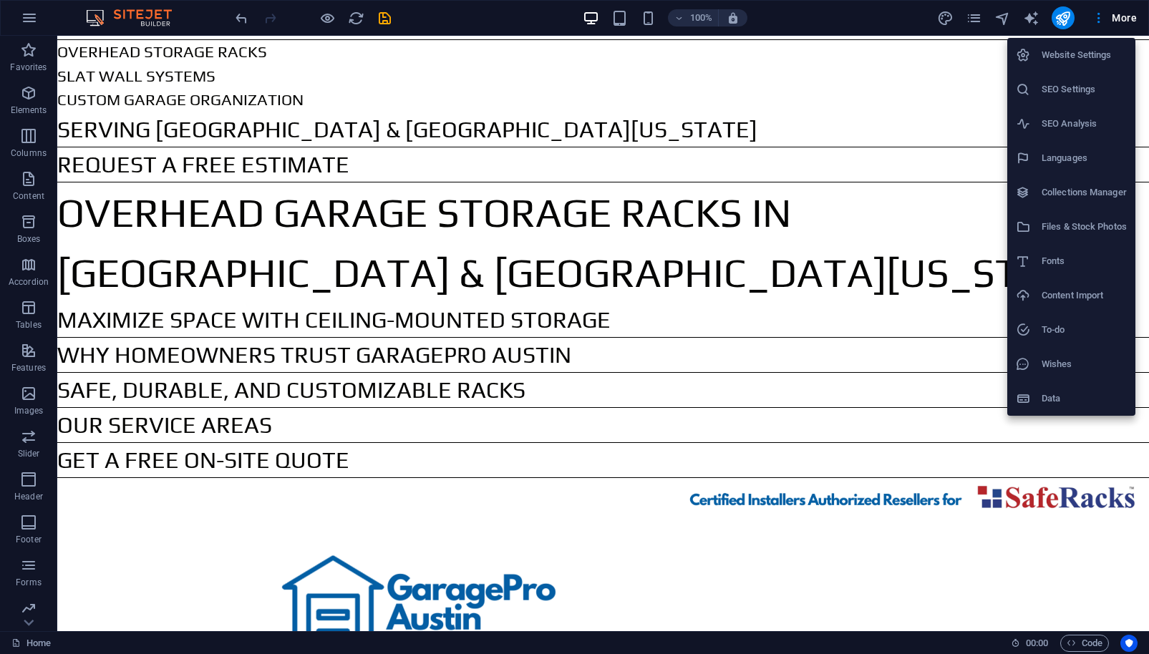
click at [1070, 88] on h6 "SEO Settings" at bounding box center [1083, 89] width 85 height 17
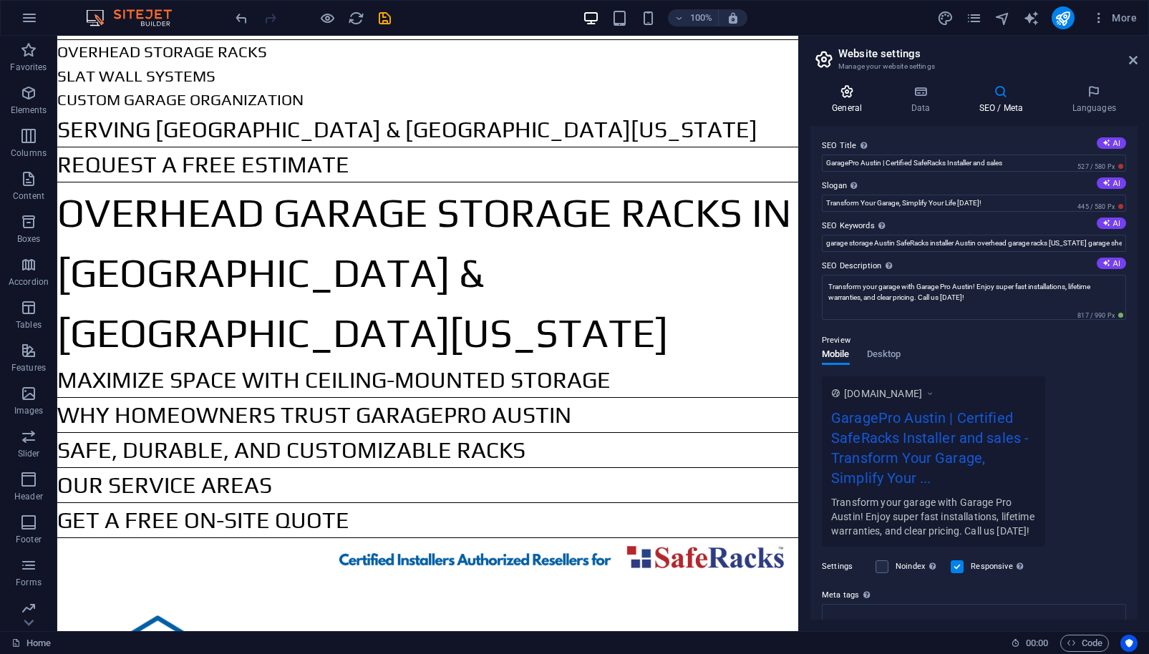
click at [847, 95] on icon at bounding box center [846, 91] width 73 height 14
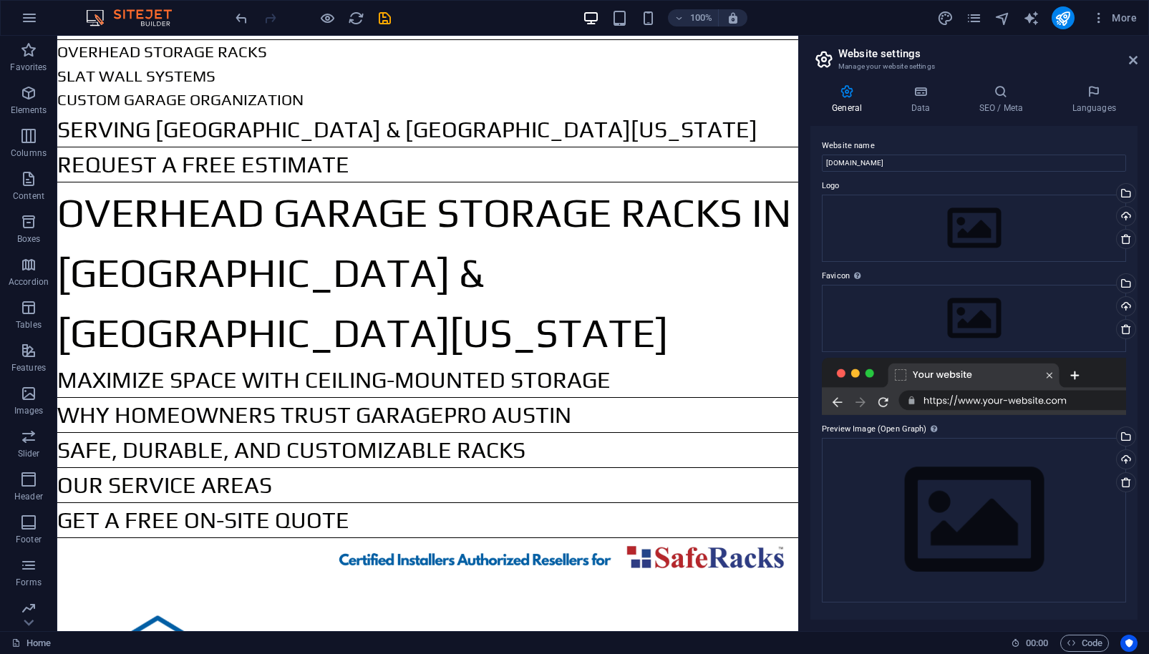
click at [1049, 377] on div at bounding box center [974, 386] width 304 height 57
click at [1049, 376] on div at bounding box center [974, 386] width 304 height 57
click at [1049, 377] on div at bounding box center [974, 386] width 304 height 57
click at [835, 403] on div at bounding box center [974, 386] width 304 height 57
click at [859, 402] on div at bounding box center [974, 386] width 304 height 57
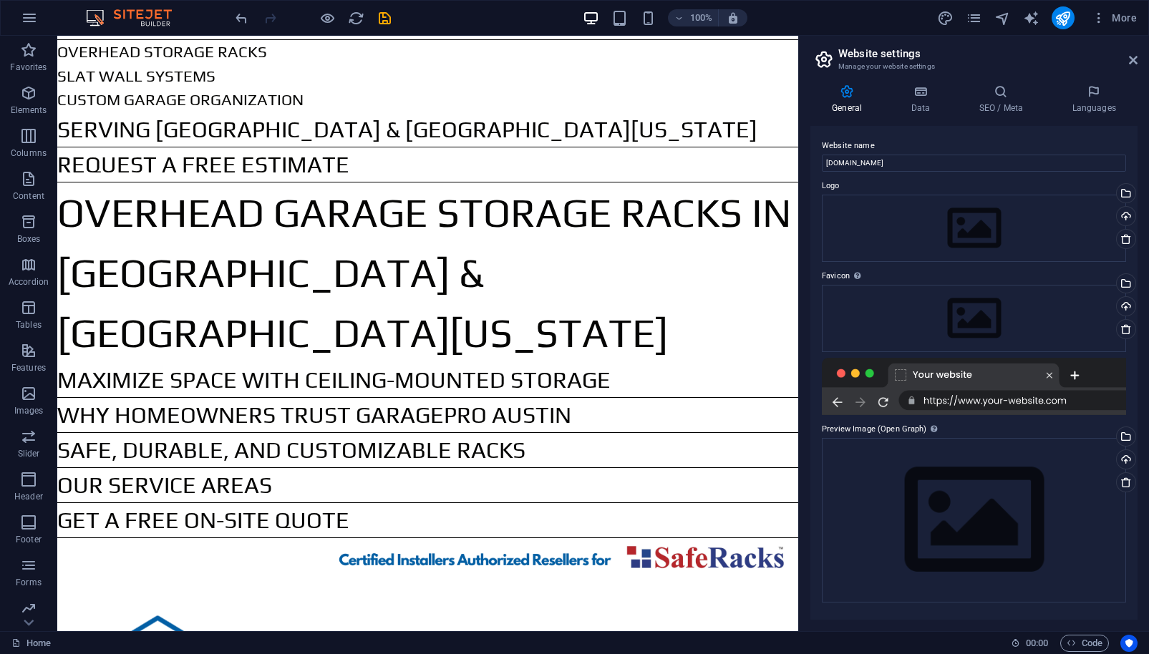
click at [886, 402] on div at bounding box center [974, 386] width 304 height 57
click at [933, 421] on div "This image will be shown when the website is shared on social networks" at bounding box center [892, 399] width 115 height 43
click at [1125, 481] on icon at bounding box center [1125, 482] width 11 height 11
drag, startPoint x: 59, startPoint y: 49, endPoint x: 298, endPoint y: 104, distance: 244.6
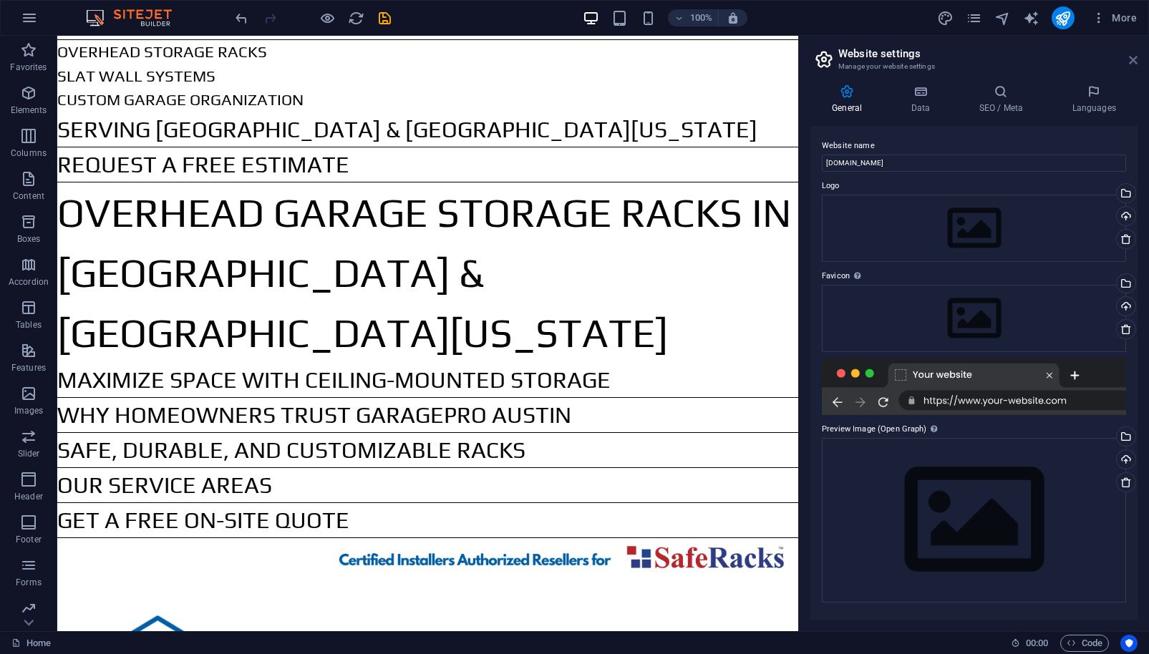
click at [1132, 59] on icon at bounding box center [1133, 59] width 9 height 11
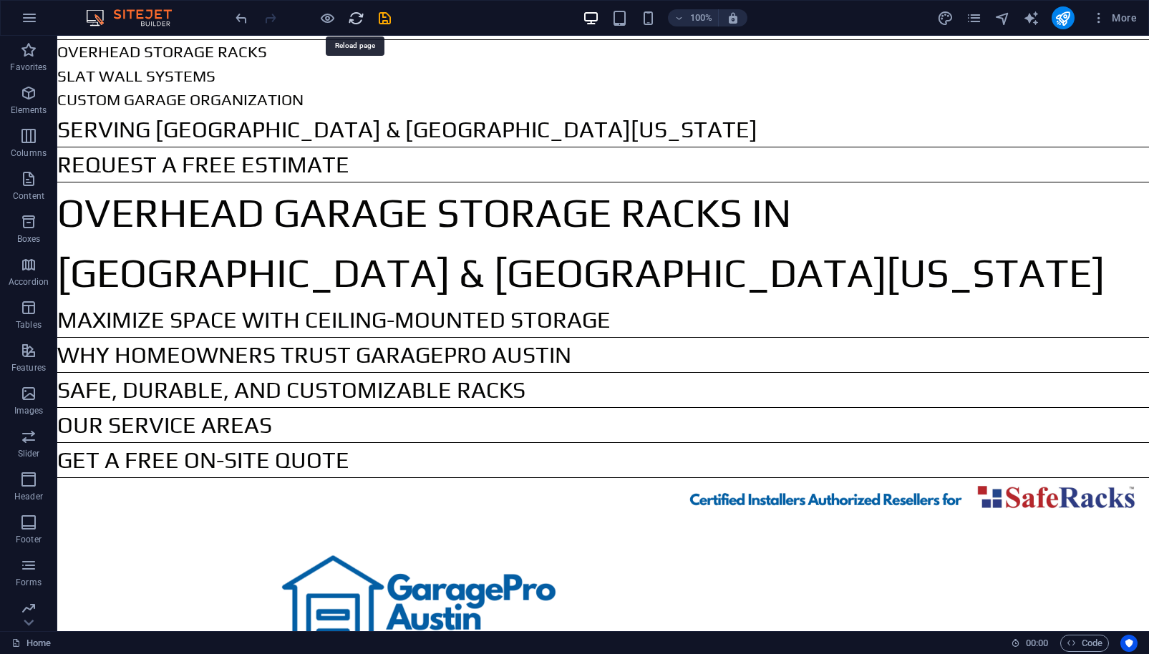
click at [353, 17] on icon "reload" at bounding box center [356, 18] width 16 height 16
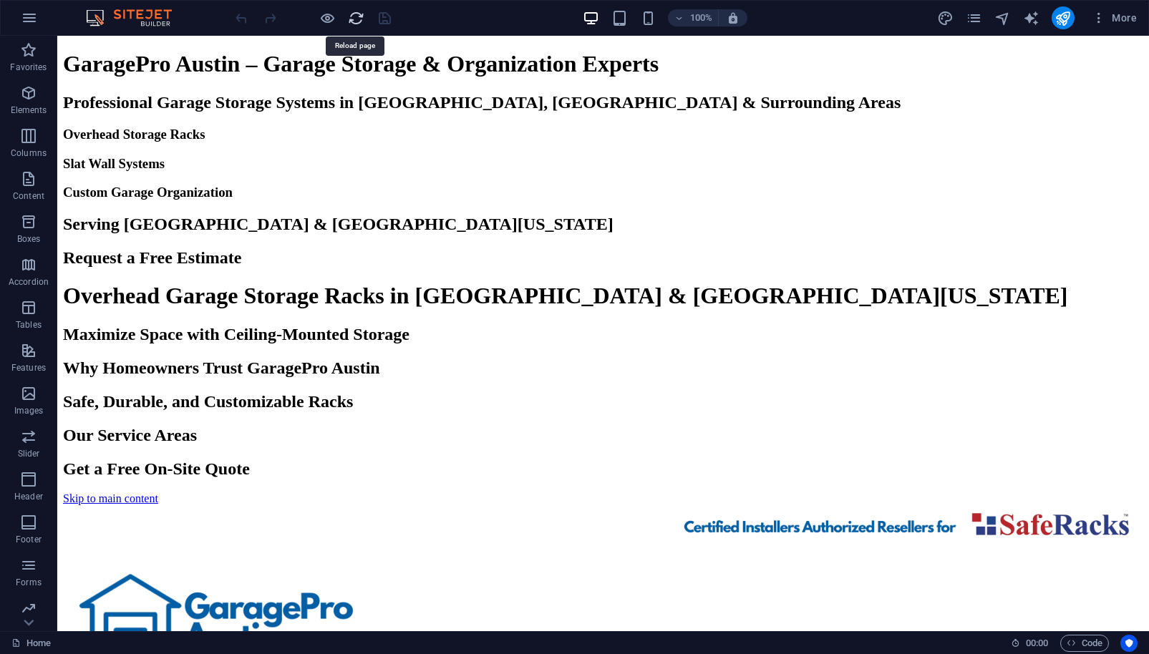
click at [355, 20] on icon "reload" at bounding box center [356, 18] width 16 height 16
click at [1129, 19] on span "More" at bounding box center [1114, 18] width 45 height 14
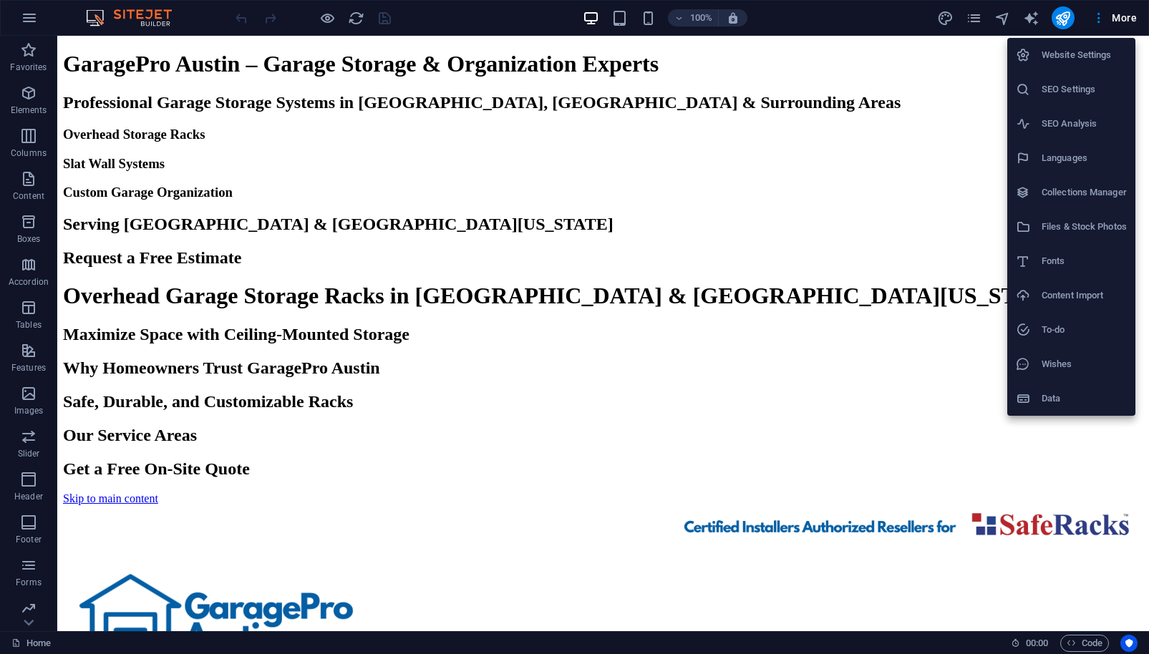
click at [1087, 86] on h6 "SEO Settings" at bounding box center [1083, 89] width 85 height 17
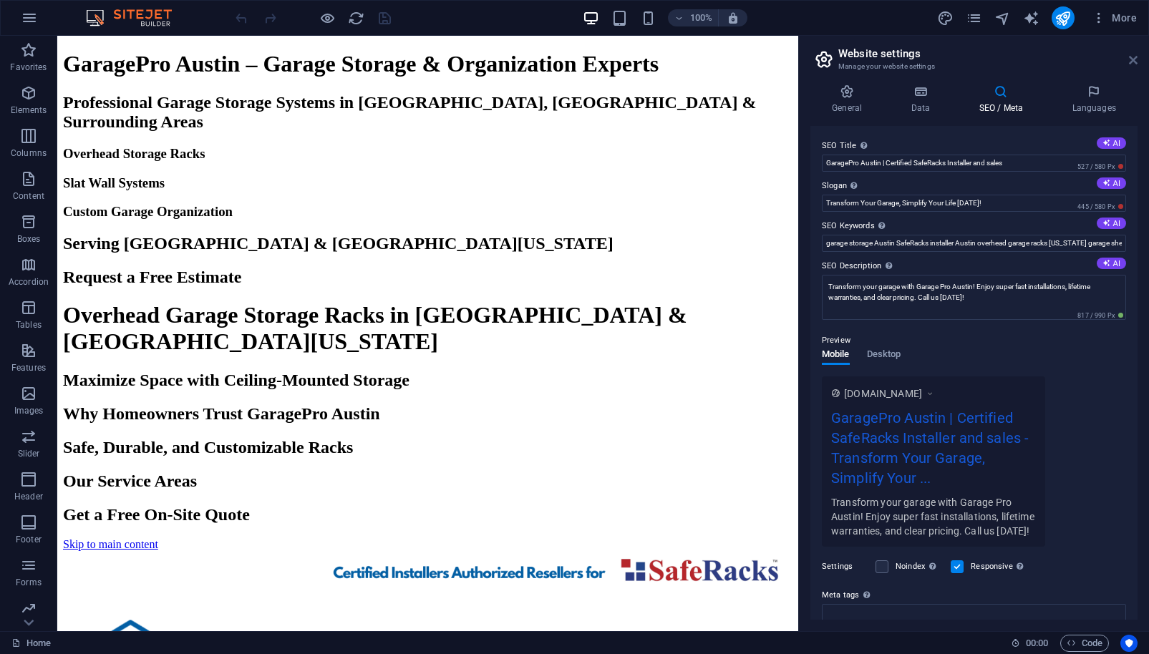
click at [1134, 61] on icon at bounding box center [1133, 59] width 9 height 11
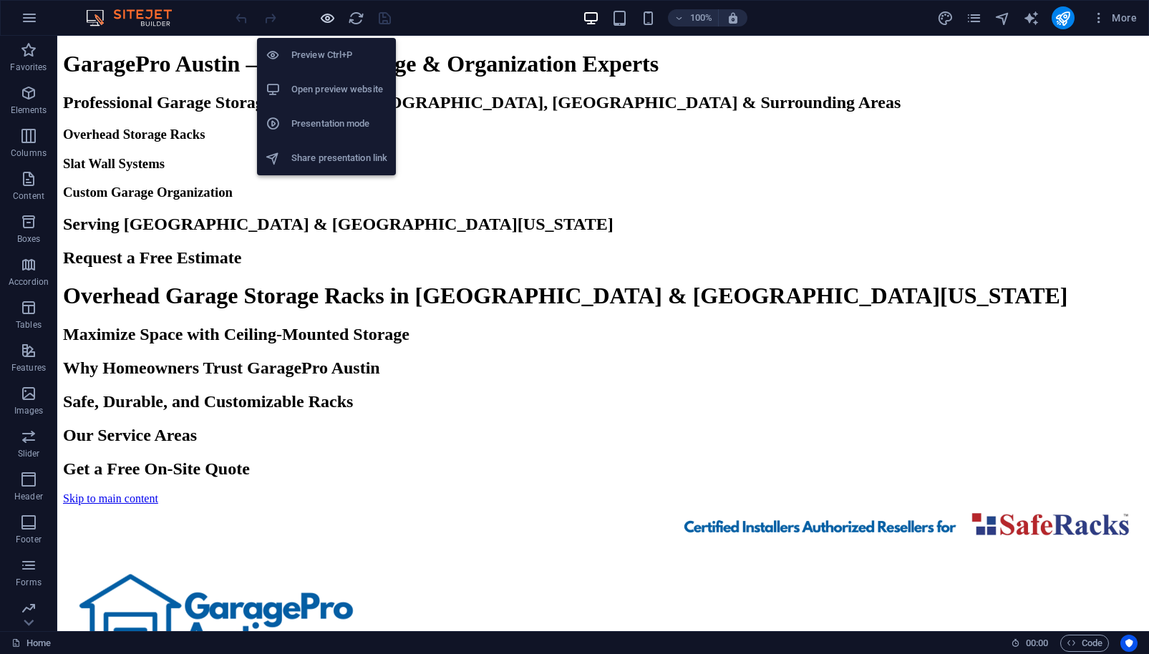
click at [332, 21] on icon "button" at bounding box center [327, 18] width 16 height 16
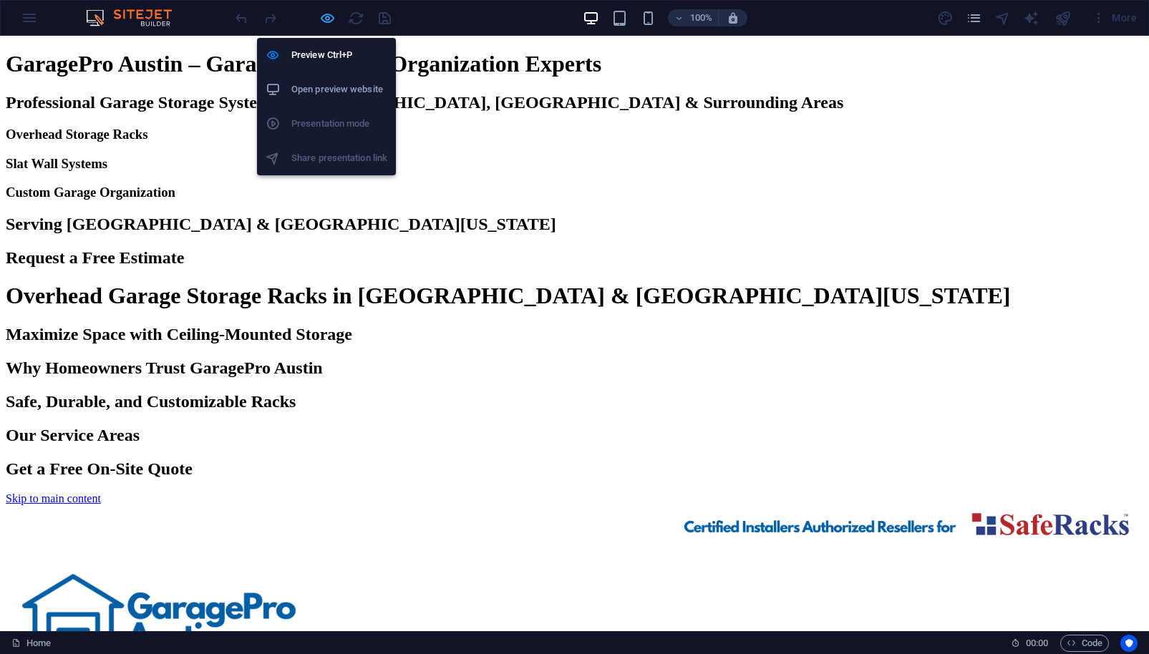
click at [331, 21] on icon "button" at bounding box center [327, 18] width 16 height 16
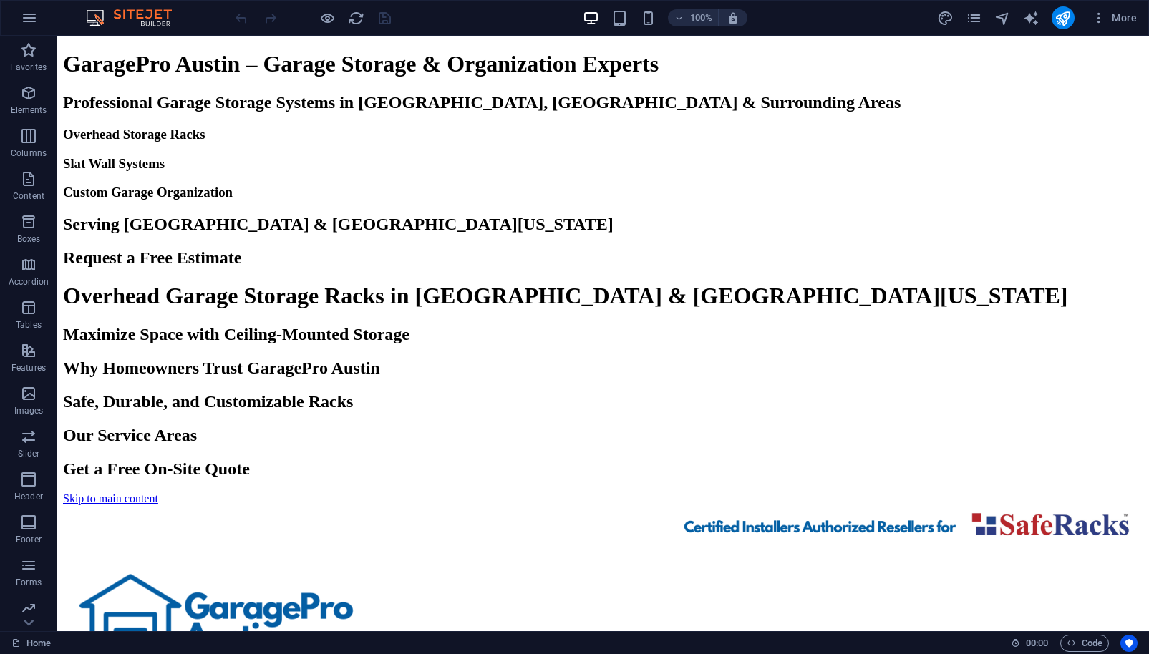
drag, startPoint x: 60, startPoint y: 54, endPoint x: 727, endPoint y: 413, distance: 757.7
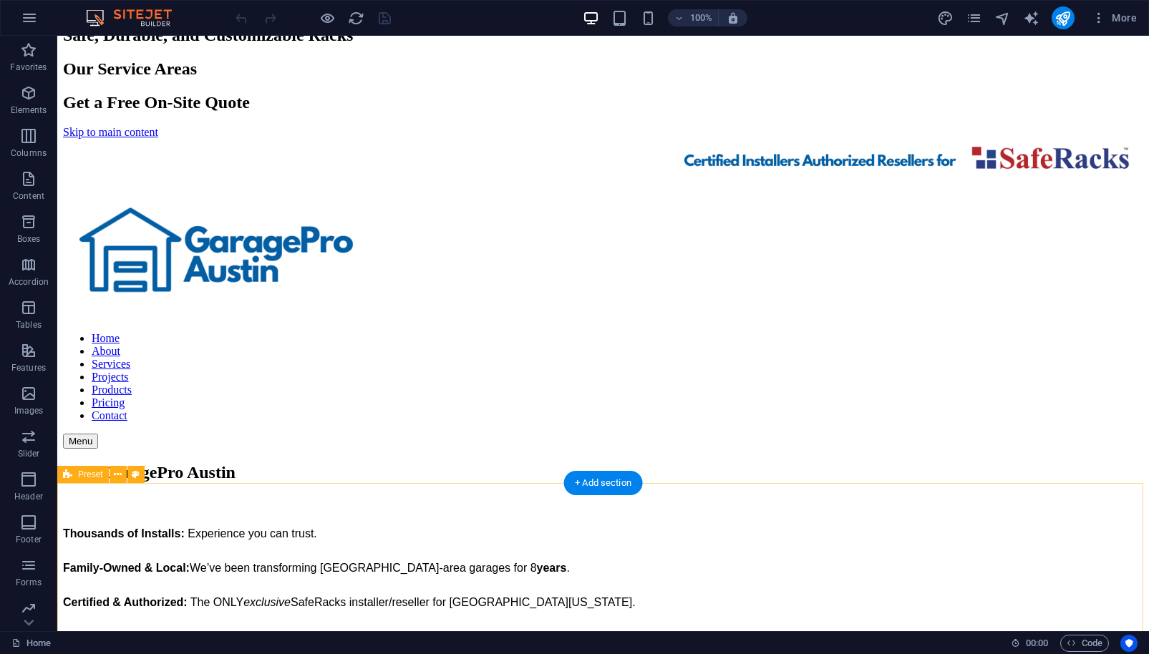
scroll to position [277, 0]
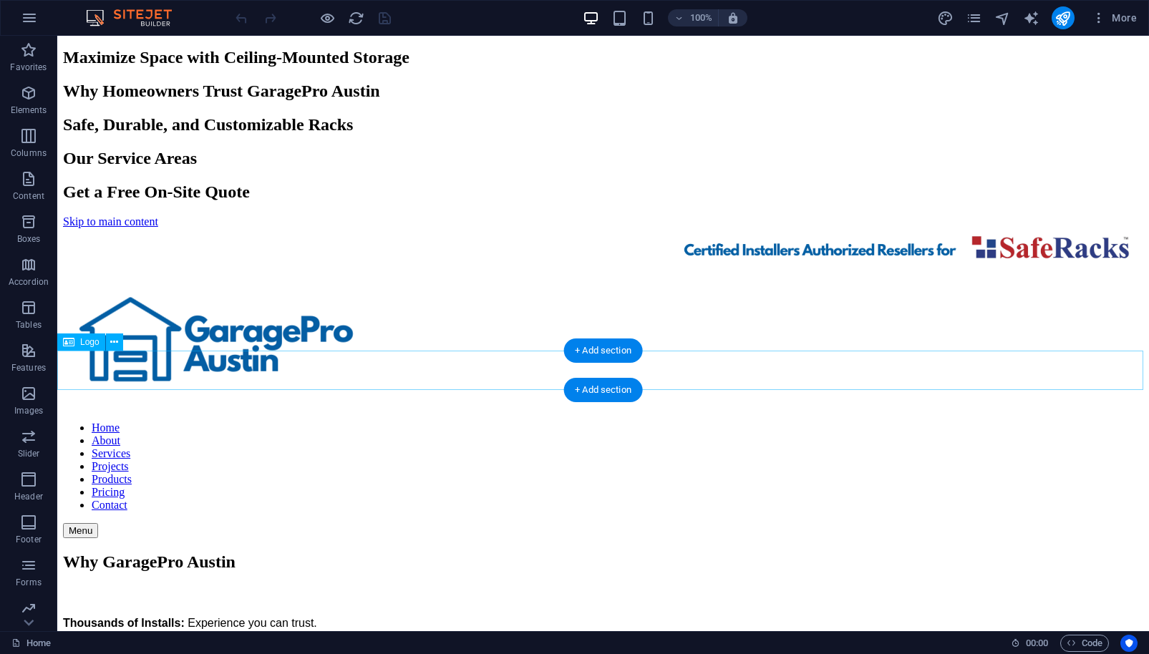
click at [92, 343] on span "Logo" at bounding box center [89, 342] width 19 height 9
select select "px"
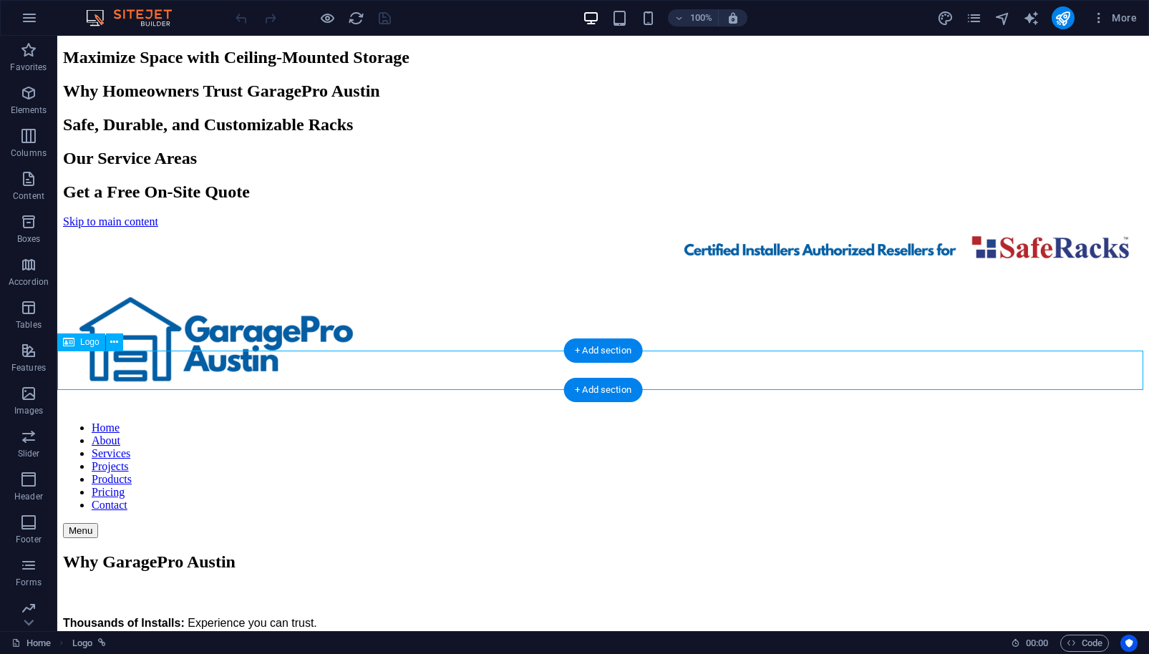
select select "%"
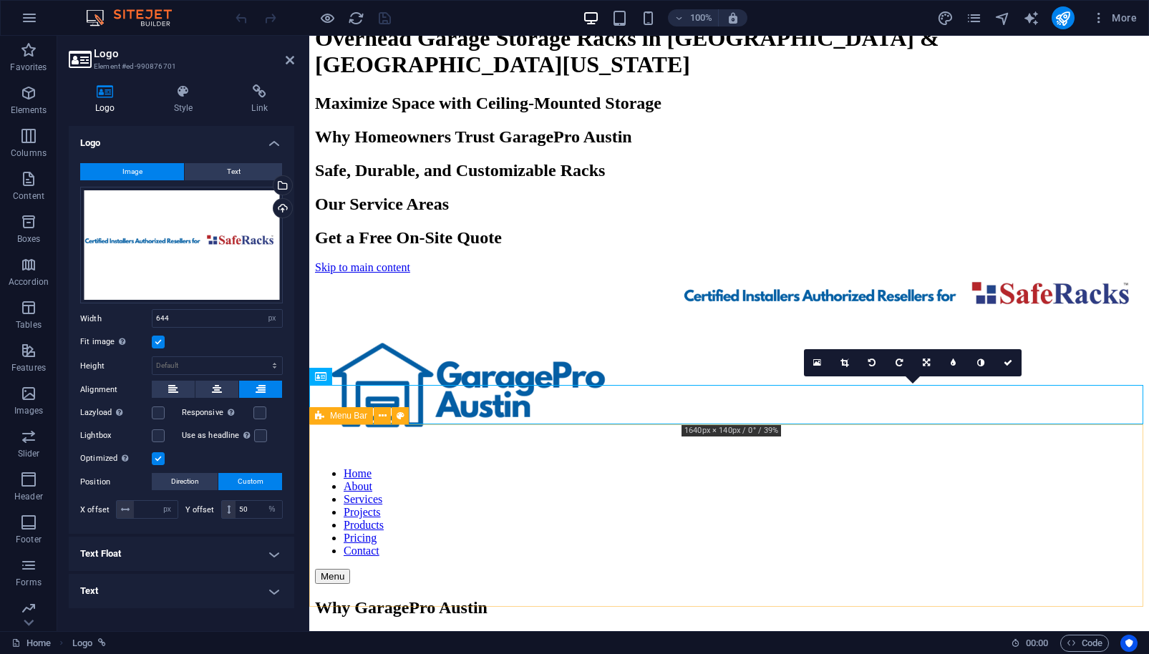
click at [351, 510] on div "Home About Services Projects Products Pricing Contact Menu" at bounding box center [729, 450] width 828 height 268
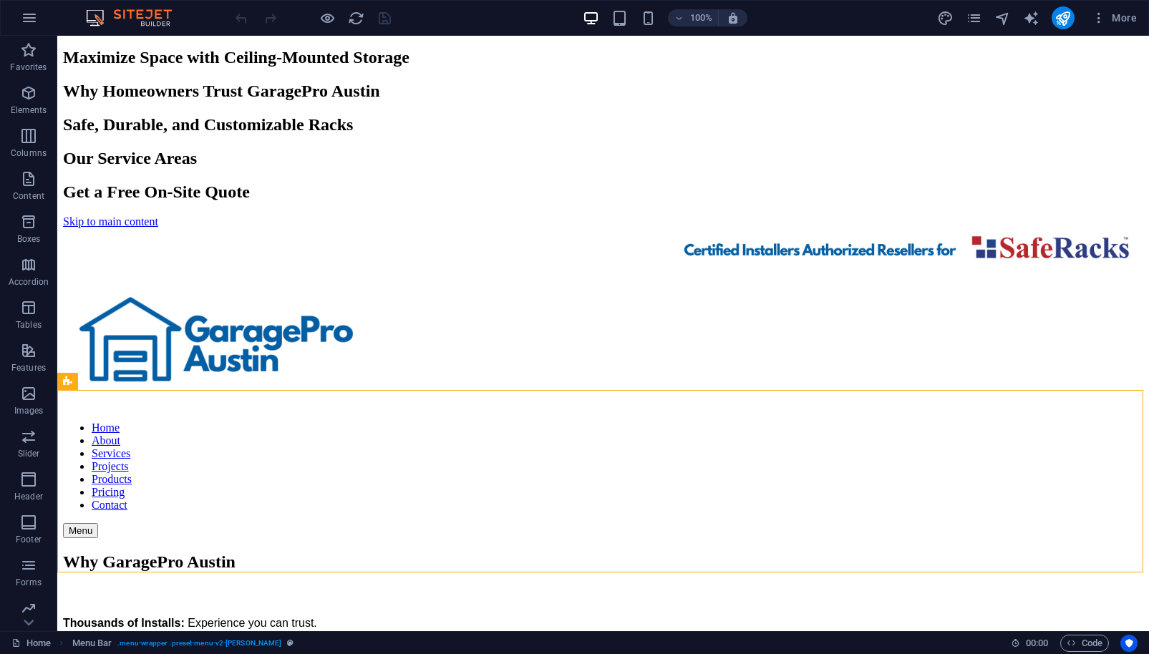
drag, startPoint x: 369, startPoint y: 329, endPoint x: 165, endPoint y: 154, distance: 269.0
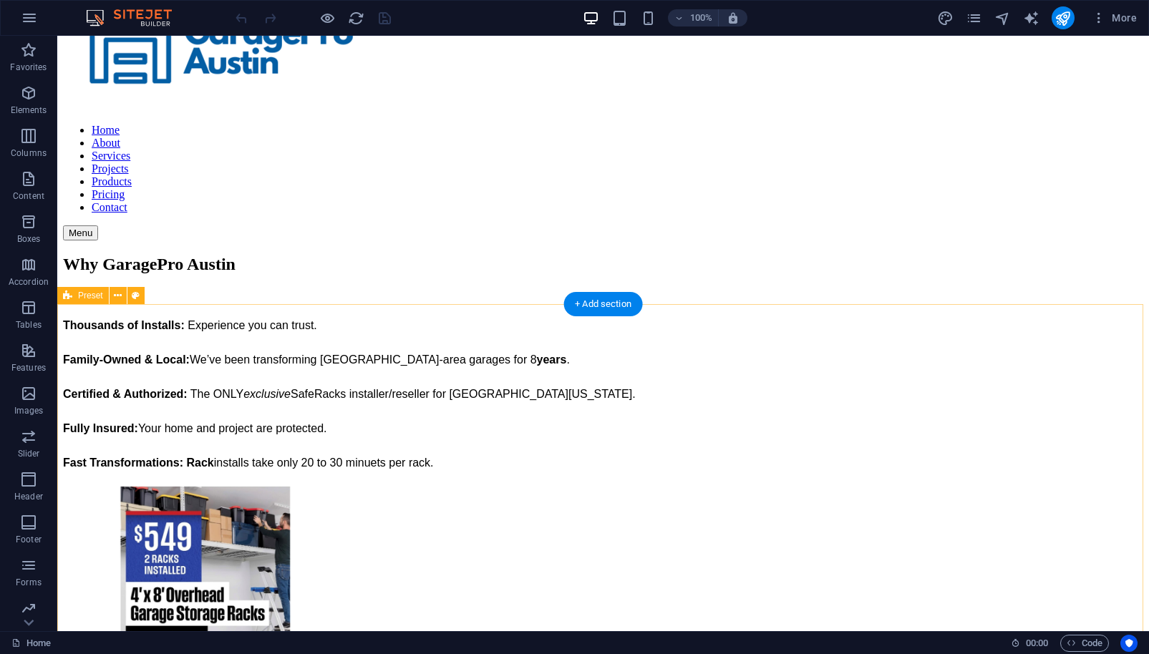
scroll to position [0, 0]
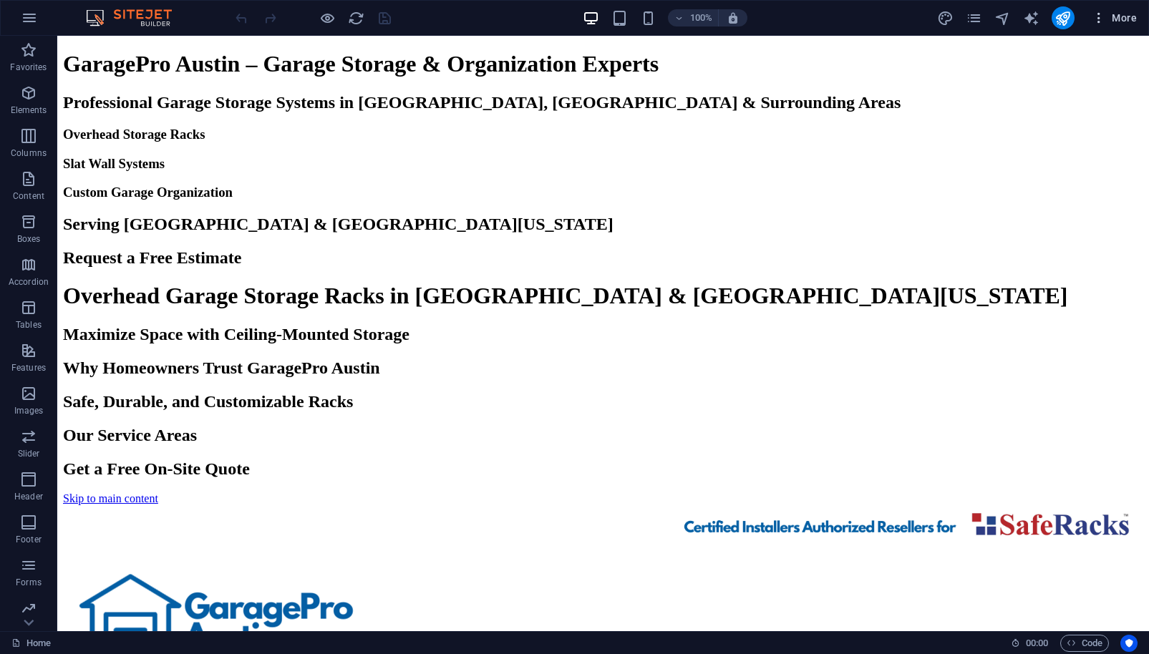
click at [1099, 21] on icon "button" at bounding box center [1099, 18] width 14 height 14
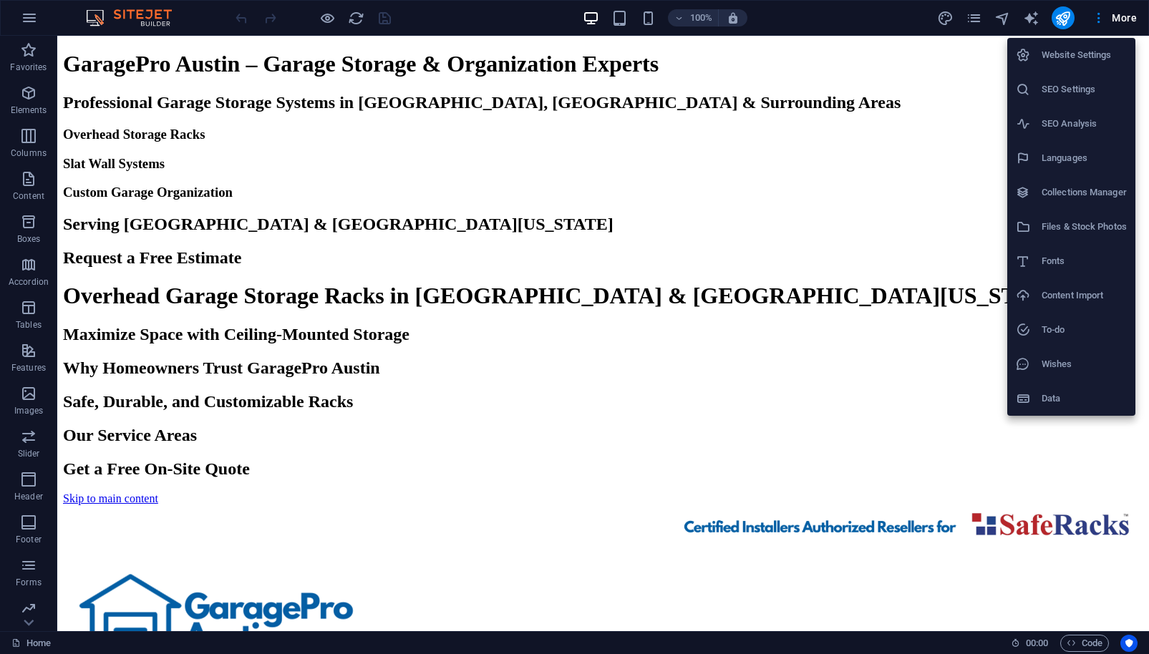
click at [1084, 88] on h6 "SEO Settings" at bounding box center [1083, 89] width 85 height 17
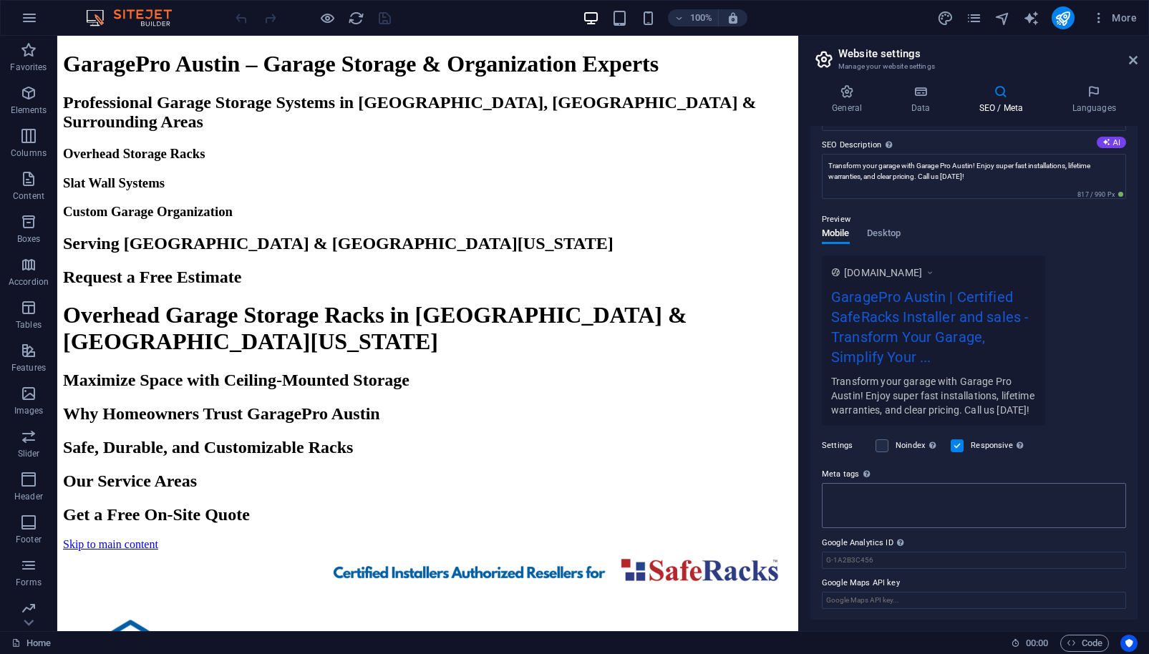
scroll to position [110, 0]
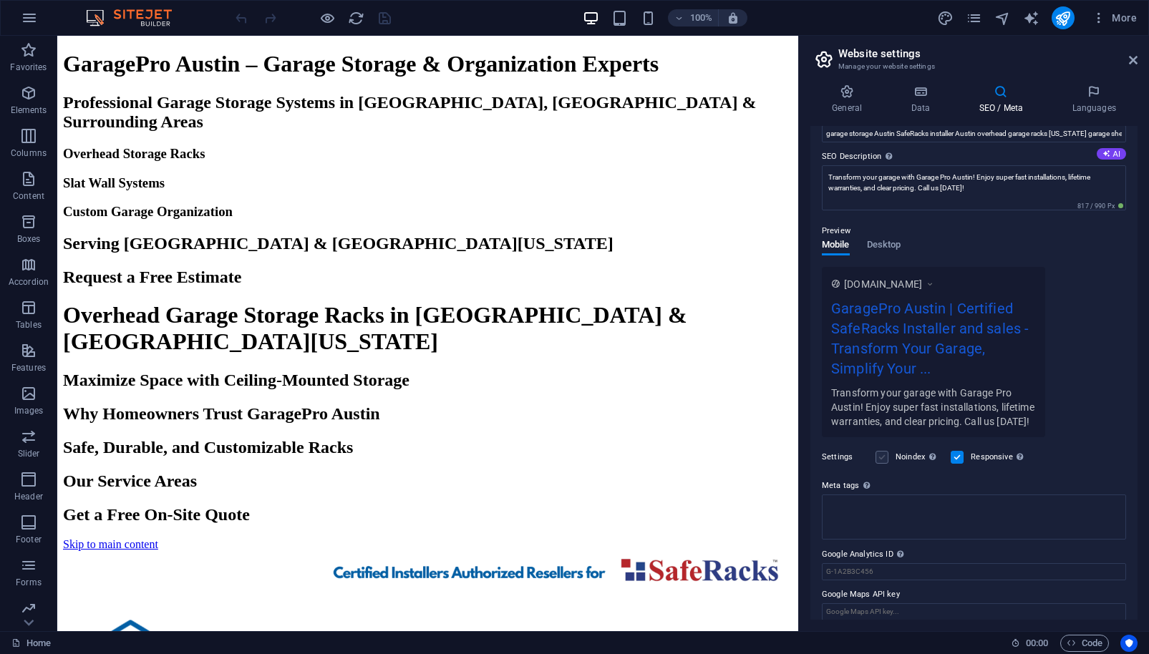
click at [885, 456] on label at bounding box center [881, 457] width 13 height 13
click at [0, 0] on input "Noindex Instruct search engines to exclude this website from search results." at bounding box center [0, 0] width 0 height 0
click at [883, 454] on label at bounding box center [881, 457] width 13 height 13
click at [0, 0] on input "Noindex Instruct search engines to exclude this website from search results." at bounding box center [0, 0] width 0 height 0
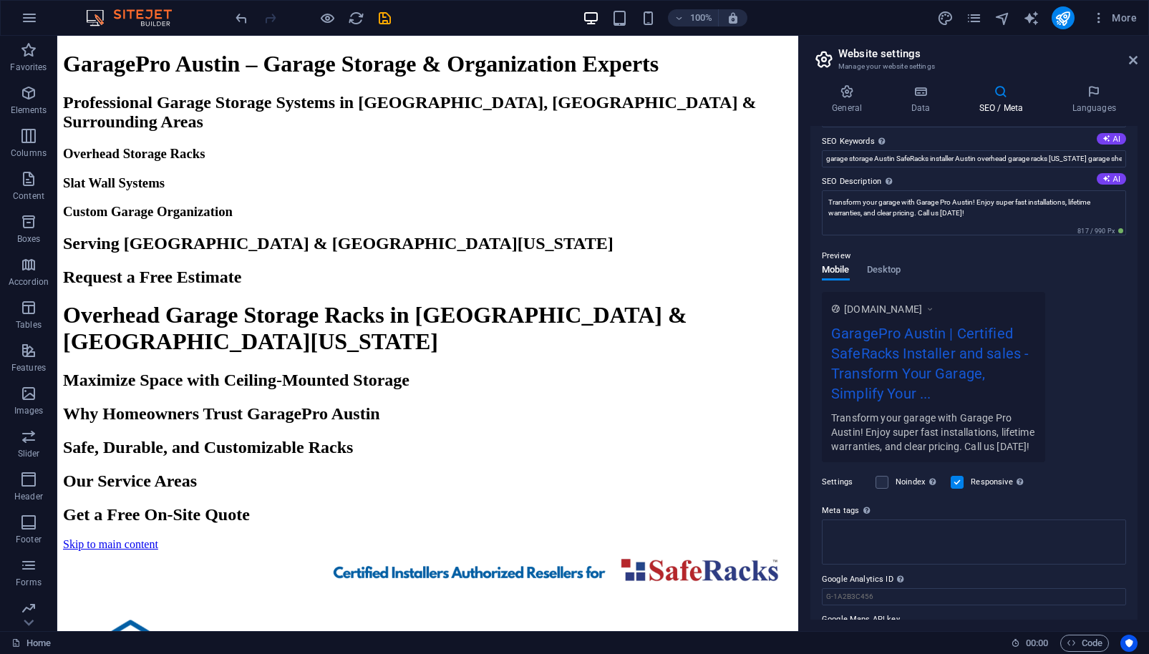
scroll to position [0, 0]
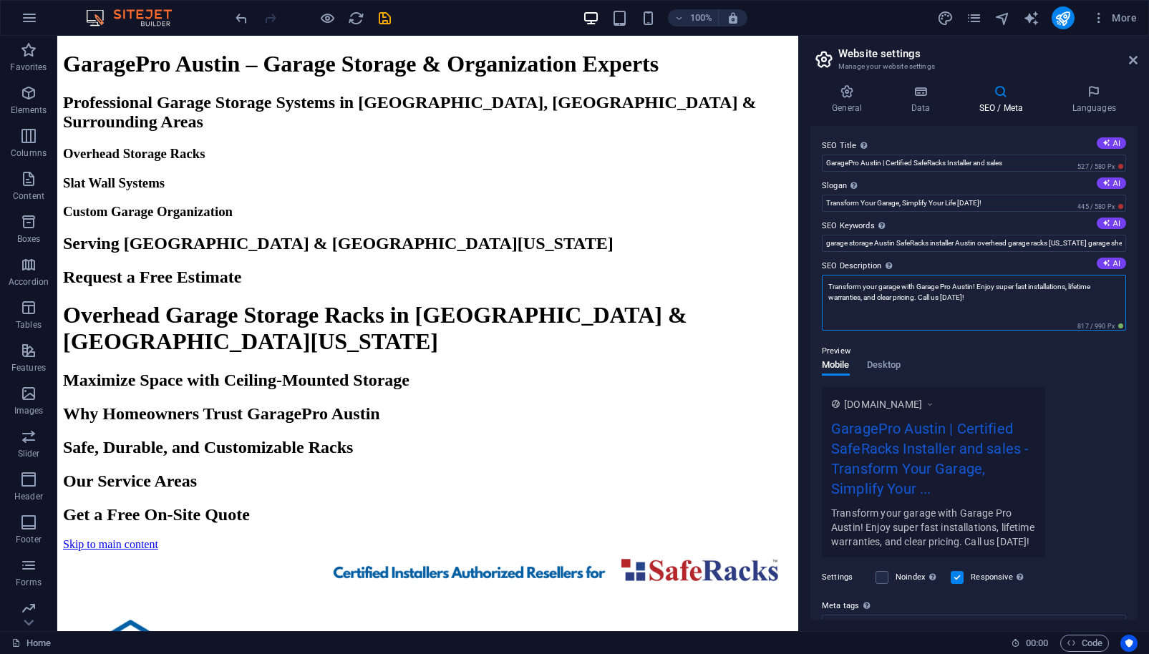
click at [983, 306] on textarea "Transform your garage with Garage Pro Austin! Enjoy super fast installations, l…" at bounding box center [974, 303] width 304 height 56
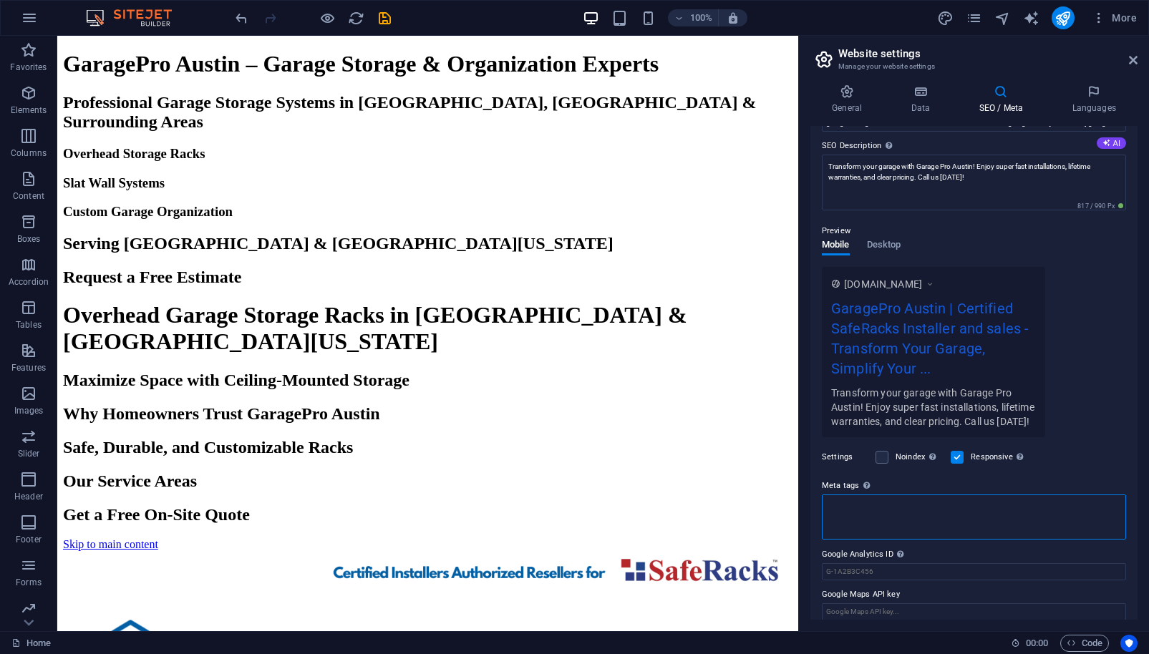
click at [935, 515] on textarea "Meta tags Enter HTML code here that will be placed inside the tags of your webs…" at bounding box center [974, 517] width 304 height 45
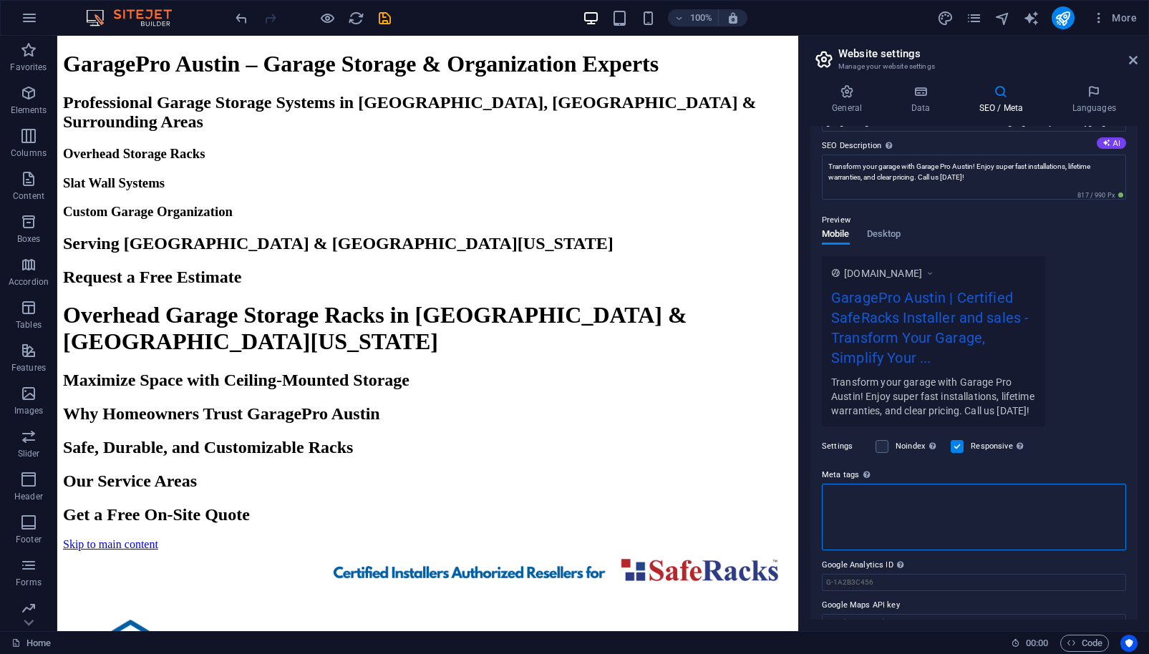
scroll to position [110, 0]
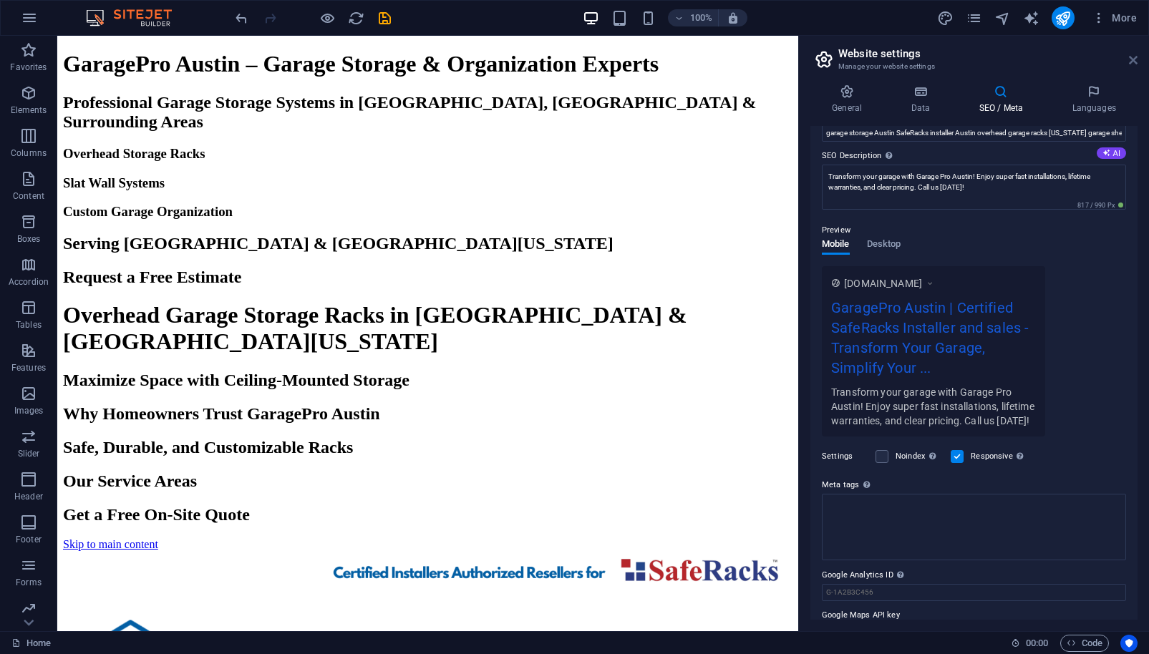
click at [1129, 64] on icon at bounding box center [1133, 59] width 9 height 11
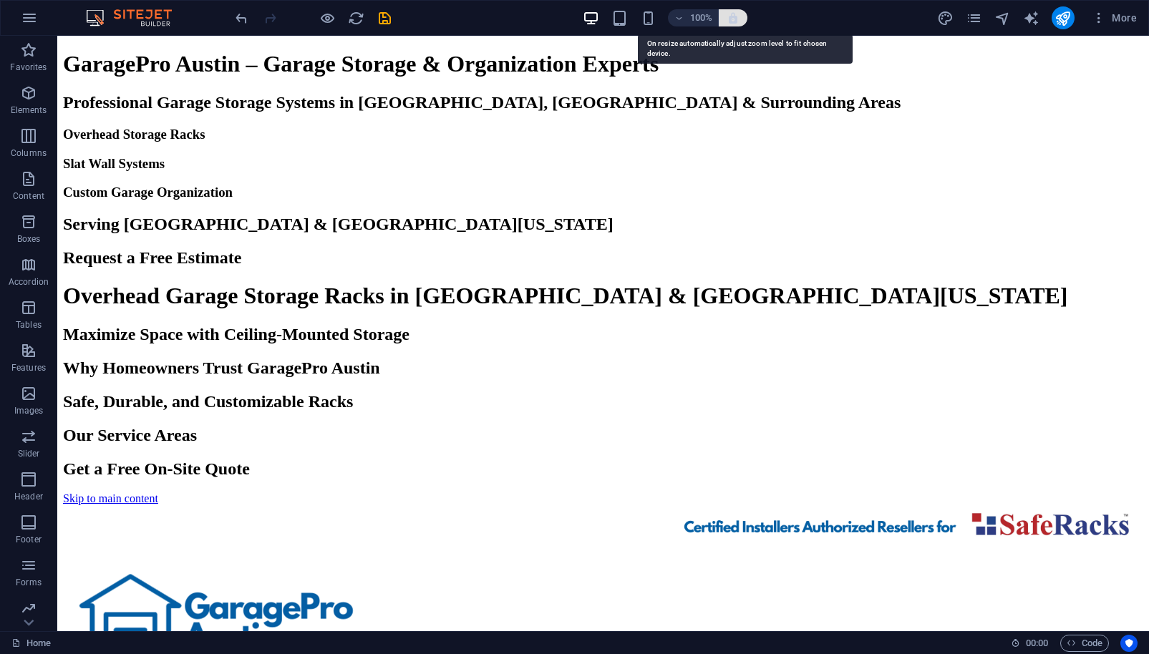
click at [739, 20] on icon "button" at bounding box center [732, 17] width 13 height 13
